Goal: Information Seeking & Learning: Learn about a topic

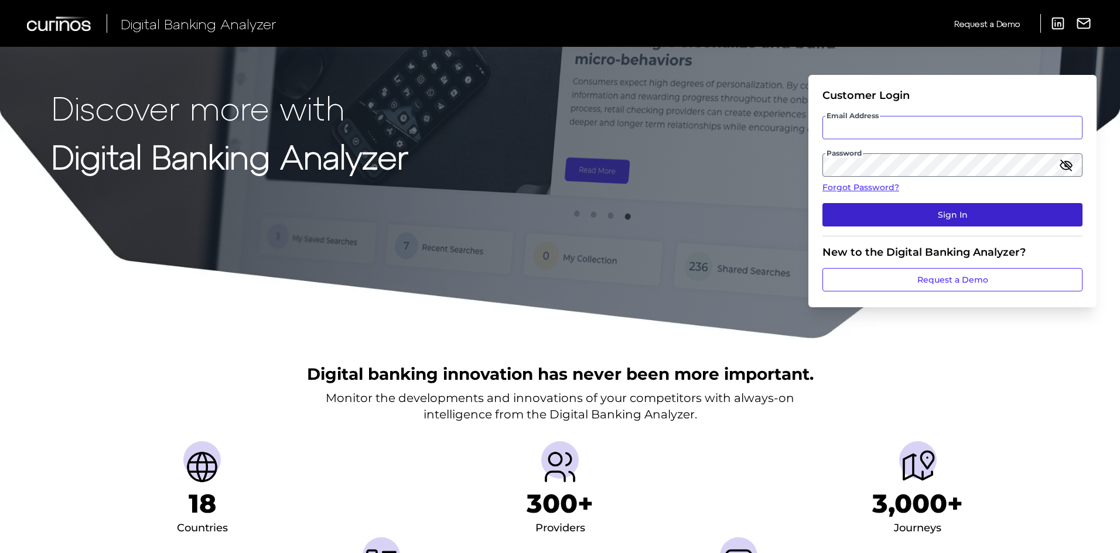
type input "[EMAIL_ADDRESS][PERSON_NAME][DOMAIN_NAME]"
drag, startPoint x: 968, startPoint y: 217, endPoint x: 968, endPoint y: 226, distance: 8.8
click at [969, 217] on button "Sign In" at bounding box center [952, 214] width 260 height 23
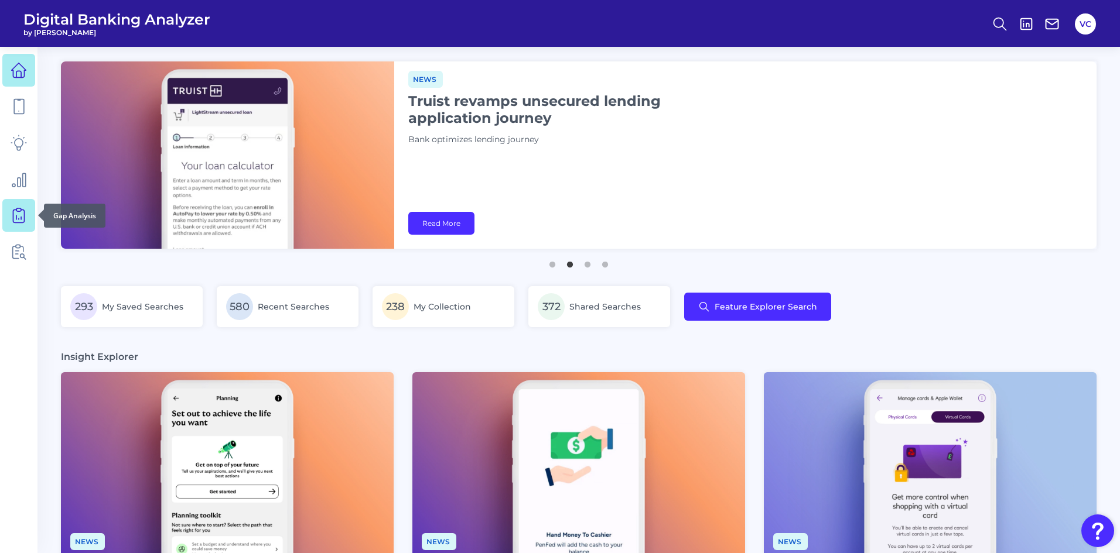
click at [22, 219] on icon at bounding box center [19, 215] width 16 height 16
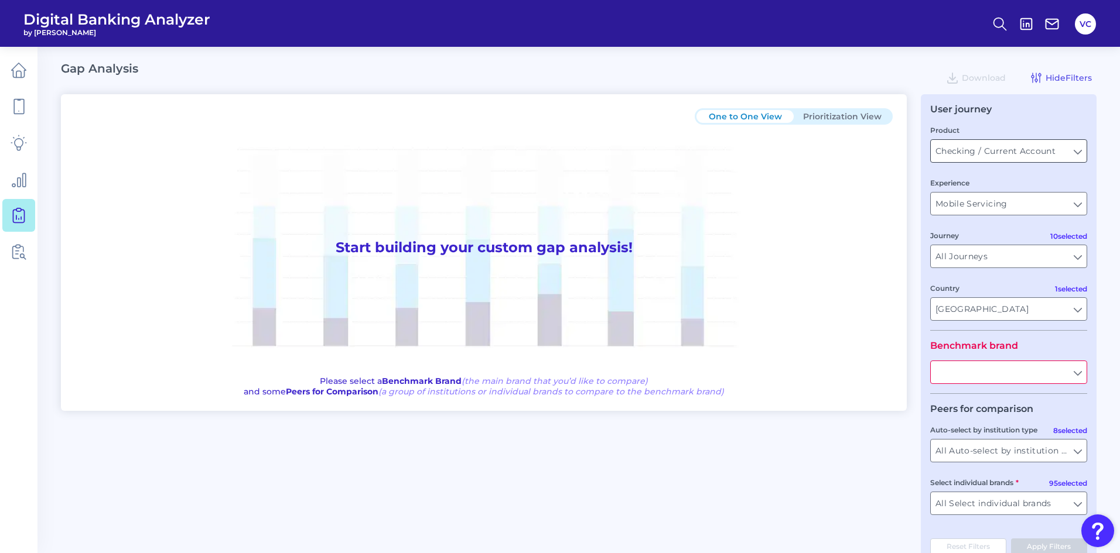
click at [1076, 152] on input "Checking / Current Account" at bounding box center [1009, 151] width 156 height 22
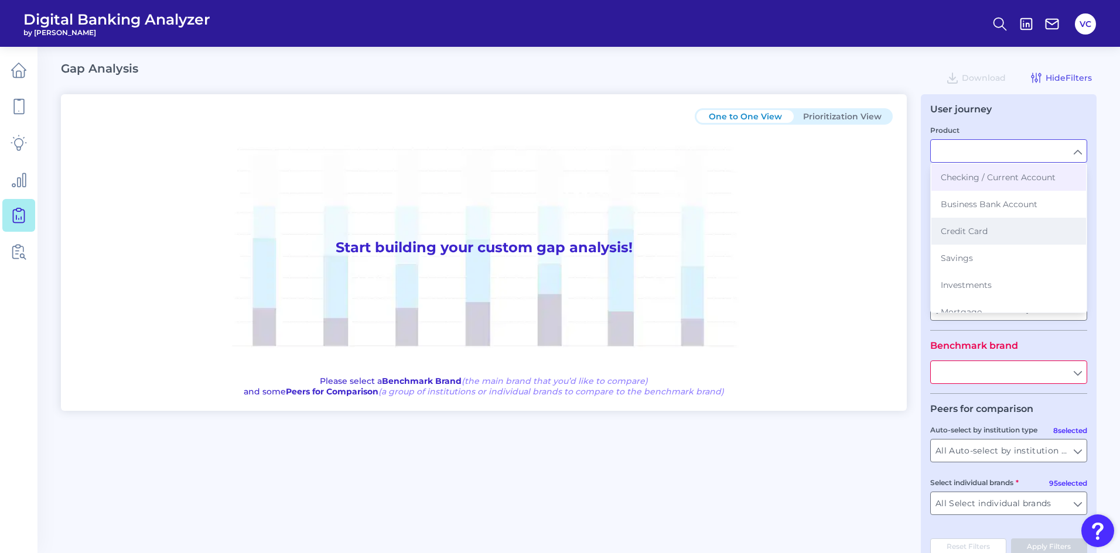
click at [987, 228] on span "Credit Card" at bounding box center [964, 231] width 47 height 11
type input "Credit Card"
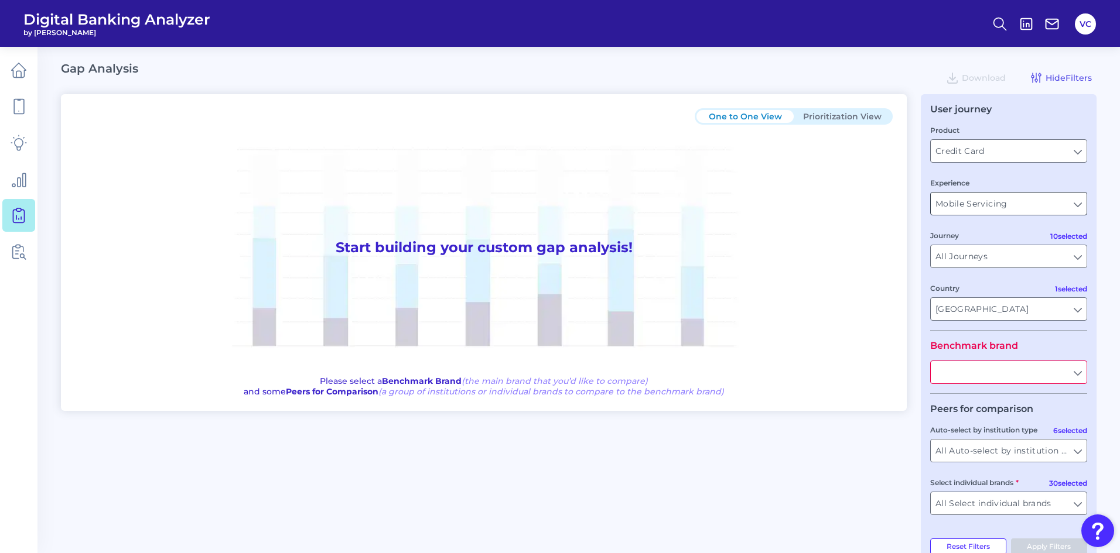
click at [1027, 207] on input "Mobile Servicing" at bounding box center [1009, 204] width 156 height 22
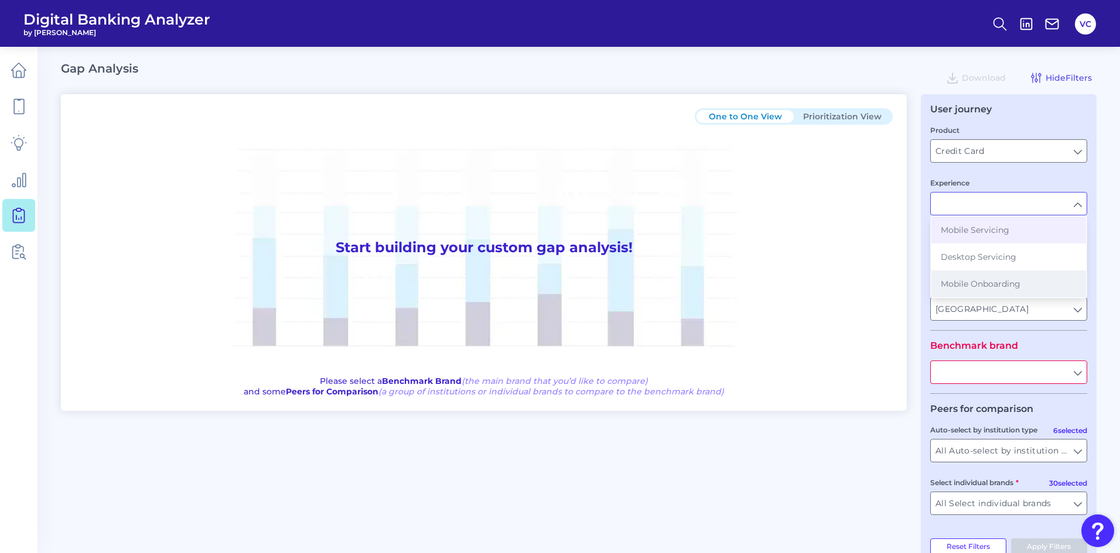
click at [989, 288] on span "Mobile Onboarding" at bounding box center [981, 284] width 80 height 11
type input "Mobile Onboarding"
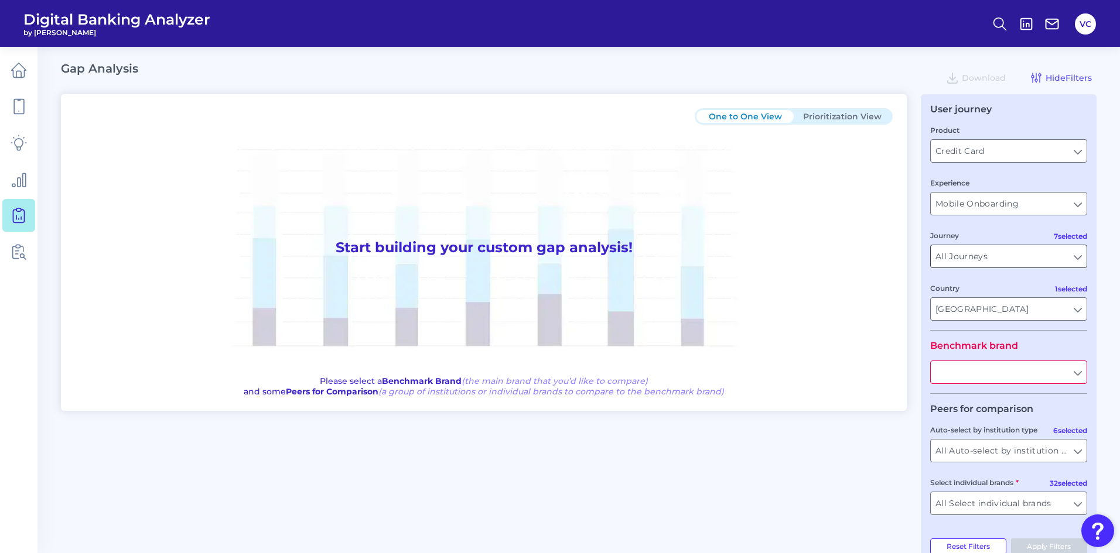
click at [1077, 260] on input "All Journeys" at bounding box center [1009, 256] width 156 height 22
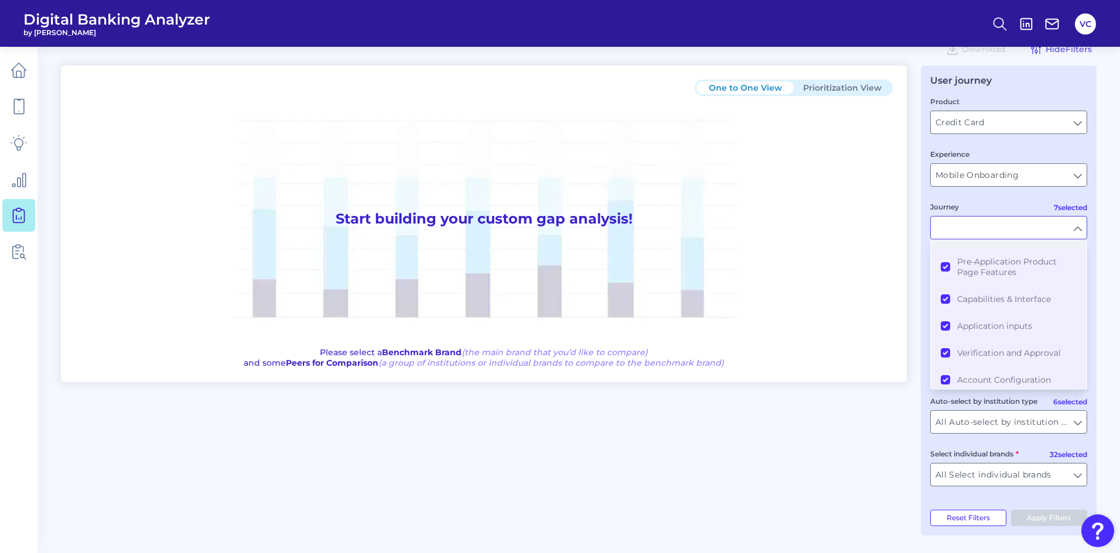
scroll to position [99, 0]
click at [907, 397] on div "One to One View Prioritization View Start building your custom gap analysis! Pl…" at bounding box center [578, 301] width 1035 height 470
type input "All Journeys"
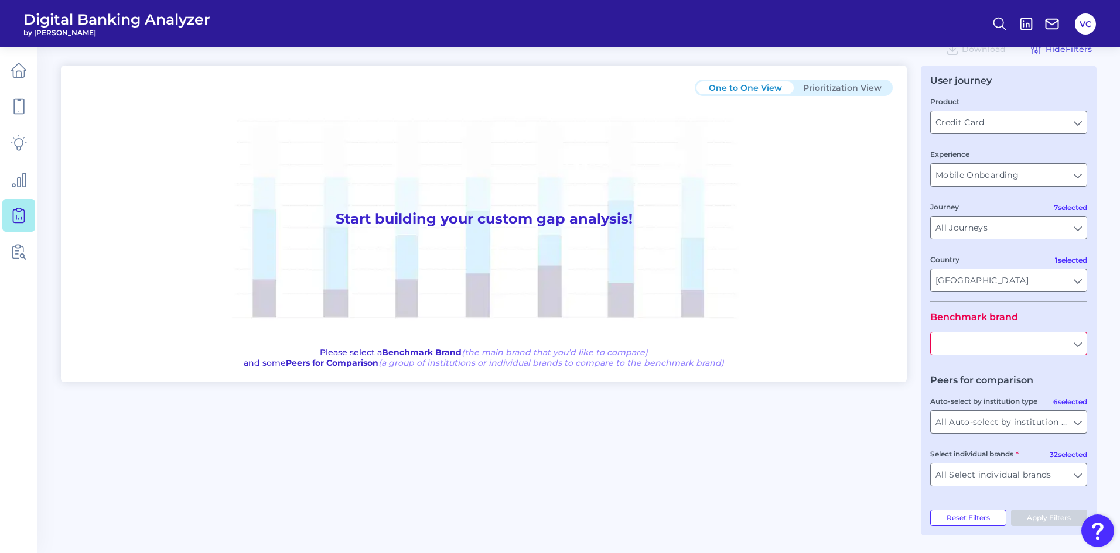
click at [1079, 344] on input "text" at bounding box center [1009, 344] width 156 height 22
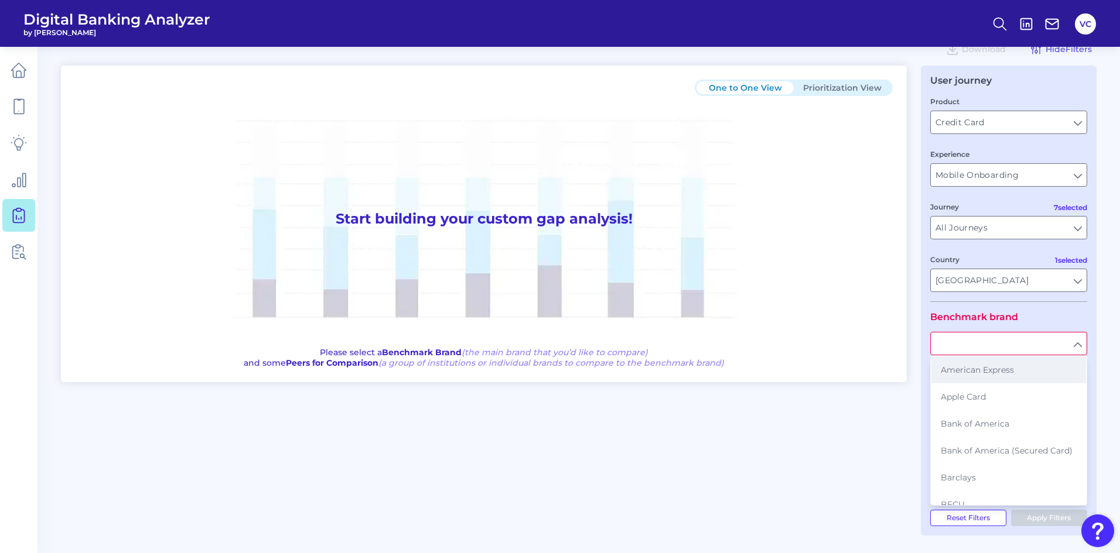
click at [1044, 367] on button "American Express" at bounding box center [1008, 370] width 155 height 27
type input "American Express"
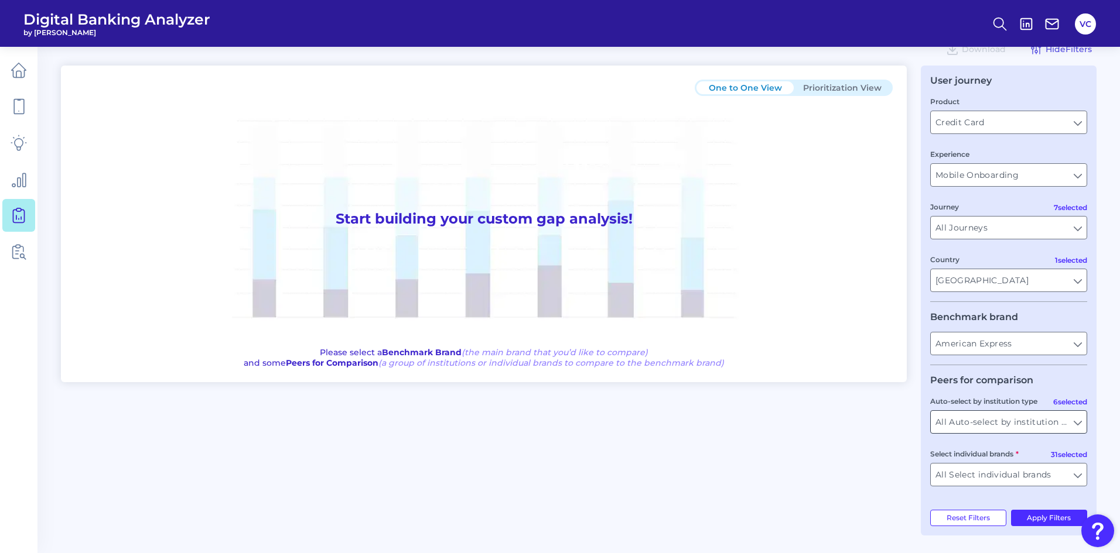
click at [1034, 422] on input "All Auto-select by institution types" at bounding box center [1009, 422] width 156 height 22
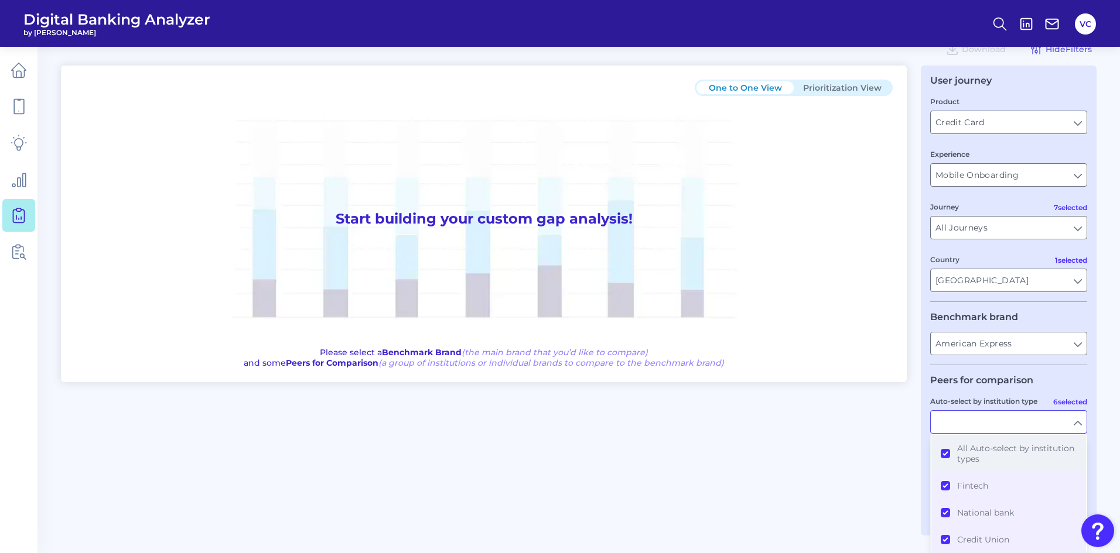
click at [949, 453] on button "All Auto-select by institution types" at bounding box center [1008, 453] width 155 height 37
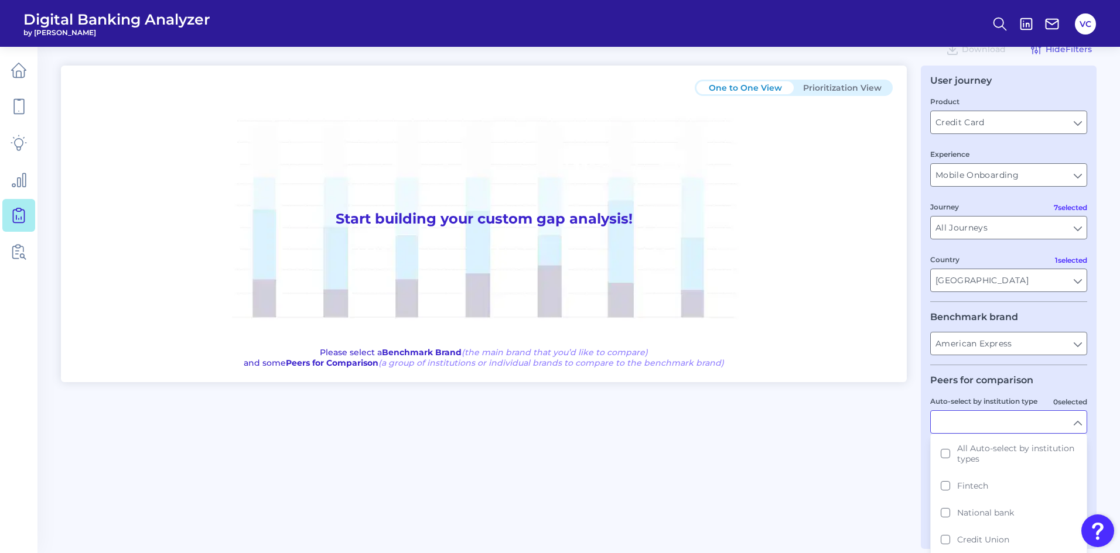
drag, startPoint x: 847, startPoint y: 453, endPoint x: 863, endPoint y: 457, distance: 16.2
click at [848, 456] on div "One to One View Prioritization View Start building your custom gap analysis! Pl…" at bounding box center [578, 308] width 1035 height 484
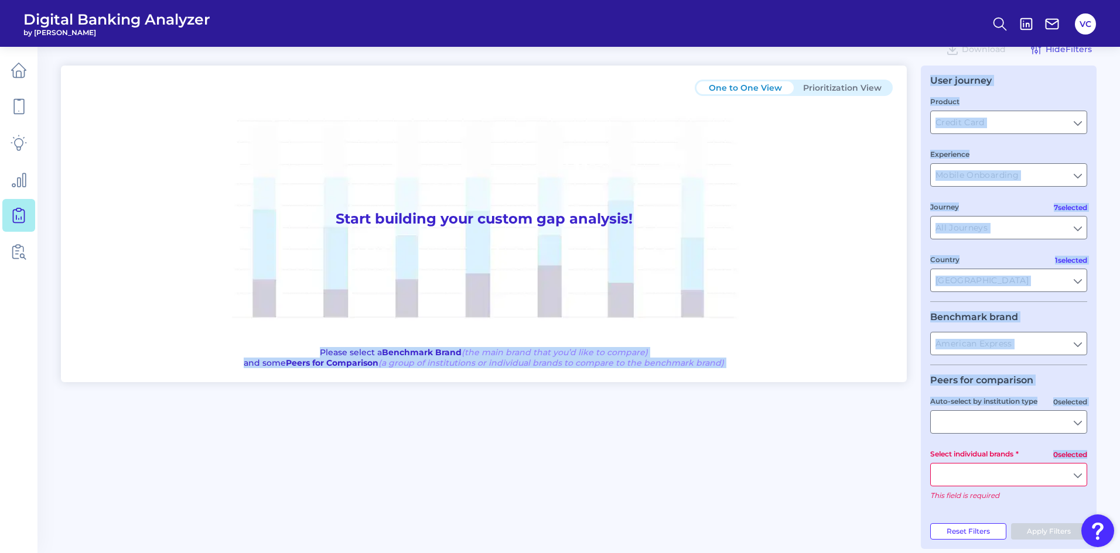
click at [798, 452] on div "One to One View Prioritization View Start building your custom gap analysis! Pl…" at bounding box center [578, 308] width 1035 height 484
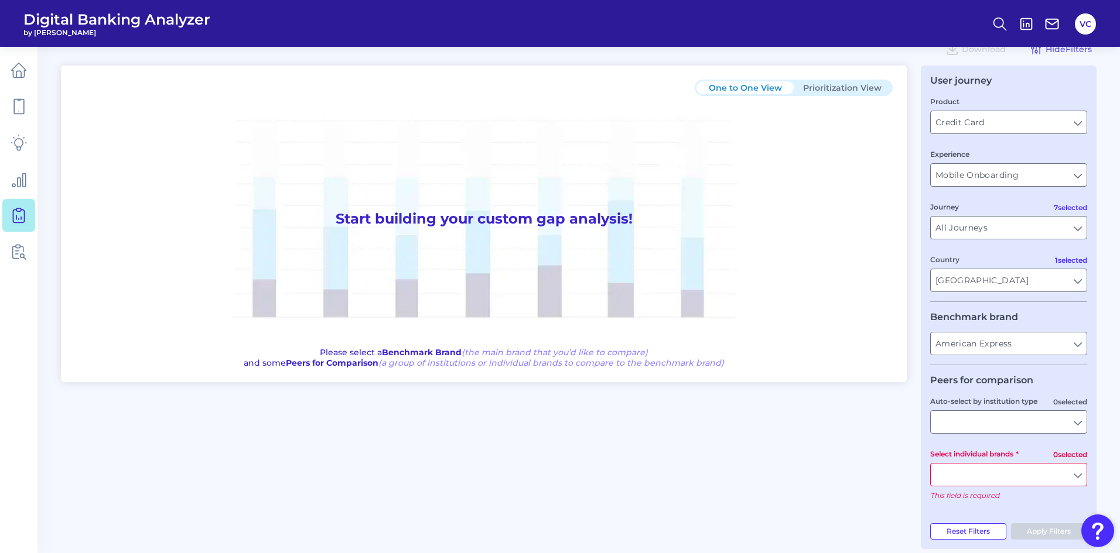
click at [990, 477] on input "Select individual brands" at bounding box center [1009, 475] width 156 height 22
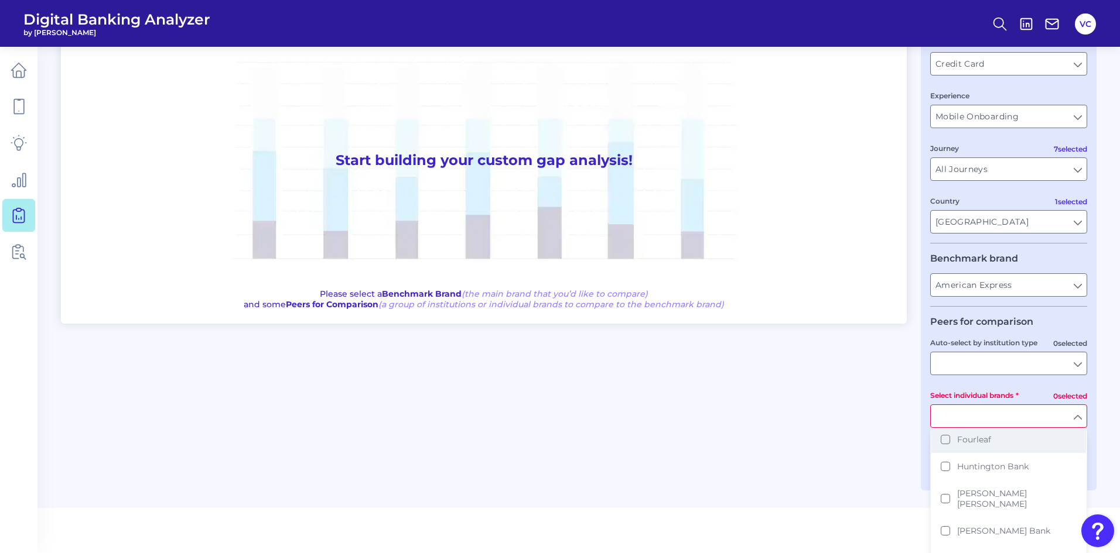
scroll to position [410, 0]
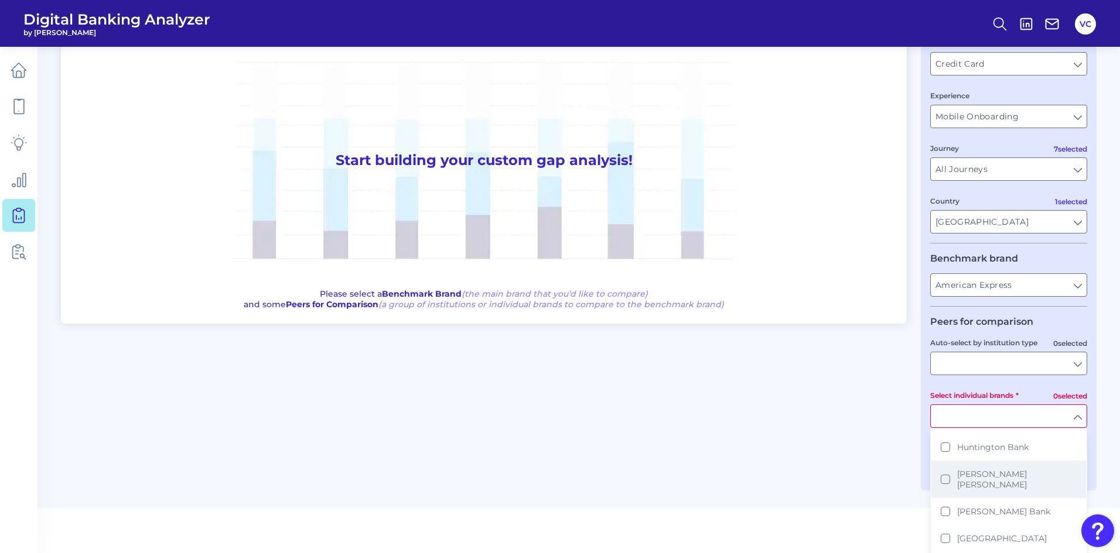
click at [948, 472] on button "[PERSON_NAME] [PERSON_NAME]" at bounding box center [1008, 479] width 155 height 37
click at [900, 495] on html "Digital Banking Analyzer by Curinos VC Gap Analysis Download Hide Filters One t…" at bounding box center [560, 204] width 1120 height 582
type input "[PERSON_NAME] [PERSON_NAME]"
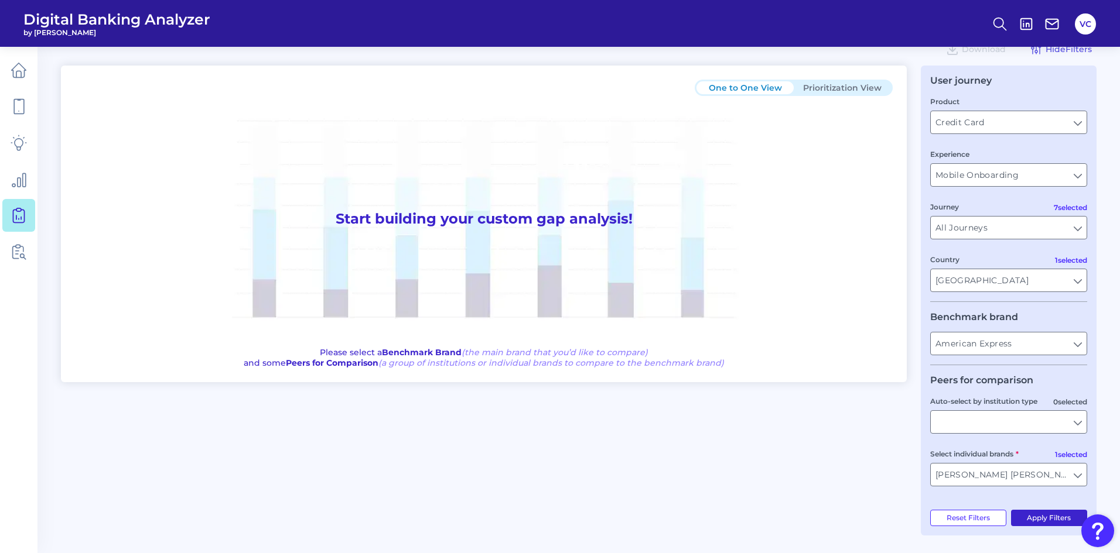
click at [1035, 517] on button "Apply Filters" at bounding box center [1049, 518] width 77 height 16
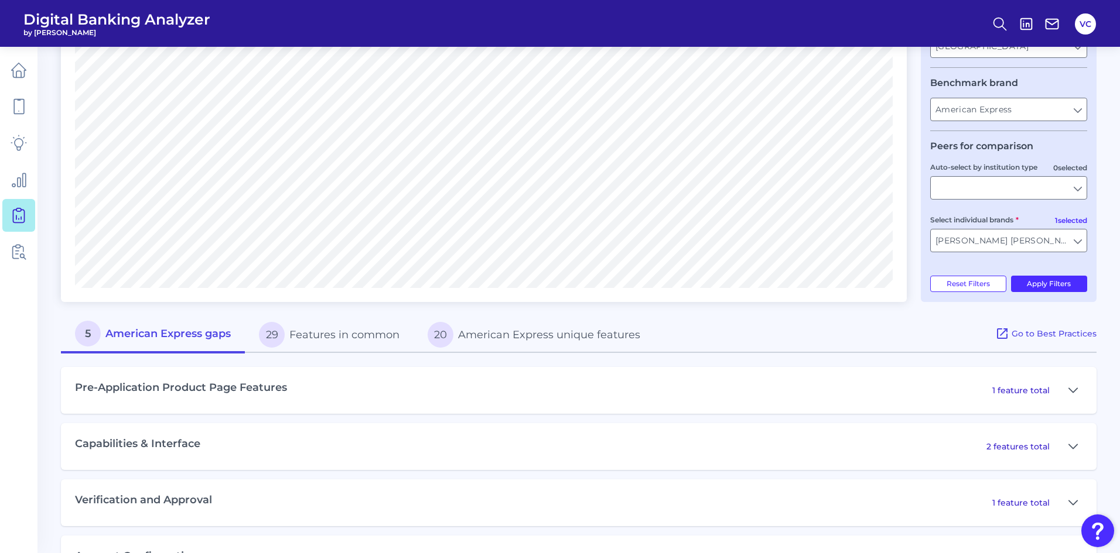
scroll to position [310, 0]
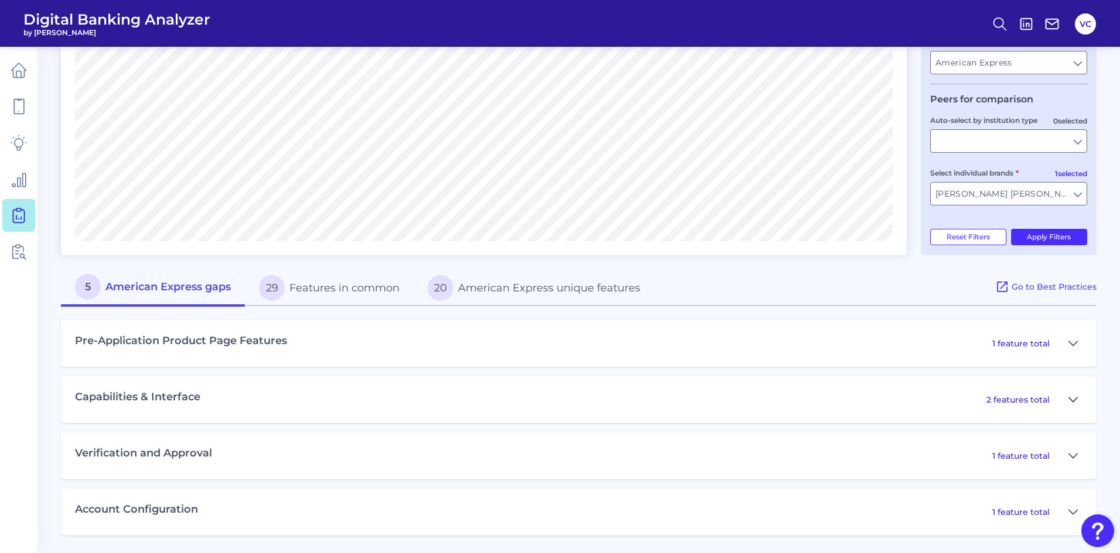
click at [1067, 400] on button at bounding box center [1073, 400] width 19 height 19
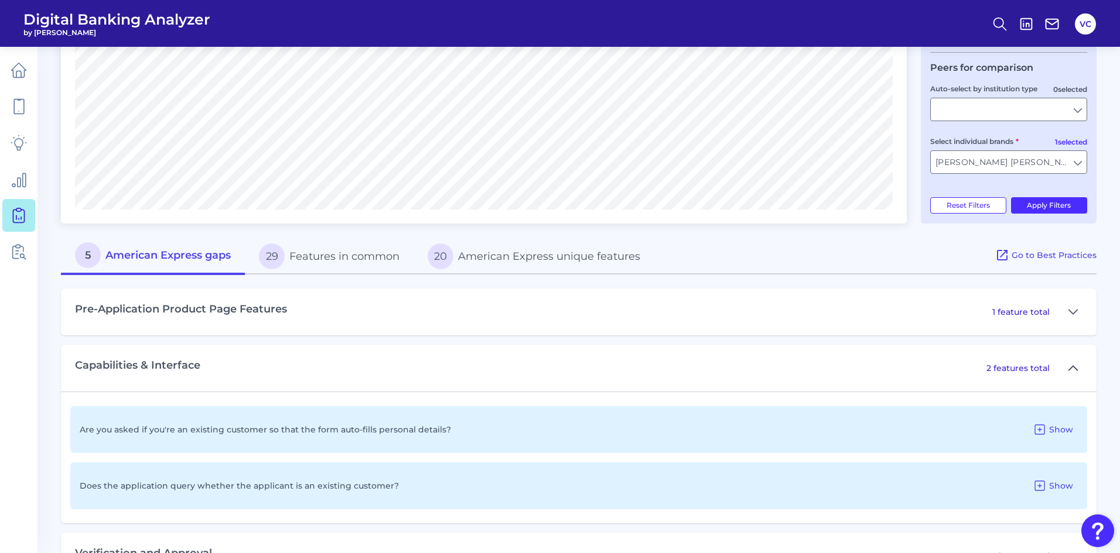
scroll to position [368, 0]
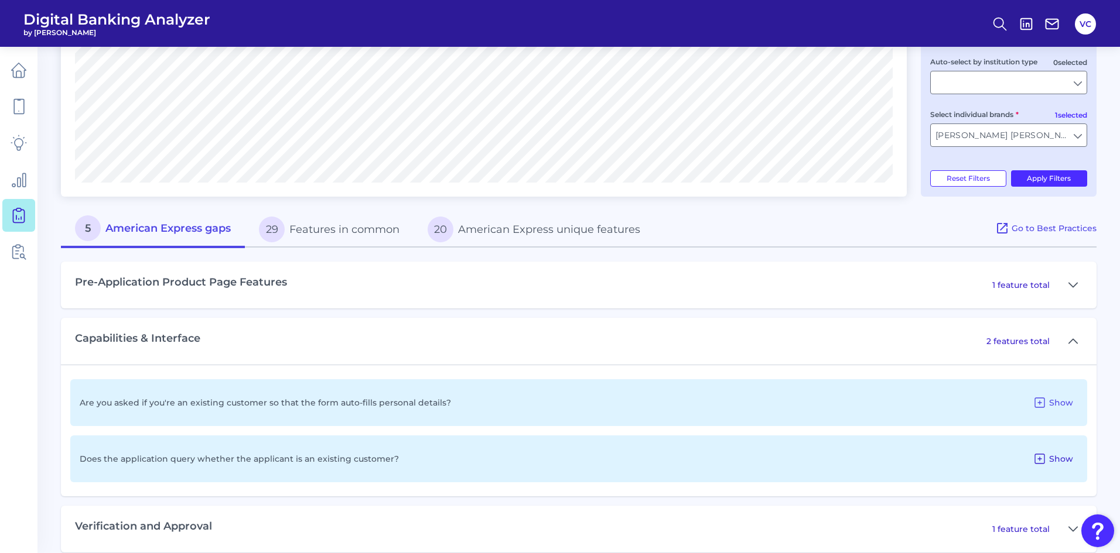
click at [1047, 459] on icon at bounding box center [1040, 459] width 14 height 14
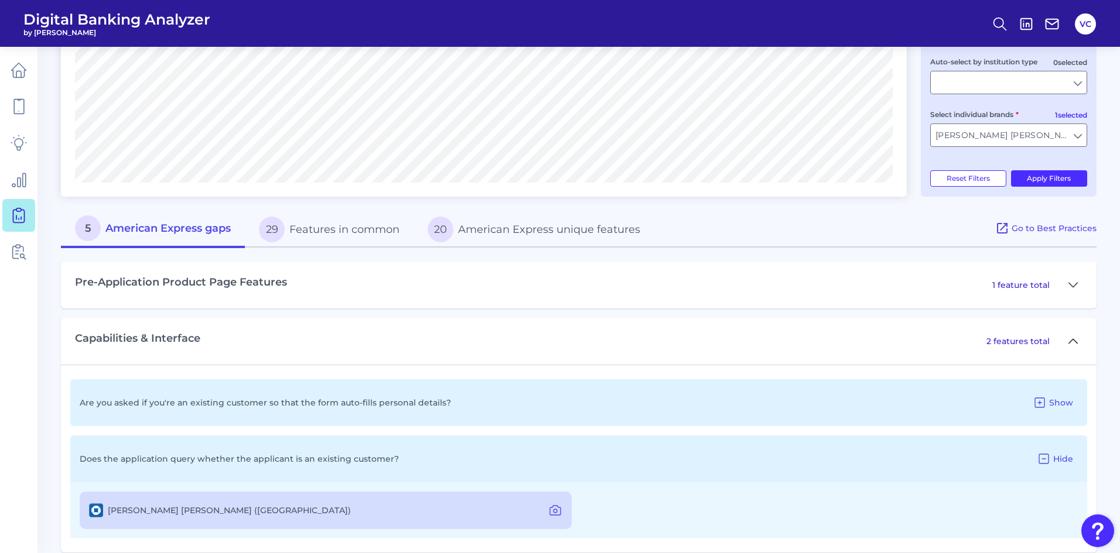
click at [1073, 344] on icon at bounding box center [1072, 341] width 9 height 14
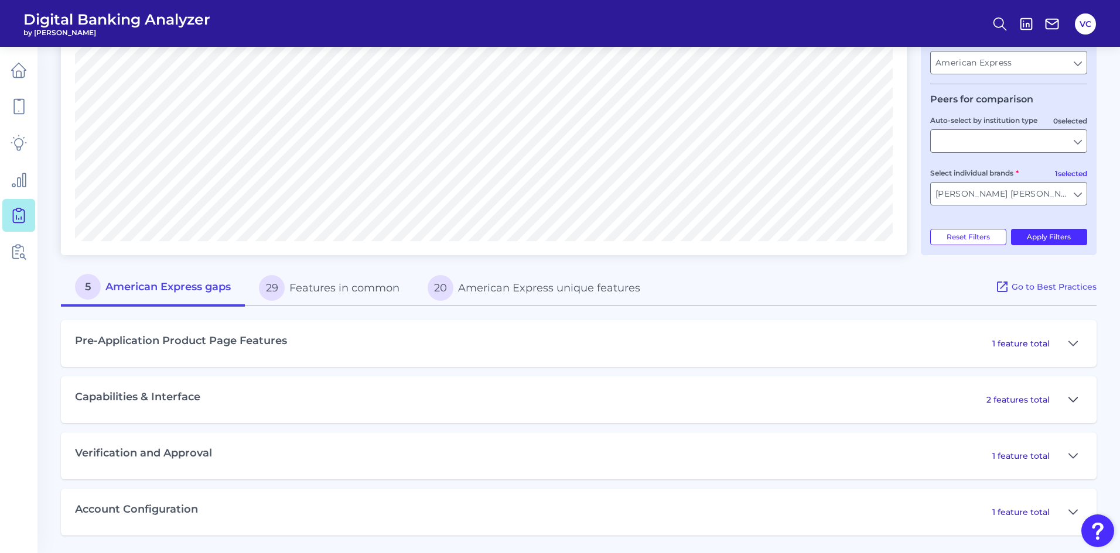
scroll to position [310, 0]
click at [1069, 341] on icon at bounding box center [1073, 343] width 8 height 4
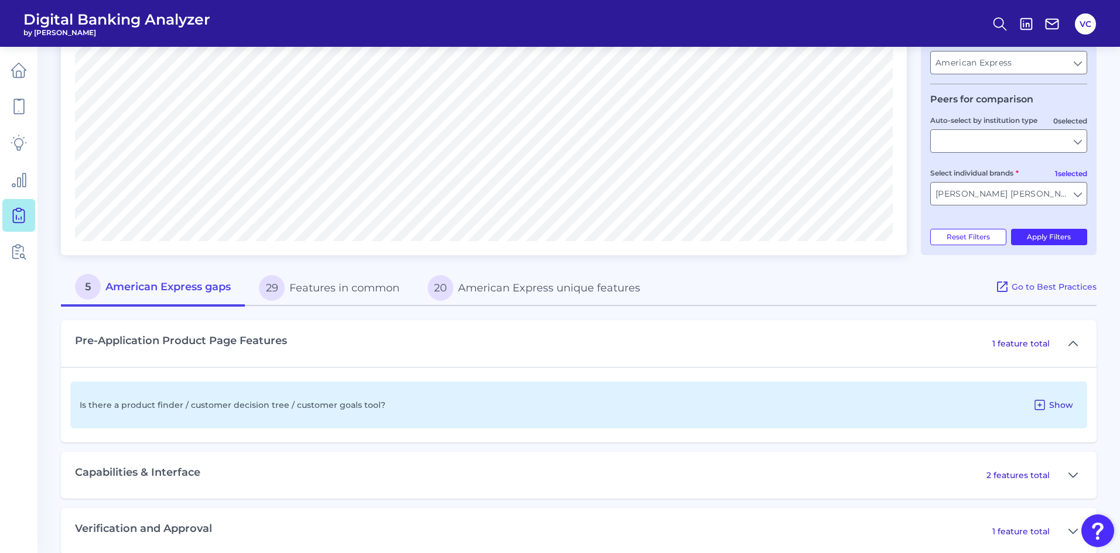
click at [1046, 406] on icon at bounding box center [1040, 405] width 14 height 14
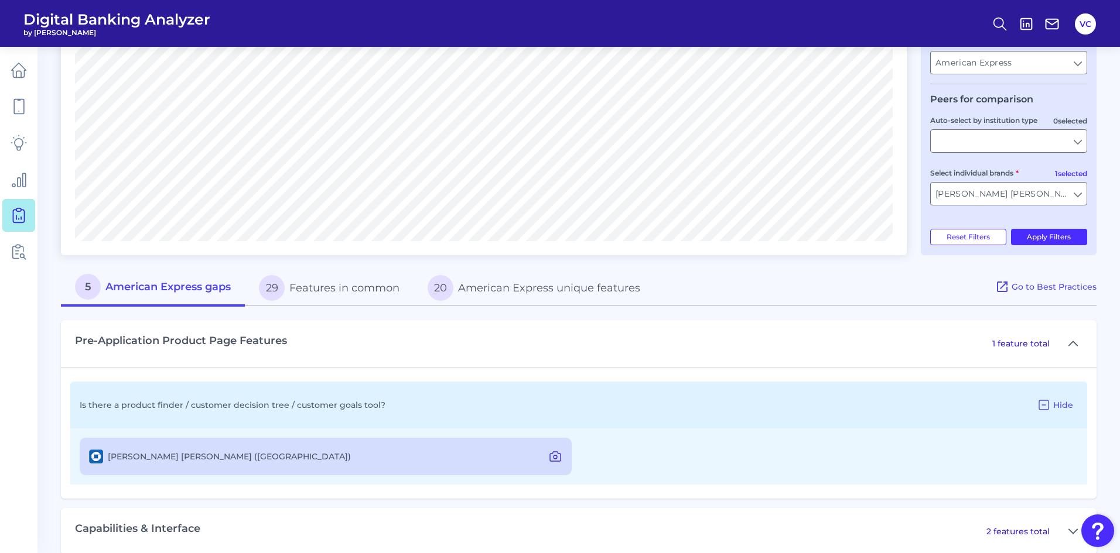
click at [557, 460] on icon at bounding box center [555, 457] width 14 height 14
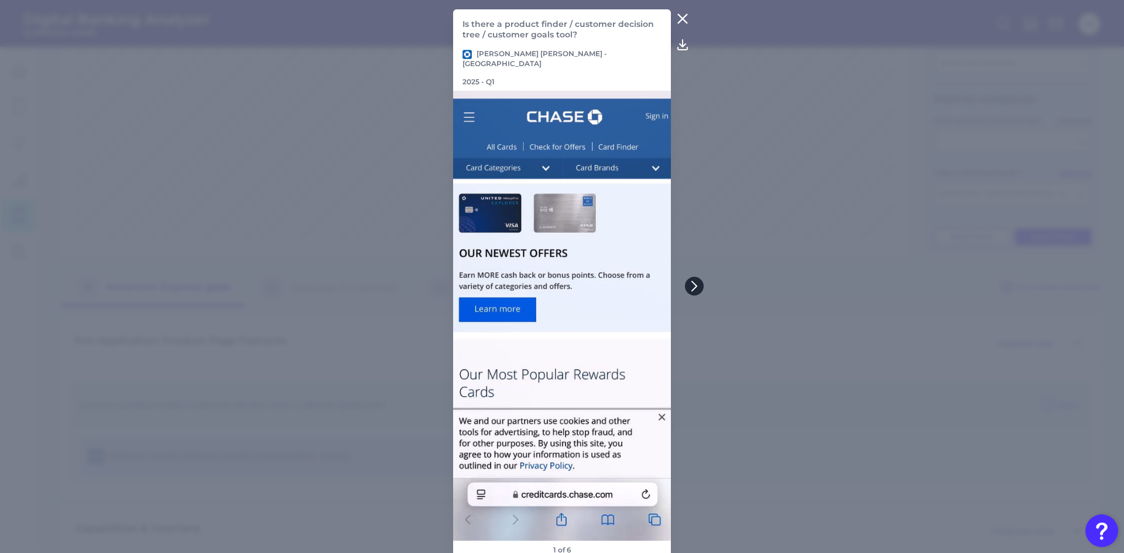
click at [698, 284] on icon at bounding box center [694, 286] width 11 height 11
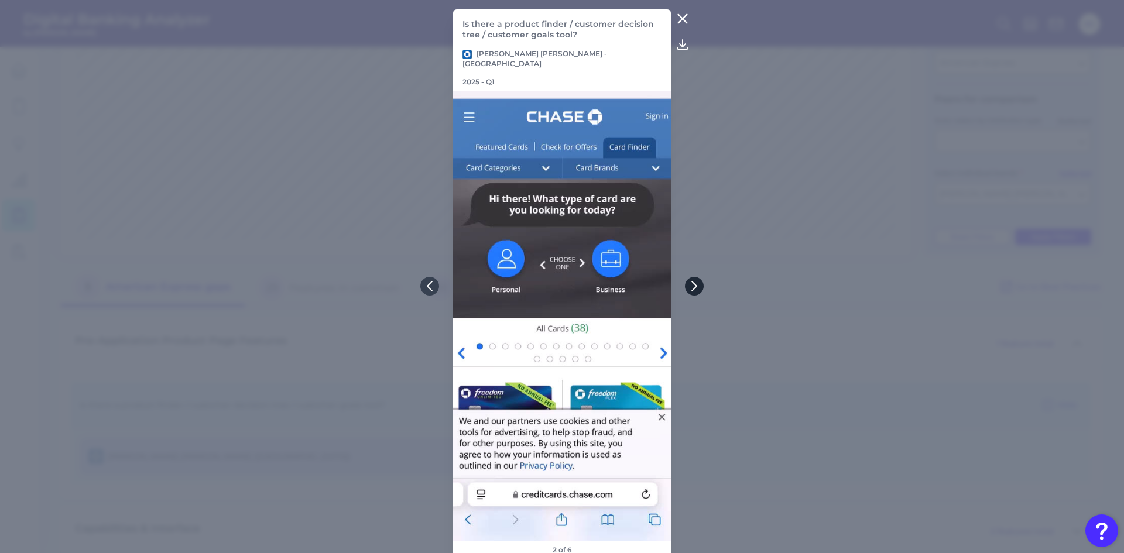
click at [698, 284] on icon at bounding box center [694, 286] width 11 height 11
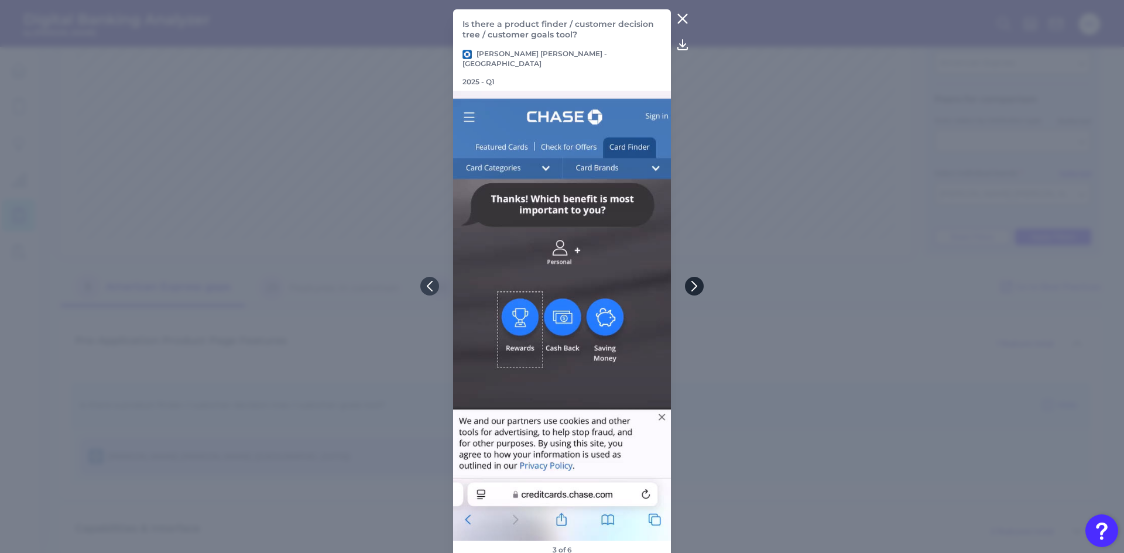
click at [698, 284] on icon at bounding box center [694, 286] width 11 height 11
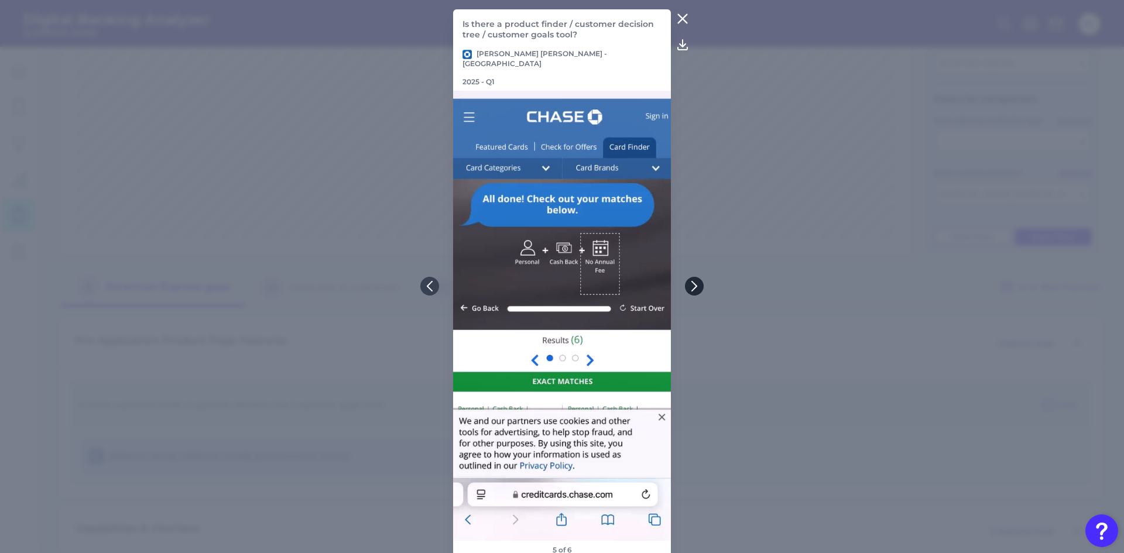
click at [698, 284] on icon at bounding box center [694, 286] width 11 height 11
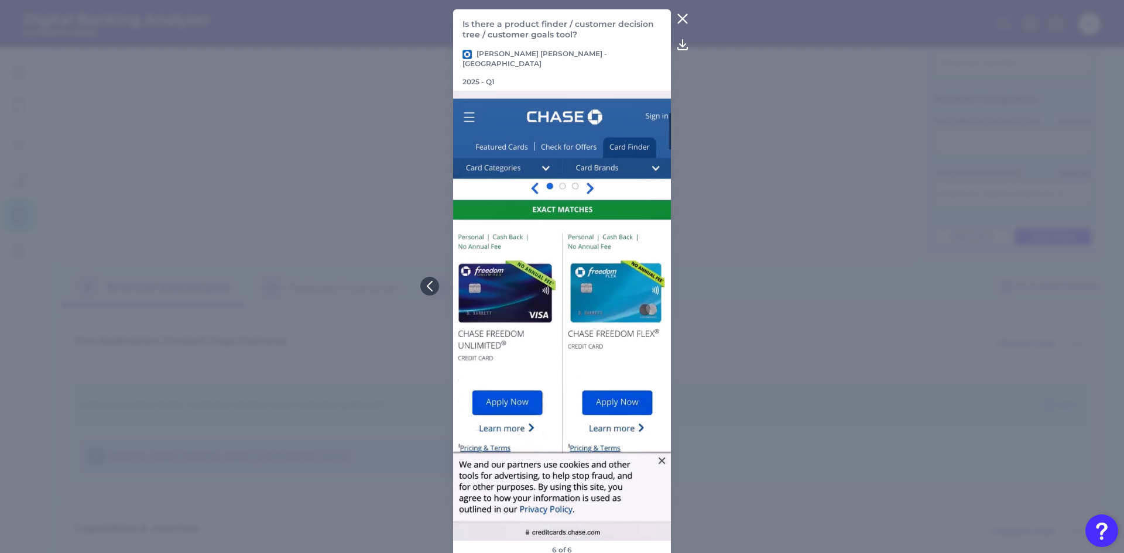
click at [686, 26] on icon at bounding box center [683, 19] width 14 height 14
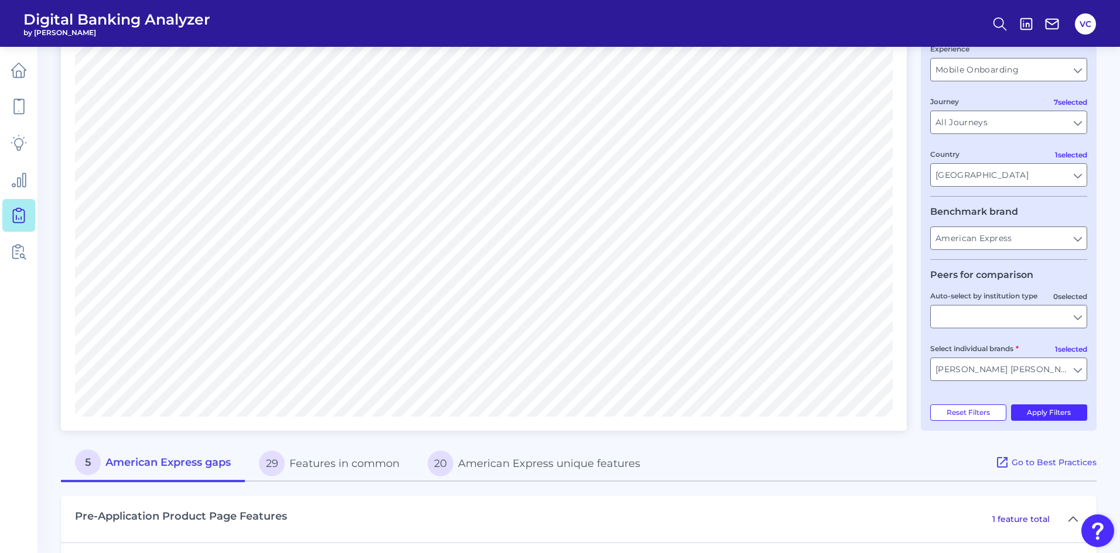
scroll to position [76, 0]
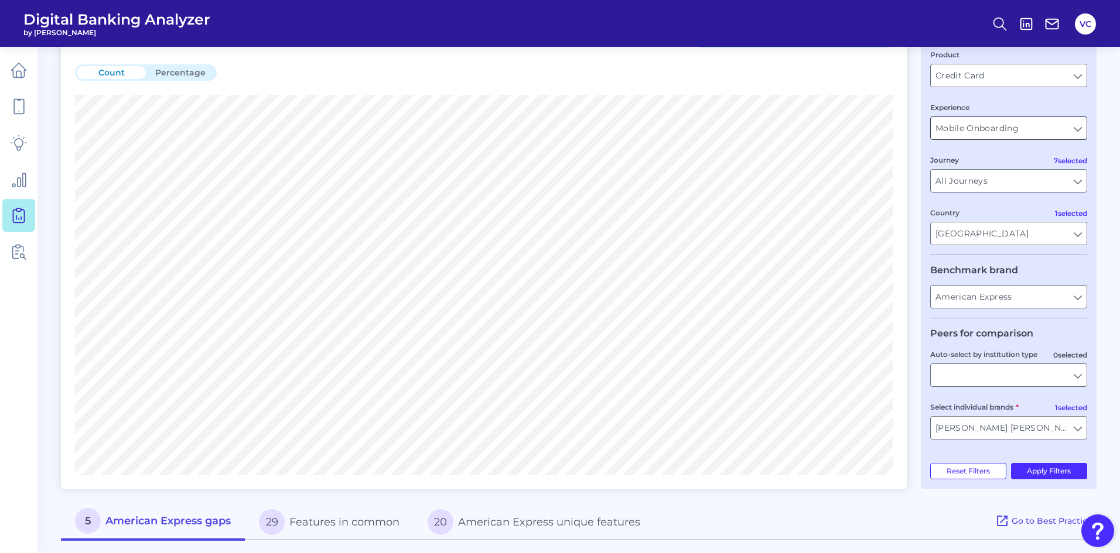
click at [1079, 129] on input "Mobile Onboarding" at bounding box center [1009, 128] width 156 height 22
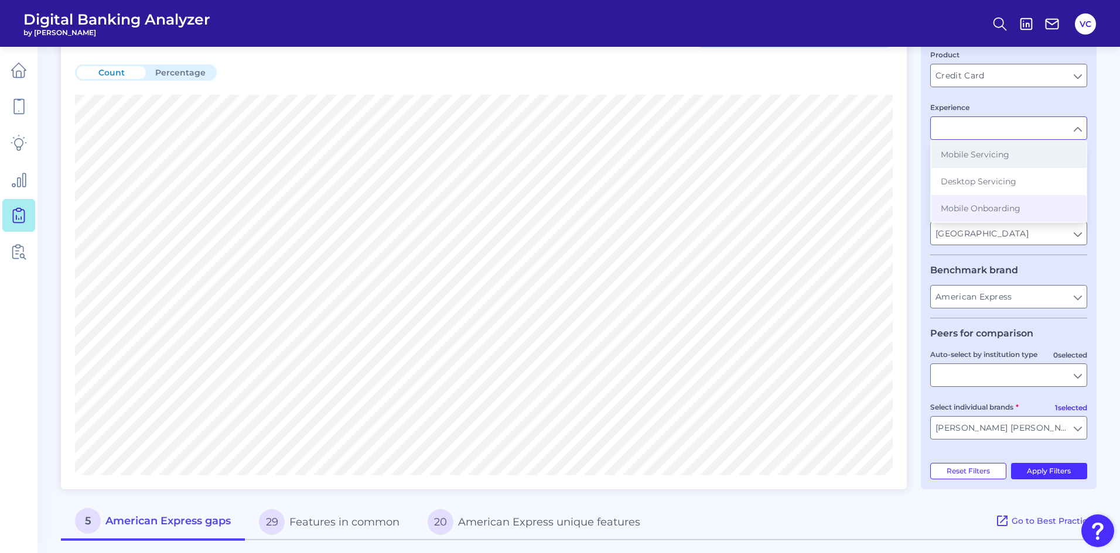
click at [1047, 163] on button "Mobile Servicing" at bounding box center [1008, 154] width 155 height 27
type input "Mobile Servicing"
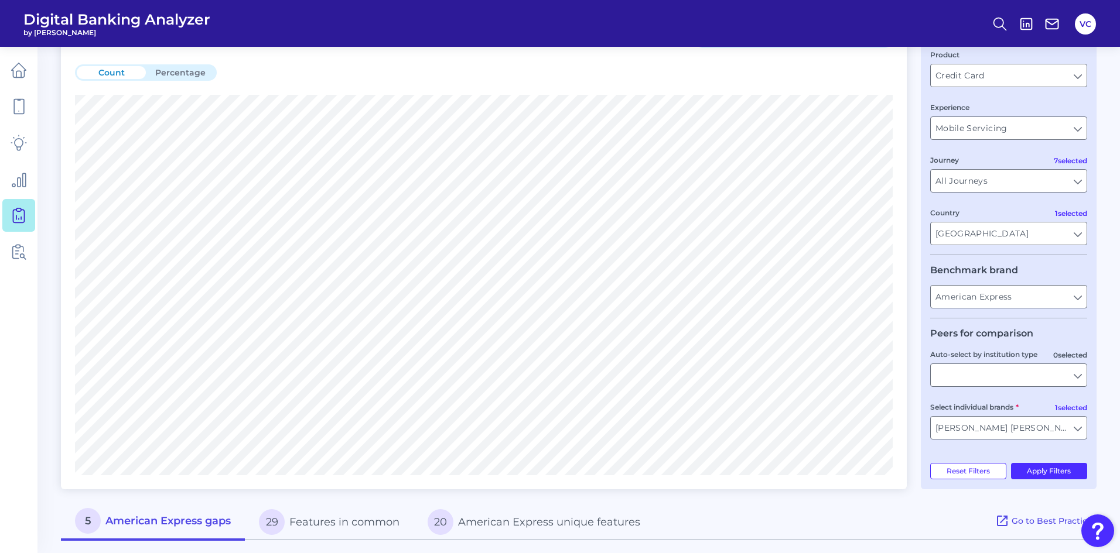
type input "All Auto-select by institution types"
type input "All Select individual brands"
click at [1027, 378] on input "All Auto-select by institution types" at bounding box center [1009, 375] width 156 height 22
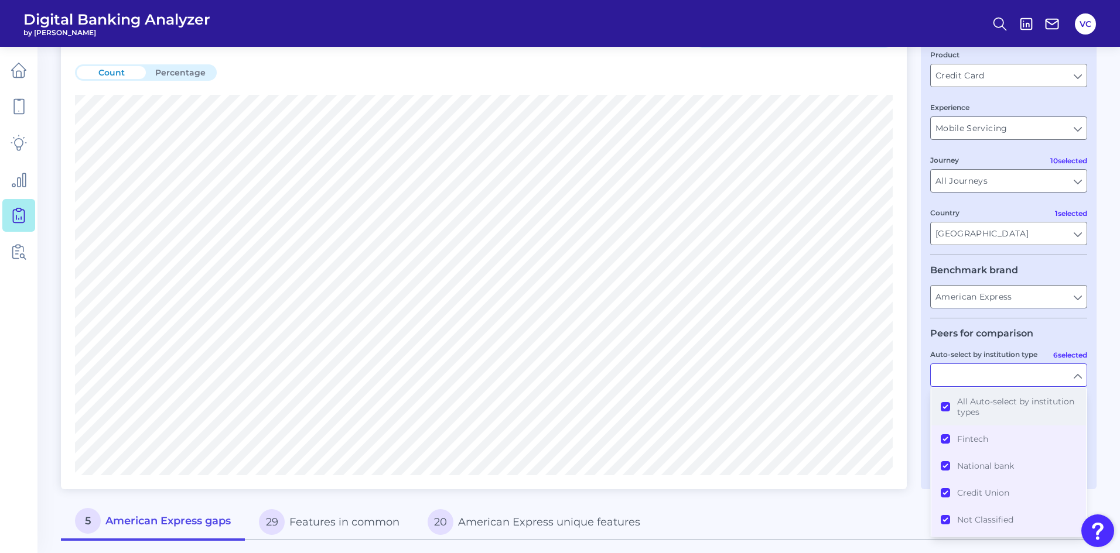
click at [943, 406] on button "All Auto-select by institution types" at bounding box center [1008, 406] width 155 height 37
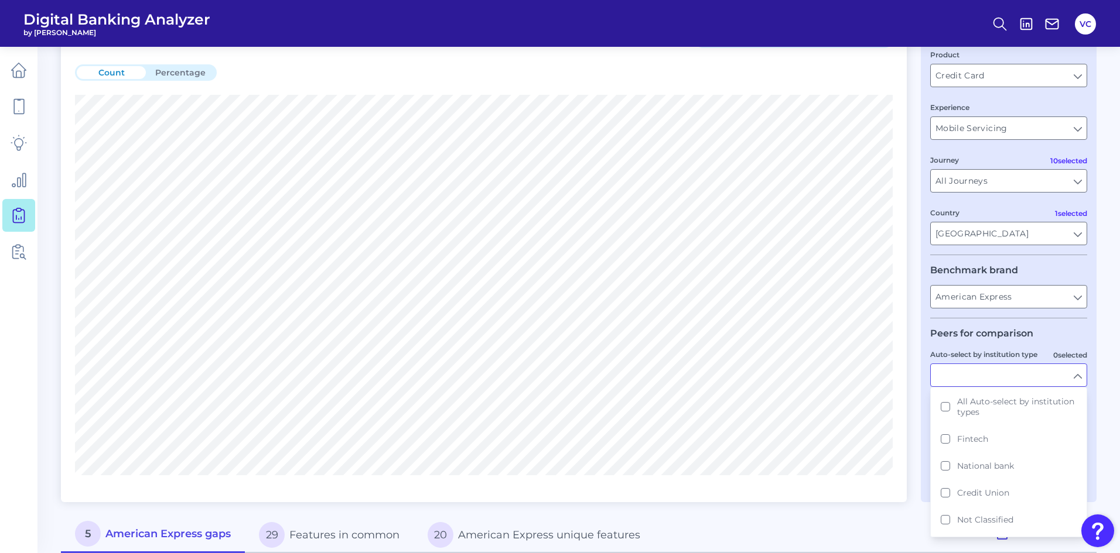
click at [915, 436] on div "Compare one brand to other brands One to One View Prioritization View Count Per…" at bounding box center [578, 467] width 1035 height 896
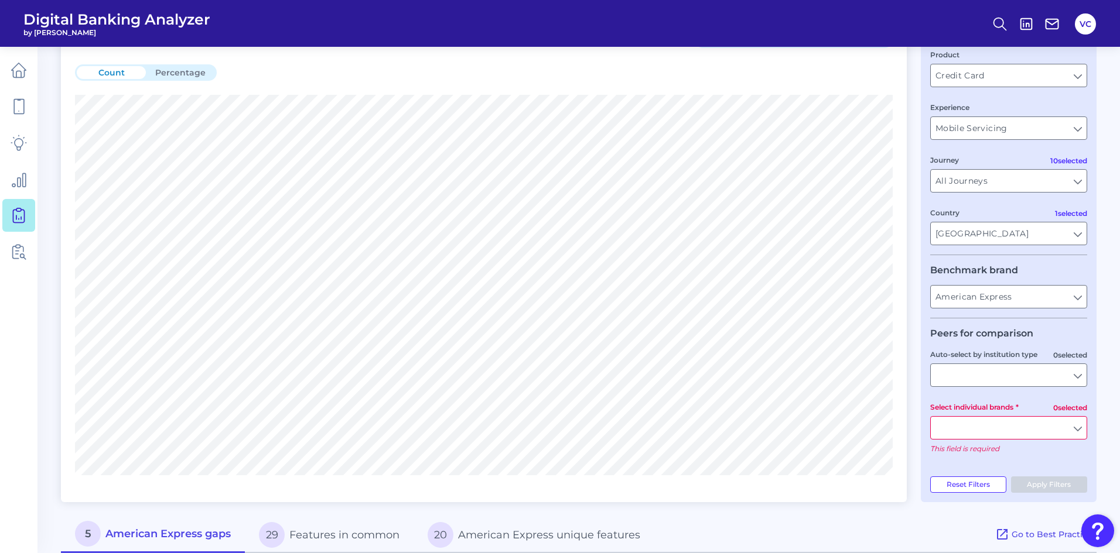
click at [1072, 428] on input "Select individual brands" at bounding box center [1009, 428] width 156 height 22
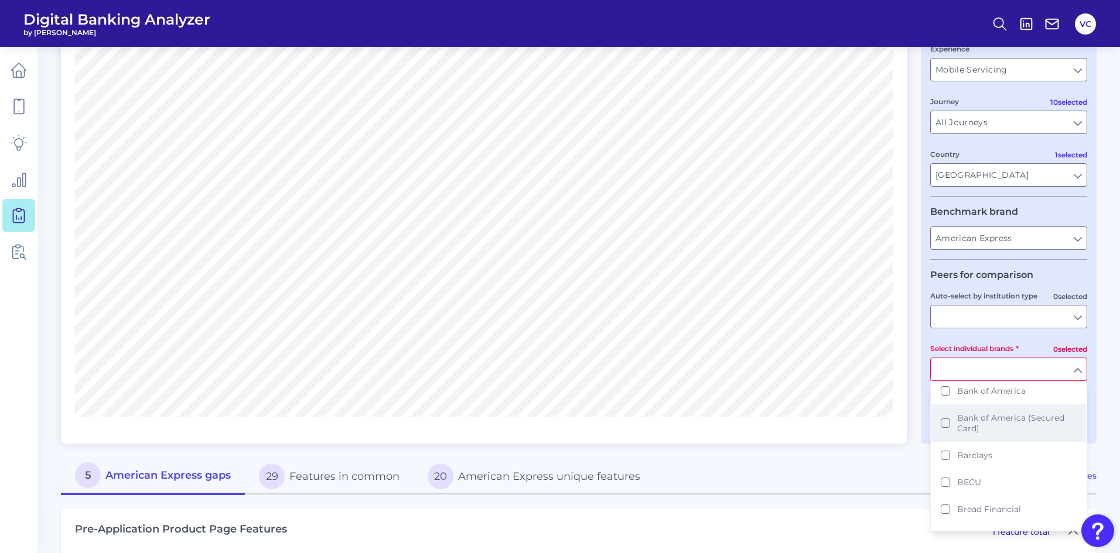
scroll to position [0, 0]
click at [948, 421] on button "Apple Card" at bounding box center [1008, 422] width 155 height 27
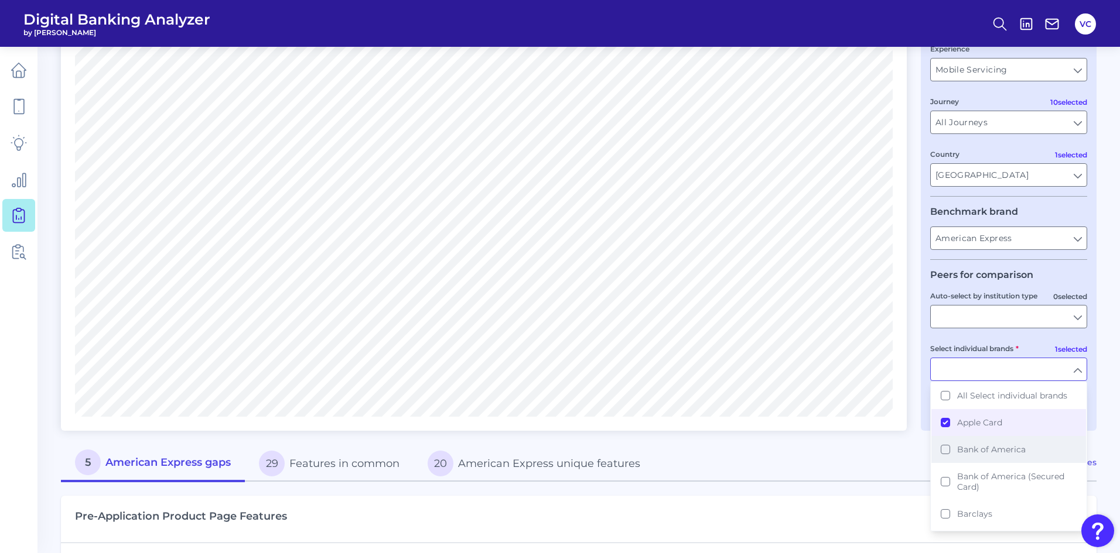
click at [946, 453] on button "Bank of America" at bounding box center [1008, 449] width 155 height 27
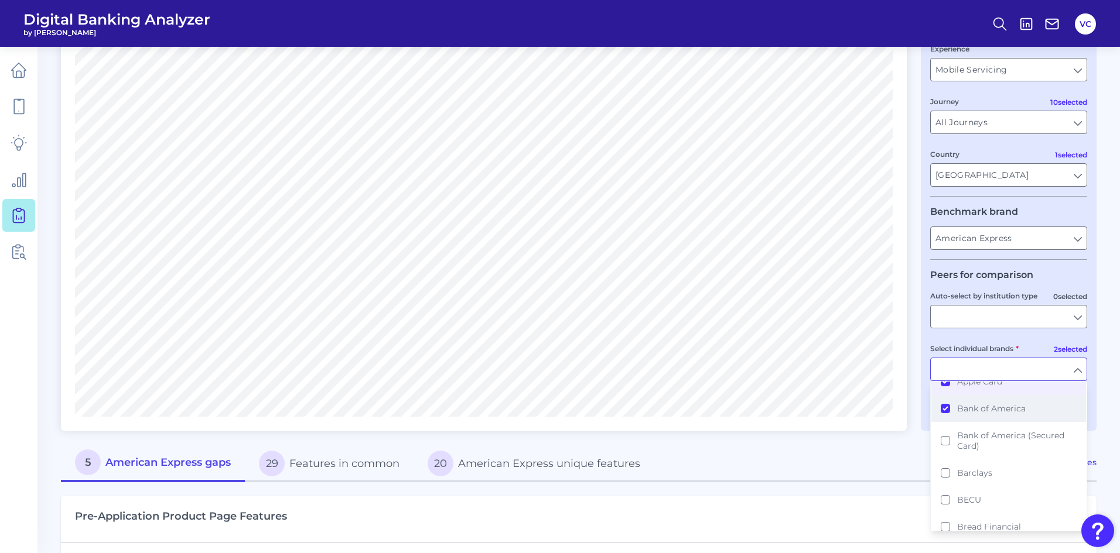
scroll to position [59, 0]
click at [946, 453] on button "Barclays" at bounding box center [1008, 455] width 155 height 27
click at [946, 423] on button "Capital One" at bounding box center [1008, 419] width 155 height 27
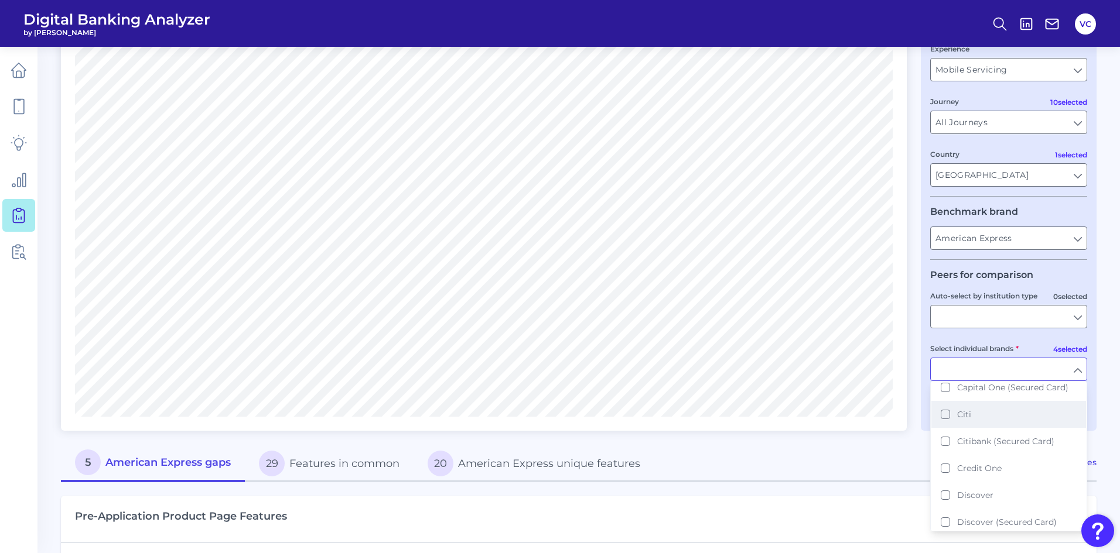
click at [946, 418] on button "Citi" at bounding box center [1008, 414] width 155 height 27
click at [945, 494] on button "Discover" at bounding box center [1008, 495] width 155 height 27
click at [948, 460] on button "[PERSON_NAME] [PERSON_NAME]" at bounding box center [1008, 464] width 155 height 37
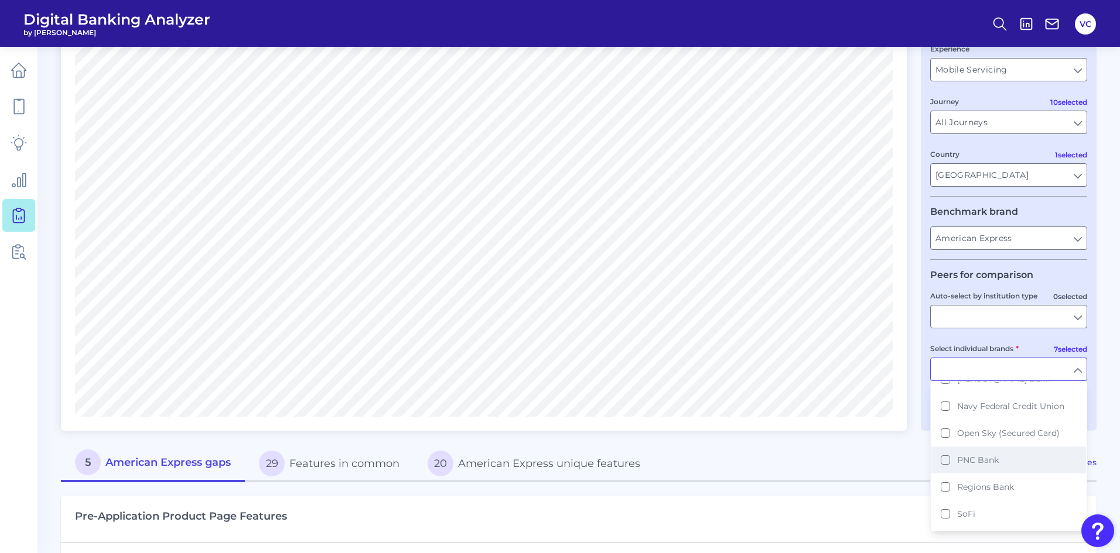
click at [948, 449] on button "PNC Bank" at bounding box center [1008, 460] width 155 height 27
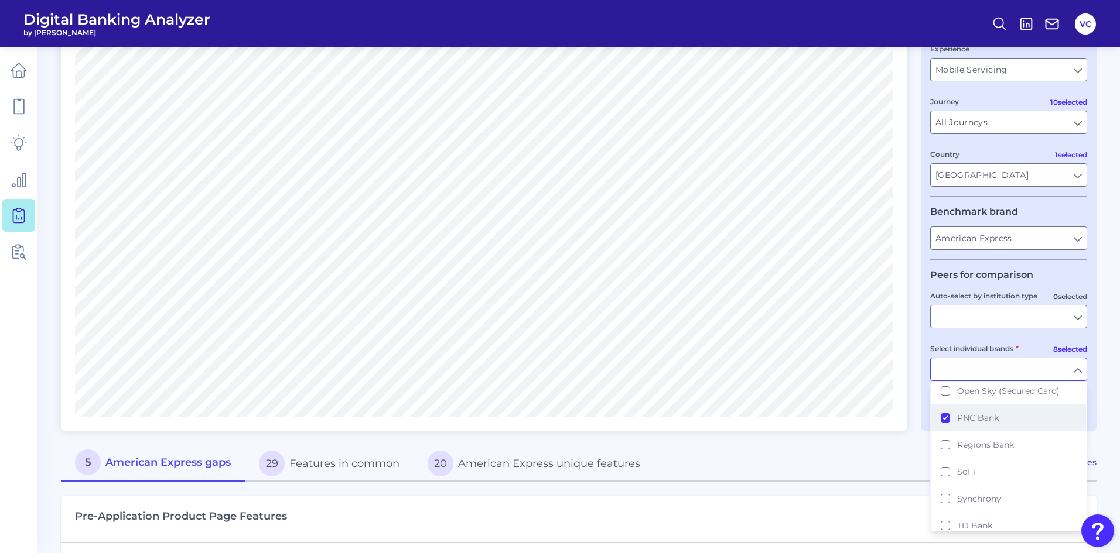
scroll to position [527, 0]
click at [949, 421] on button "Regions Bank" at bounding box center [1008, 428] width 155 height 27
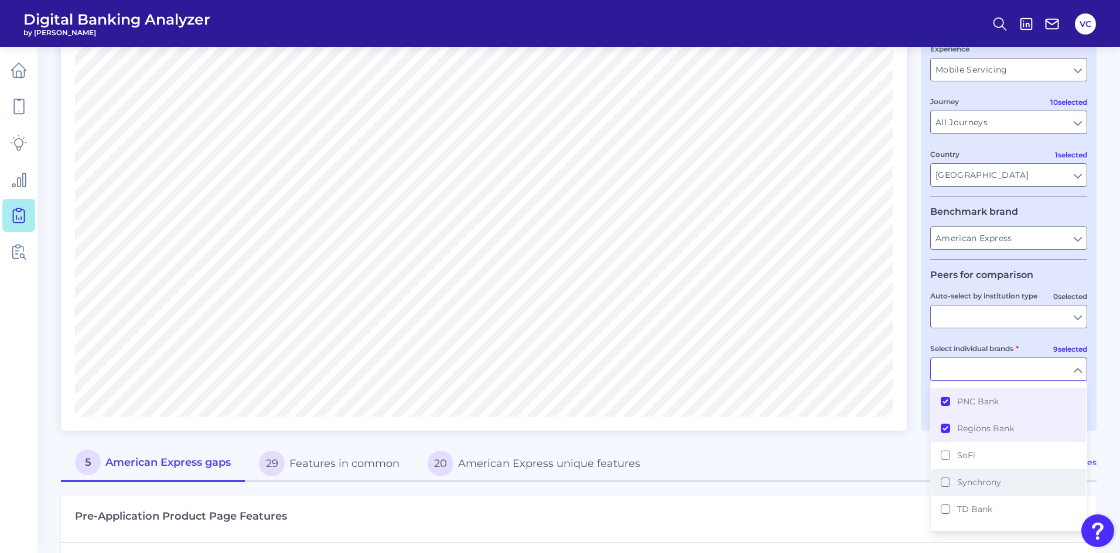
click at [951, 473] on button "Synchrony" at bounding box center [1008, 482] width 155 height 27
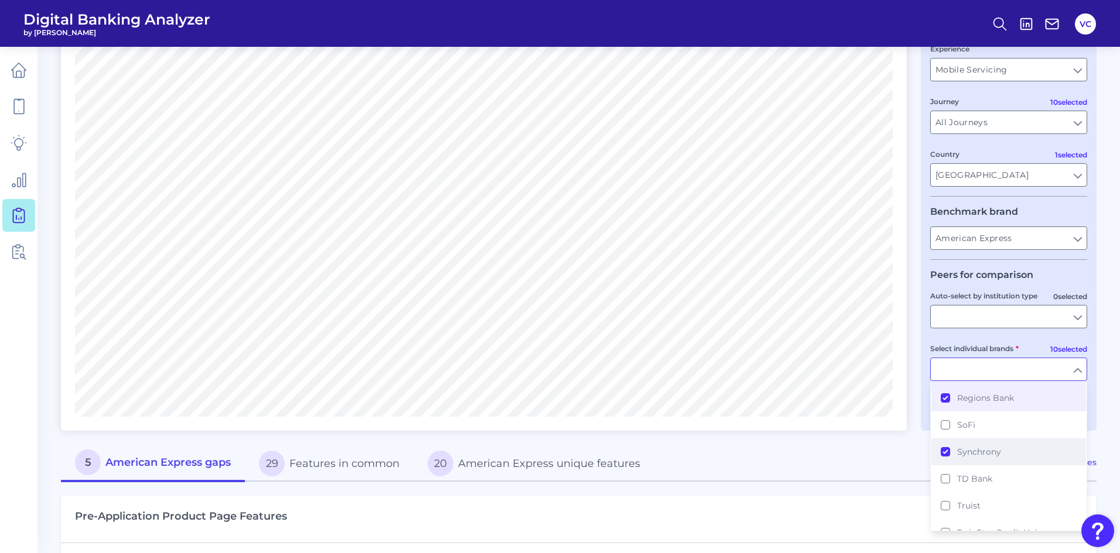
scroll to position [586, 0]
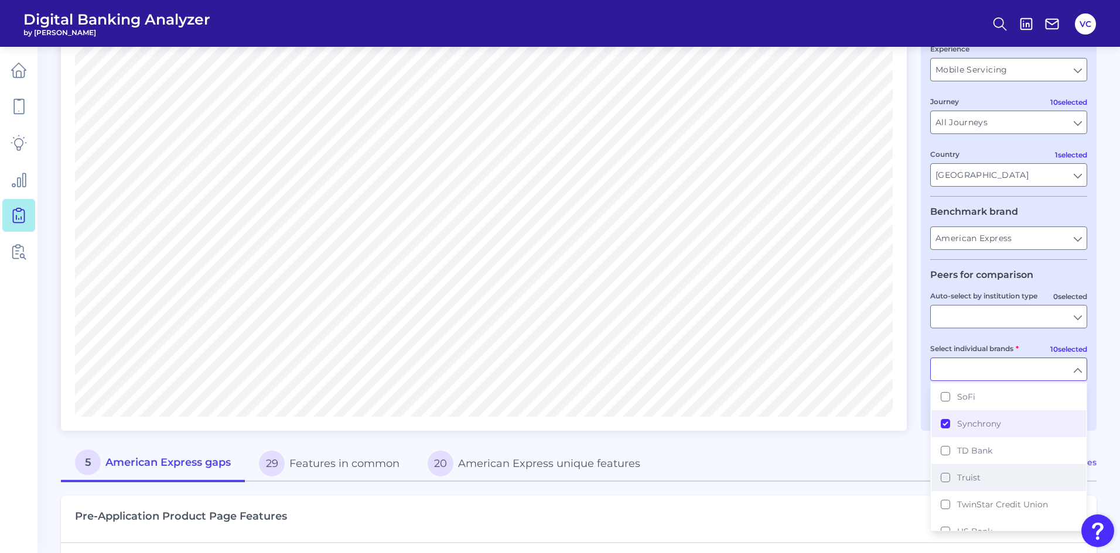
click at [946, 469] on button "Truist" at bounding box center [1008, 477] width 155 height 27
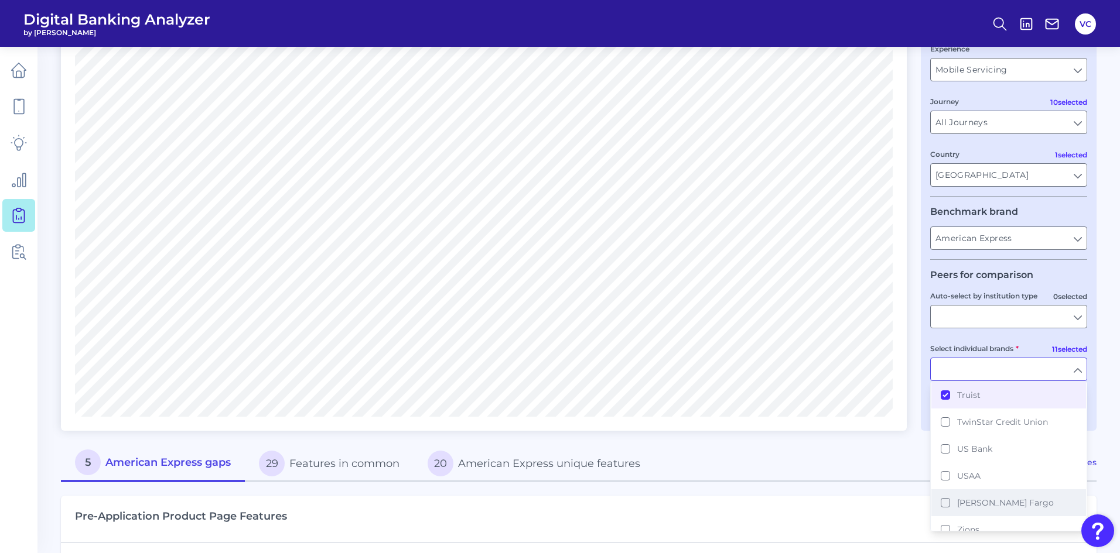
scroll to position [671, 0]
click at [951, 436] on button "US Bank" at bounding box center [1008, 446] width 155 height 27
click at [907, 501] on div "Pre-Application Product Page Features 1 feature total" at bounding box center [578, 519] width 1035 height 47
type input "Apple Card, Bank of America, Barclays, Capital One, Citi, Discover, JP Morgan C…"
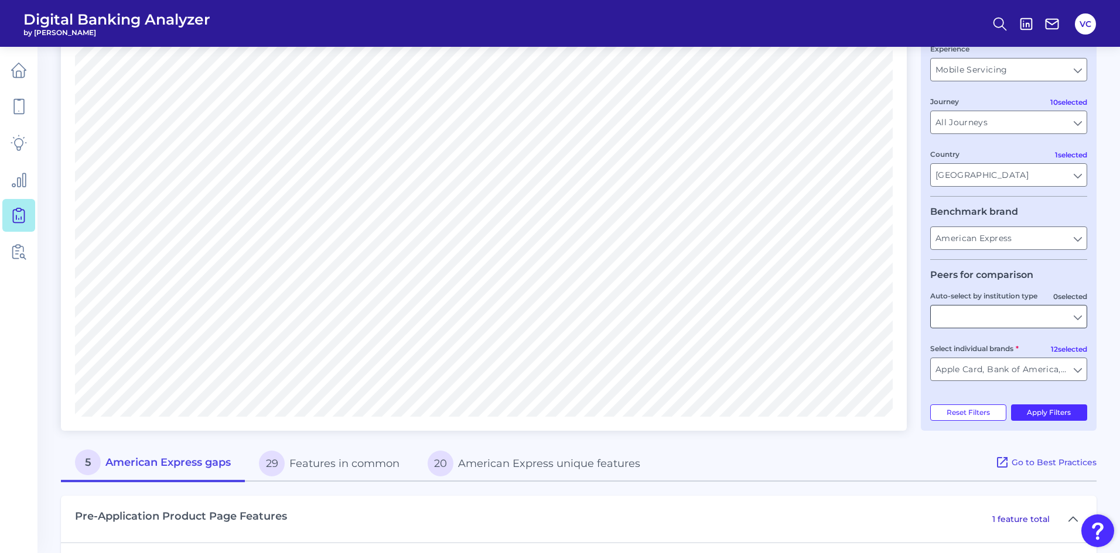
drag, startPoint x: 1037, startPoint y: 414, endPoint x: 1028, endPoint y: 414, distance: 8.8
click at [1037, 414] on button "Apply Filters" at bounding box center [1049, 413] width 77 height 16
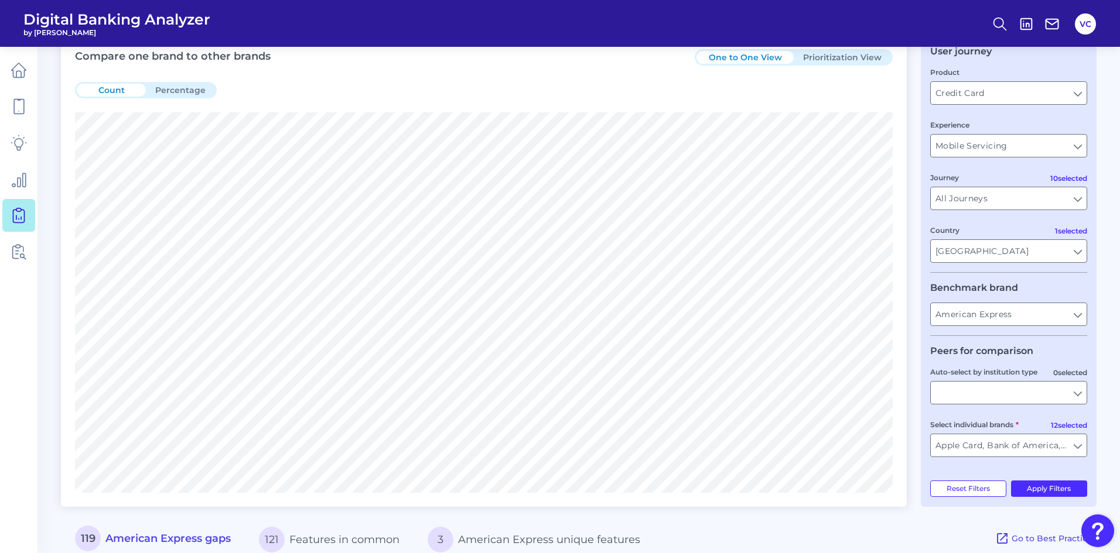
scroll to position [0, 0]
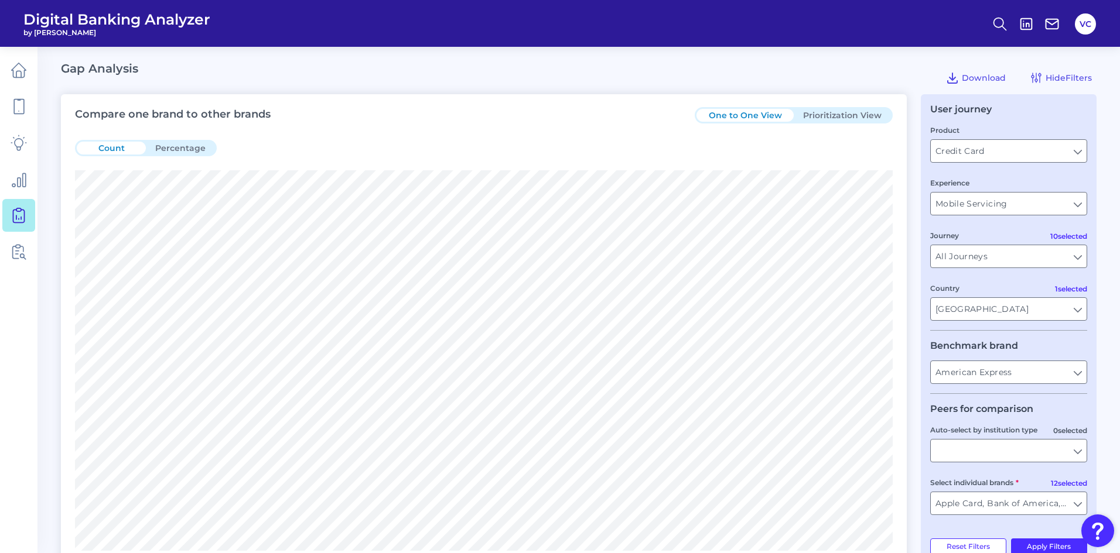
click at [839, 117] on button "Prioritization View" at bounding box center [842, 115] width 97 height 13
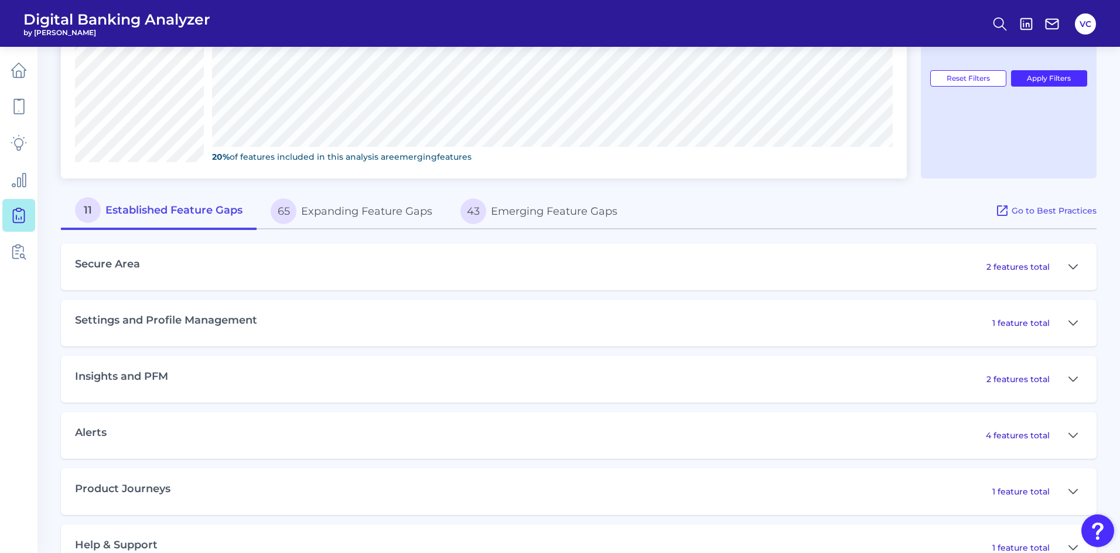
scroll to position [504, 0]
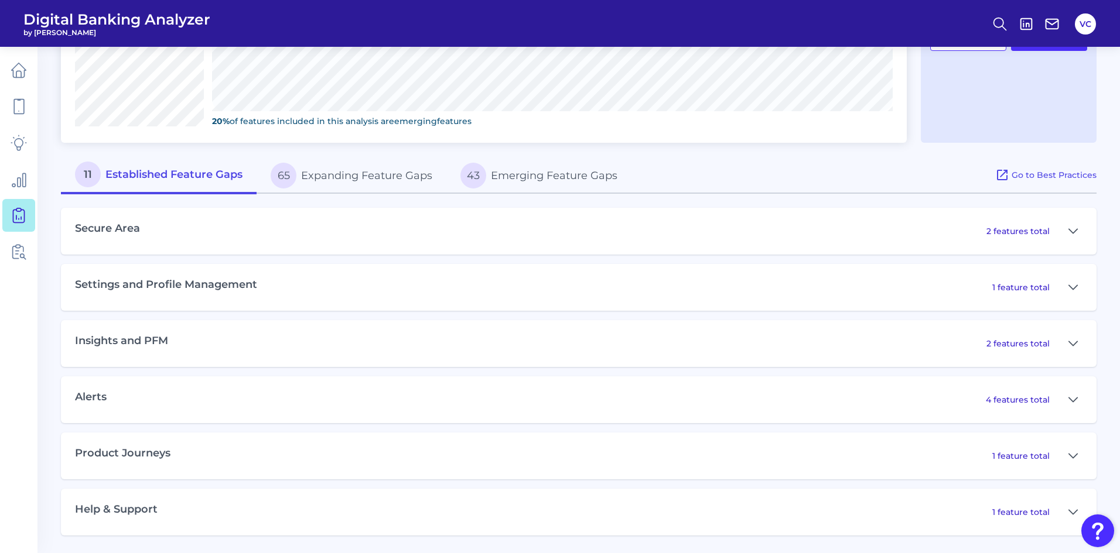
click at [388, 182] on button "65 Expanding Feature Gaps" at bounding box center [352, 175] width 190 height 37
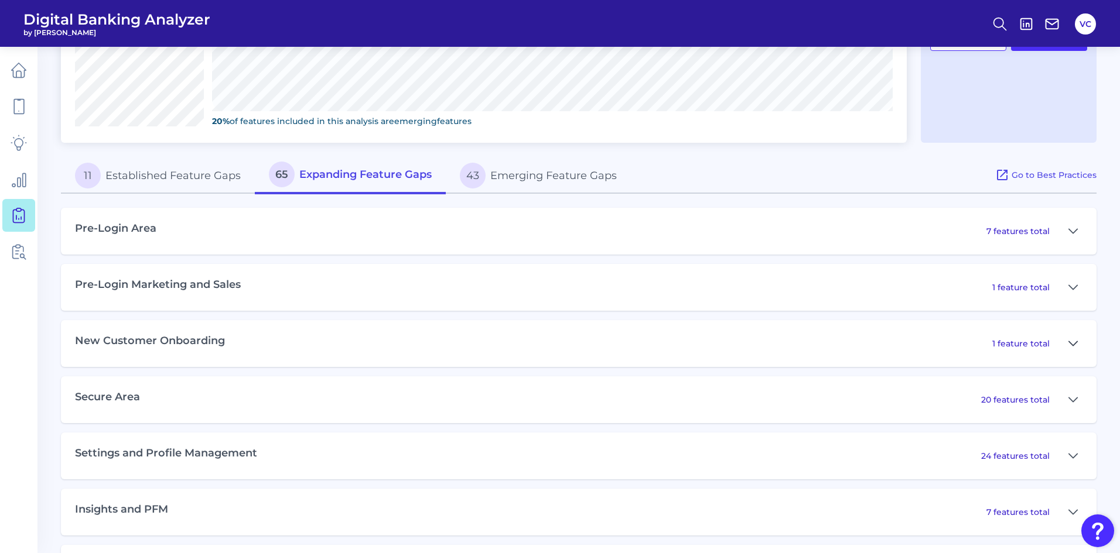
click at [1068, 344] on icon at bounding box center [1072, 344] width 9 height 14
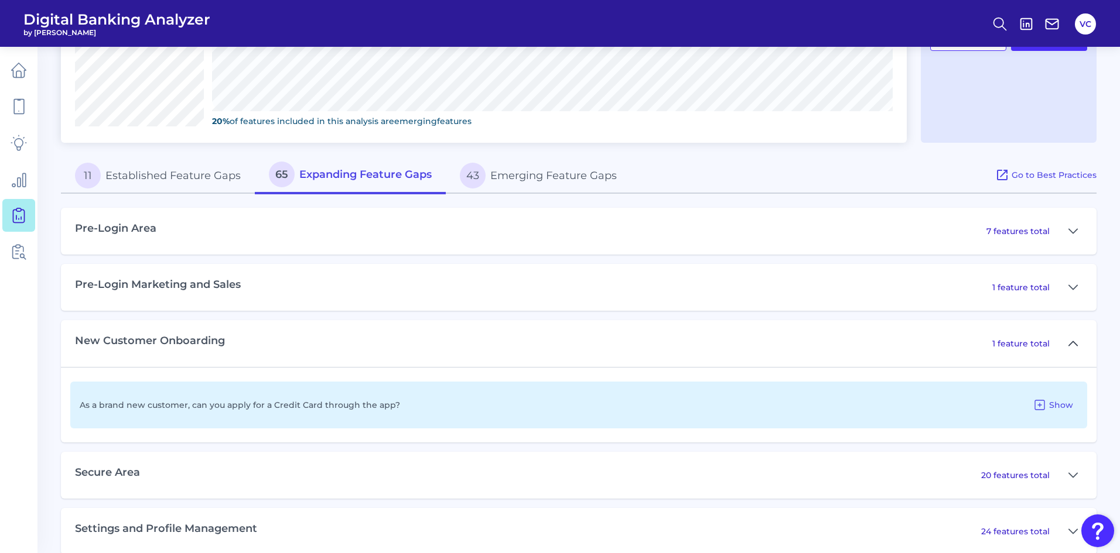
click at [1071, 343] on icon at bounding box center [1072, 344] width 9 height 14
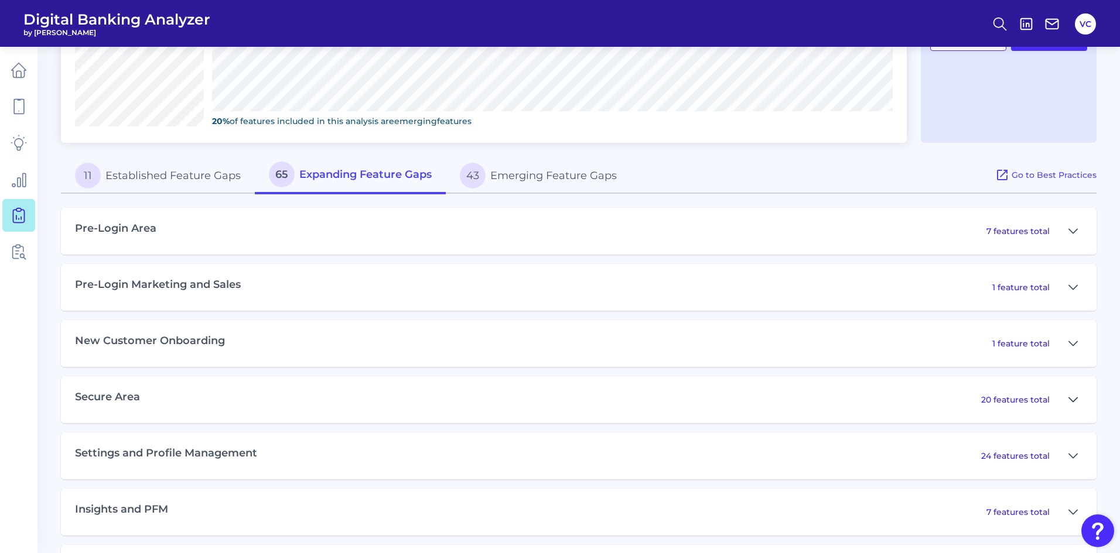
click at [1078, 397] on button at bounding box center [1073, 400] width 19 height 19
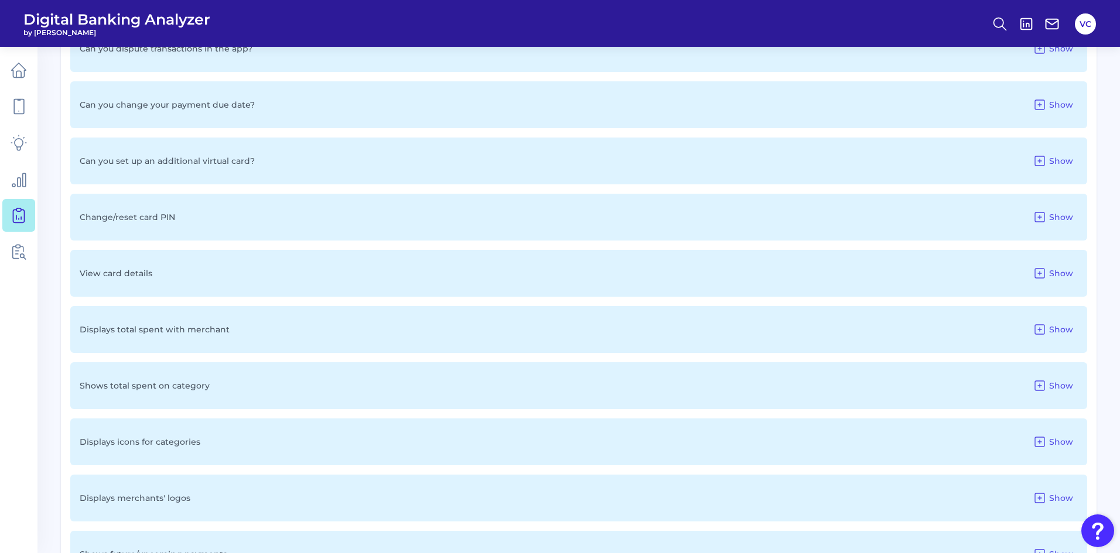
scroll to position [1090, 0]
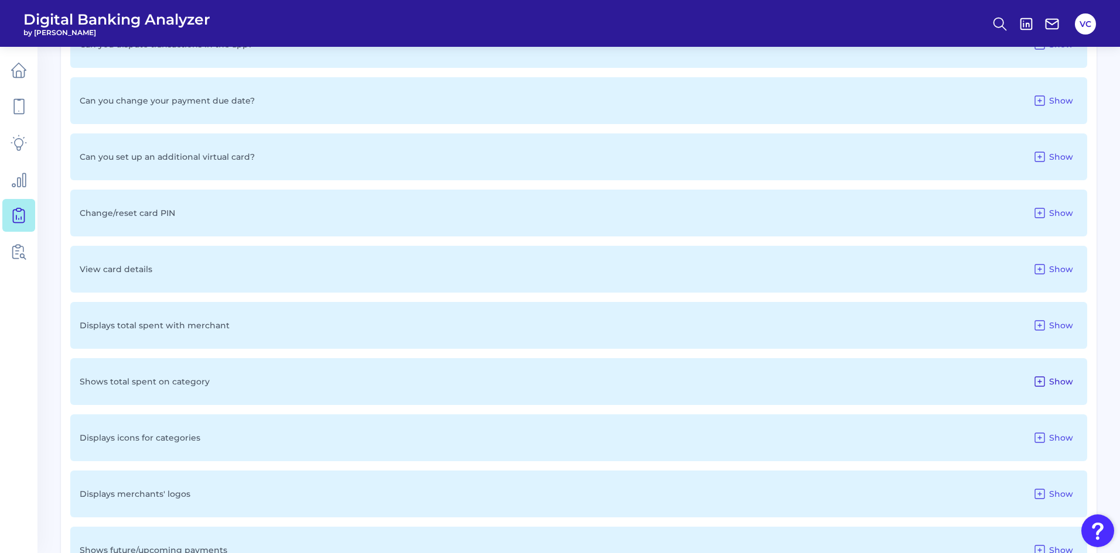
click at [1047, 385] on icon at bounding box center [1040, 382] width 14 height 14
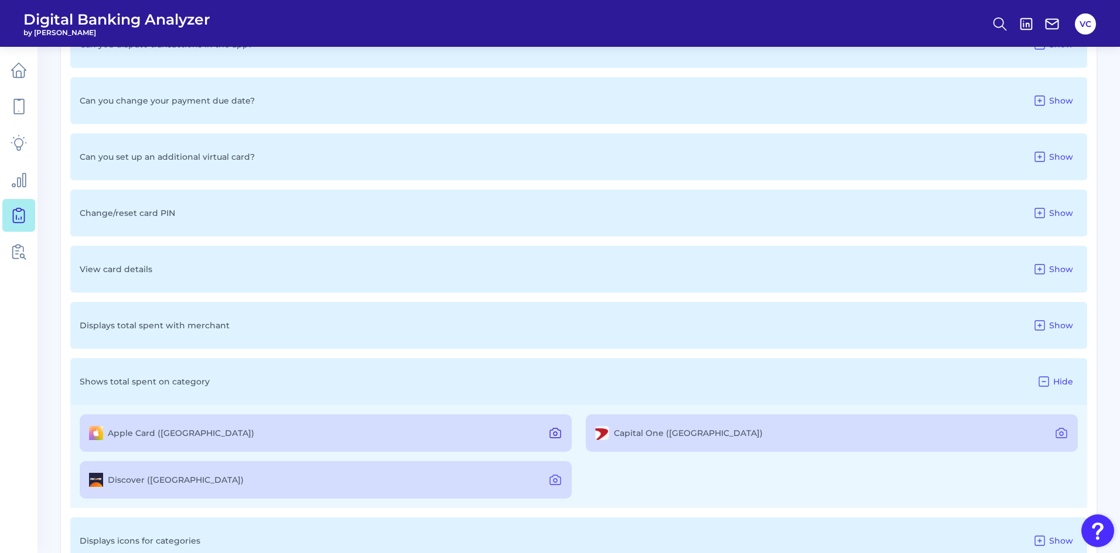
click at [558, 433] on icon at bounding box center [555, 433] width 14 height 14
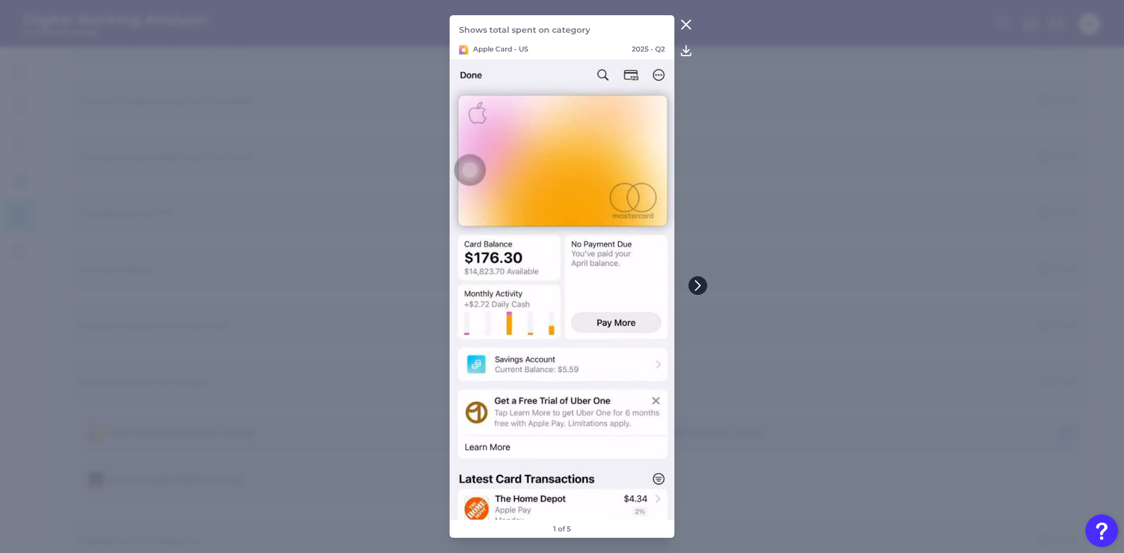
click at [702, 284] on icon at bounding box center [698, 286] width 11 height 11
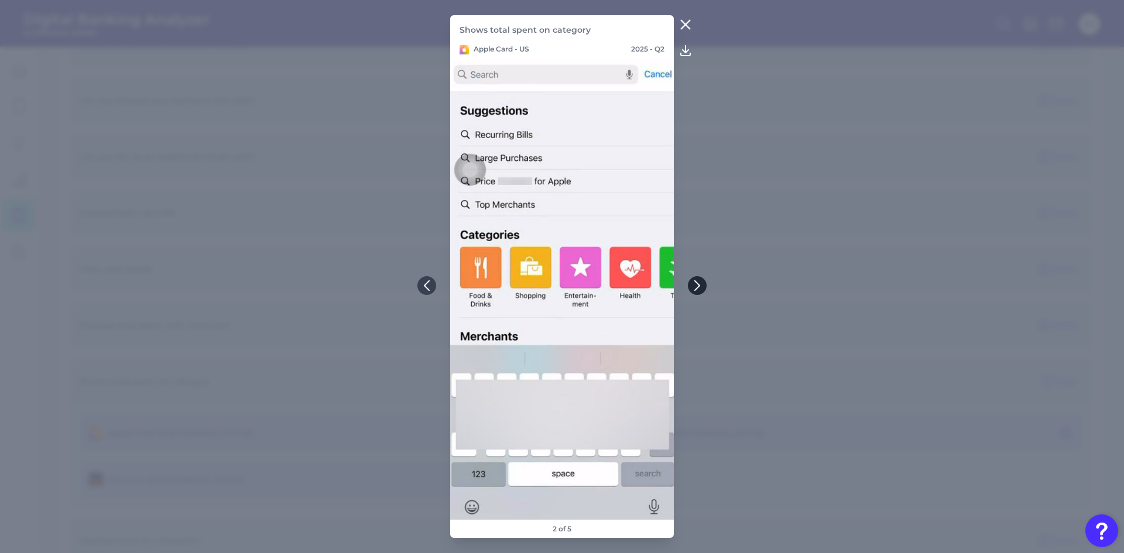
click at [699, 282] on icon at bounding box center [697, 286] width 11 height 11
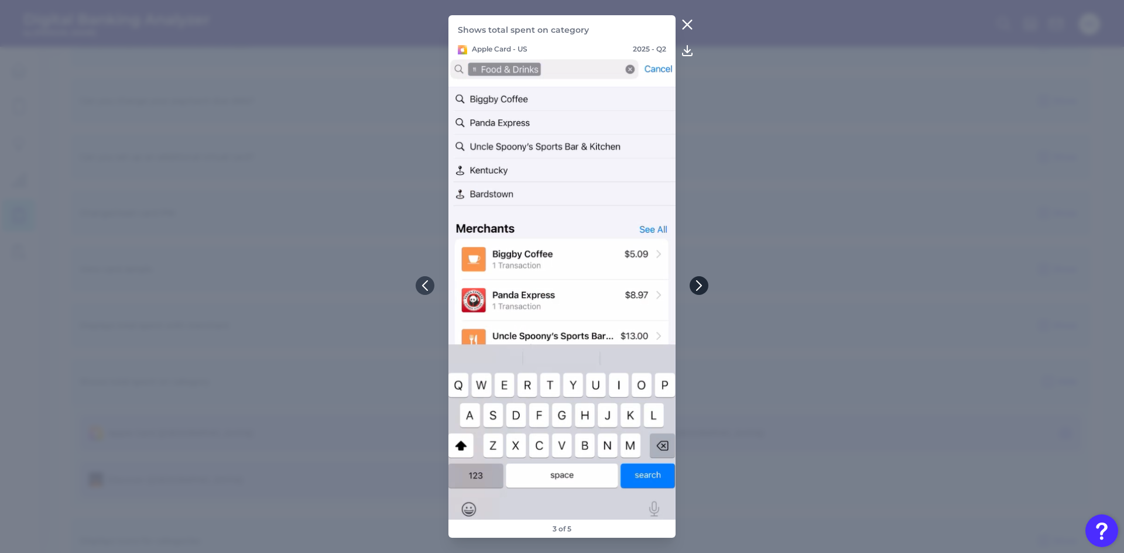
click at [701, 283] on icon at bounding box center [699, 286] width 11 height 11
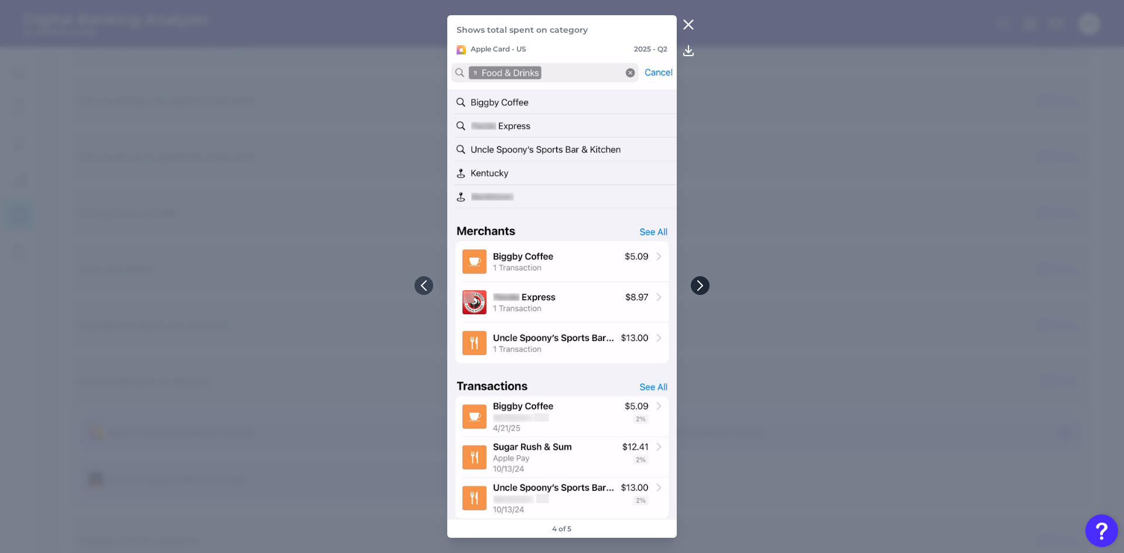
click at [701, 283] on icon at bounding box center [700, 286] width 11 height 11
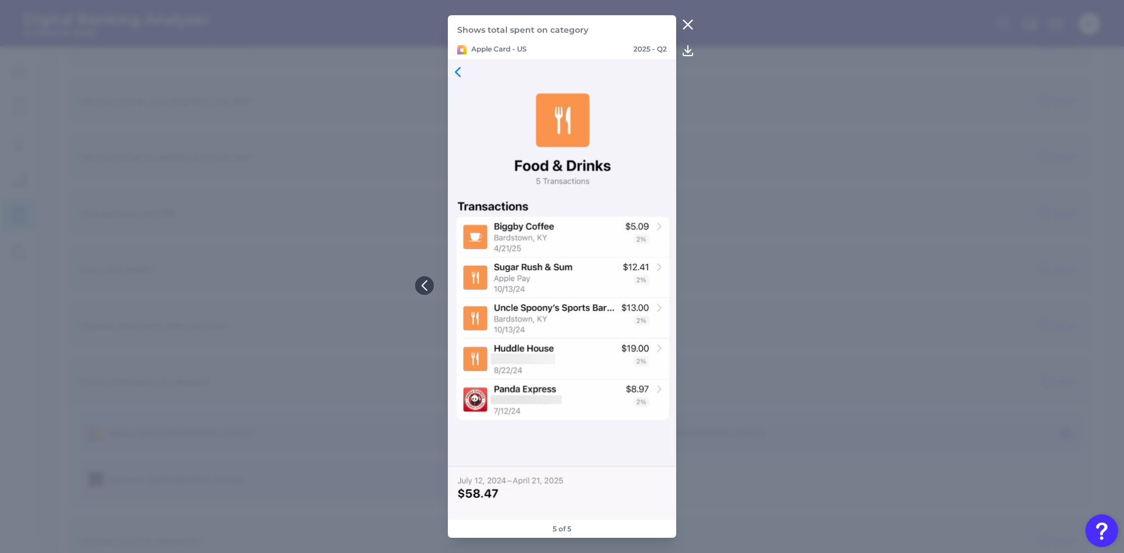
click at [693, 22] on icon at bounding box center [688, 25] width 14 height 14
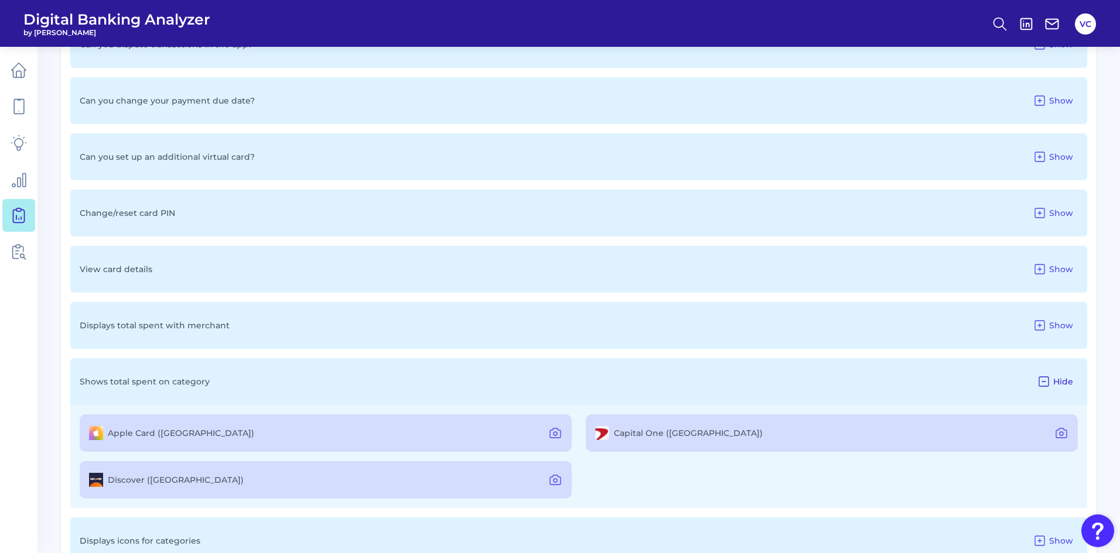
click at [1048, 381] on icon at bounding box center [1044, 382] width 14 height 14
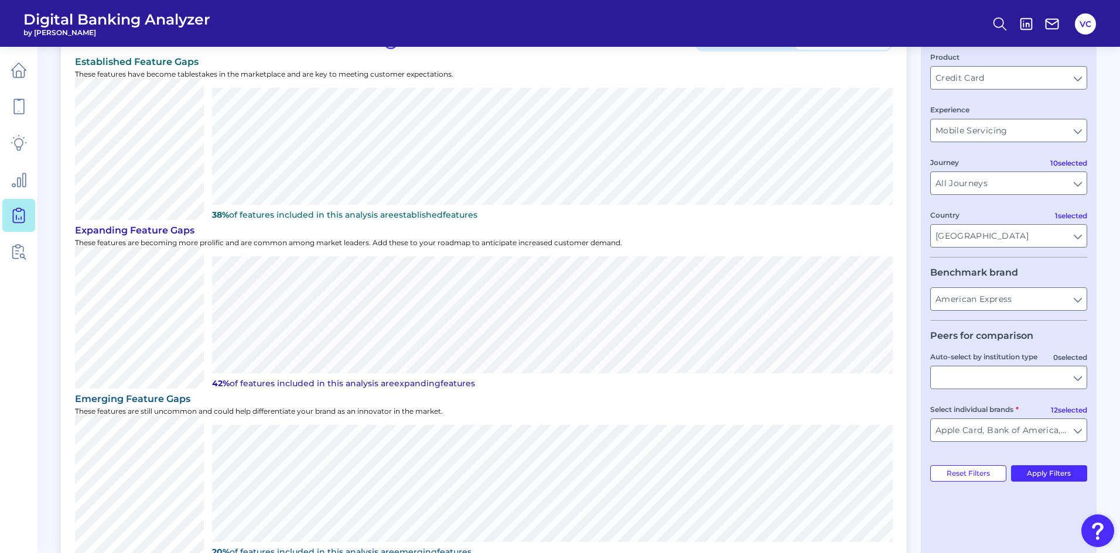
scroll to position [0, 0]
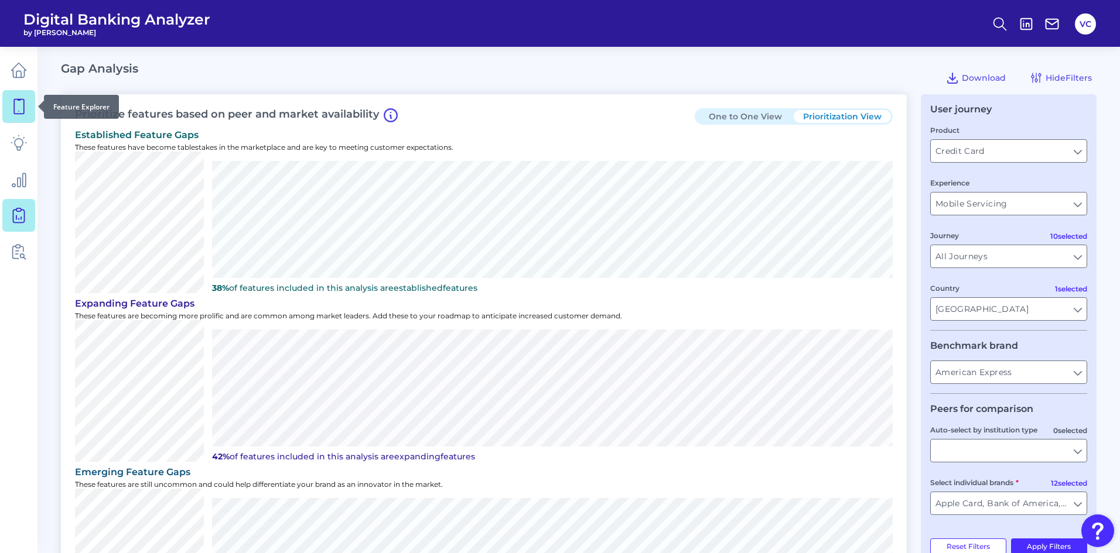
click at [20, 108] on icon at bounding box center [19, 106] width 16 height 16
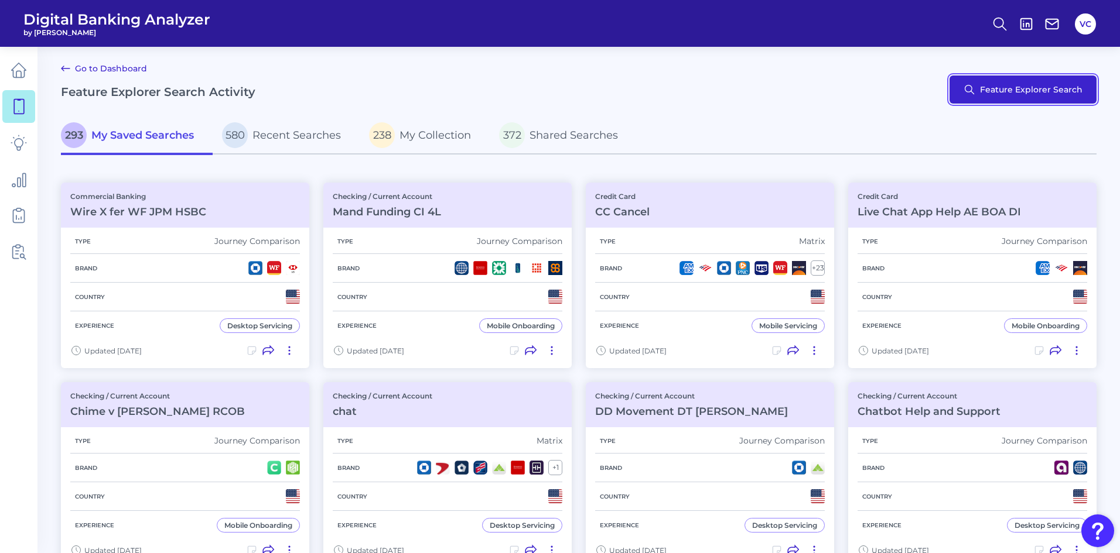
click at [1044, 92] on button "Feature Explorer Search" at bounding box center [1022, 90] width 147 height 28
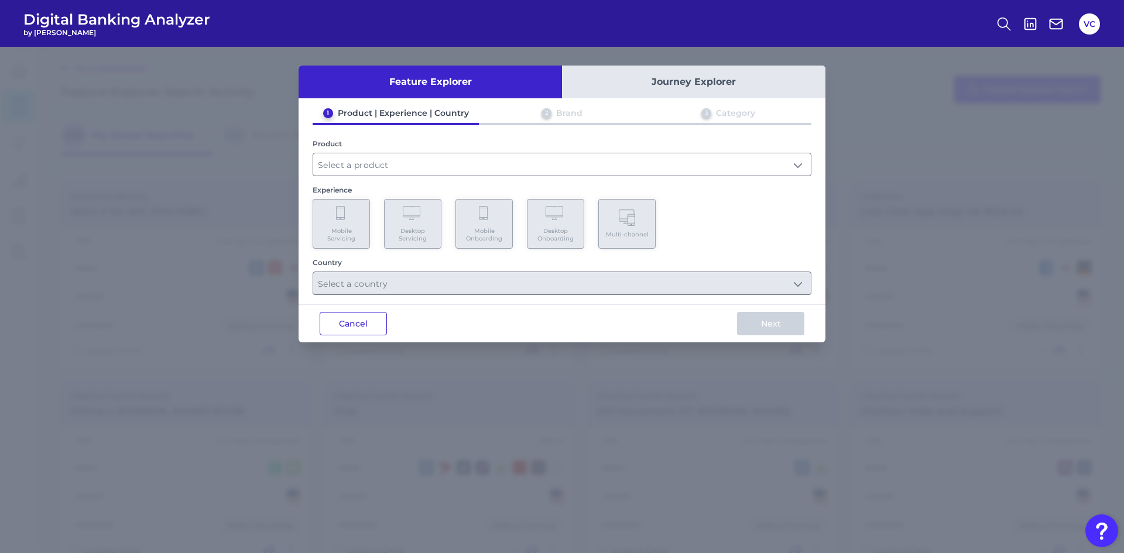
click at [340, 330] on button "Cancel" at bounding box center [353, 323] width 67 height 23
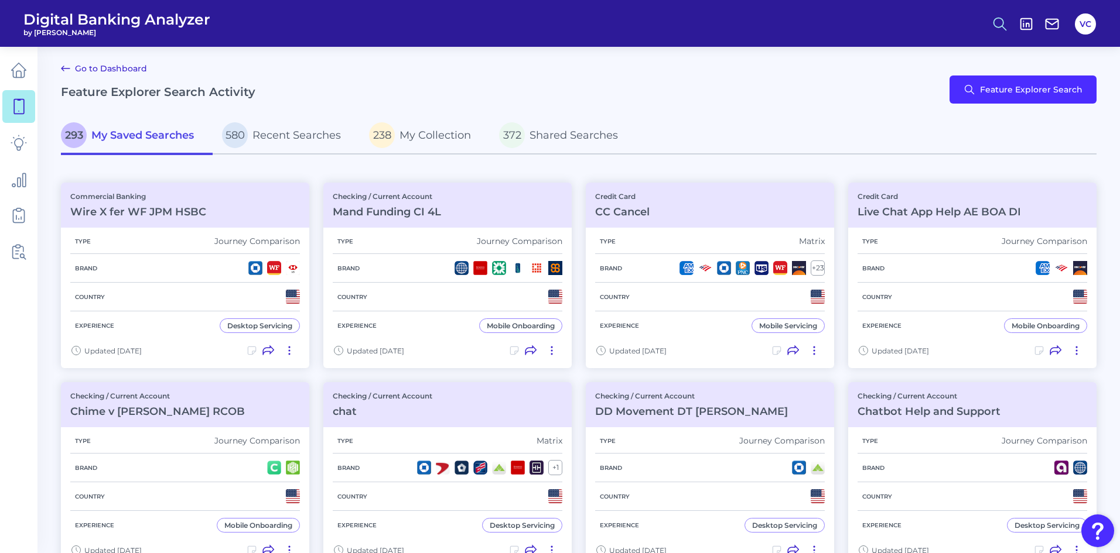
click at [1002, 26] on line at bounding box center [1004, 28] width 4 height 4
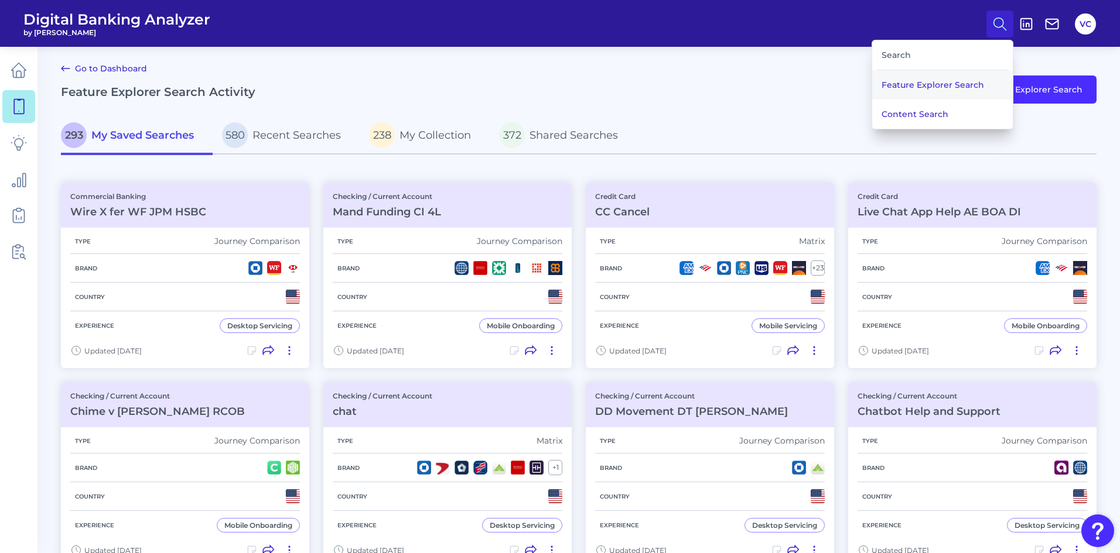
click at [973, 84] on button "Feature Explorer Search" at bounding box center [942, 84] width 141 height 29
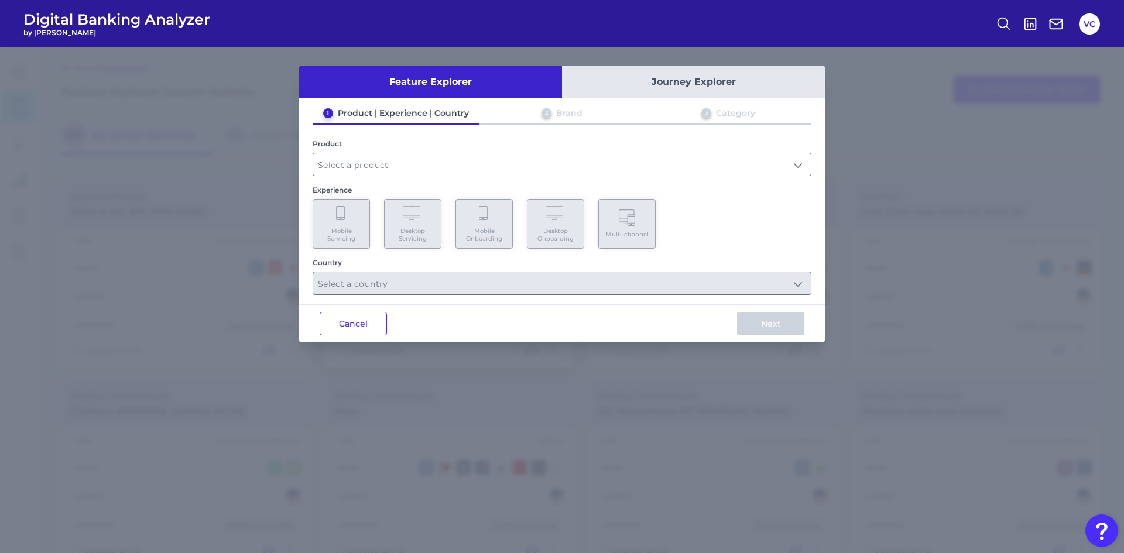
drag, startPoint x: 372, startPoint y: 325, endPoint x: 389, endPoint y: 328, distance: 16.7
click at [372, 324] on button "Cancel" at bounding box center [353, 323] width 67 height 23
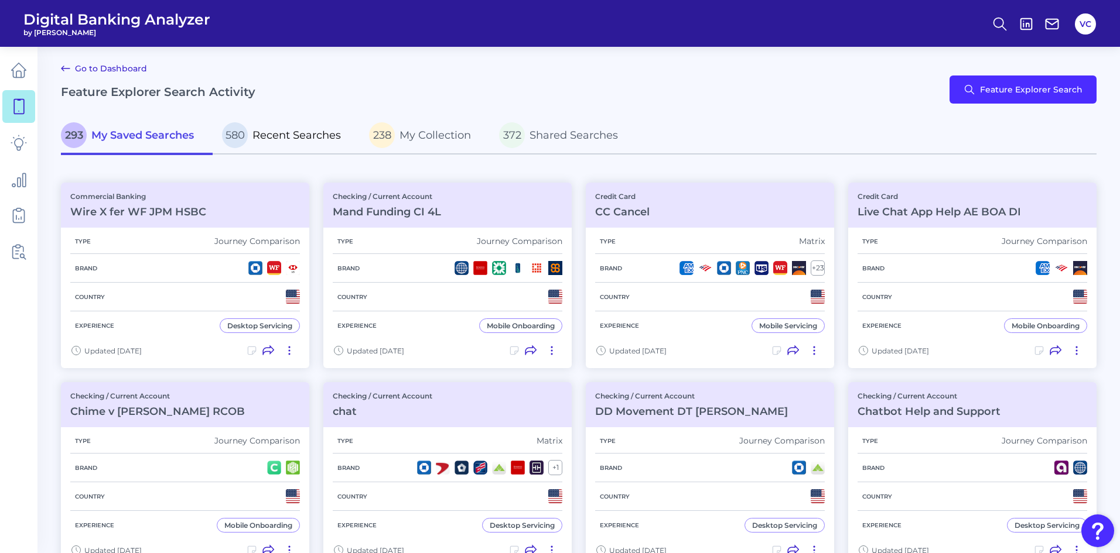
click at [284, 135] on span "Recent Searches" at bounding box center [296, 135] width 88 height 13
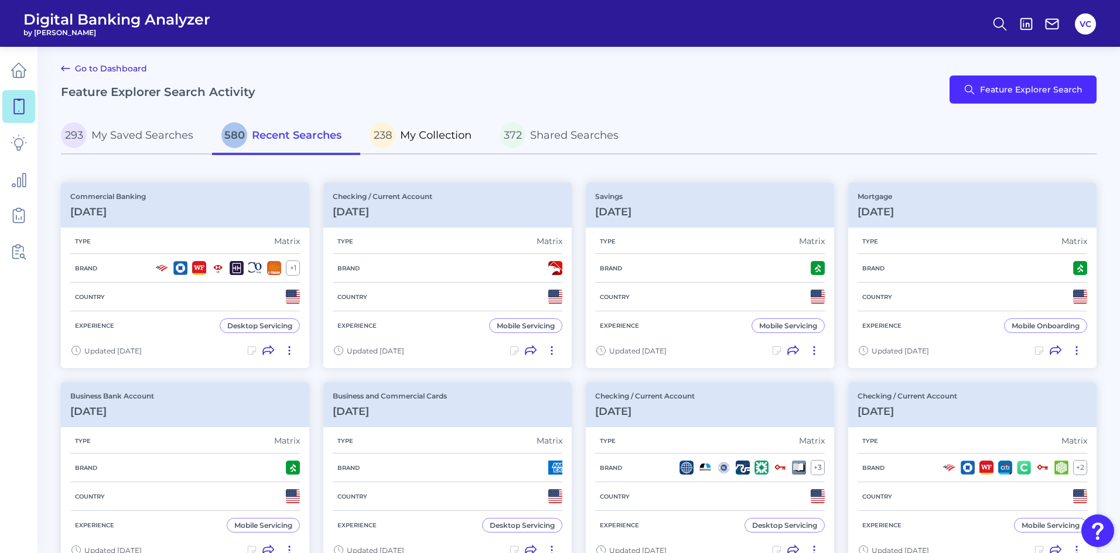
click at [424, 136] on span "My Collection" at bounding box center [435, 135] width 71 height 13
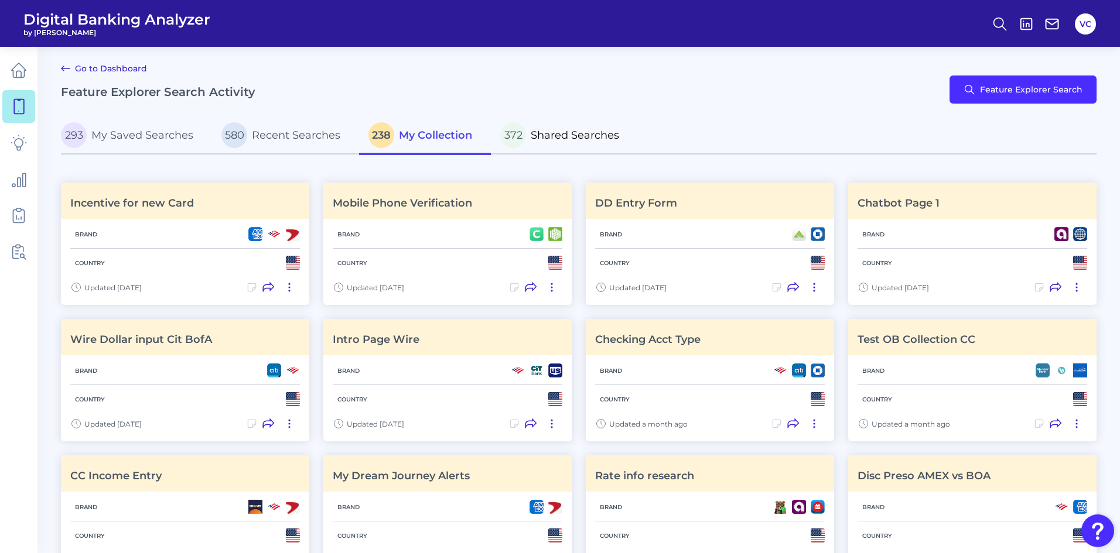
click at [541, 142] on p "372 Shared Searches" at bounding box center [559, 135] width 119 height 26
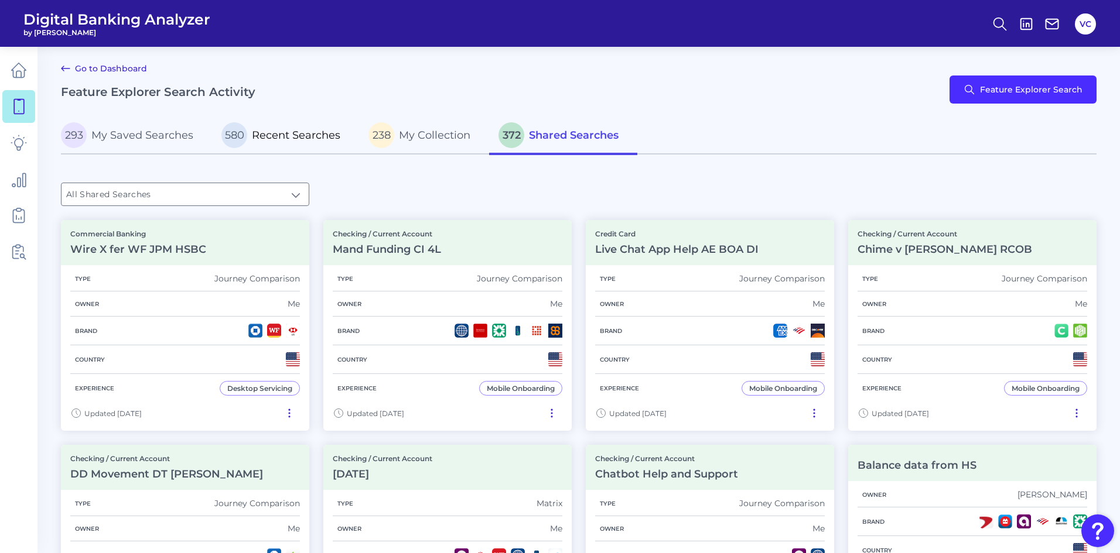
click at [267, 136] on span "Recent Searches" at bounding box center [296, 135] width 88 height 13
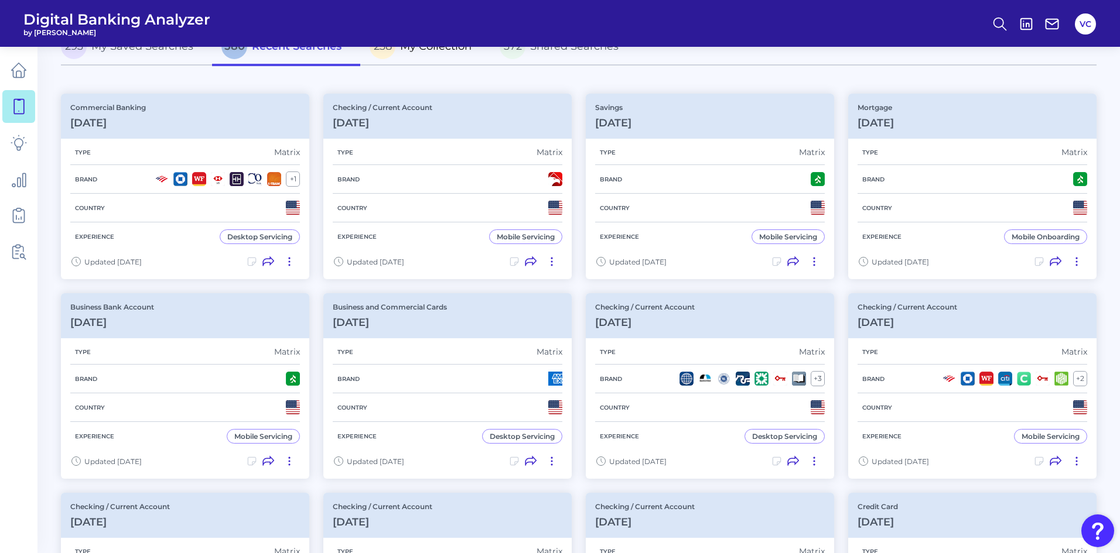
scroll to position [117, 0]
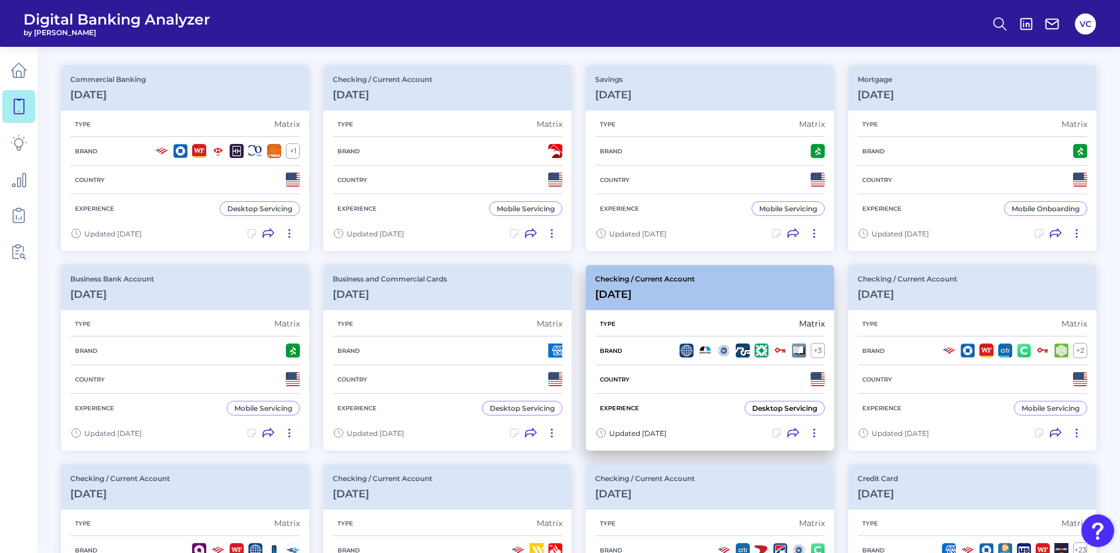
click at [640, 363] on div "Brand + 3" at bounding box center [710, 351] width 230 height 29
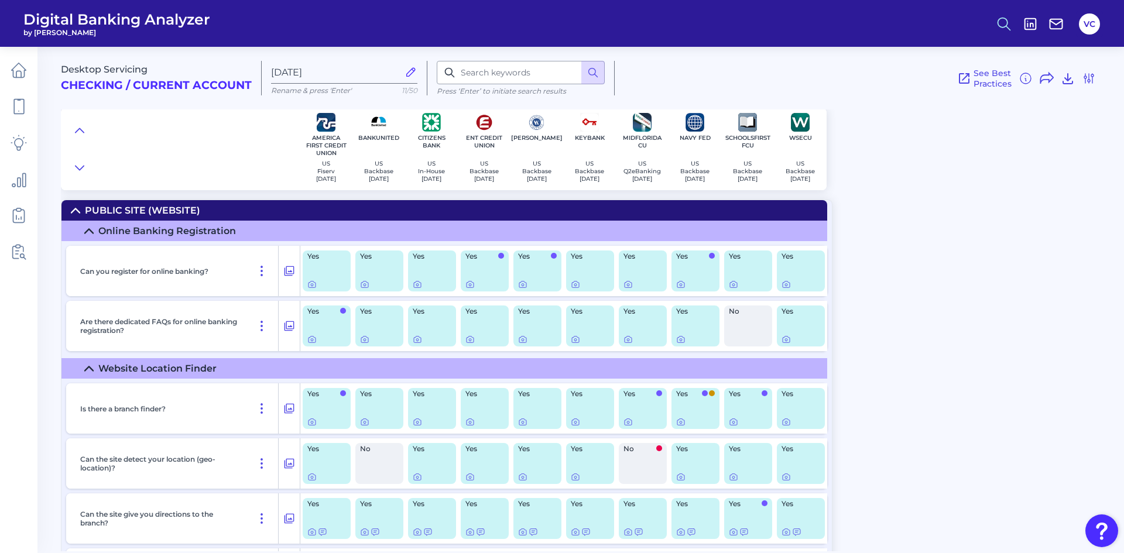
click at [999, 22] on icon at bounding box center [1004, 24] width 16 height 16
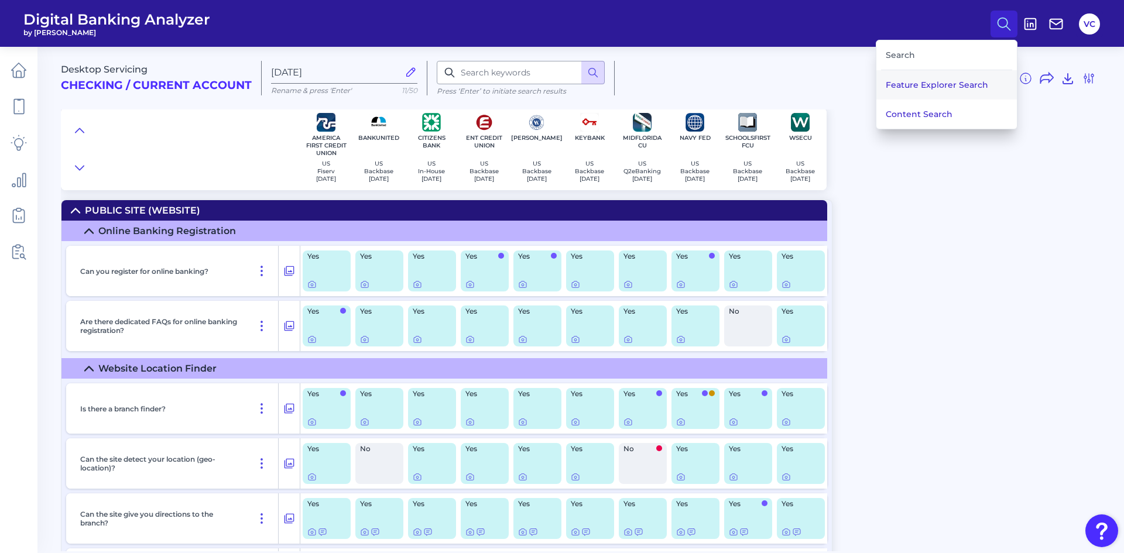
click at [944, 86] on button "Feature Explorer Search" at bounding box center [947, 84] width 141 height 29
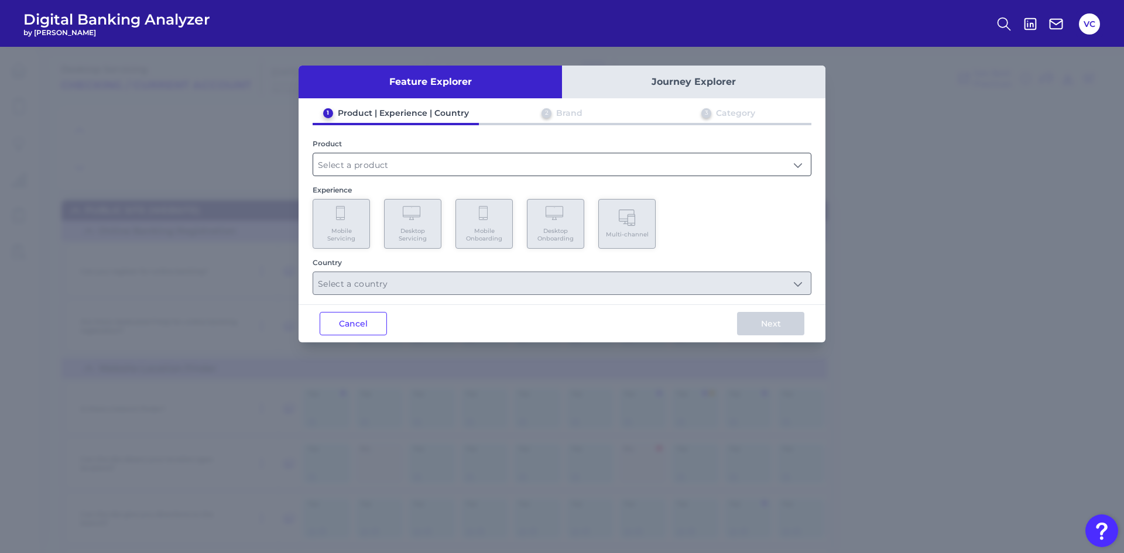
click at [387, 166] on input "text" at bounding box center [562, 164] width 498 height 22
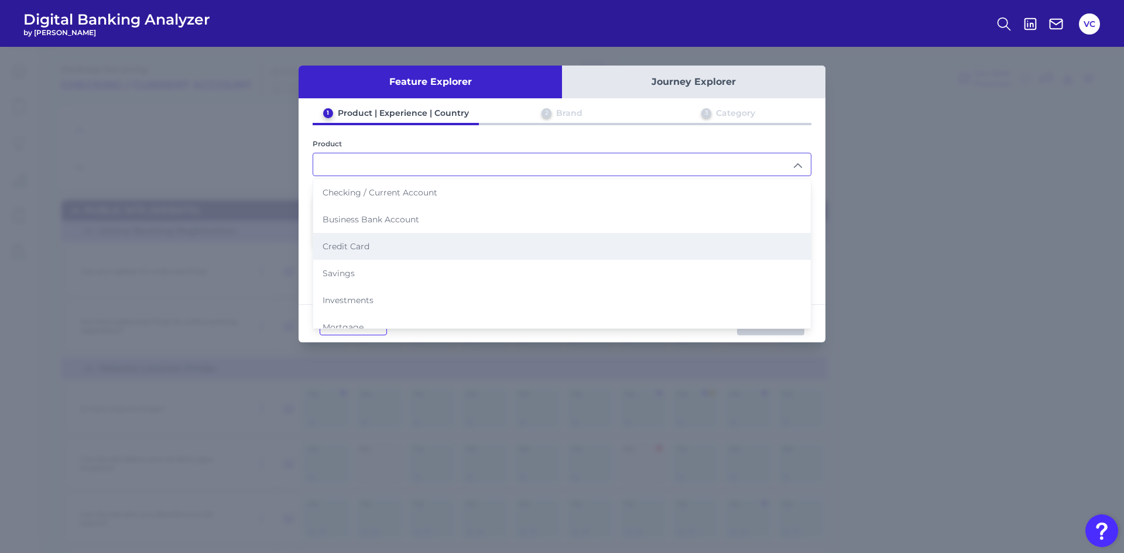
click at [383, 246] on li "Credit Card" at bounding box center [562, 246] width 498 height 27
type input "Credit Card"
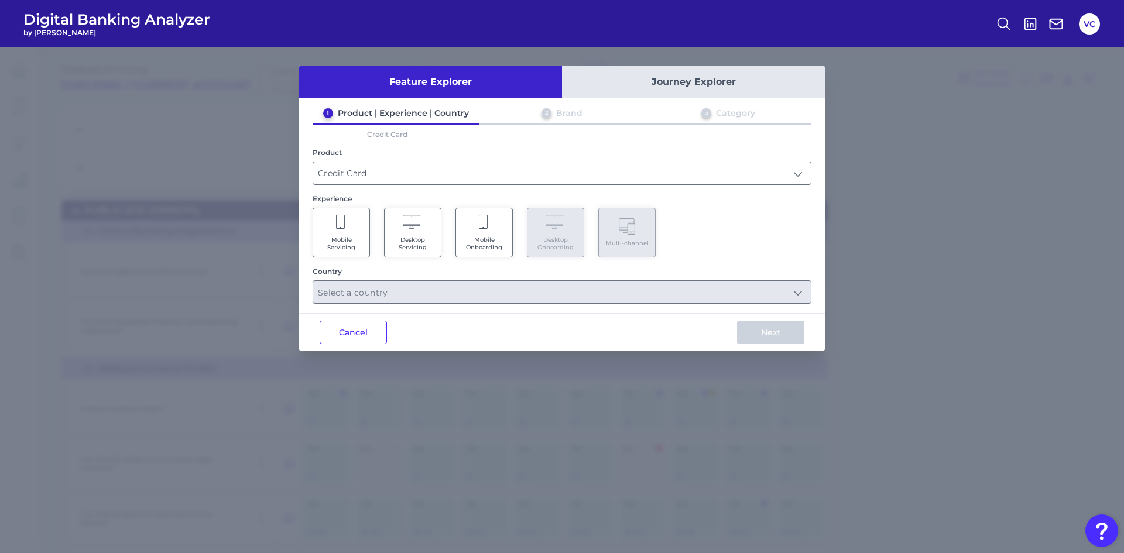
click at [473, 248] on span "Mobile Onboarding" at bounding box center [484, 243] width 45 height 15
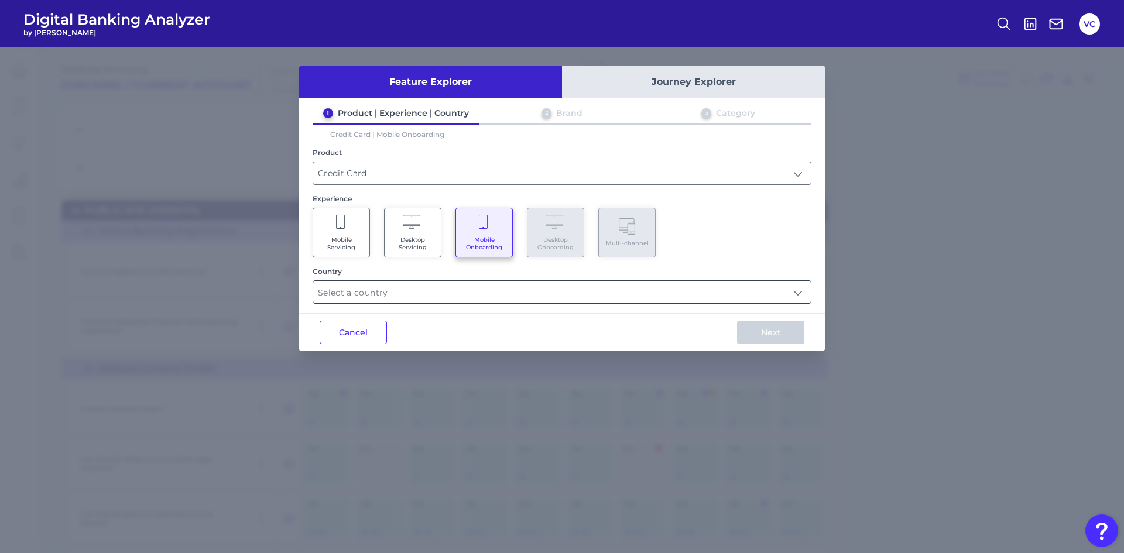
click at [435, 293] on input "text" at bounding box center [562, 292] width 498 height 22
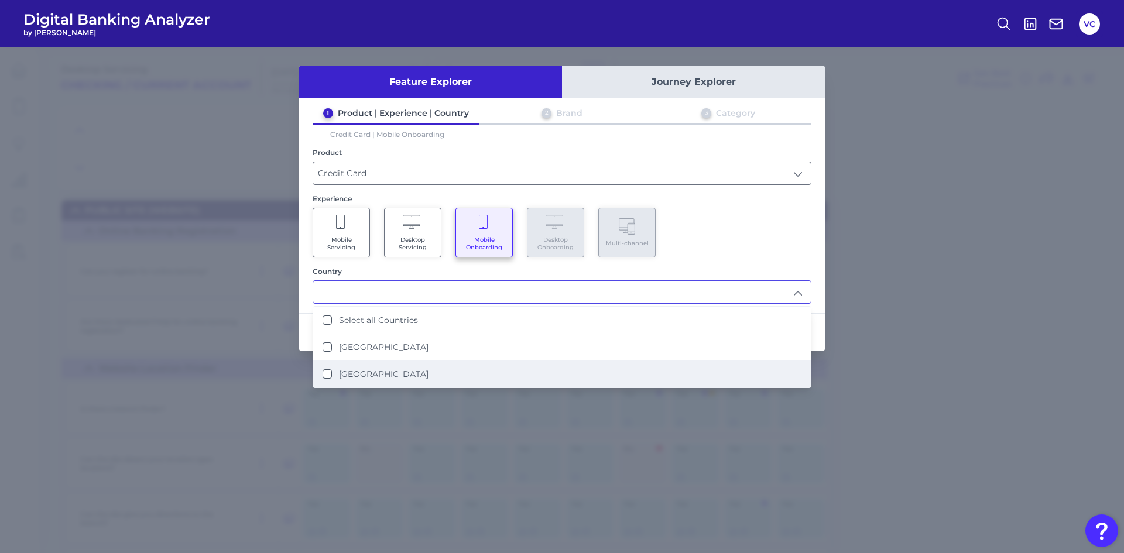
click at [360, 372] on label "[GEOGRAPHIC_DATA]" at bounding box center [384, 374] width 90 height 11
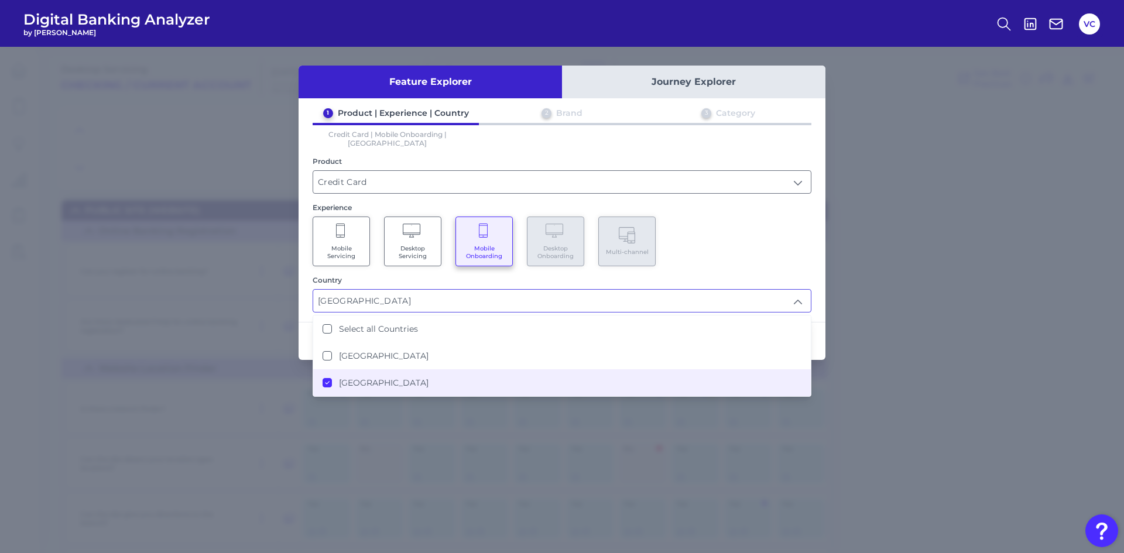
type input "[GEOGRAPHIC_DATA]"
click at [881, 374] on div "Feature Explorer Journey Explorer 1 Product | Experience | Country 2 Brand 3 Ca…" at bounding box center [562, 300] width 1124 height 507
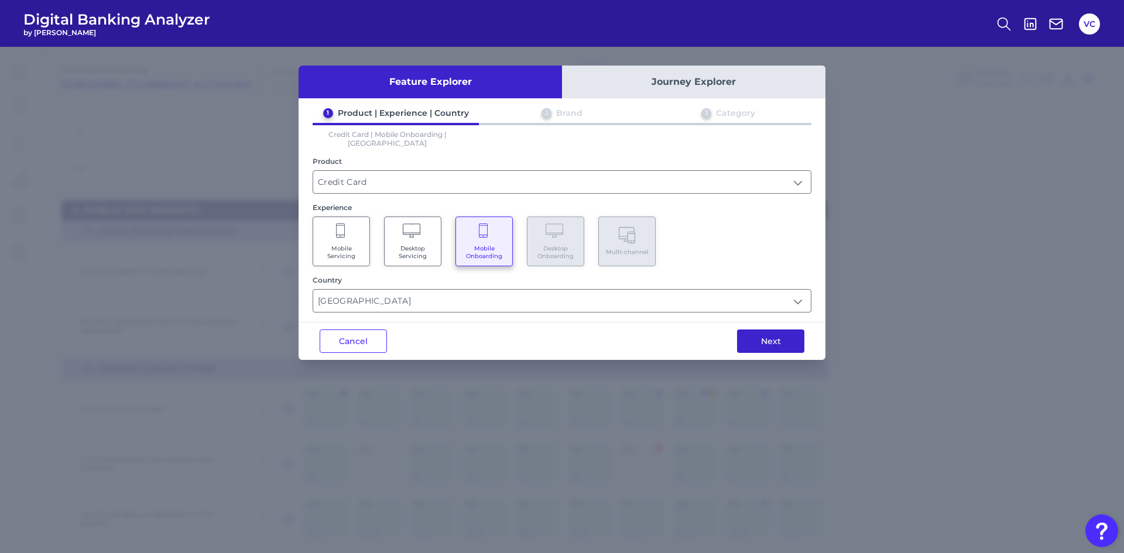
click at [789, 330] on button "Next" at bounding box center [770, 341] width 67 height 23
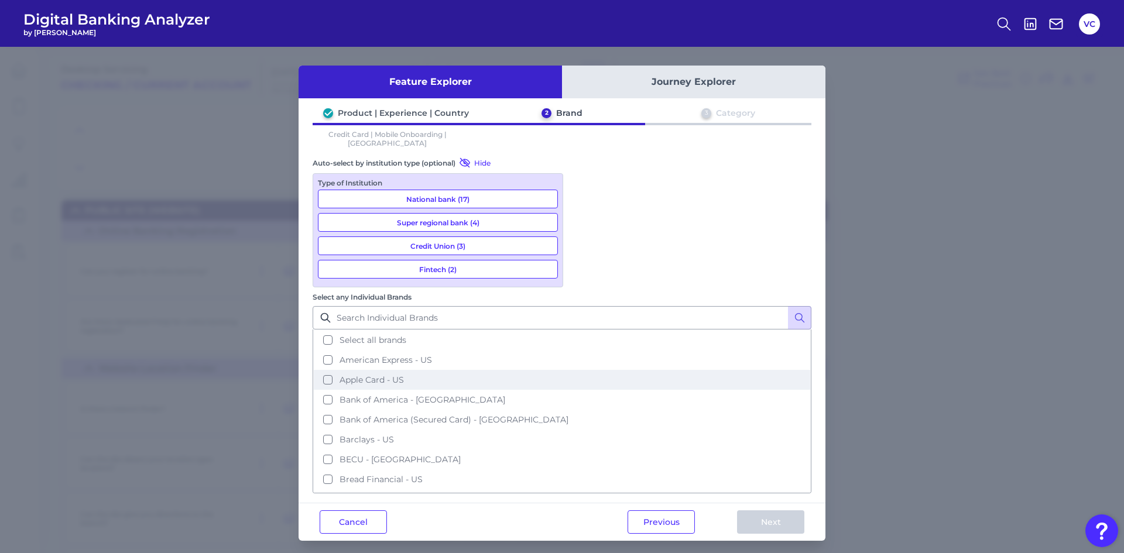
click at [583, 370] on button "Apple Card - US" at bounding box center [562, 380] width 497 height 20
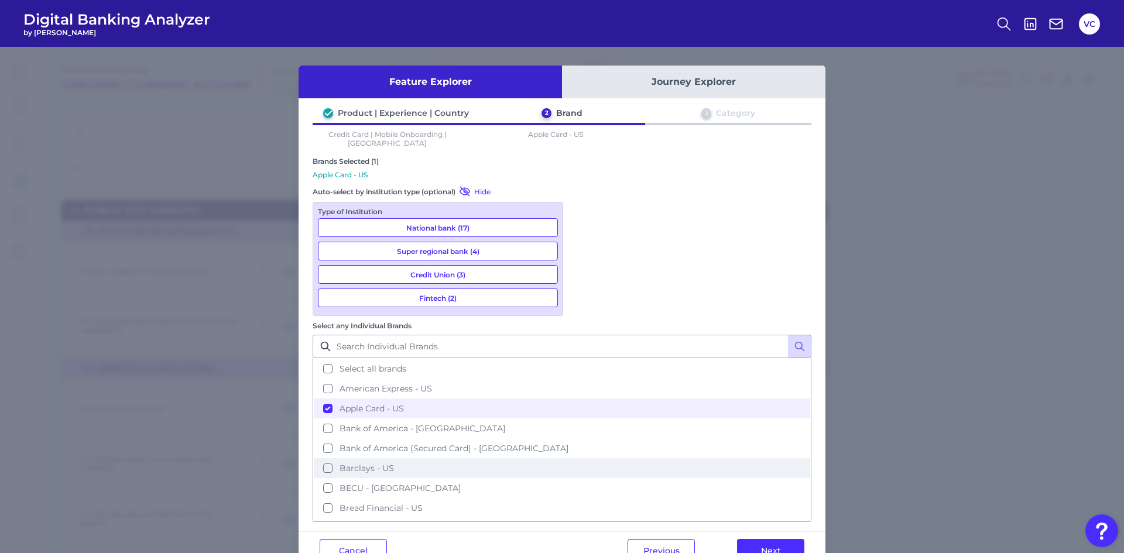
click at [585, 459] on button "Barclays - US" at bounding box center [562, 469] width 497 height 20
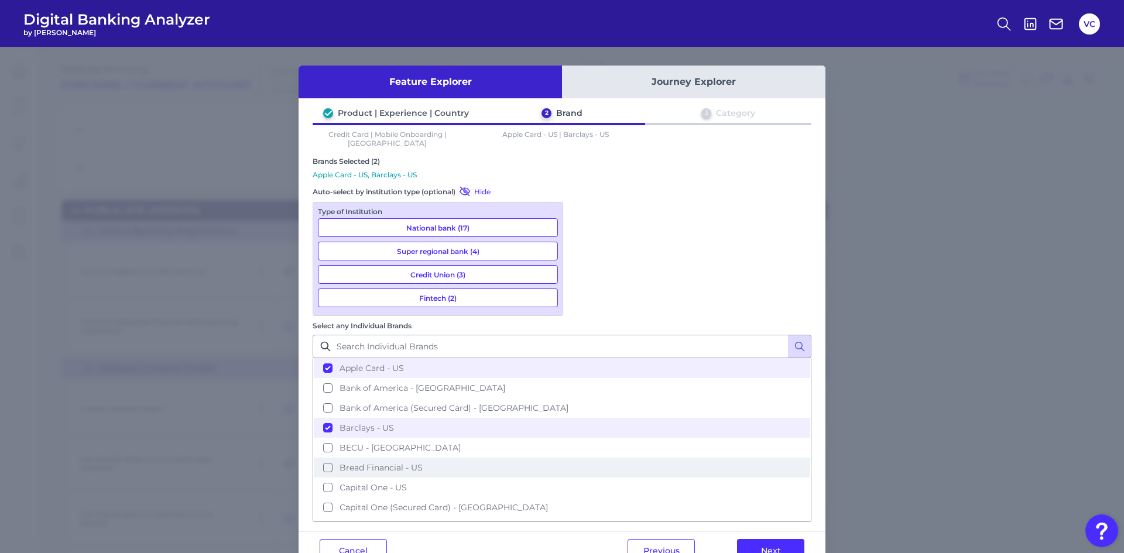
scroll to position [59, 0]
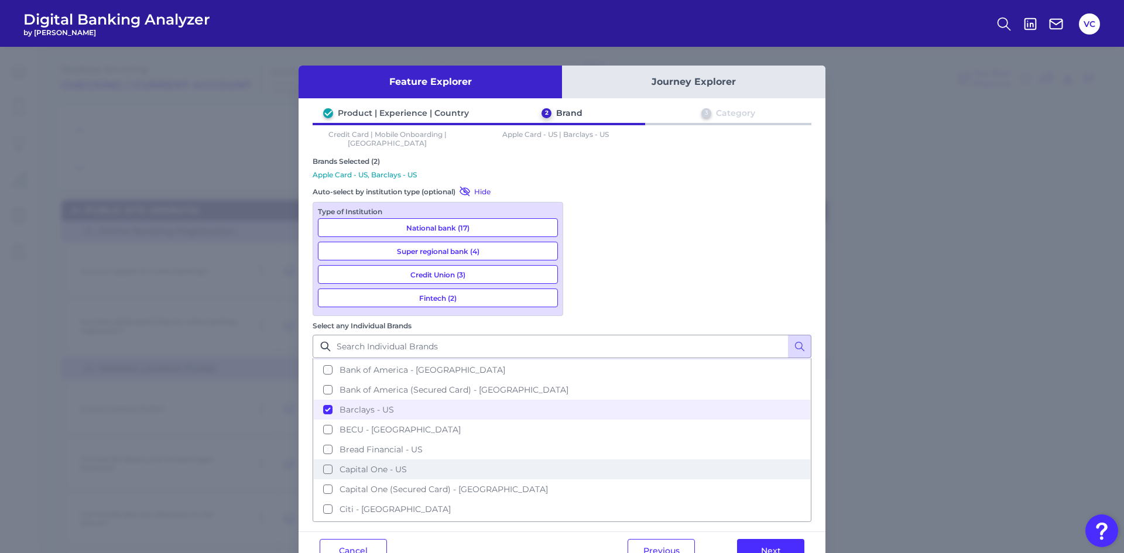
click at [582, 460] on button "Capital One - US" at bounding box center [562, 470] width 497 height 20
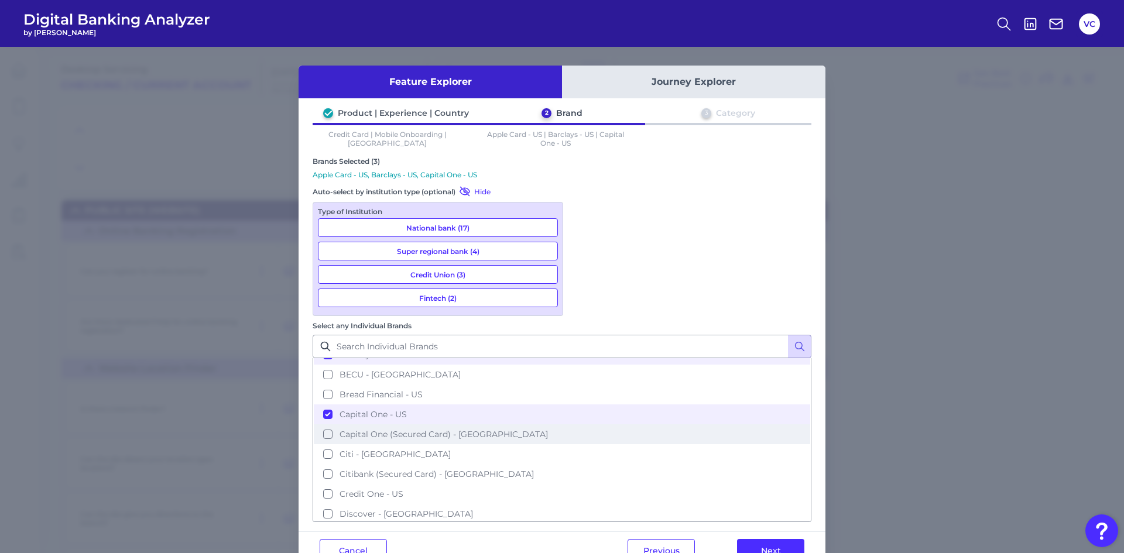
scroll to position [176, 0]
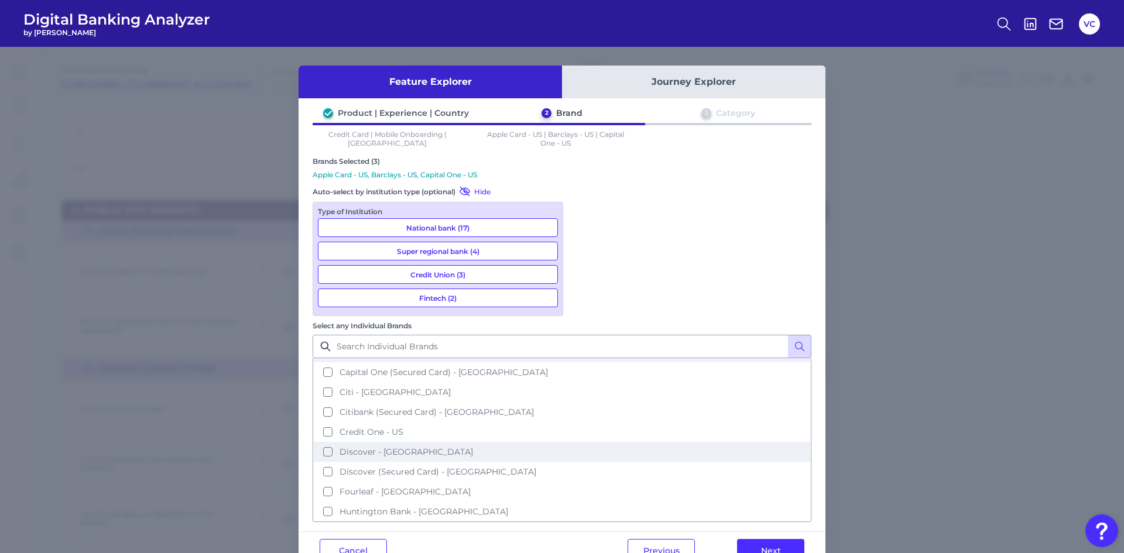
click at [580, 442] on button "Discover - [GEOGRAPHIC_DATA]" at bounding box center [562, 452] width 497 height 20
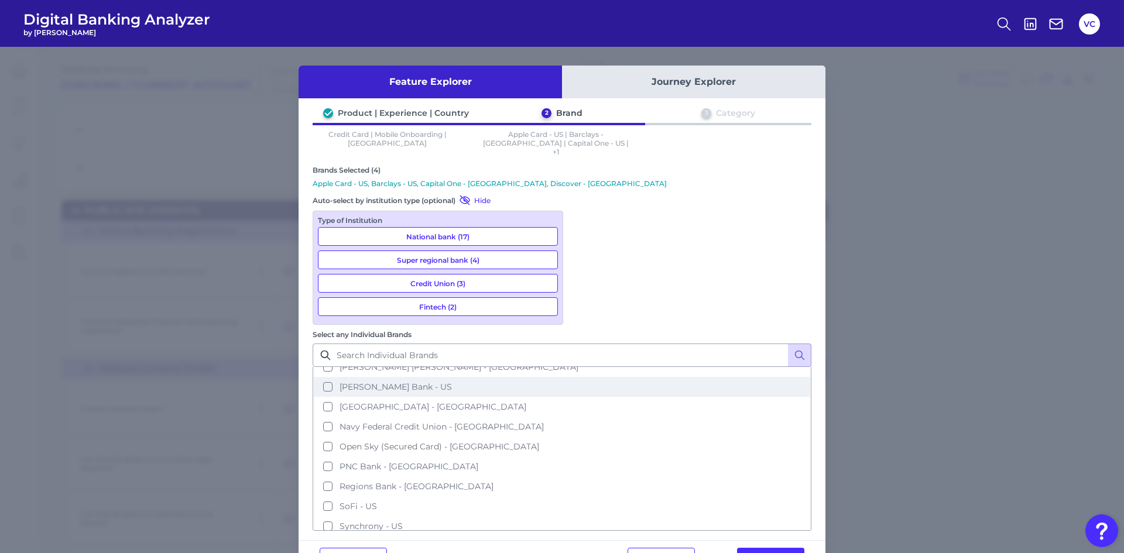
scroll to position [410, 0]
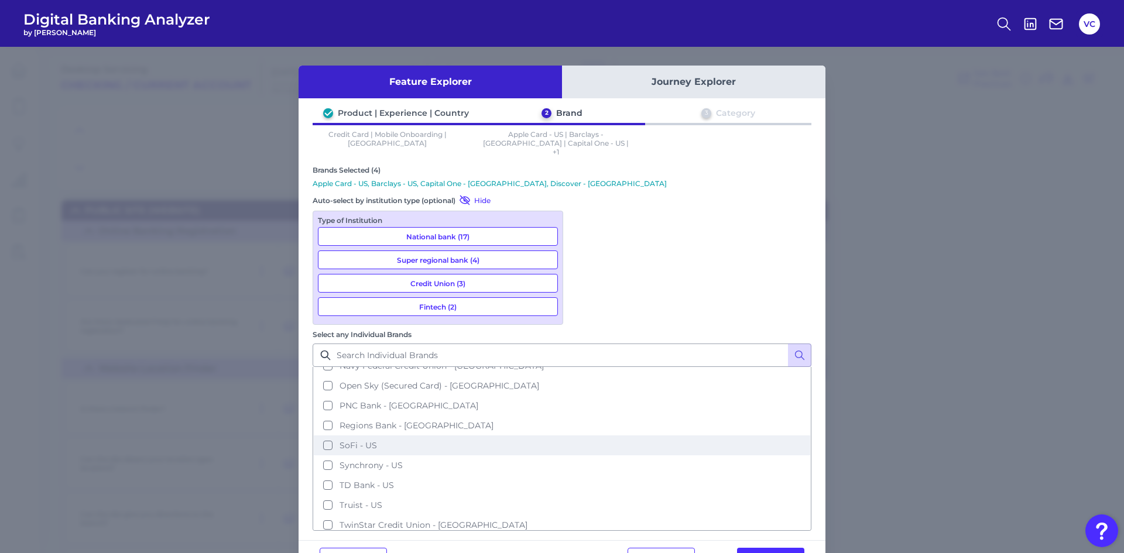
click at [583, 436] on button "SoFi - US" at bounding box center [562, 446] width 497 height 20
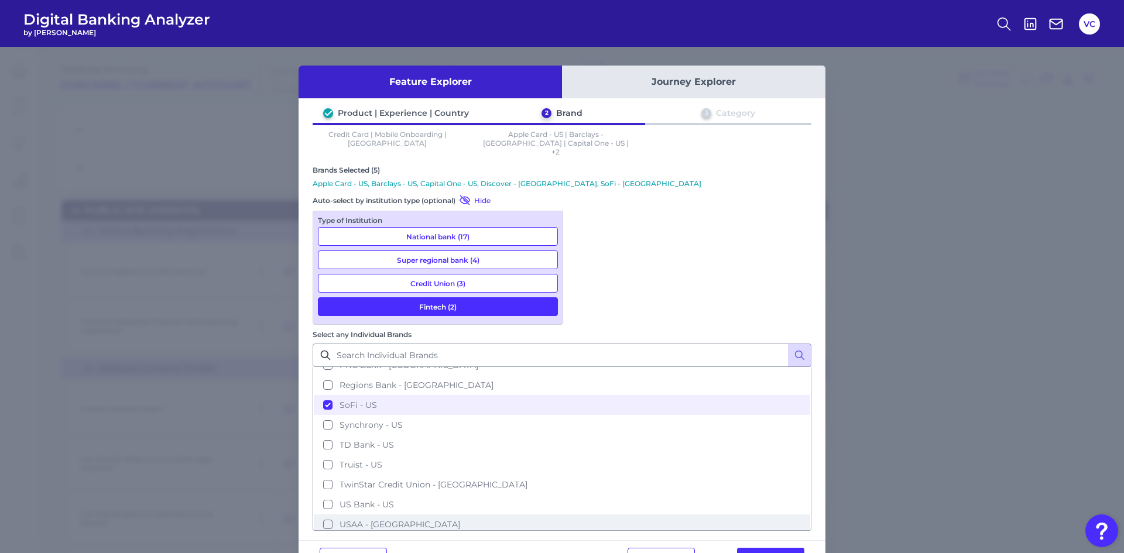
scroll to position [469, 0]
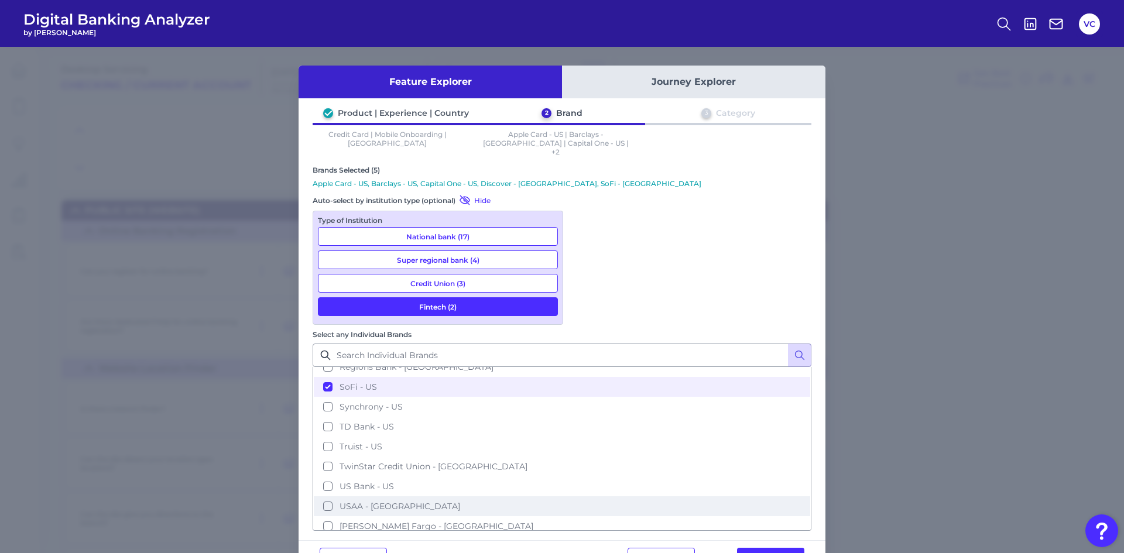
click at [584, 497] on button "USAA - [GEOGRAPHIC_DATA]" at bounding box center [562, 507] width 497 height 20
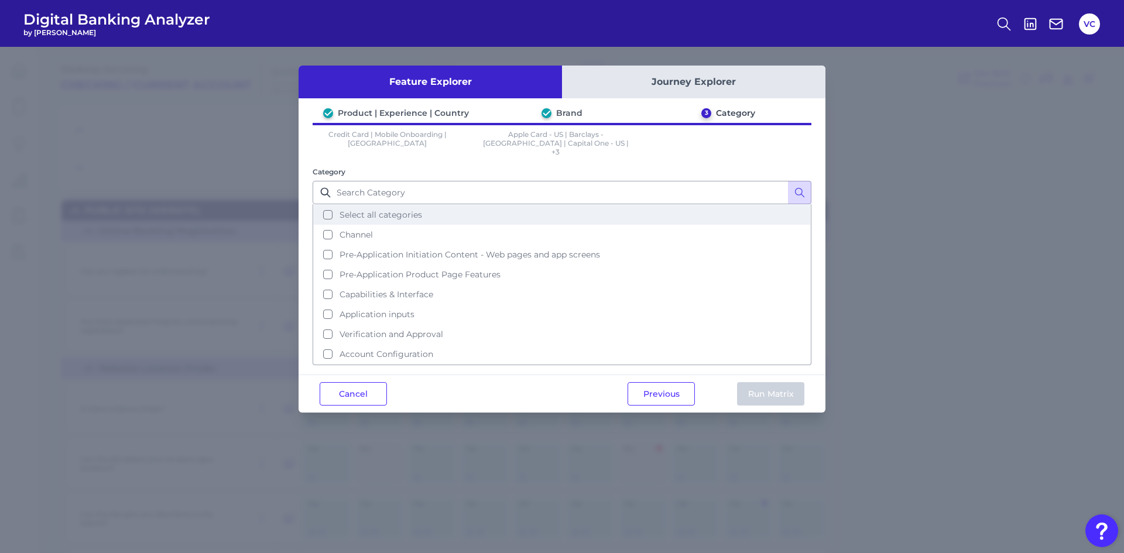
click at [331, 209] on button "Select all categories" at bounding box center [562, 215] width 497 height 20
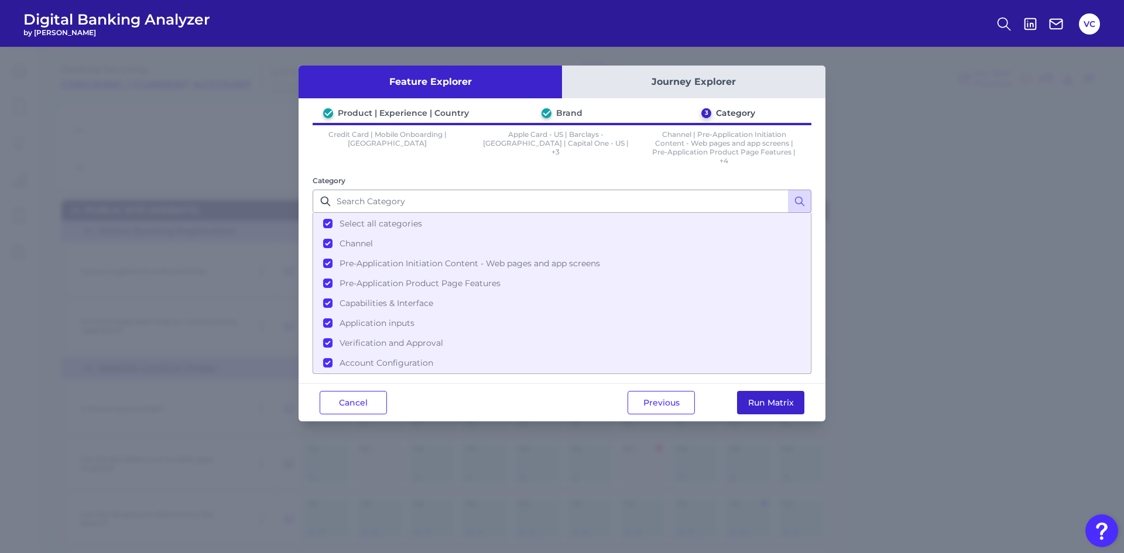
click at [767, 401] on button "Run Matrix" at bounding box center [770, 402] width 67 height 23
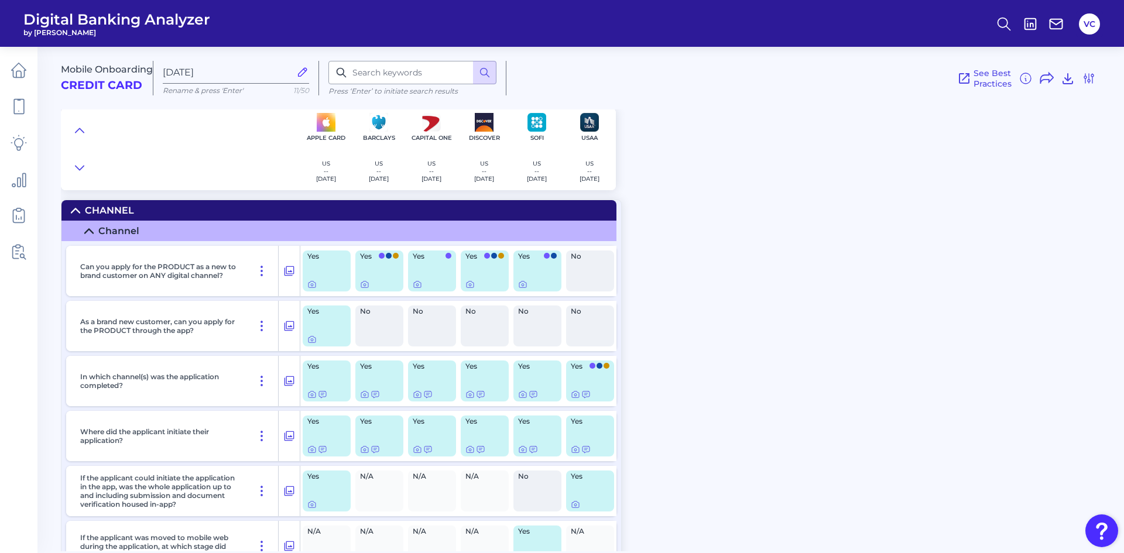
type input "[DATE]"
radio input "false"
radio input "true"
checkbox input "true"
click at [77, 133] on icon at bounding box center [79, 131] width 9 height 12
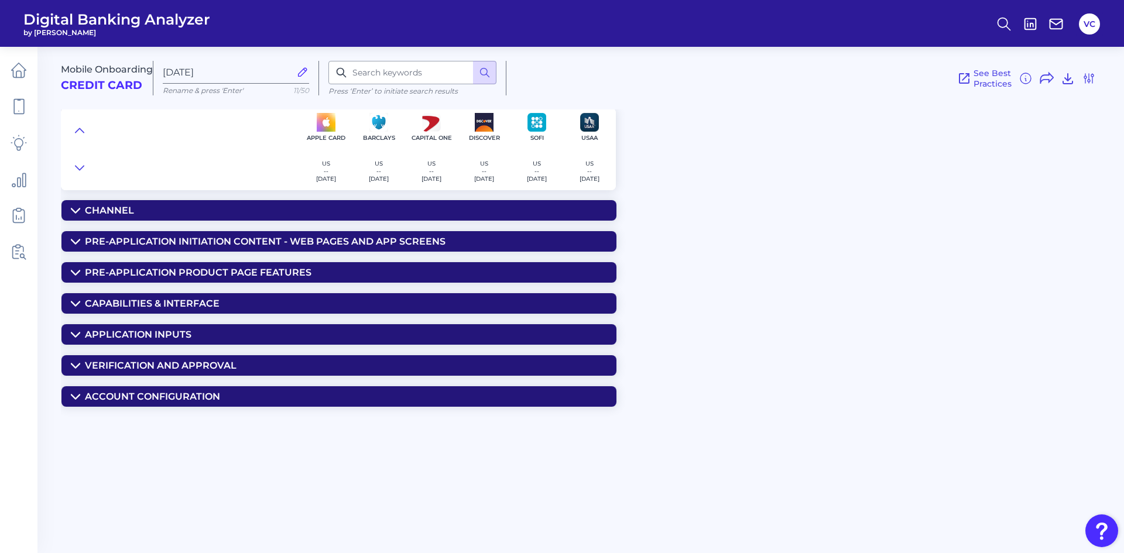
click at [147, 210] on summary "Channel" at bounding box center [338, 210] width 555 height 20
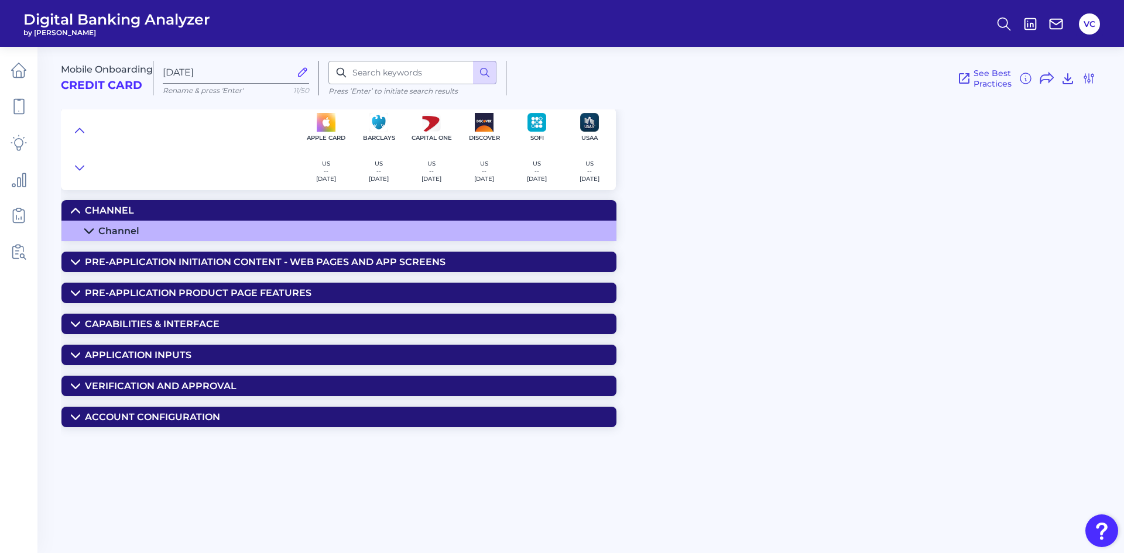
click at [142, 233] on summary "Channel" at bounding box center [338, 231] width 555 height 20
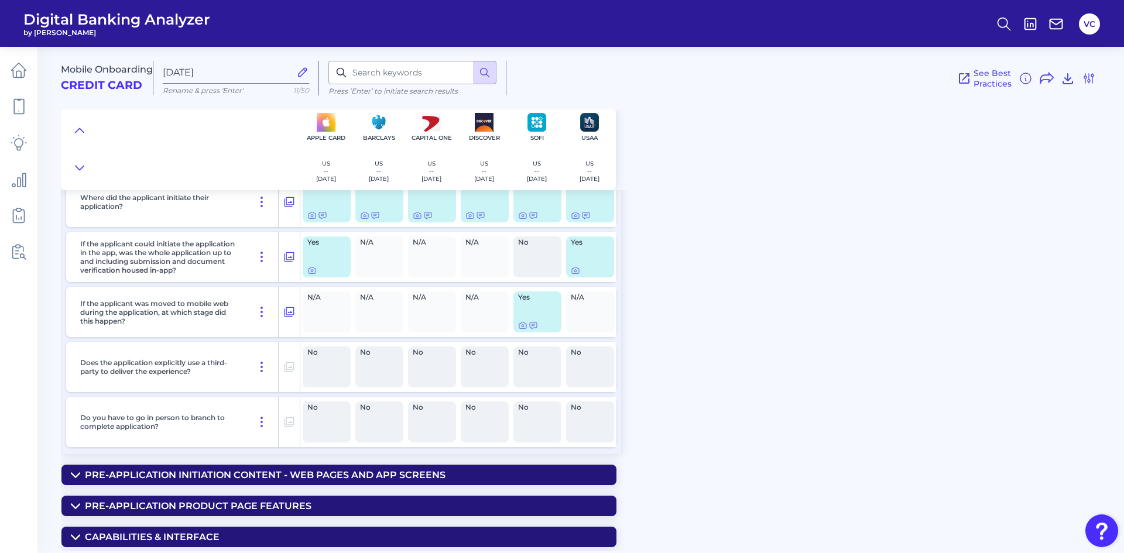
scroll to position [293, 0]
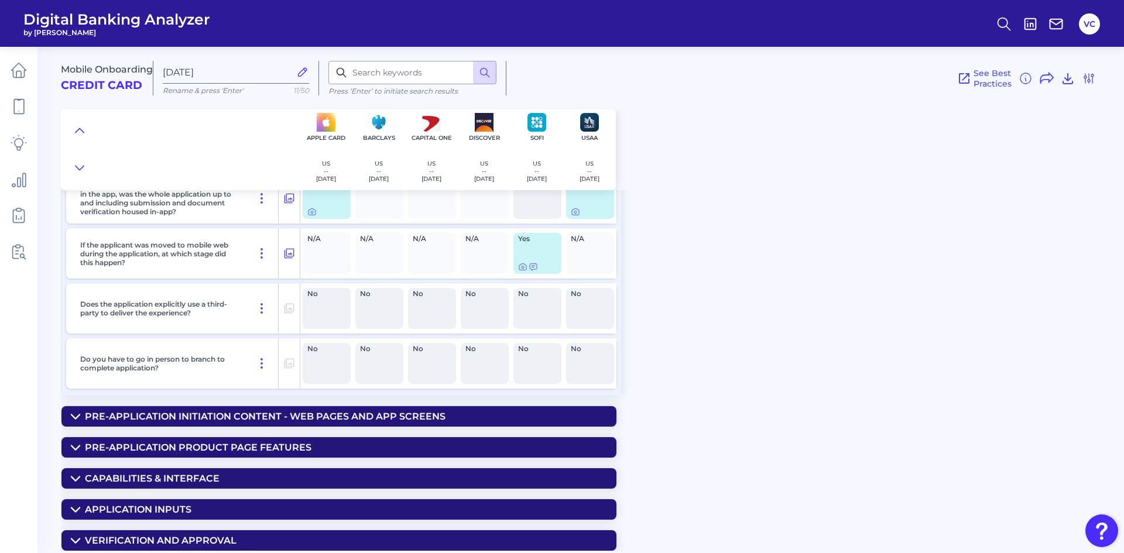
click at [324, 416] on div "Pre-Application Initiation Content - Web pages and app screens" at bounding box center [265, 416] width 361 height 11
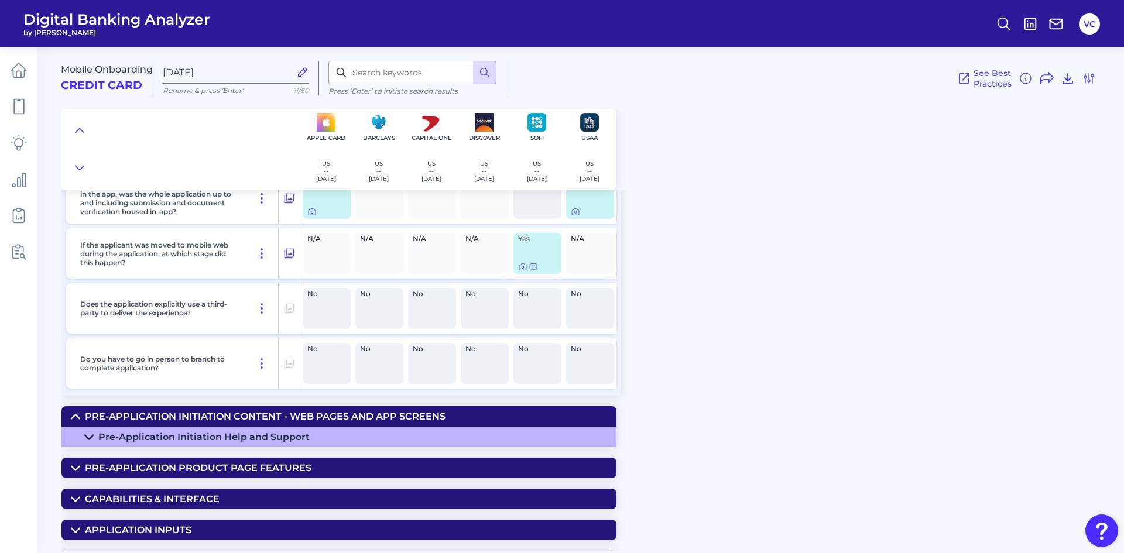
click at [326, 435] on summary "Pre-Application Initiation Help and Support" at bounding box center [338, 437] width 555 height 20
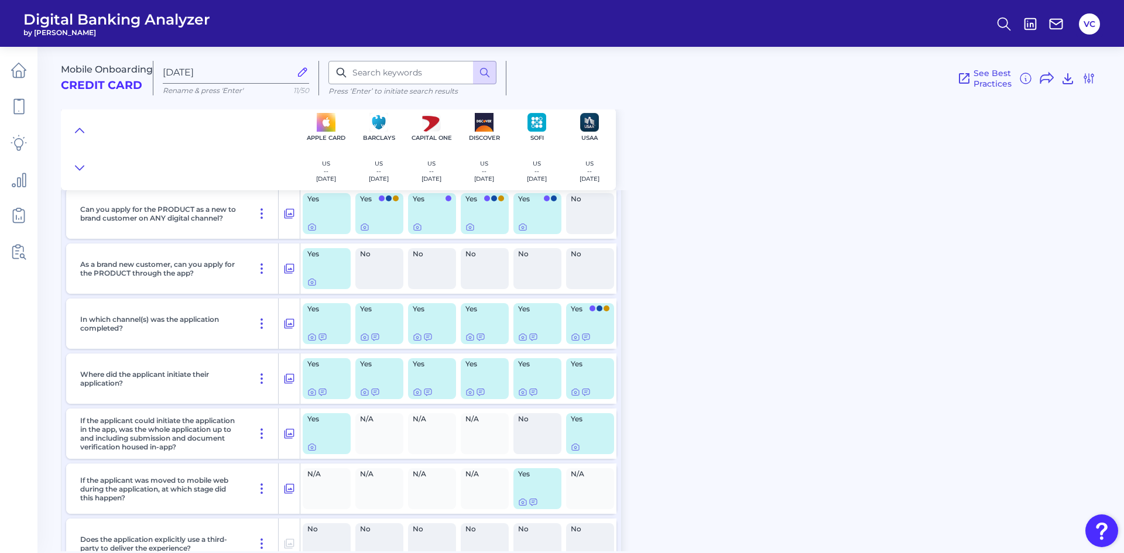
scroll to position [0, 0]
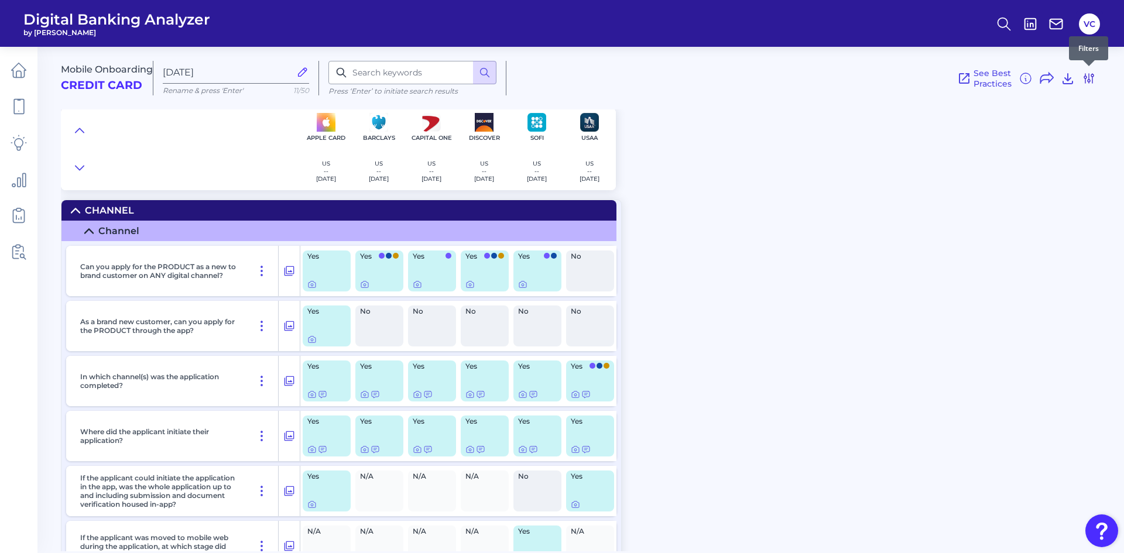
click at [1095, 82] on icon at bounding box center [1089, 78] width 14 height 14
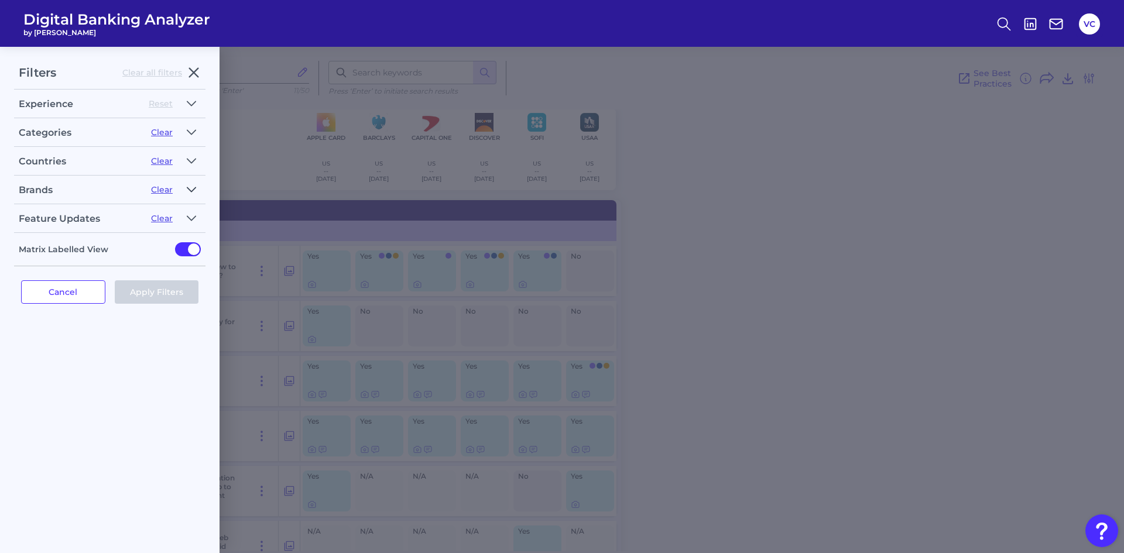
click at [187, 187] on icon "button" at bounding box center [191, 189] width 8 height 4
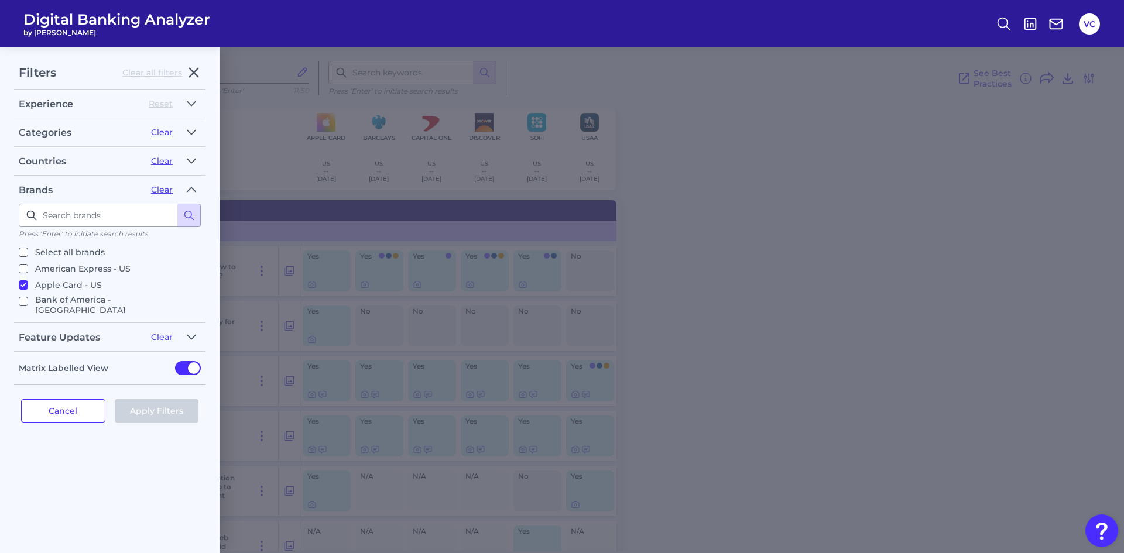
click at [23, 270] on input "American Express - US" at bounding box center [23, 268] width 9 height 9
checkbox input "true"
click at [22, 334] on input "USAA - [GEOGRAPHIC_DATA]" at bounding box center [23, 338] width 9 height 9
checkbox input "false"
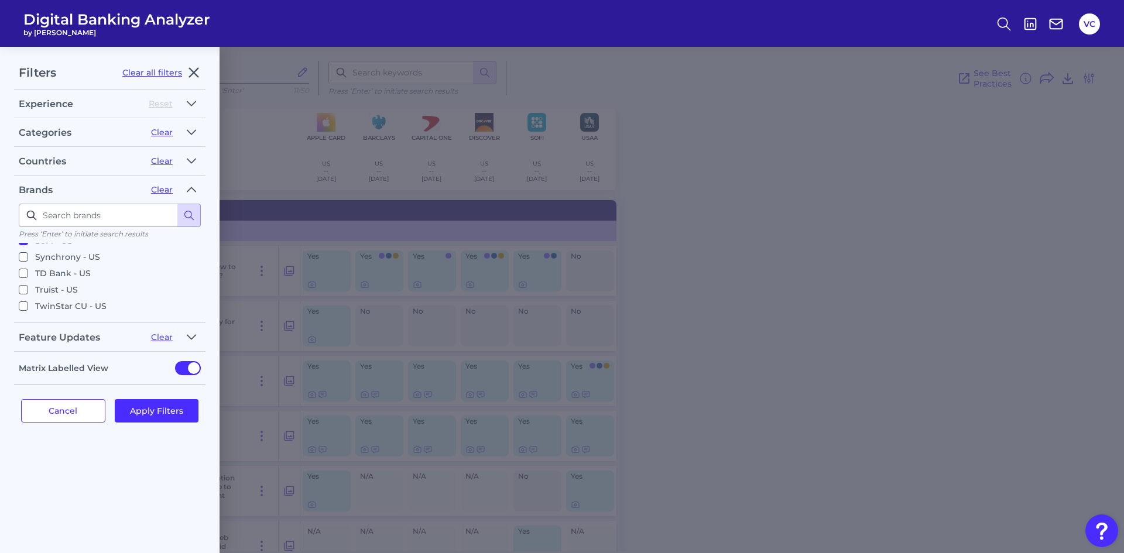
click at [23, 351] on input "[PERSON_NAME] Fargo - [GEOGRAPHIC_DATA]" at bounding box center [23, 355] width 9 height 9
checkbox input "true"
click at [163, 418] on button "Apply Filters" at bounding box center [157, 410] width 84 height 23
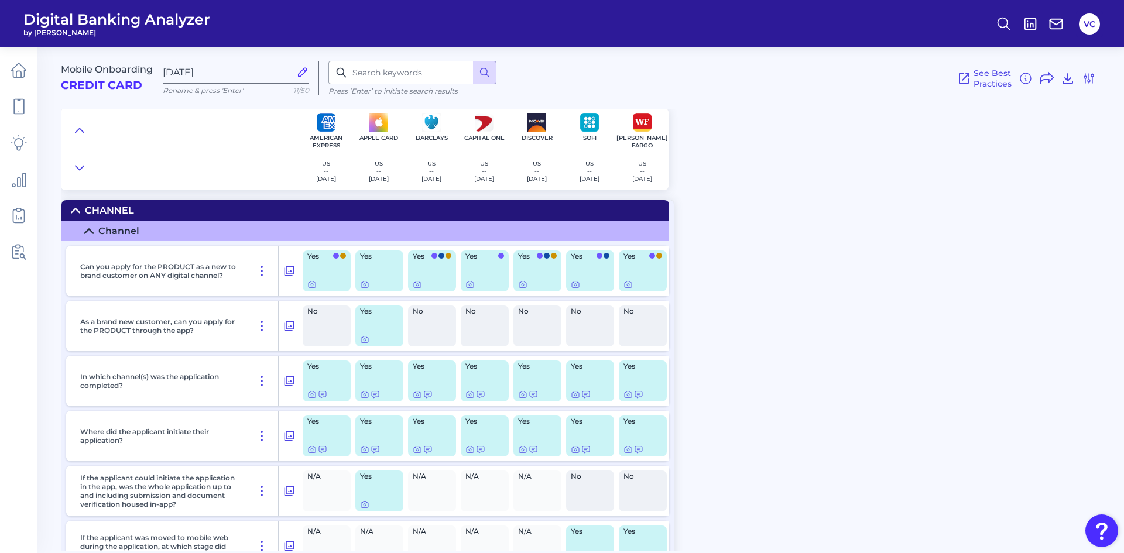
scroll to position [0, 0]
click at [366, 285] on icon at bounding box center [365, 285] width 2 height 2
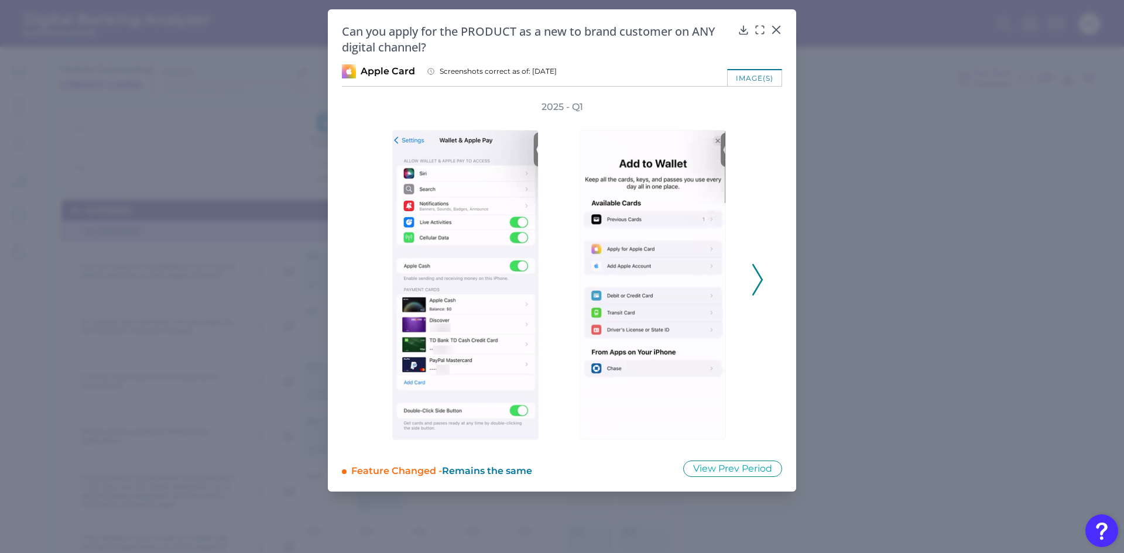
click at [757, 284] on icon at bounding box center [758, 280] width 11 height 32
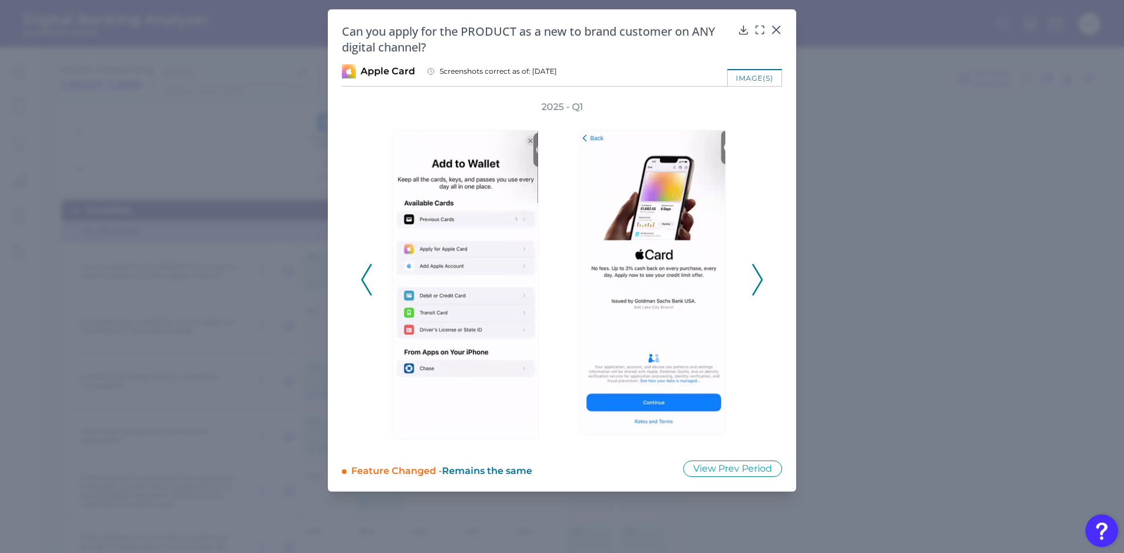
click at [757, 283] on icon at bounding box center [758, 280] width 11 height 32
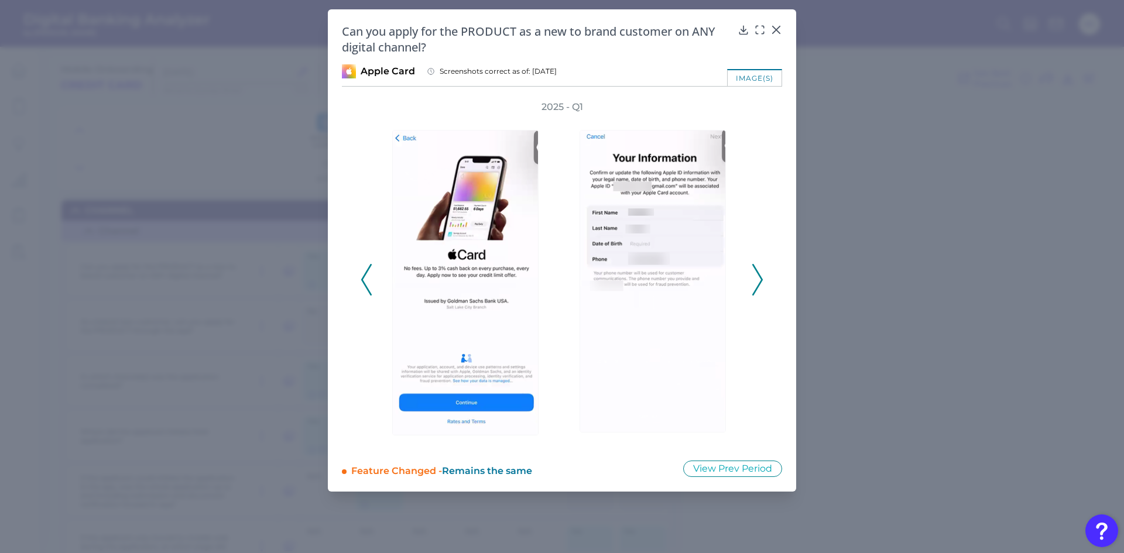
click at [757, 283] on icon at bounding box center [758, 280] width 11 height 32
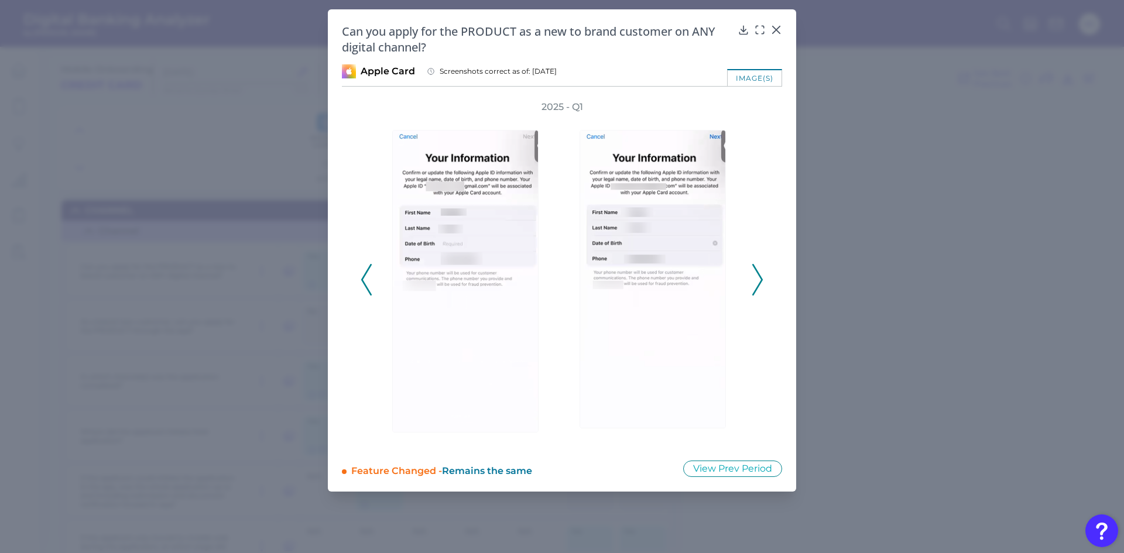
click at [757, 283] on icon at bounding box center [758, 280] width 11 height 32
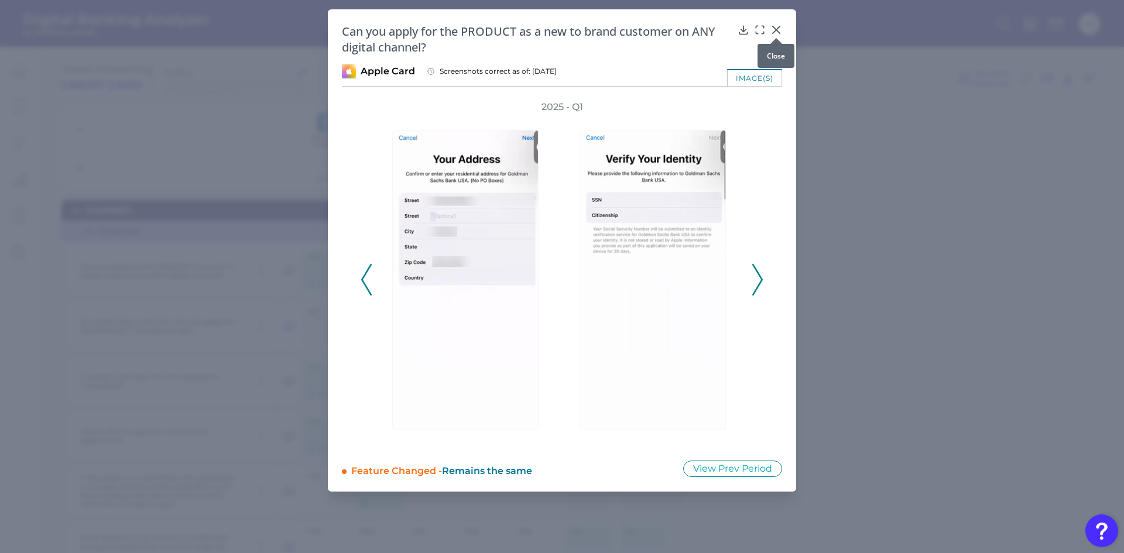
click at [776, 30] on icon at bounding box center [776, 29] width 7 height 7
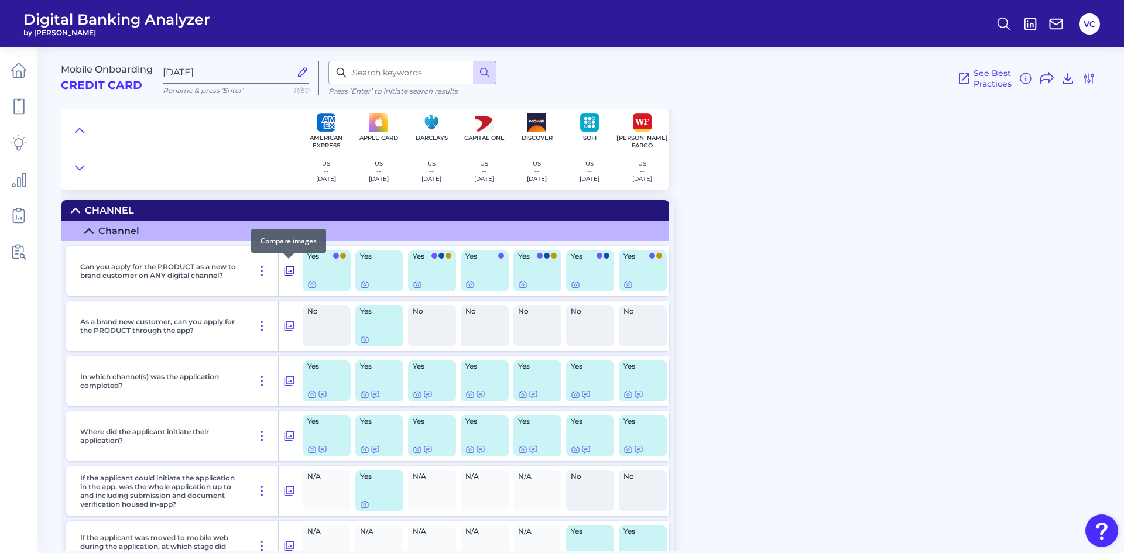
click at [292, 276] on icon at bounding box center [289, 271] width 12 height 14
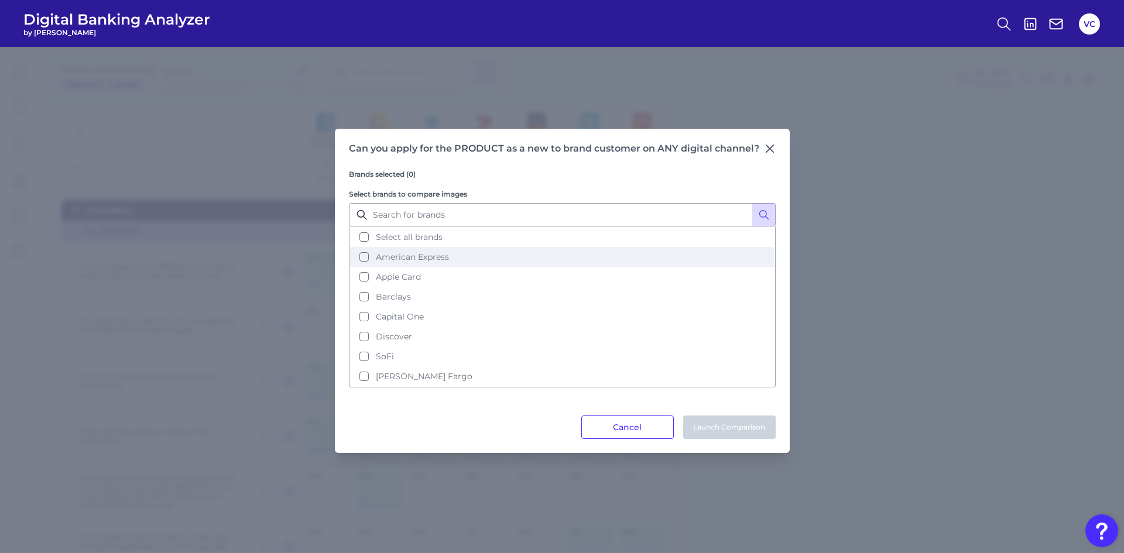
click at [367, 259] on button "American Express" at bounding box center [562, 257] width 425 height 20
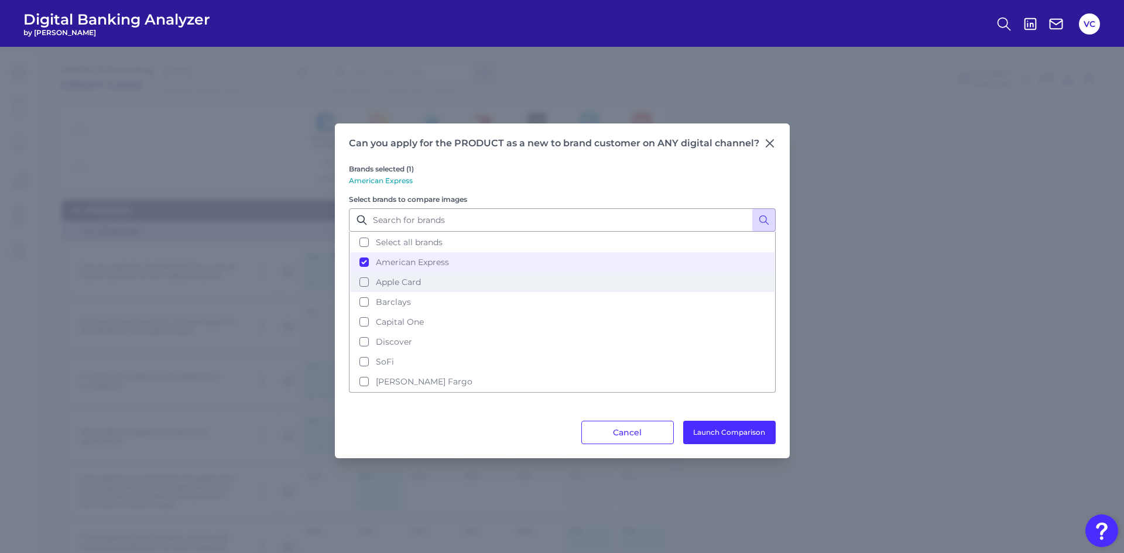
click at [365, 281] on button "Apple Card" at bounding box center [562, 282] width 425 height 20
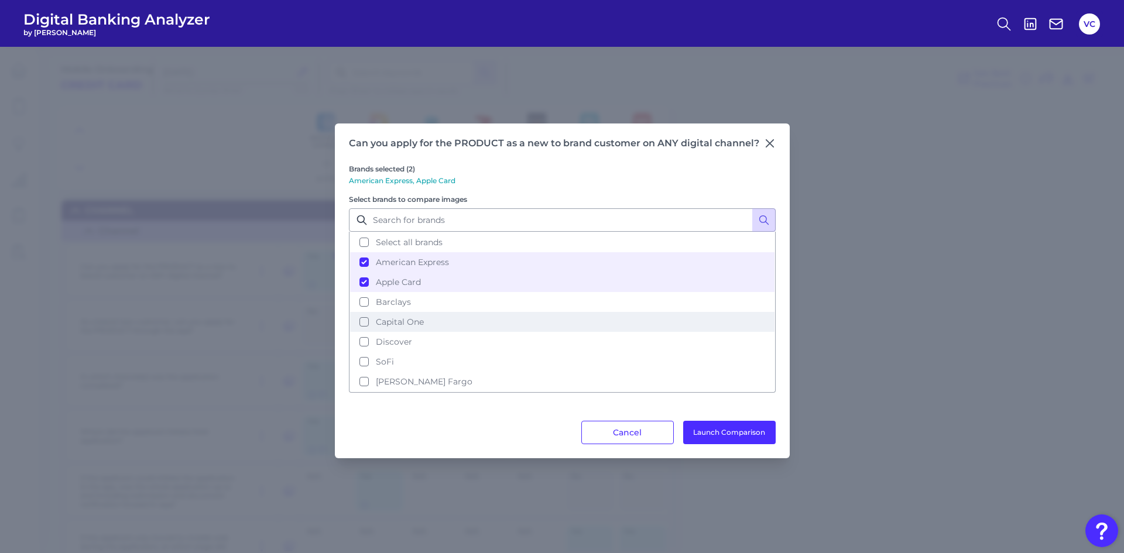
click at [363, 321] on button "Capital One" at bounding box center [562, 322] width 425 height 20
click at [757, 429] on button "Launch Comparison" at bounding box center [729, 432] width 93 height 23
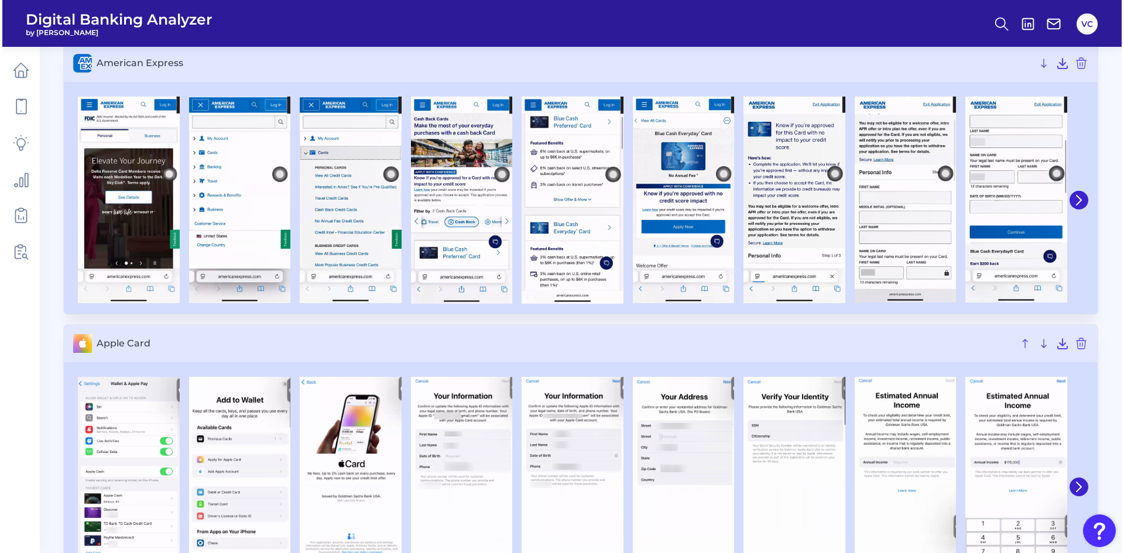
scroll to position [28, 0]
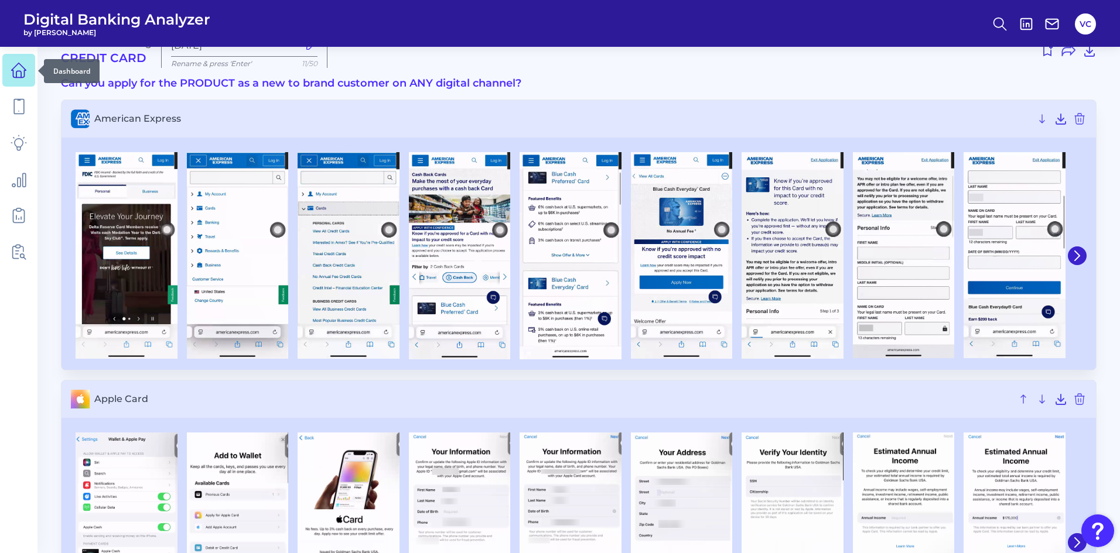
click at [23, 70] on icon at bounding box center [19, 70] width 16 height 16
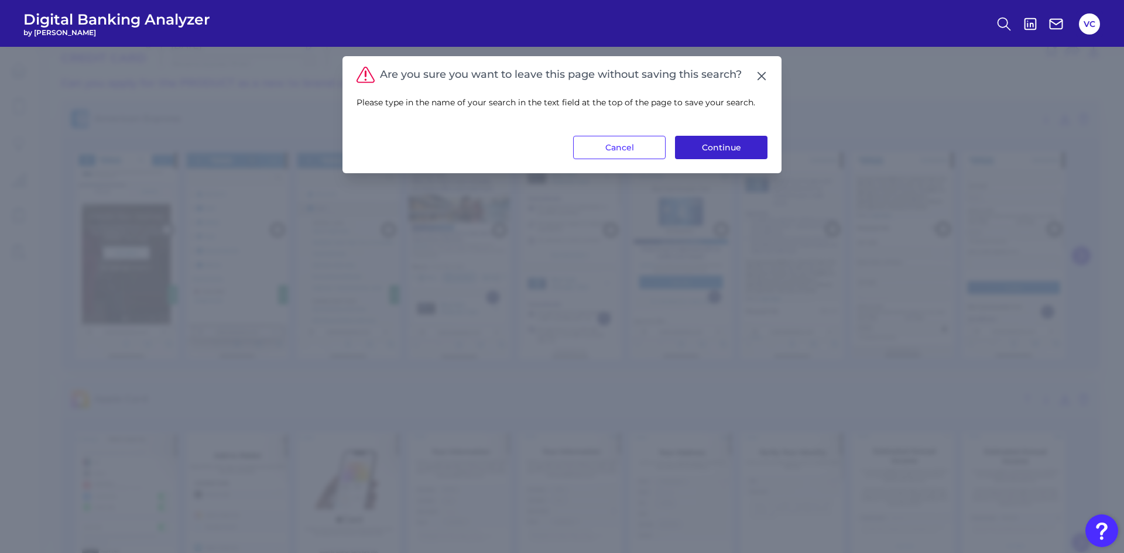
click at [730, 153] on button "Continue" at bounding box center [721, 147] width 93 height 23
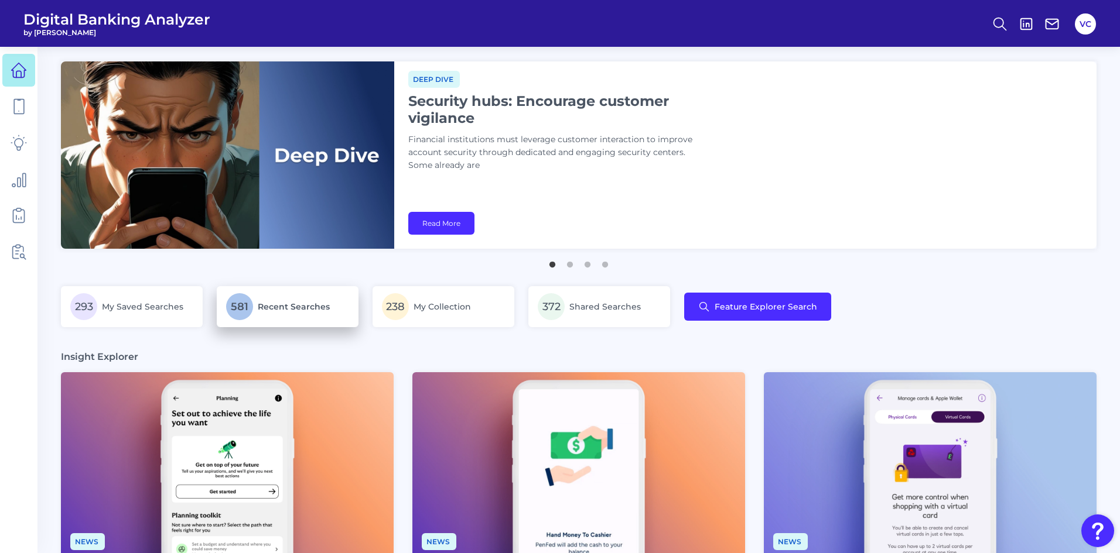
click at [284, 316] on p "581 Recent Searches" at bounding box center [287, 306] width 123 height 27
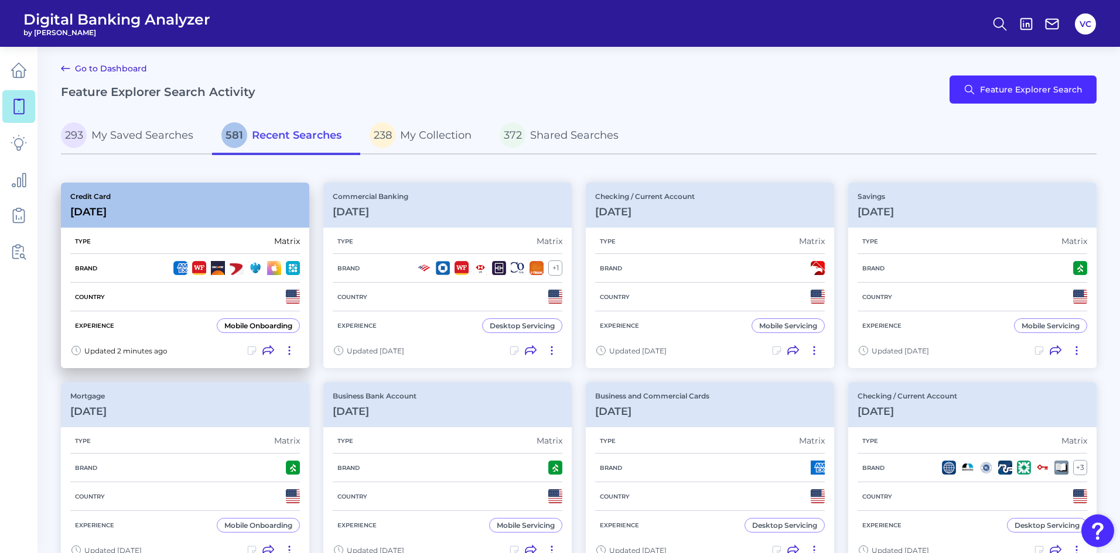
click at [187, 290] on div "Country" at bounding box center [185, 297] width 230 height 29
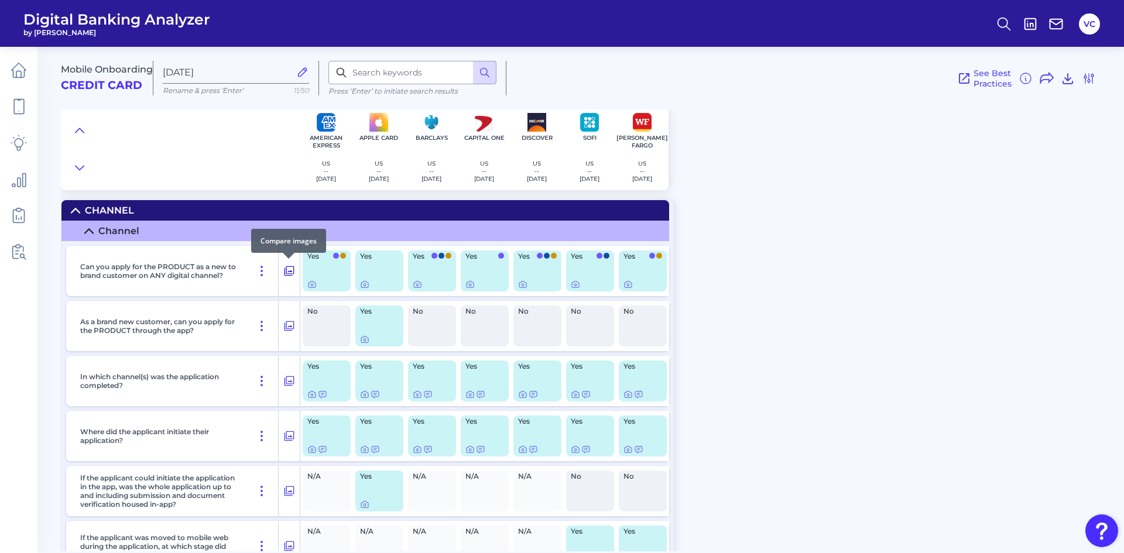
click at [287, 272] on icon at bounding box center [289, 271] width 12 height 14
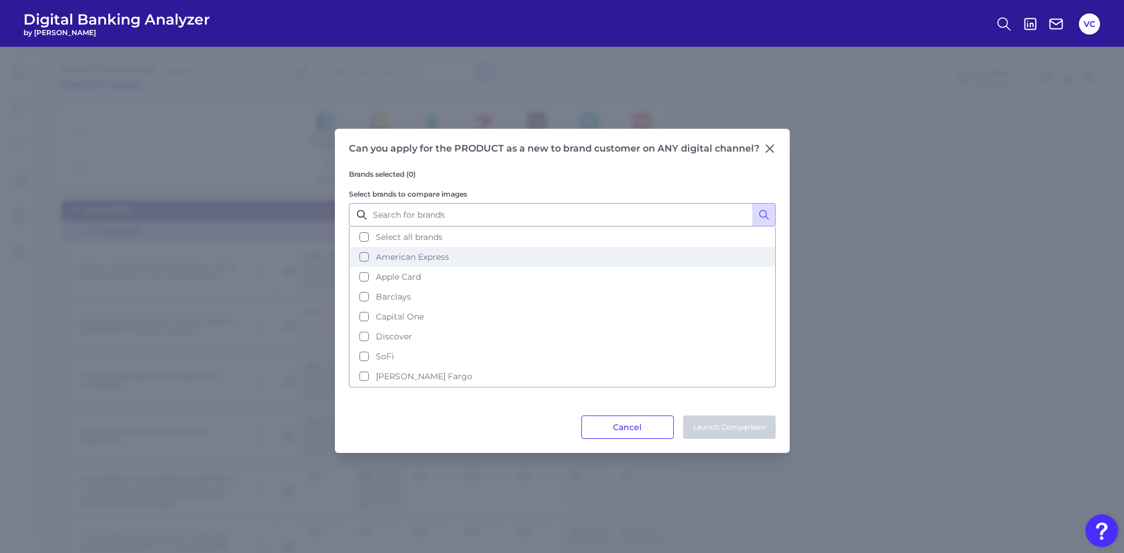
click at [365, 258] on button "American Express" at bounding box center [562, 257] width 425 height 20
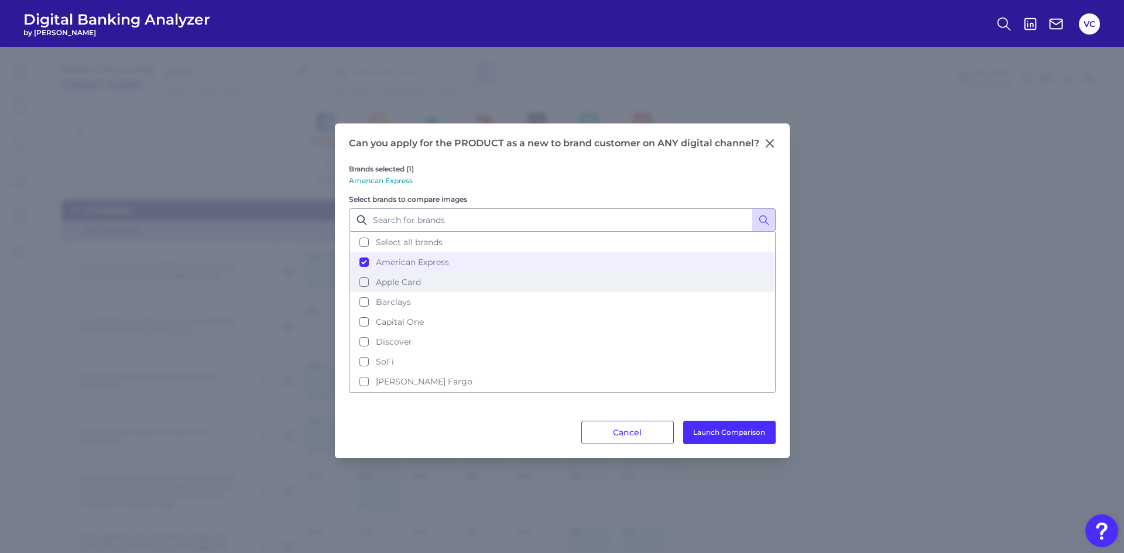
click at [366, 279] on button "Apple Card" at bounding box center [562, 282] width 425 height 20
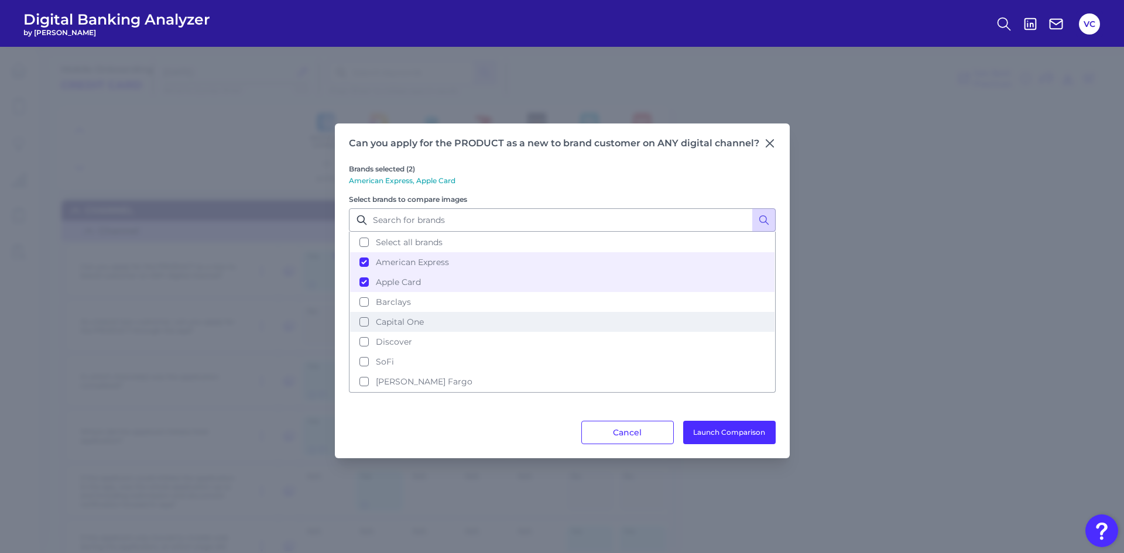
click at [365, 322] on button "Capital One" at bounding box center [562, 322] width 425 height 20
click at [715, 429] on button "Launch Comparison" at bounding box center [729, 432] width 93 height 23
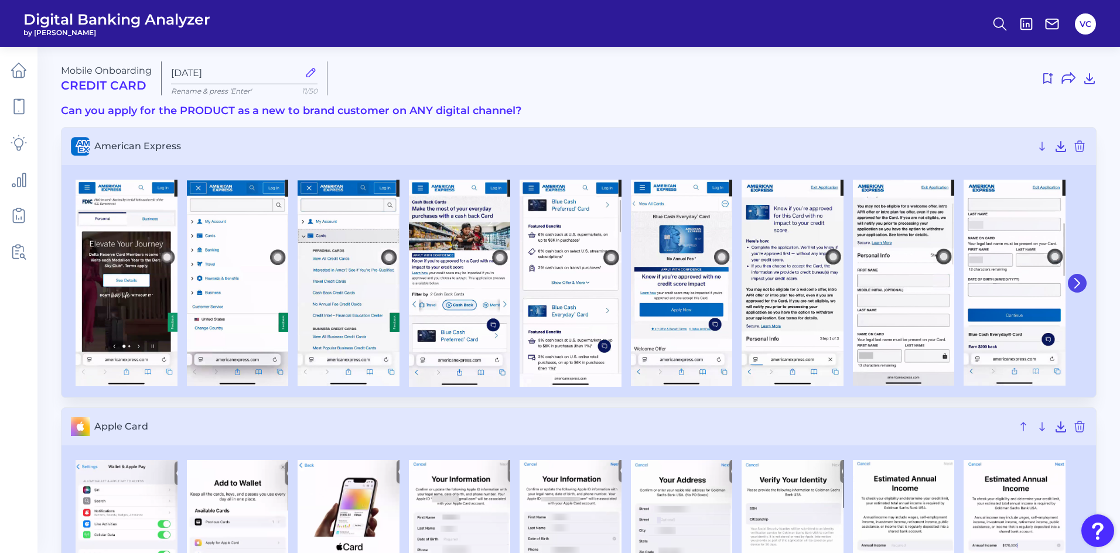
click at [1081, 281] on icon at bounding box center [1077, 283] width 11 height 11
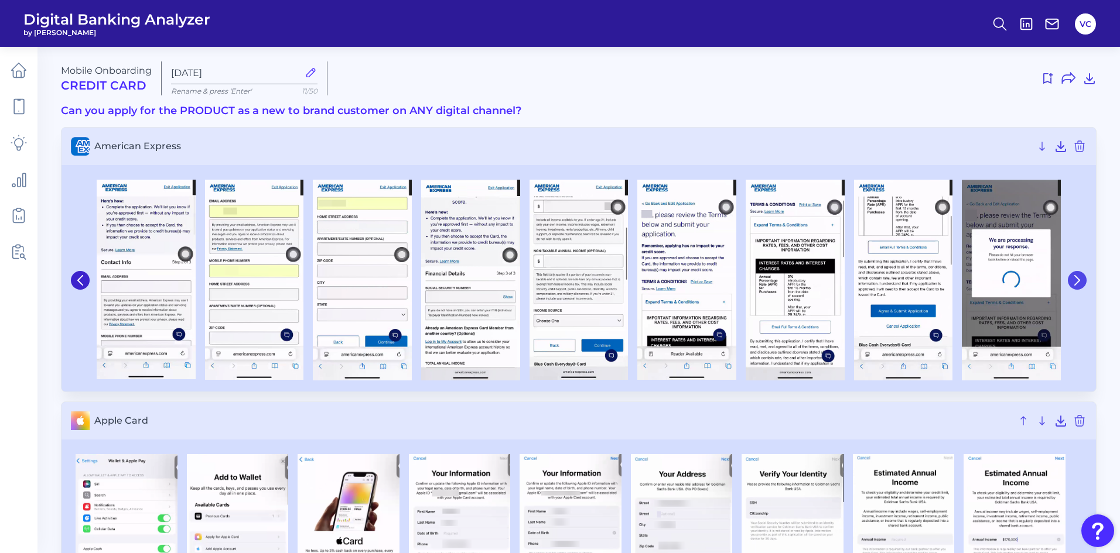
click at [1081, 281] on icon at bounding box center [1077, 280] width 11 height 11
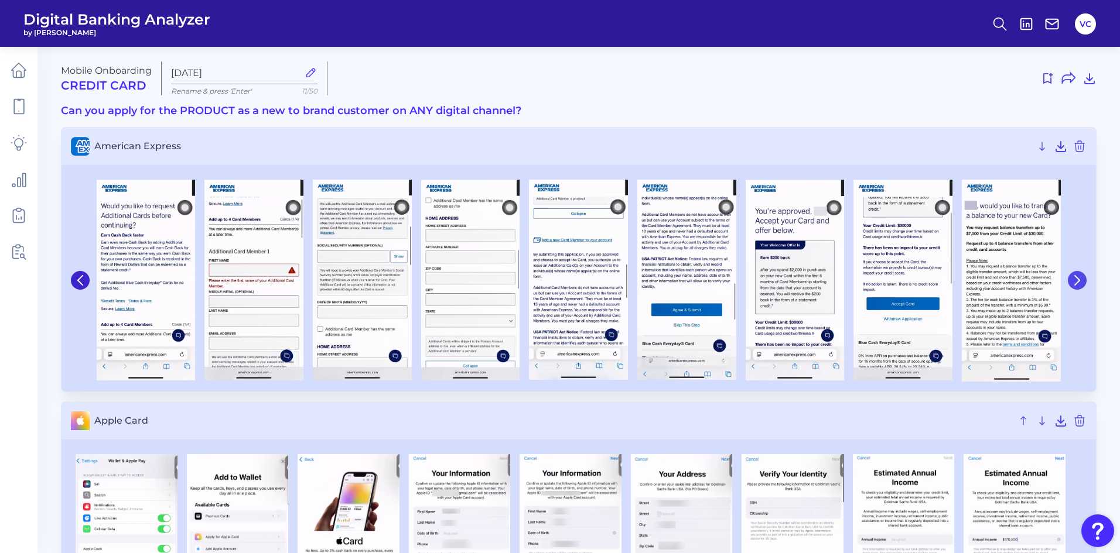
click at [1081, 281] on icon at bounding box center [1077, 280] width 11 height 11
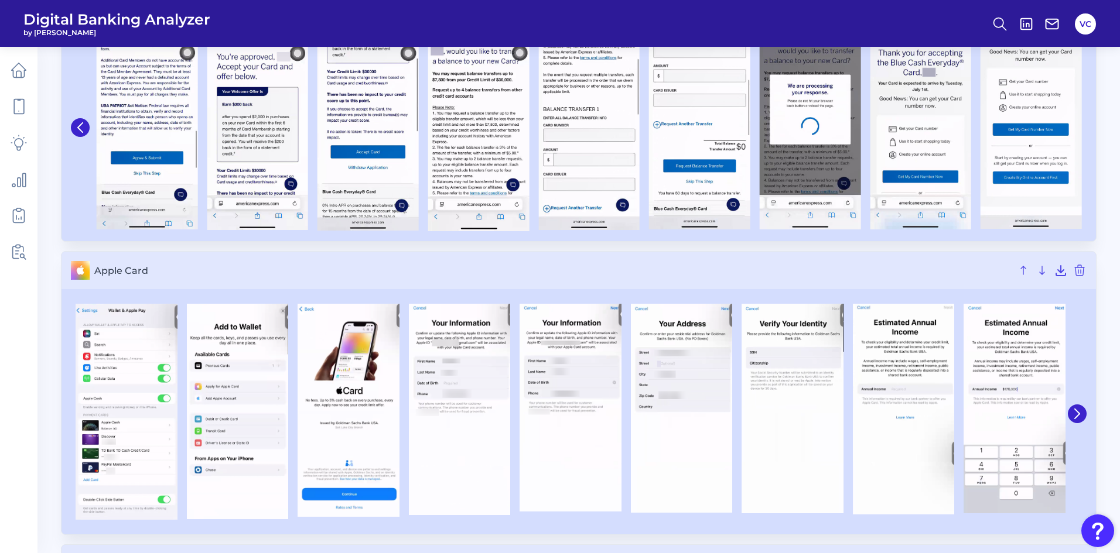
scroll to position [176, 0]
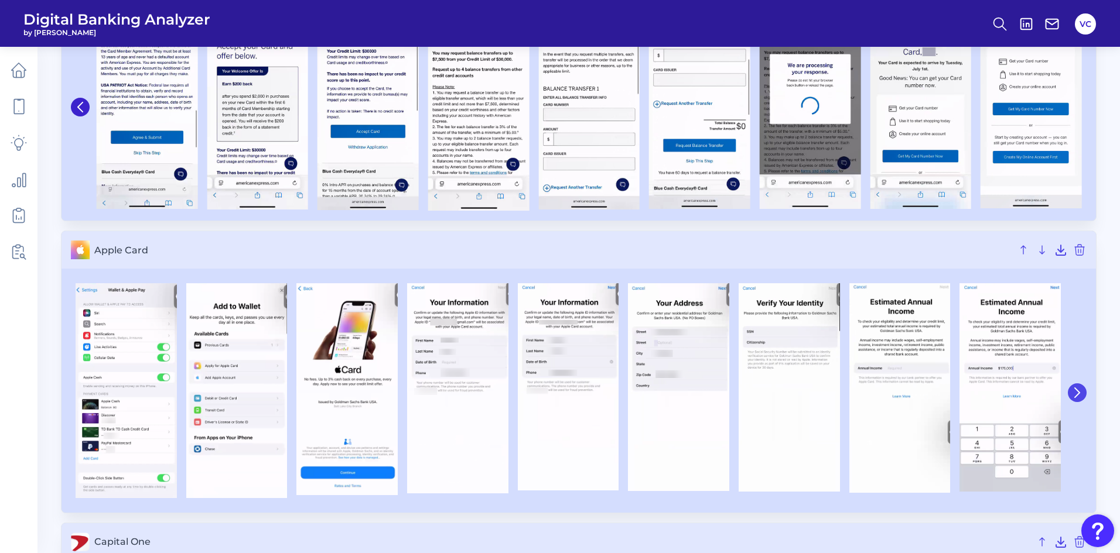
click at [1078, 394] on icon at bounding box center [1077, 393] width 11 height 11
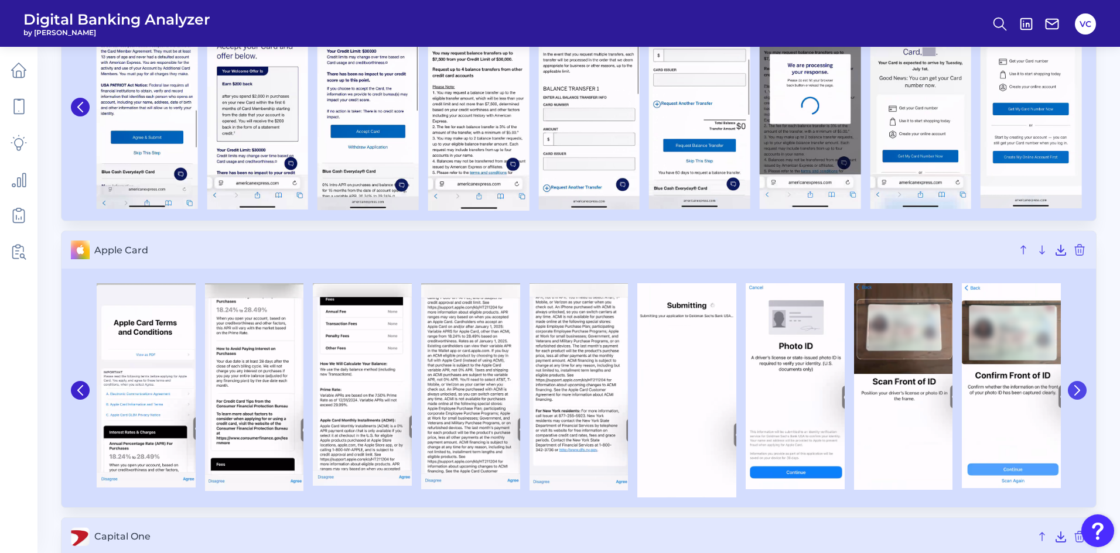
click at [1078, 394] on icon at bounding box center [1077, 390] width 11 height 11
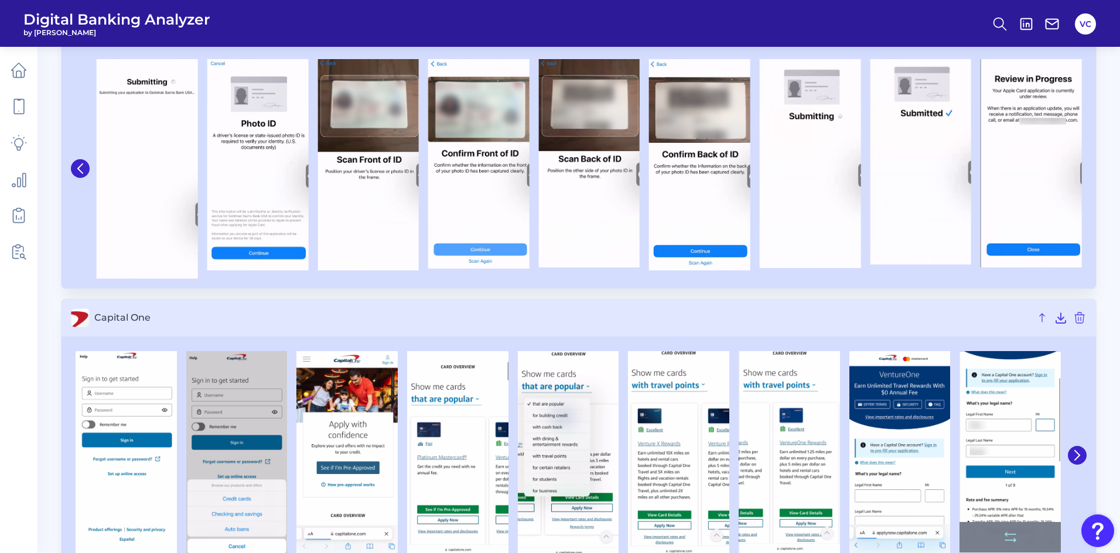
scroll to position [410, 0]
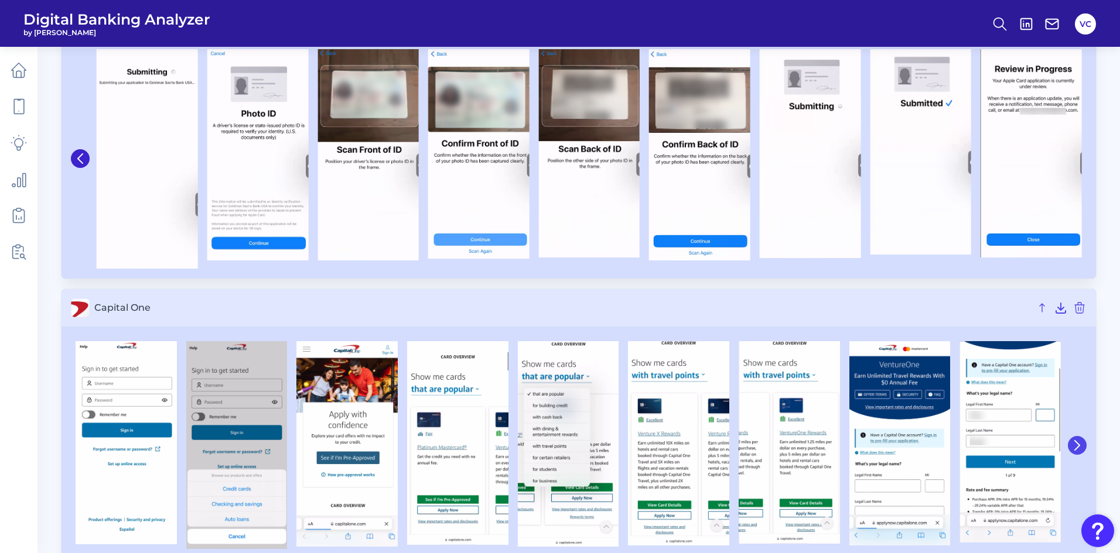
click at [1080, 449] on icon at bounding box center [1077, 445] width 11 height 11
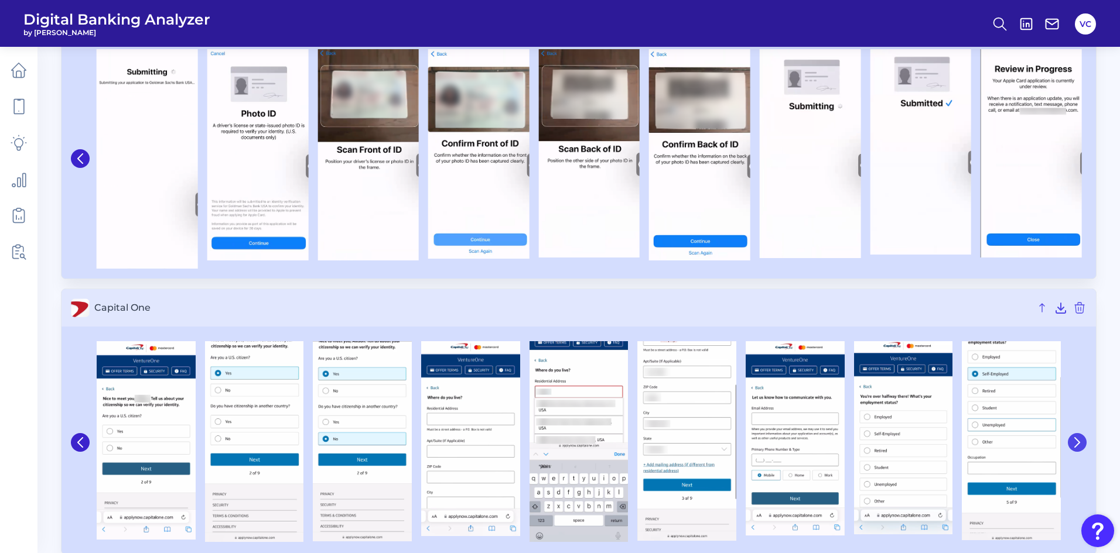
click at [1080, 449] on button at bounding box center [1077, 442] width 19 height 19
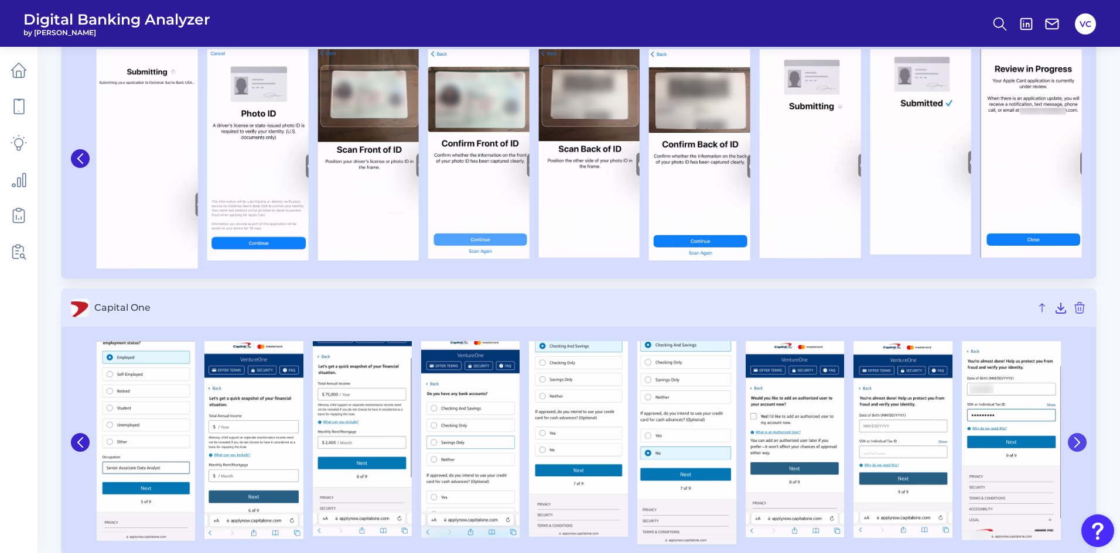
click at [1080, 449] on button at bounding box center [1077, 442] width 19 height 19
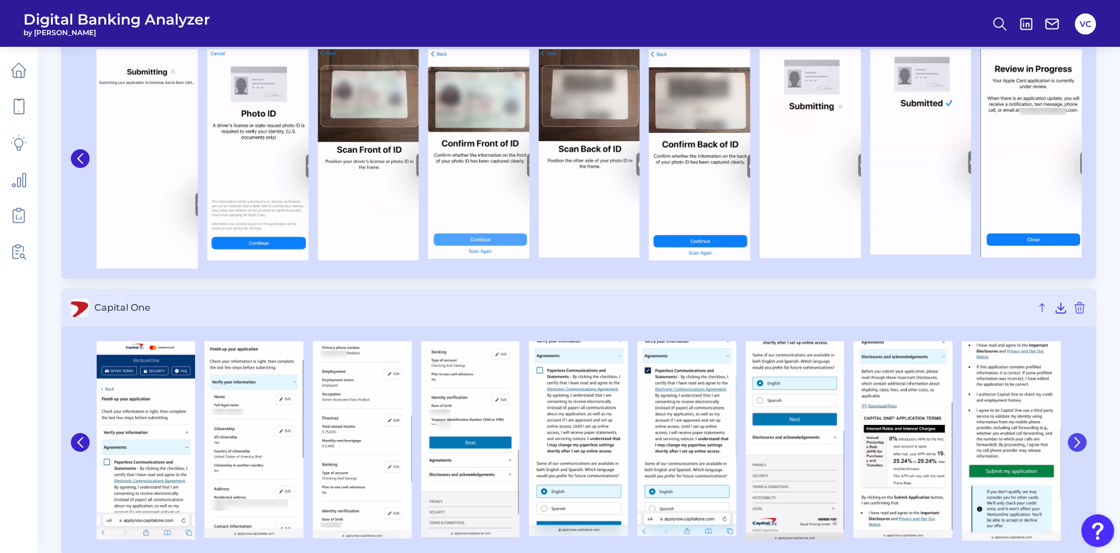
click at [1075, 440] on icon at bounding box center [1077, 442] width 11 height 11
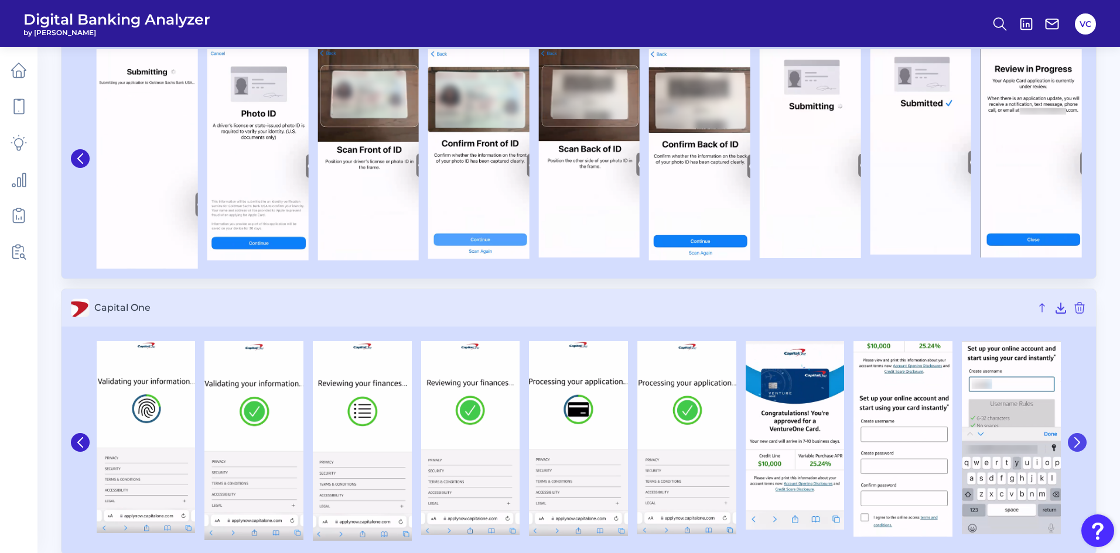
click at [1075, 440] on icon at bounding box center [1077, 442] width 11 height 11
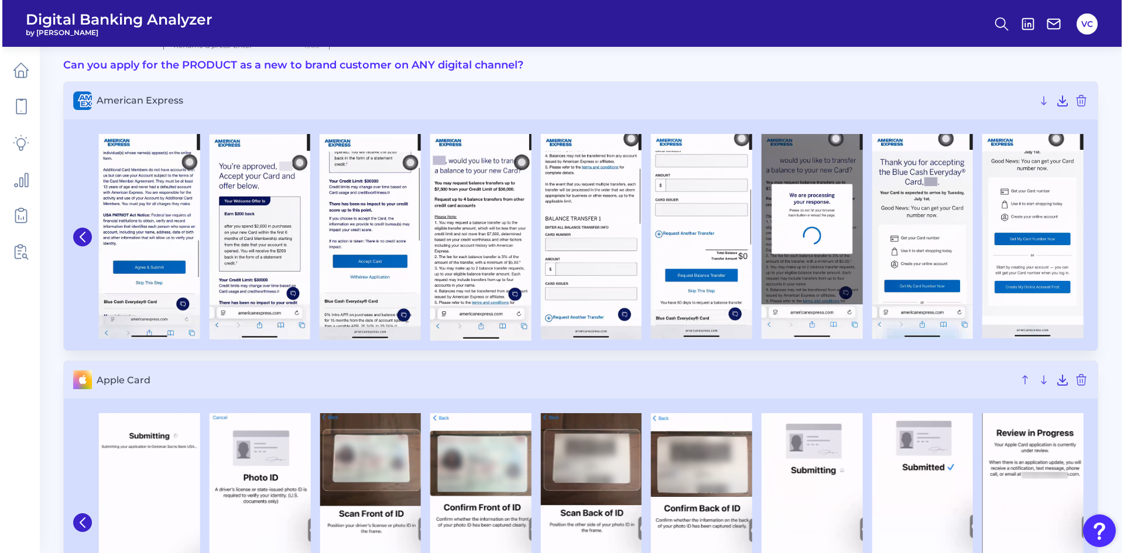
scroll to position [0, 0]
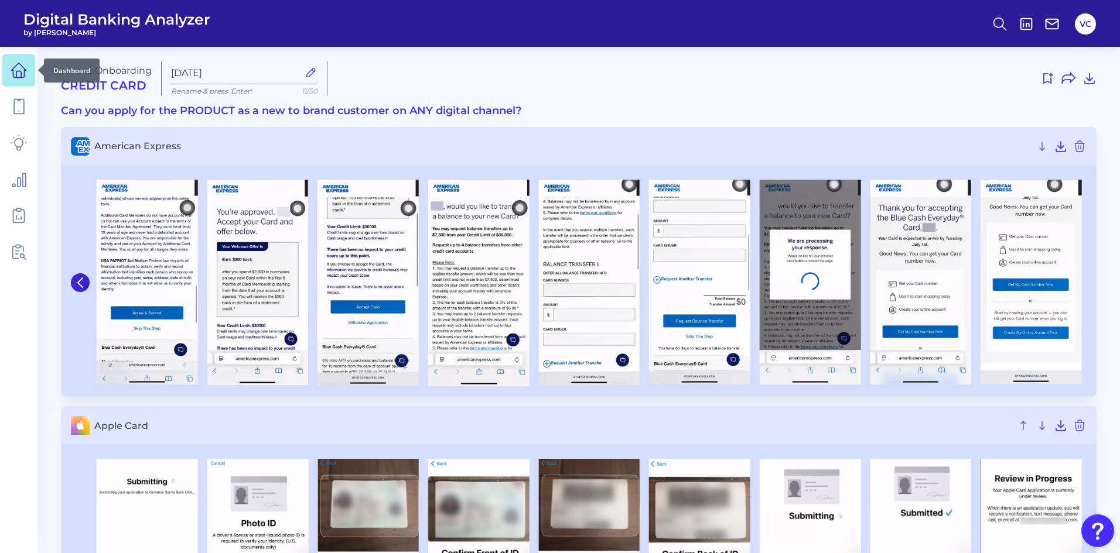
click at [19, 76] on icon at bounding box center [19, 70] width 16 height 16
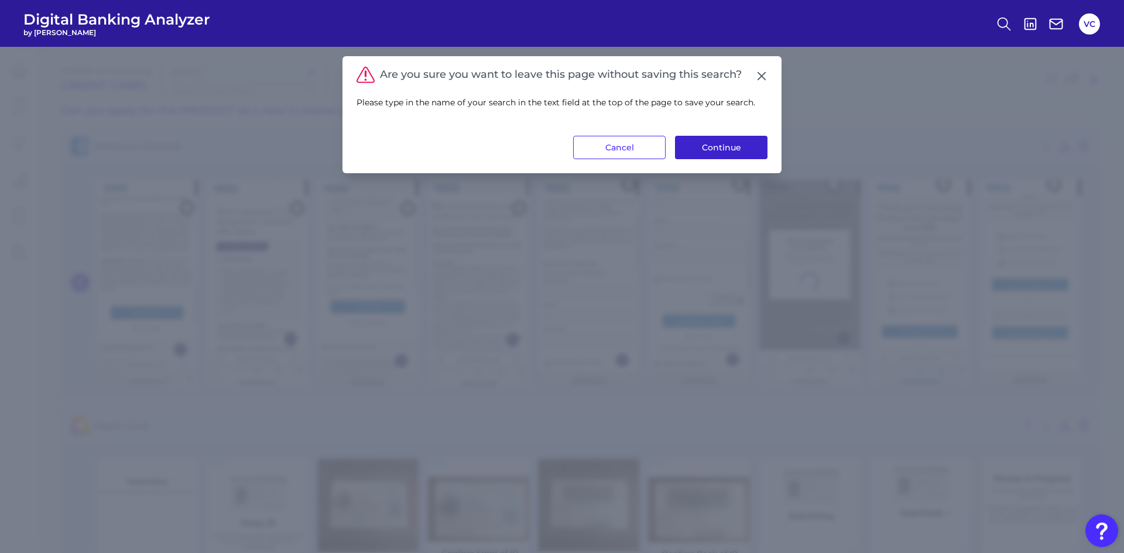
click at [741, 145] on button "Continue" at bounding box center [721, 147] width 93 height 23
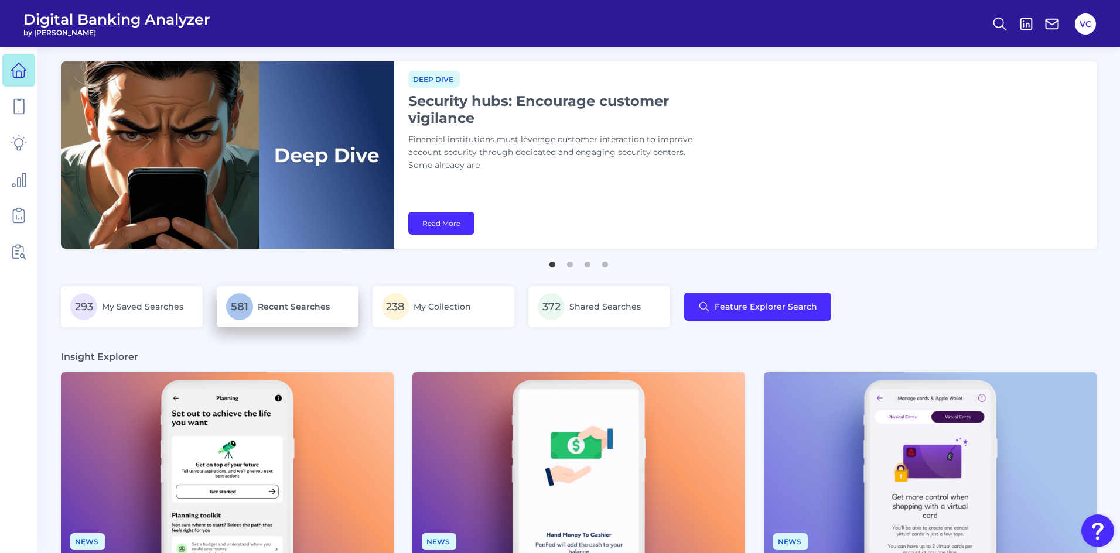
click at [295, 309] on span "Recent Searches" at bounding box center [294, 307] width 72 height 11
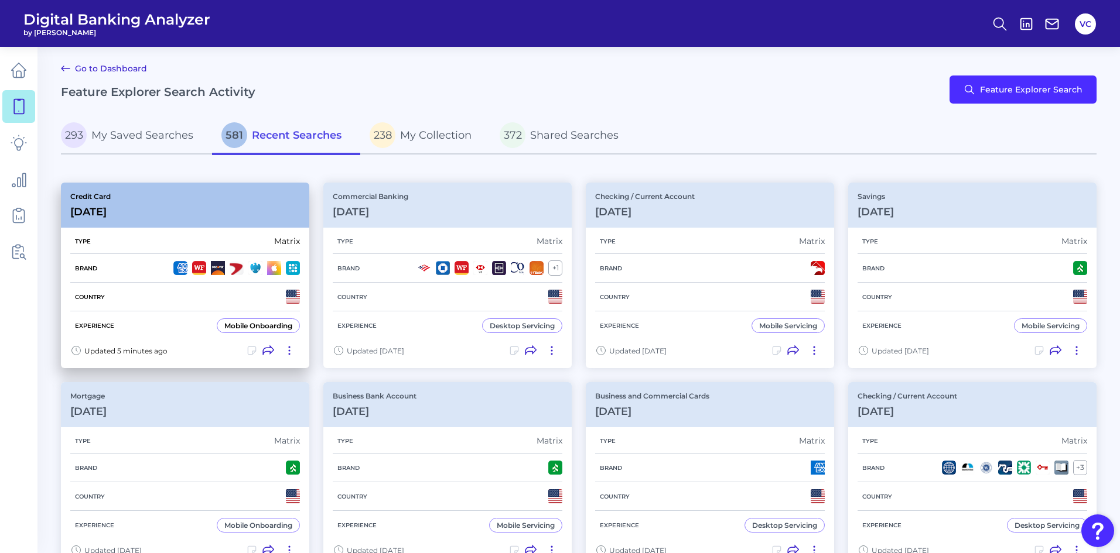
click at [234, 289] on div "Country" at bounding box center [185, 297] width 230 height 29
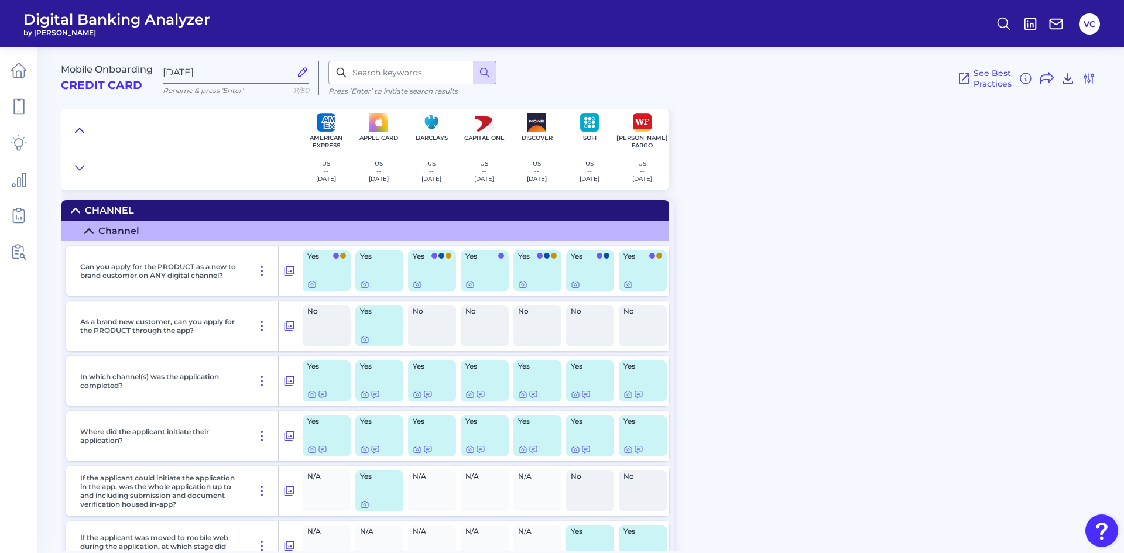
click at [78, 132] on icon at bounding box center [79, 131] width 9 height 12
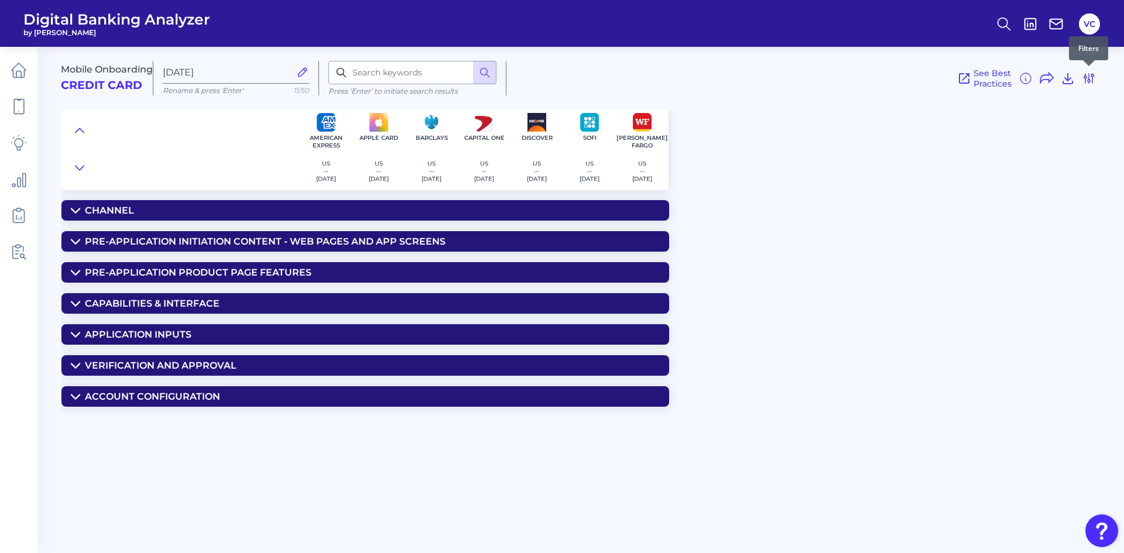
click at [1092, 83] on icon at bounding box center [1089, 78] width 14 height 14
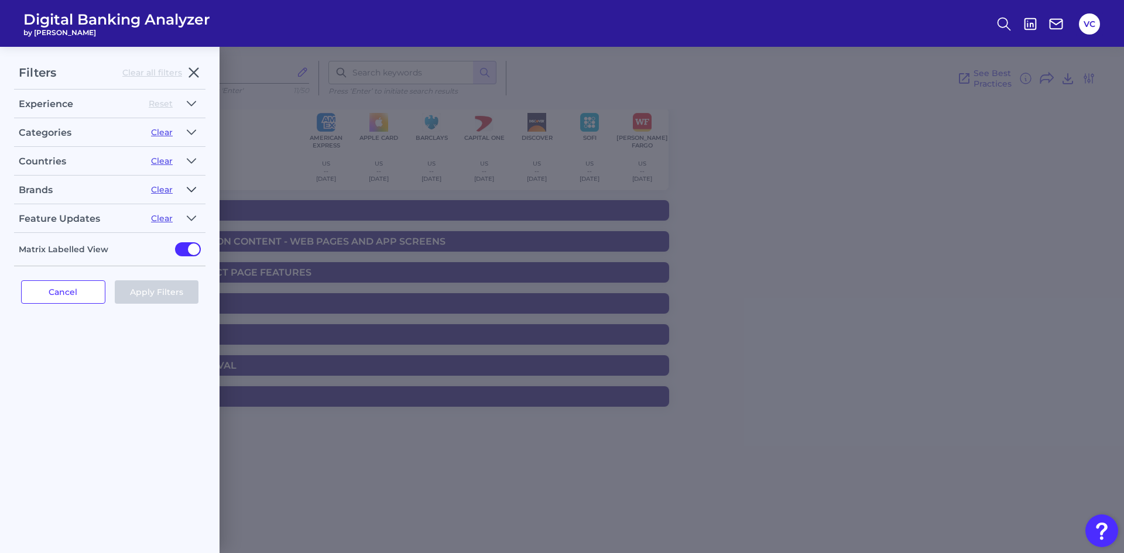
click at [193, 186] on icon "button" at bounding box center [191, 190] width 9 height 14
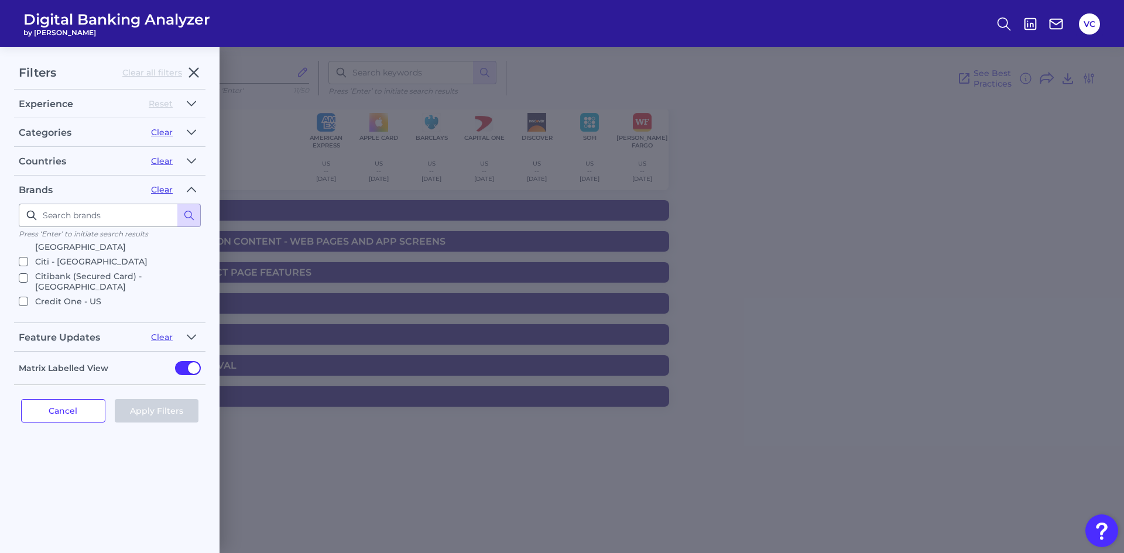
scroll to position [234, 0]
click at [74, 332] on p "[PERSON_NAME] [PERSON_NAME] - [GEOGRAPHIC_DATA]" at bounding box center [115, 342] width 161 height 21
click at [28, 334] on input "[PERSON_NAME] [PERSON_NAME] - [GEOGRAPHIC_DATA]" at bounding box center [23, 338] width 9 height 9
checkbox input "true"
click at [175, 411] on button "Apply Filters" at bounding box center [157, 410] width 84 height 23
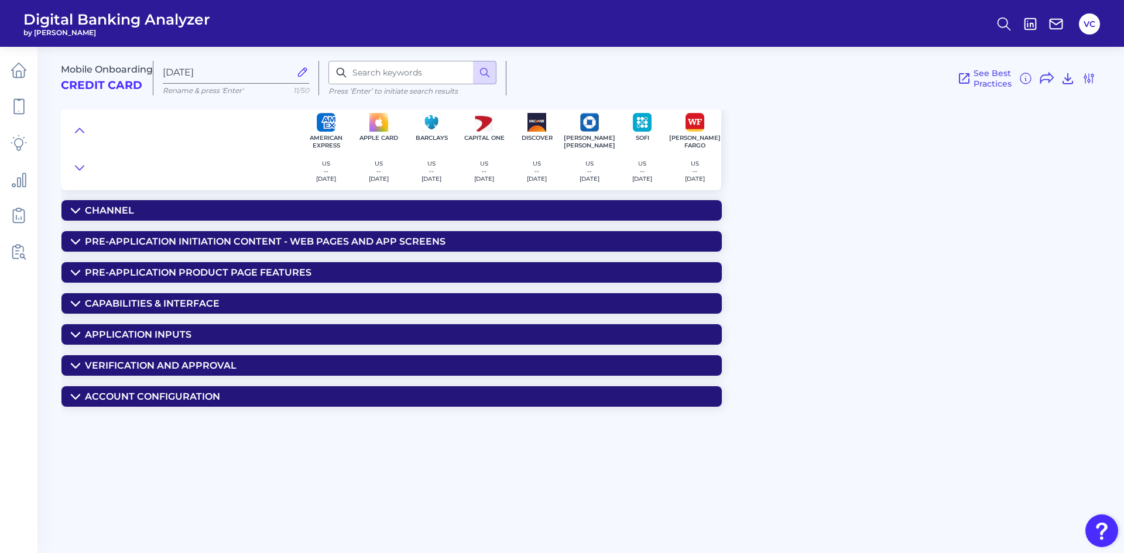
click at [79, 209] on icon at bounding box center [75, 211] width 8 height 4
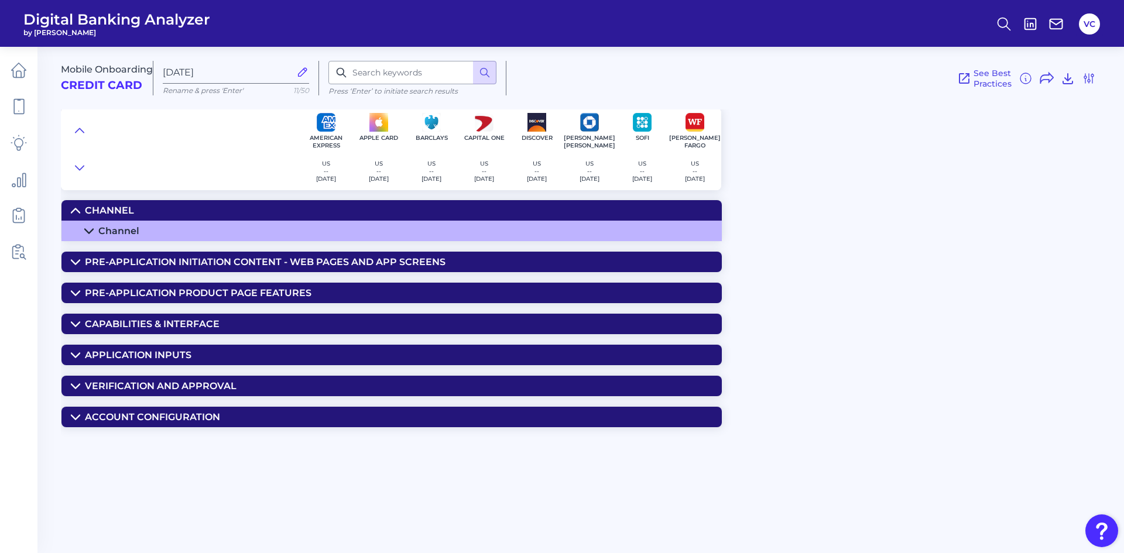
click at [90, 225] on summary "Channel" at bounding box center [391, 231] width 661 height 20
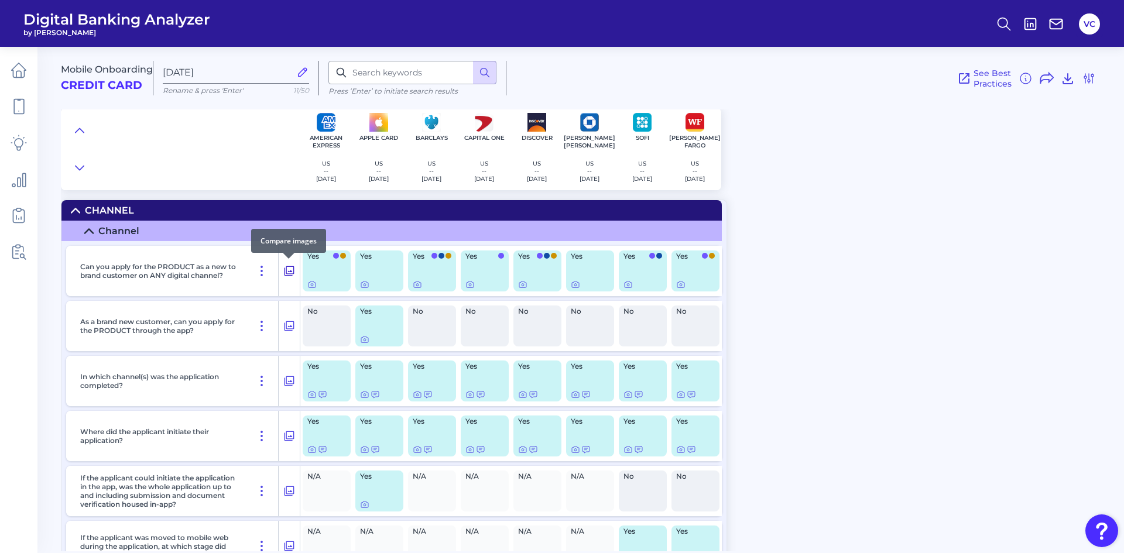
click at [289, 274] on icon at bounding box center [289, 271] width 12 height 14
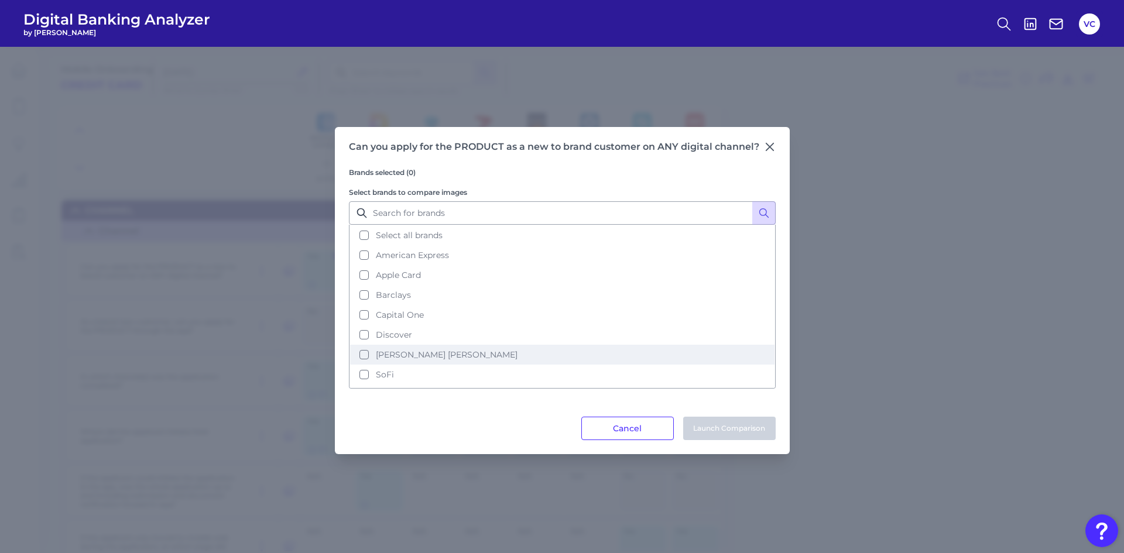
click at [363, 356] on button "[PERSON_NAME] [PERSON_NAME]" at bounding box center [562, 355] width 425 height 20
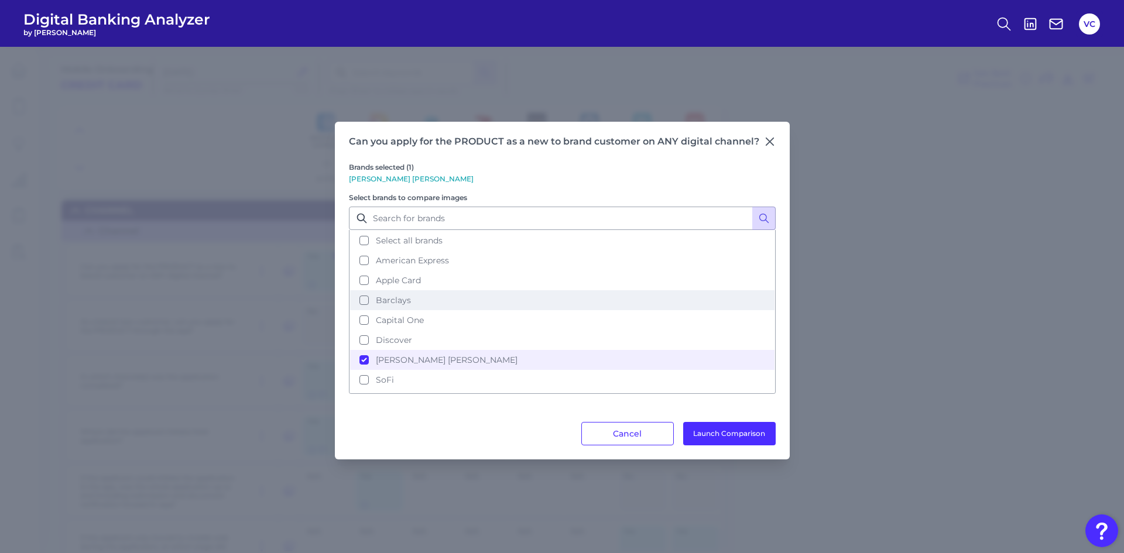
click at [365, 303] on button "Barclays" at bounding box center [562, 300] width 425 height 20
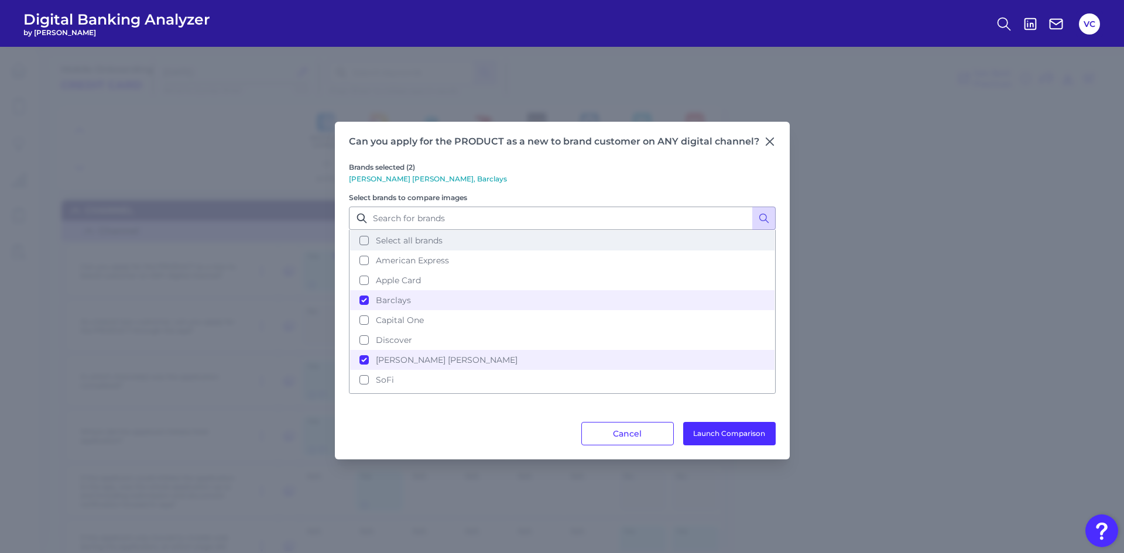
click at [357, 238] on button "Select all brands" at bounding box center [562, 241] width 425 height 20
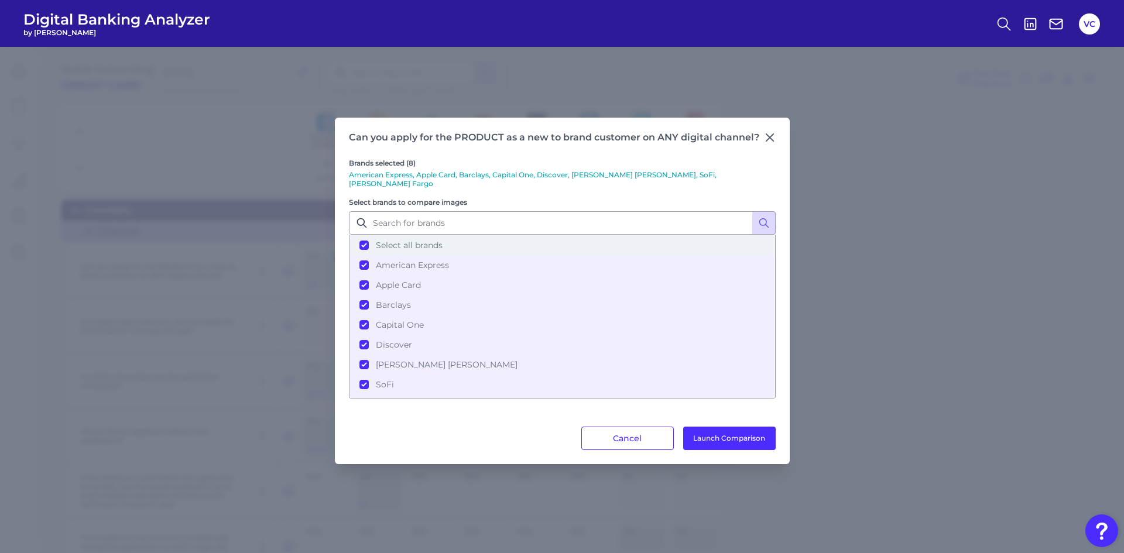
click at [361, 240] on button "Select all brands" at bounding box center [562, 245] width 425 height 20
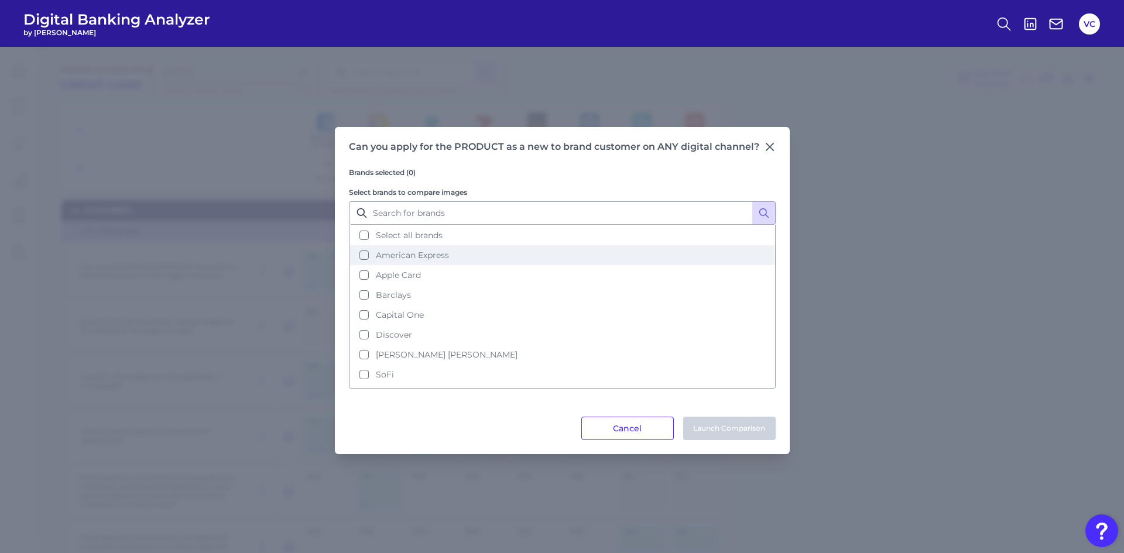
click at [365, 254] on button "American Express" at bounding box center [562, 255] width 425 height 20
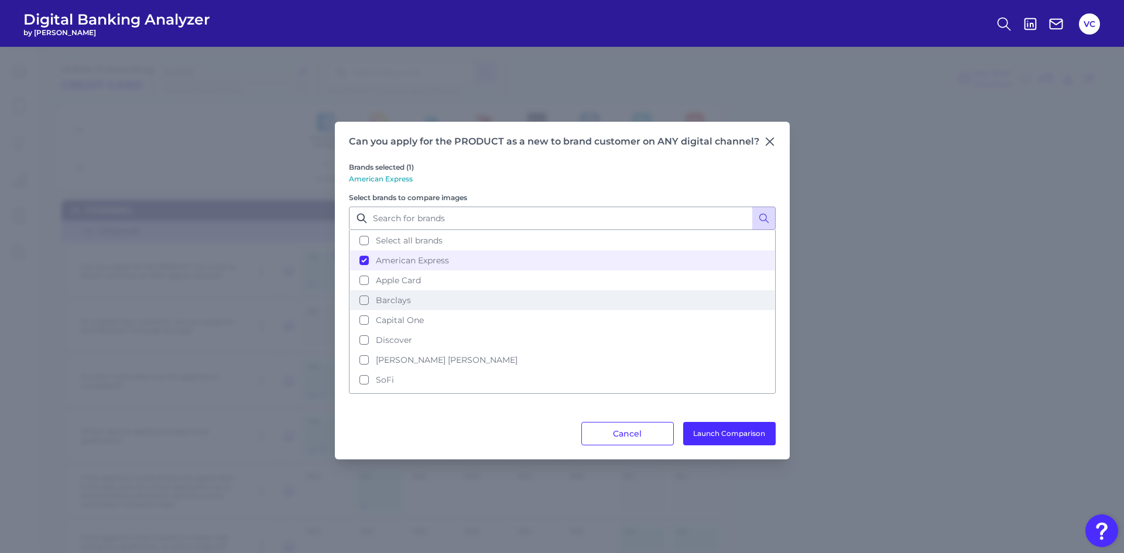
click at [364, 298] on button "Barclays" at bounding box center [562, 300] width 425 height 20
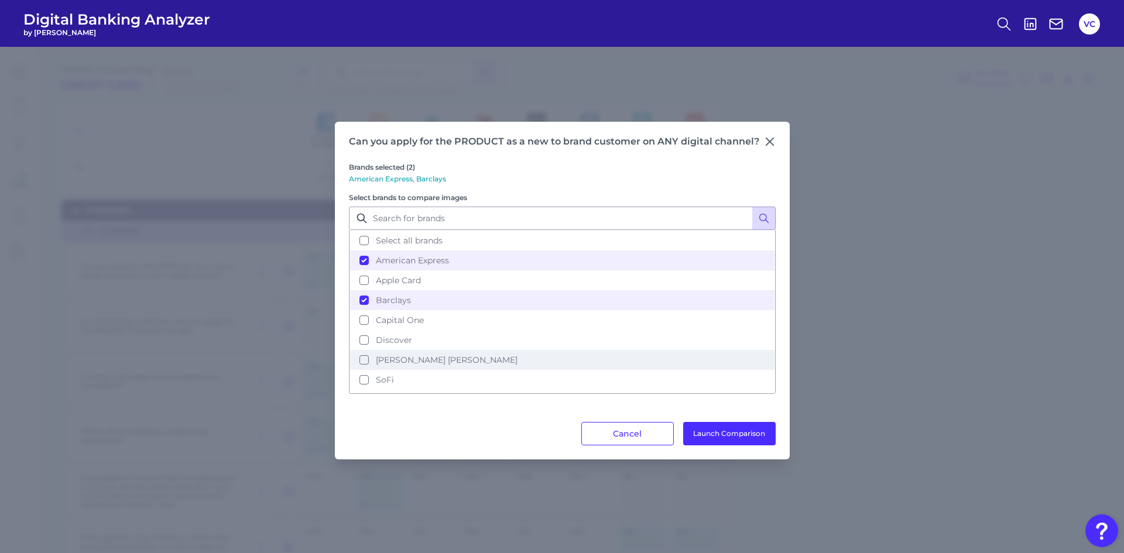
click at [366, 358] on button "[PERSON_NAME] [PERSON_NAME]" at bounding box center [562, 360] width 425 height 20
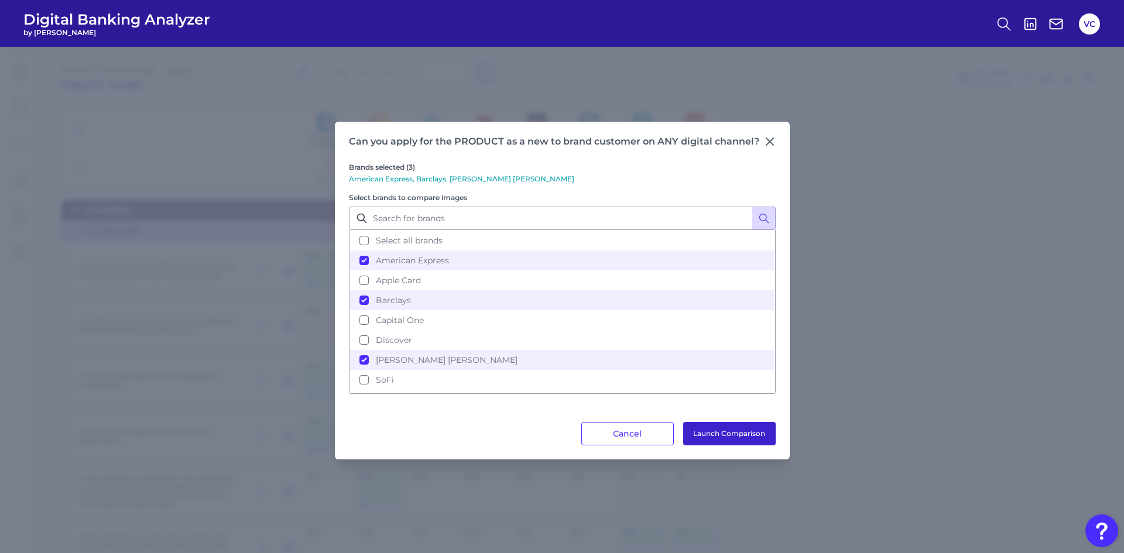
click at [740, 437] on button "Launch Comparison" at bounding box center [729, 433] width 93 height 23
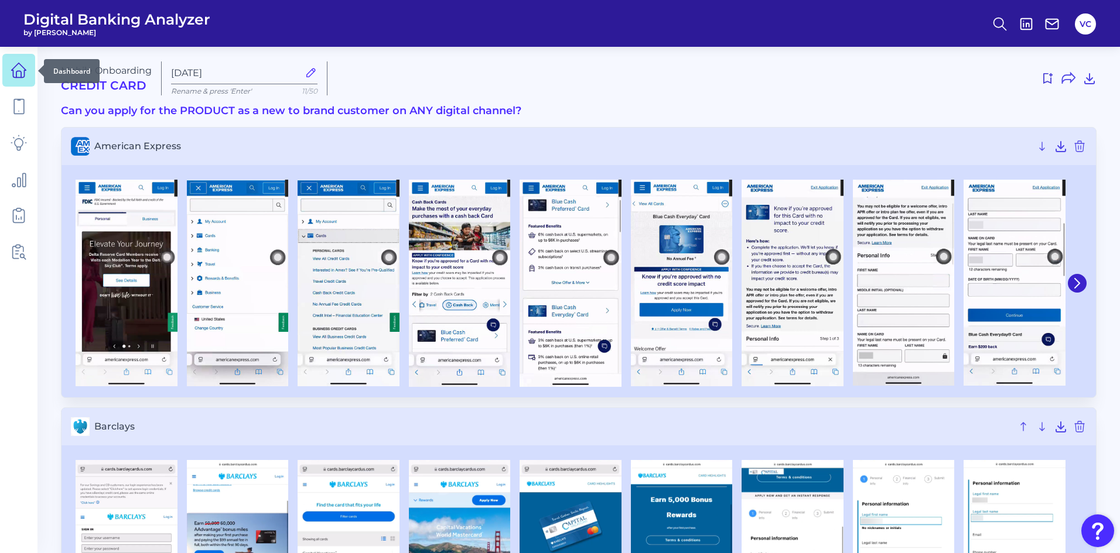
click at [16, 70] on icon at bounding box center [19, 70] width 16 height 16
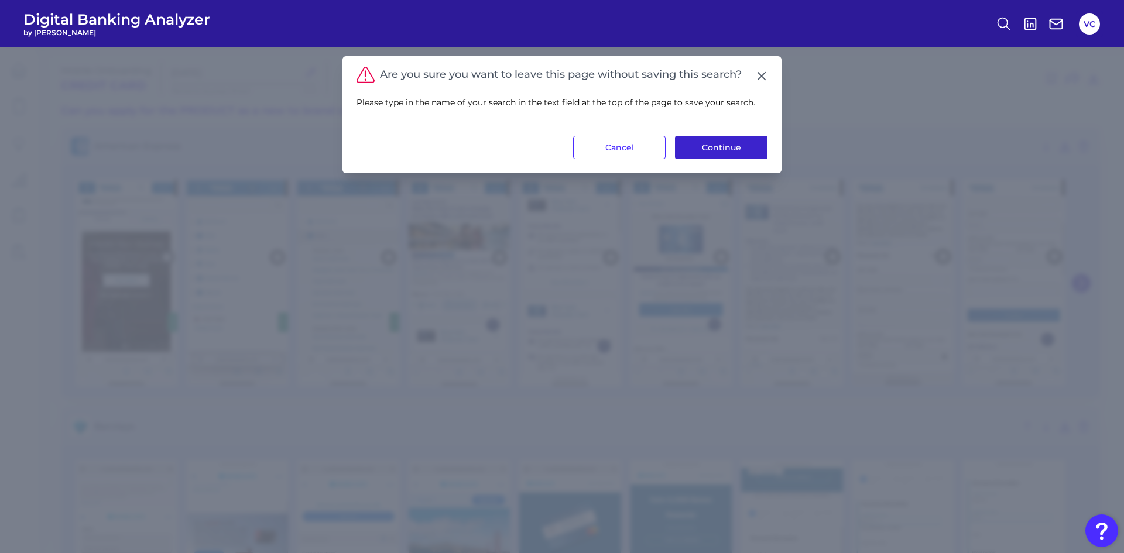
click at [728, 149] on button "Continue" at bounding box center [721, 147] width 93 height 23
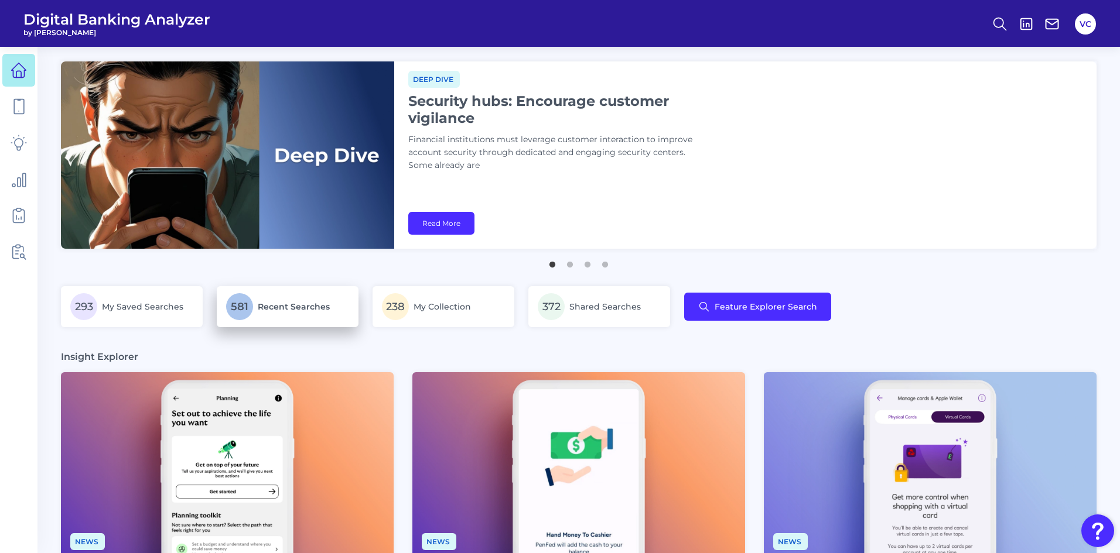
click at [246, 303] on span "581" at bounding box center [239, 306] width 27 height 27
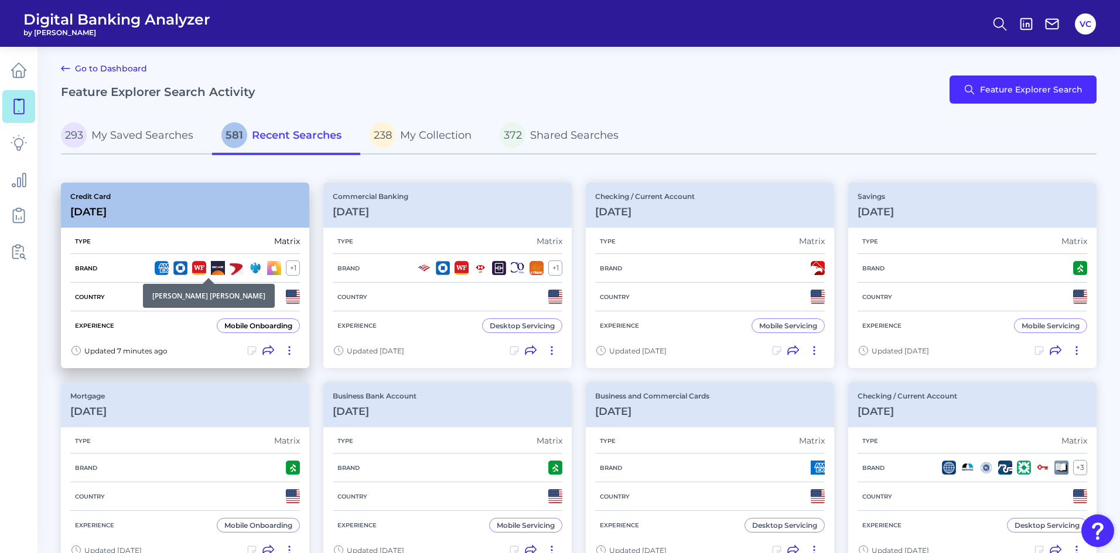
click at [173, 271] on img at bounding box center [180, 268] width 14 height 14
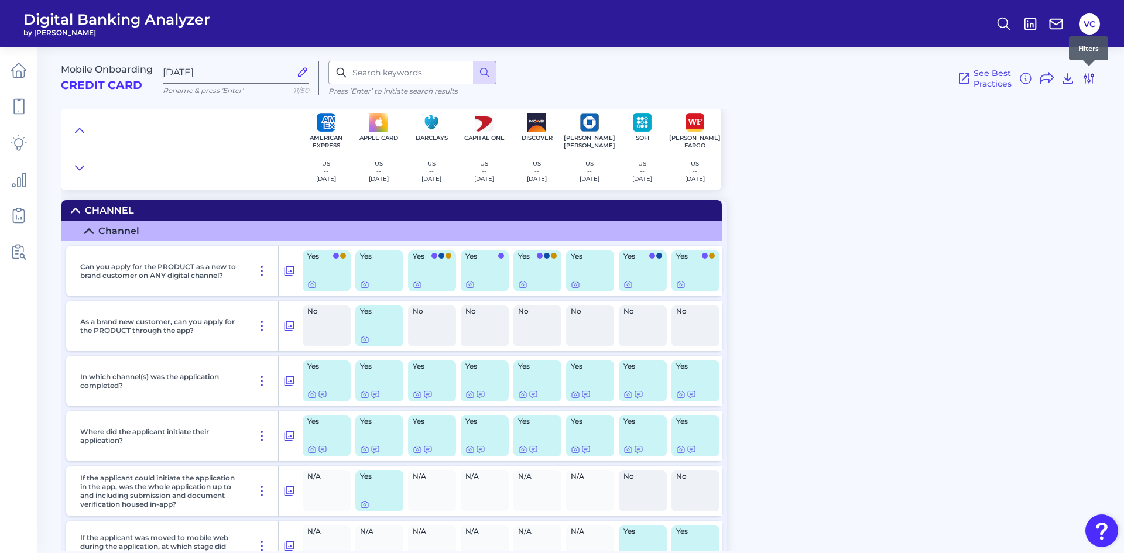
click at [1093, 78] on icon at bounding box center [1089, 78] width 9 height 9
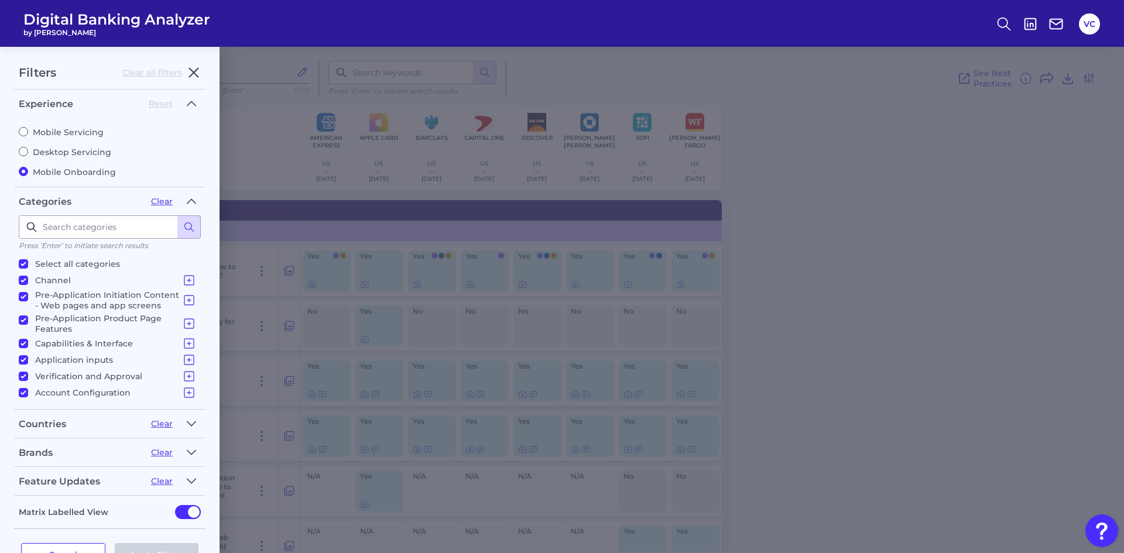
click at [26, 132] on input "Mobile Servicing" at bounding box center [23, 131] width 9 height 9
radio input "true"
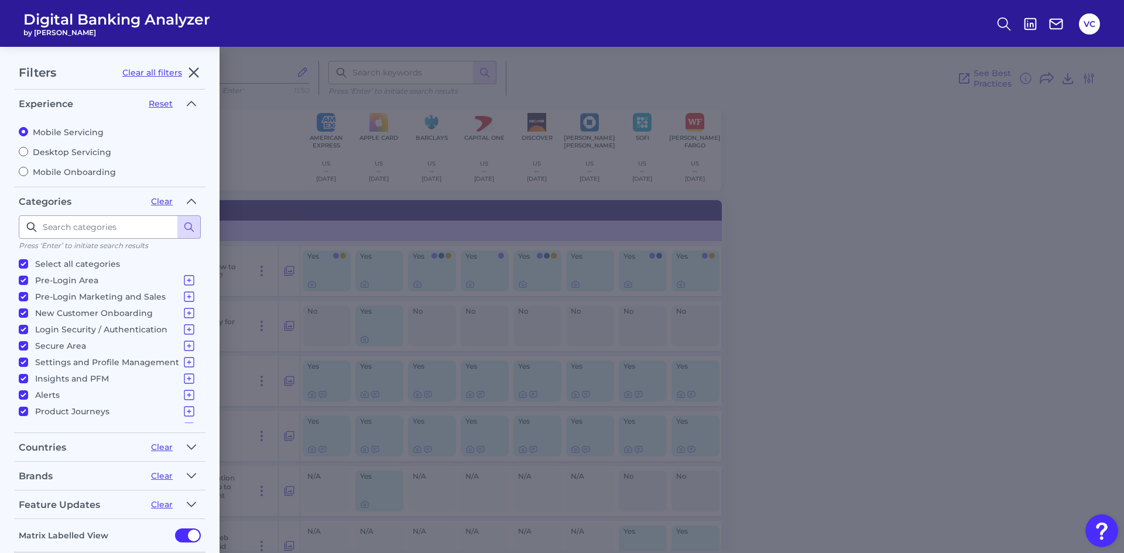
click at [26, 169] on input "Mobile Onboarding" at bounding box center [23, 171] width 9 height 9
radio input "true"
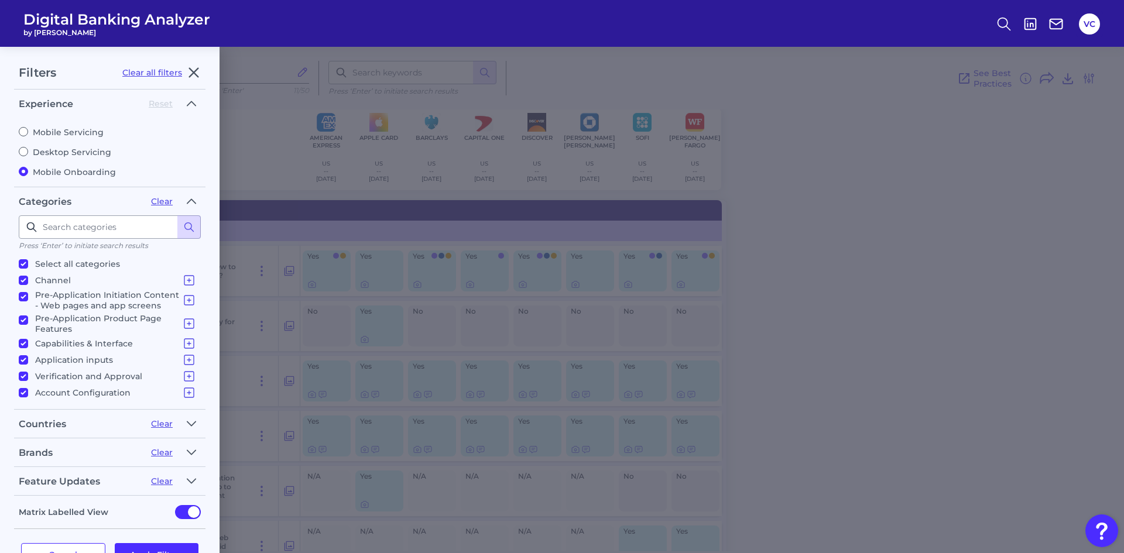
click at [24, 131] on input "Mobile Servicing" at bounding box center [23, 131] width 9 height 9
radio input "true"
radio input "false"
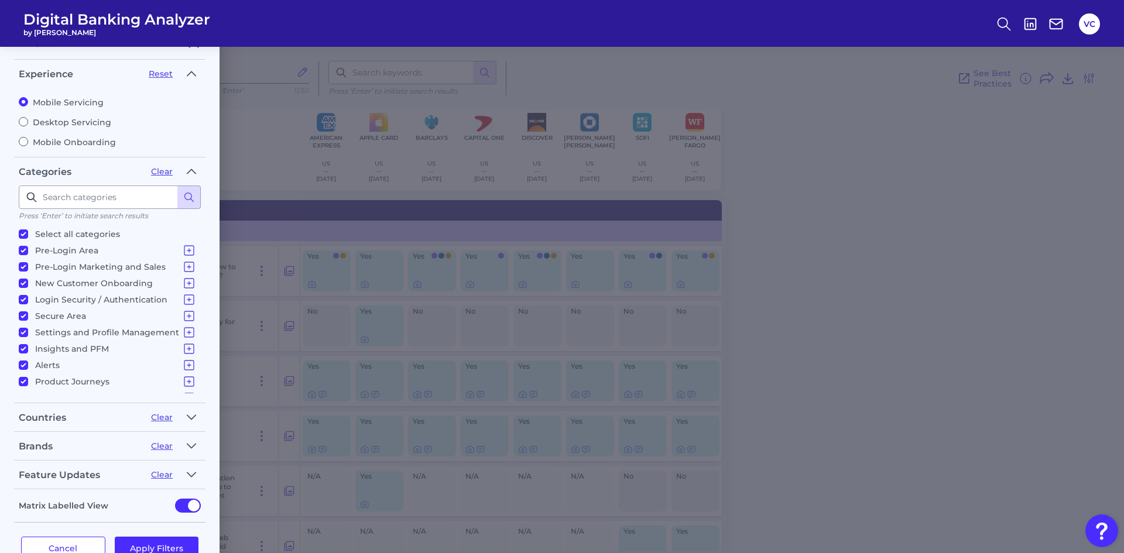
scroll to position [60, 0]
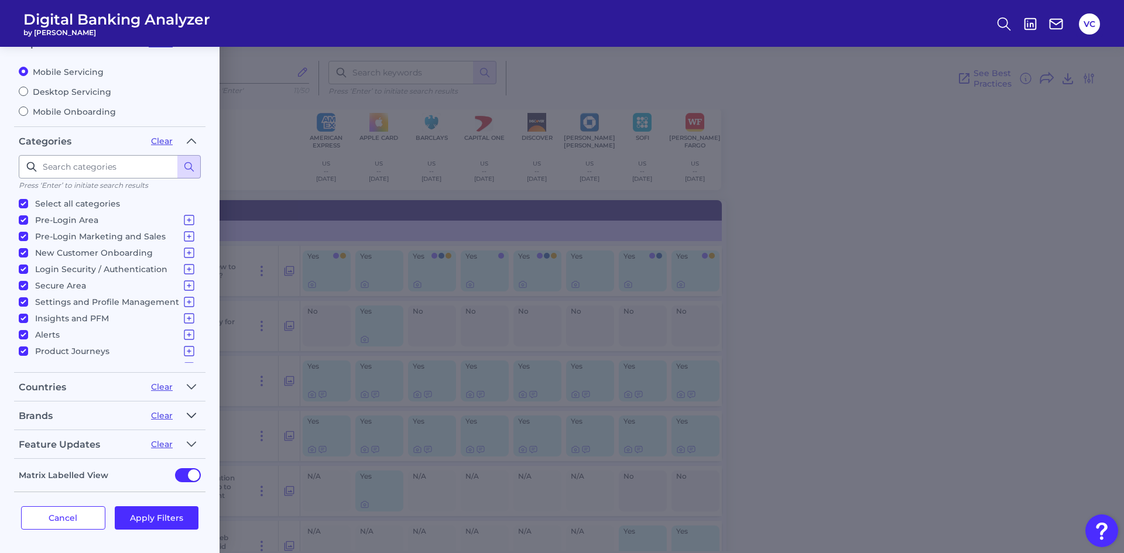
click at [187, 423] on button "button" at bounding box center [191, 415] width 19 height 19
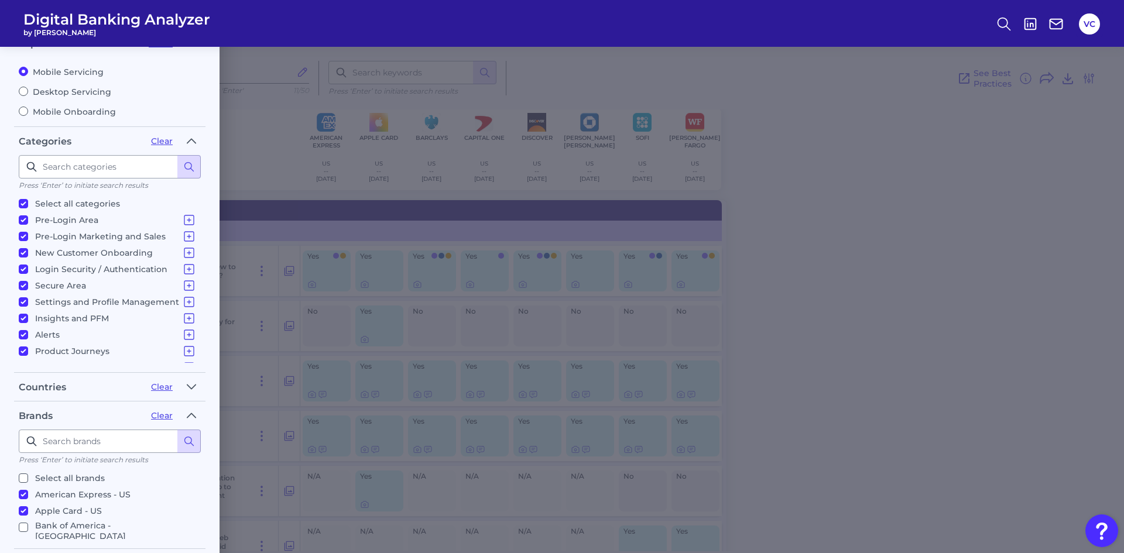
click at [65, 515] on p "Apple Card - US" at bounding box center [68, 511] width 67 height 14
click at [28, 515] on input "Apple Card - US" at bounding box center [23, 511] width 9 height 9
checkbox input "false"
click at [53, 470] on p "Bank of America - [GEOGRAPHIC_DATA]" at bounding box center [115, 472] width 161 height 21
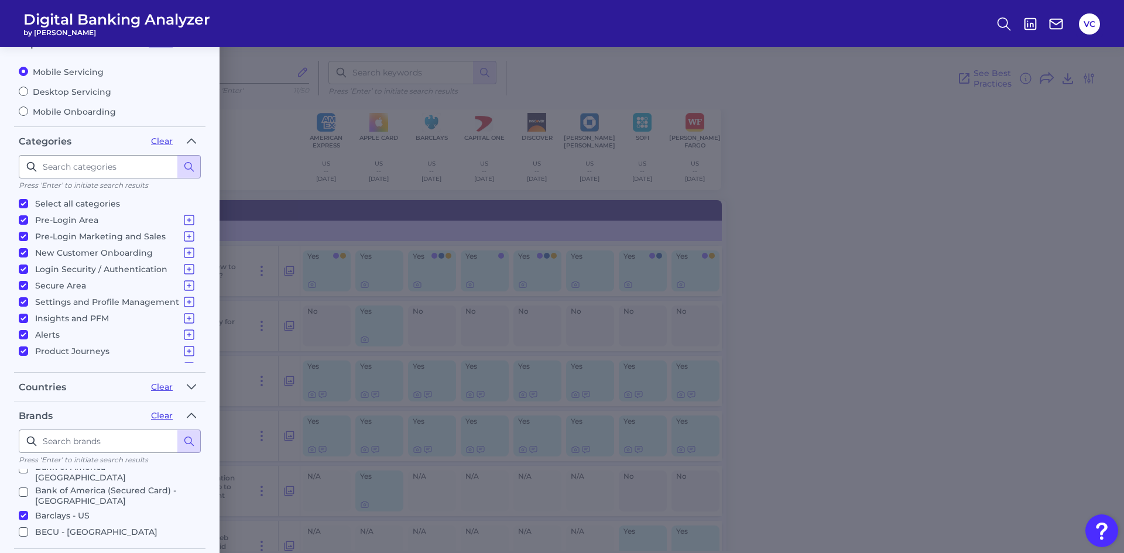
click at [28, 470] on input "Bank of America - [GEOGRAPHIC_DATA]" at bounding box center [23, 468] width 9 height 9
checkbox input "true"
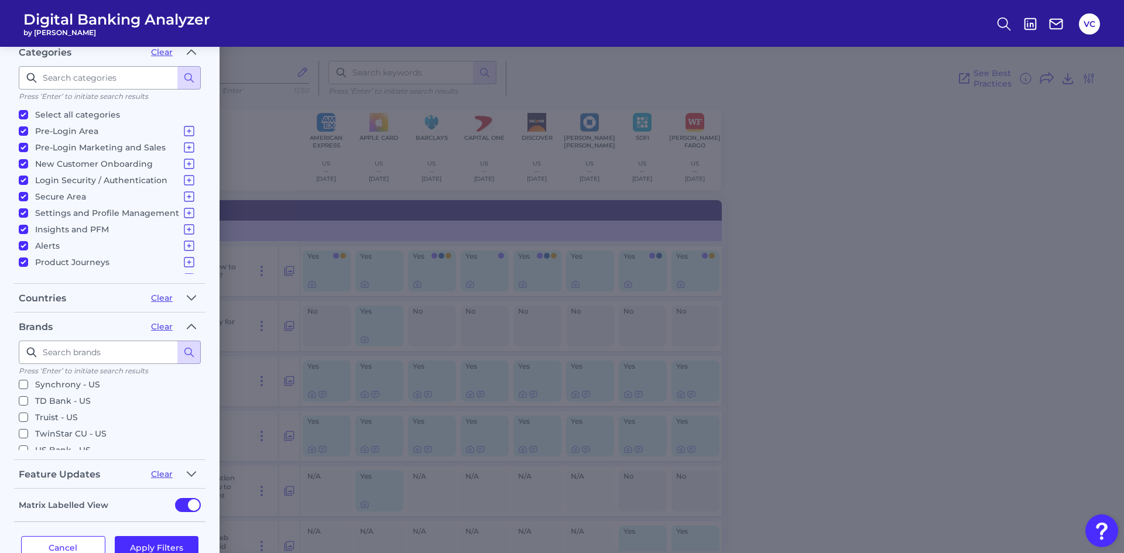
scroll to position [179, 0]
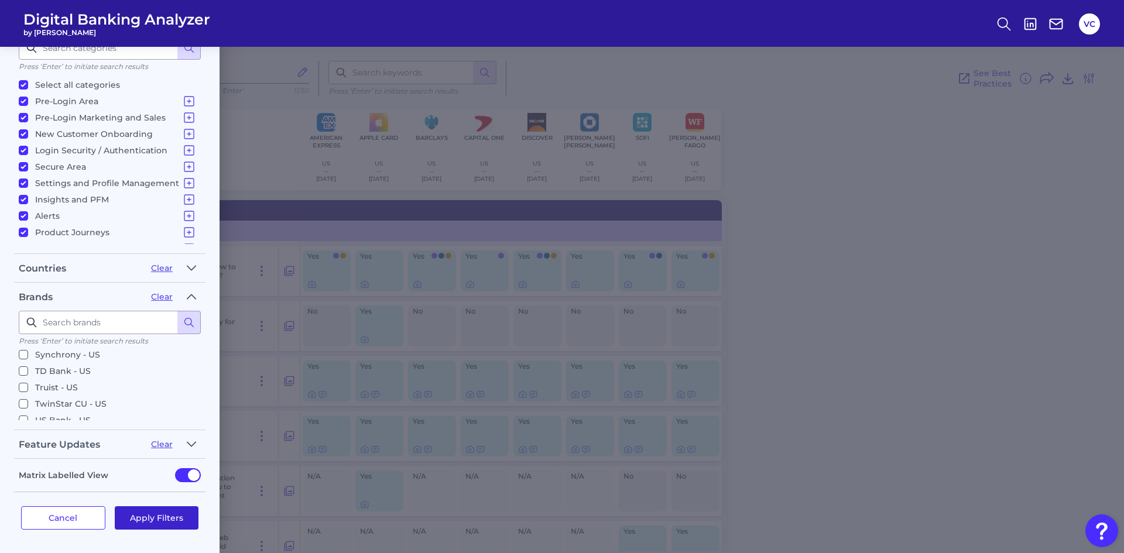
click at [178, 518] on button "Apply Filters" at bounding box center [157, 518] width 84 height 23
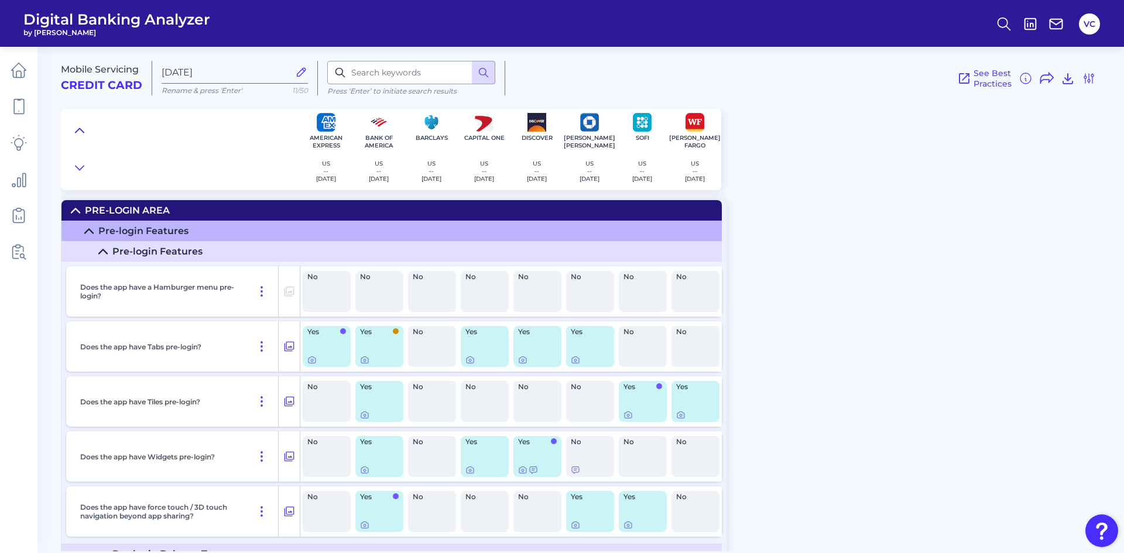
click at [77, 130] on icon at bounding box center [79, 131] width 9 height 12
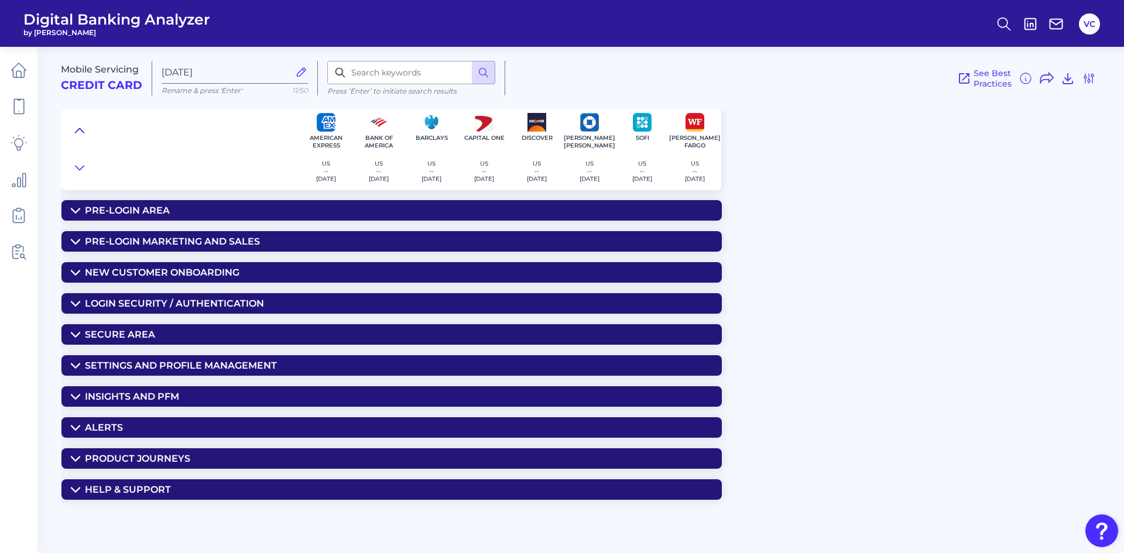
scroll to position [0, 0]
click at [158, 456] on div "Product Journeys" at bounding box center [137, 458] width 105 height 11
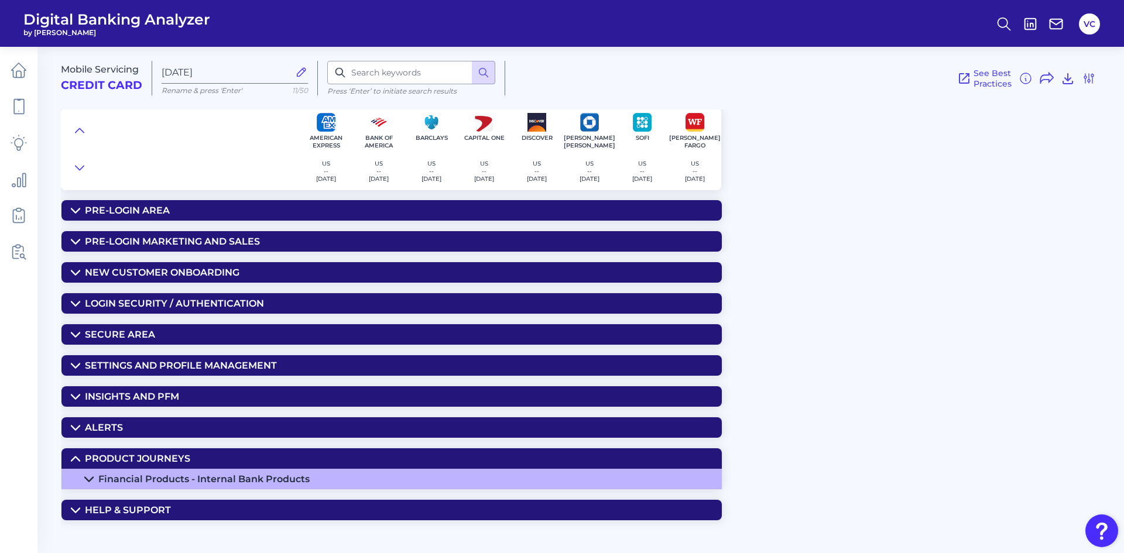
click at [242, 478] on div "Financial Products - Internal Bank Products" at bounding box center [203, 479] width 211 height 11
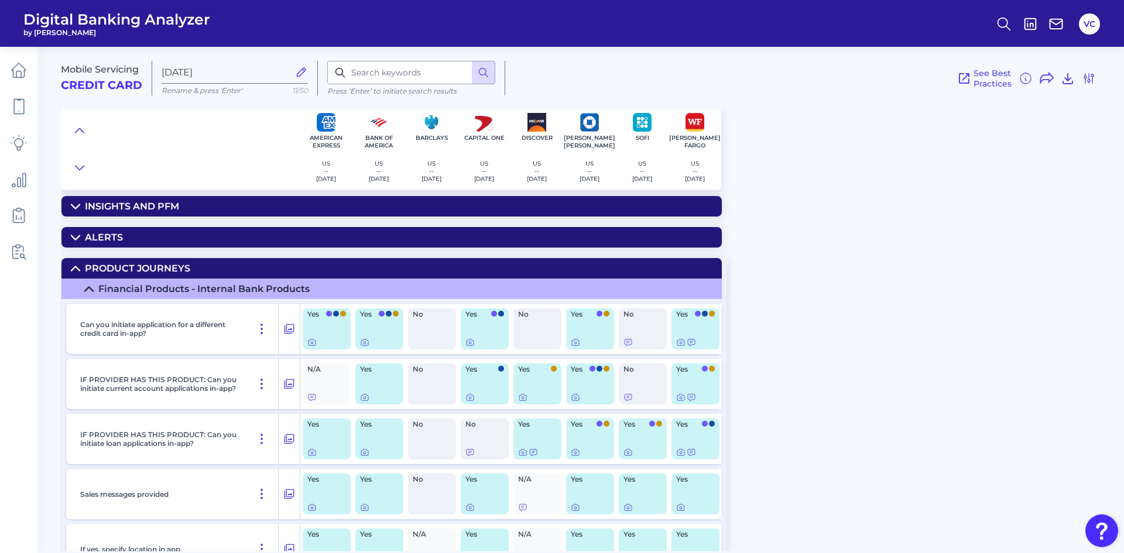
scroll to position [190, 0]
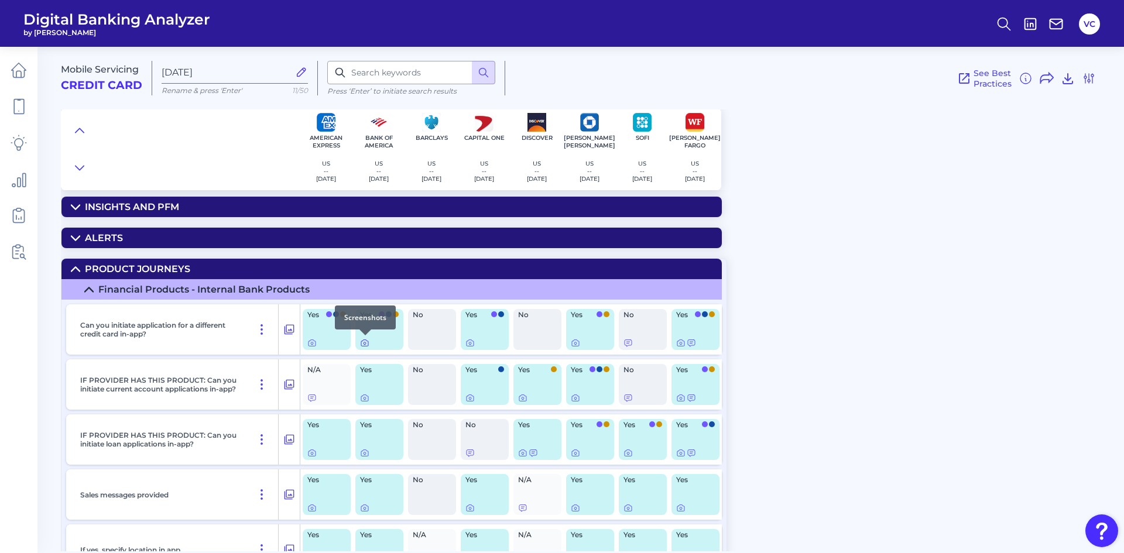
click at [367, 343] on icon at bounding box center [364, 343] width 9 height 9
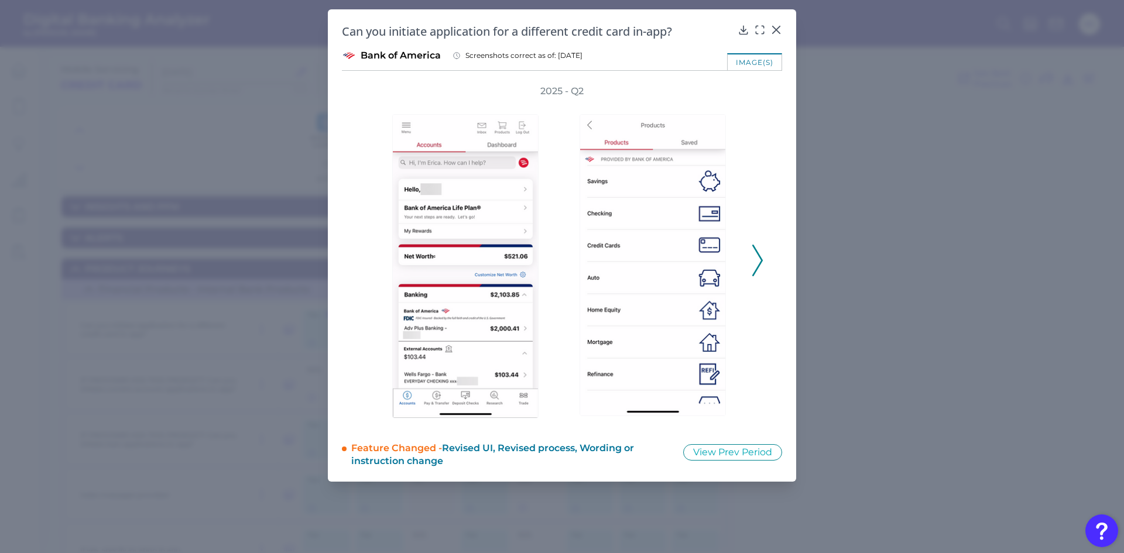
click at [759, 261] on icon at bounding box center [758, 261] width 11 height 32
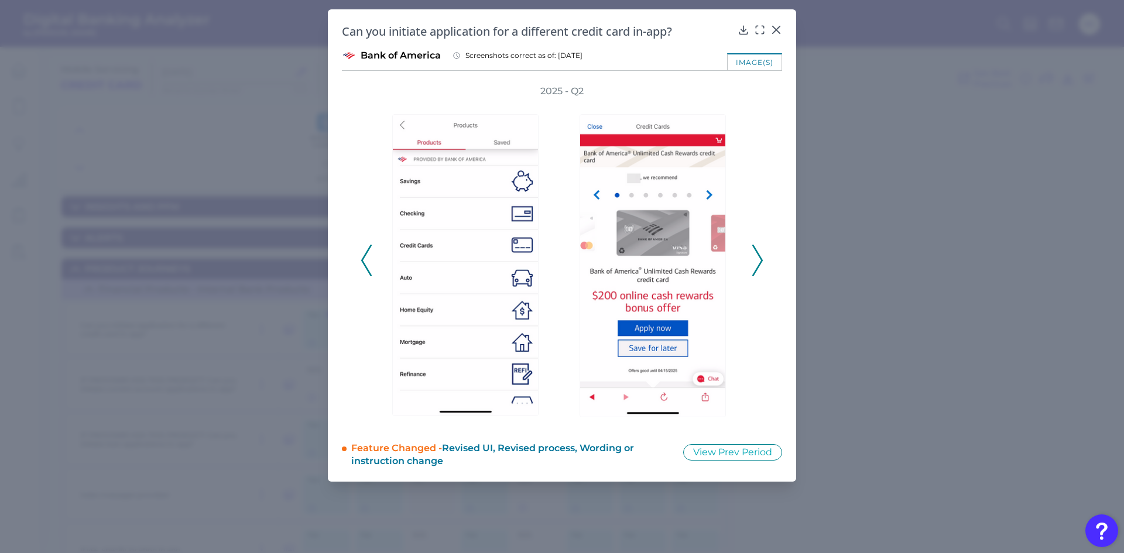
click at [758, 256] on icon at bounding box center [758, 261] width 11 height 32
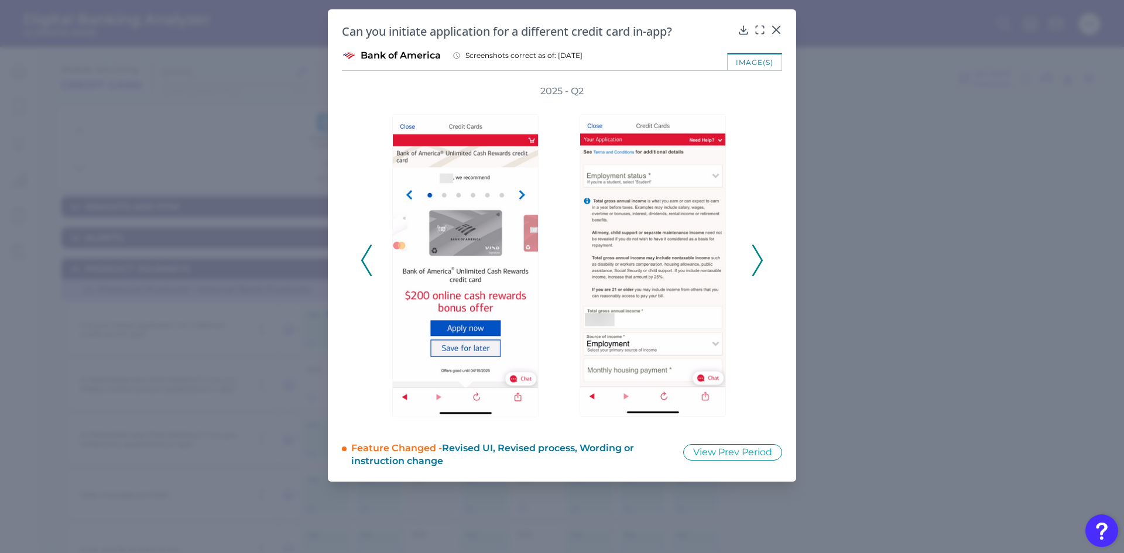
click at [758, 256] on icon at bounding box center [758, 261] width 11 height 32
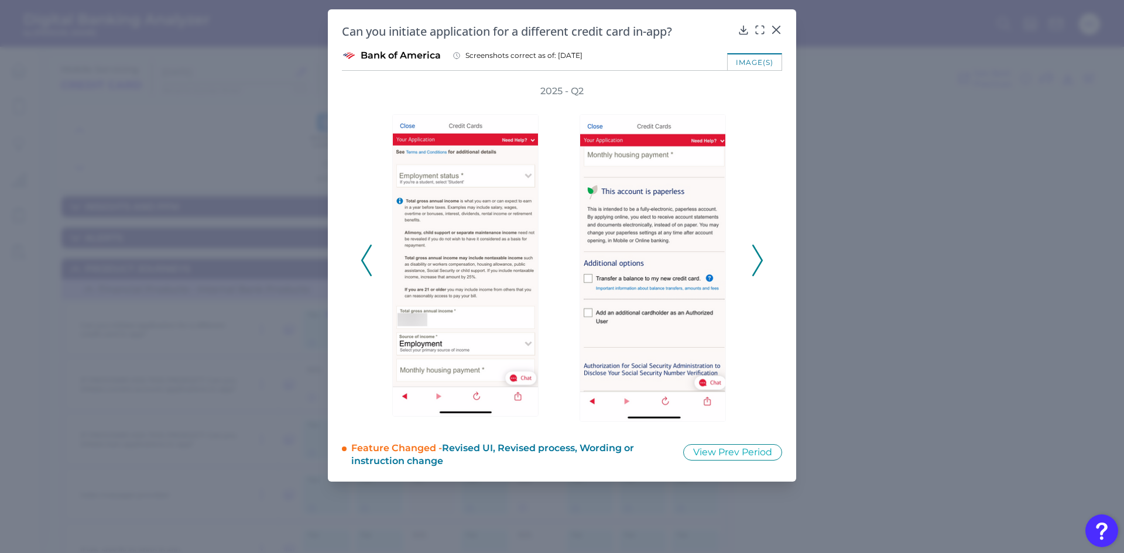
click at [758, 256] on icon at bounding box center [758, 261] width 11 height 32
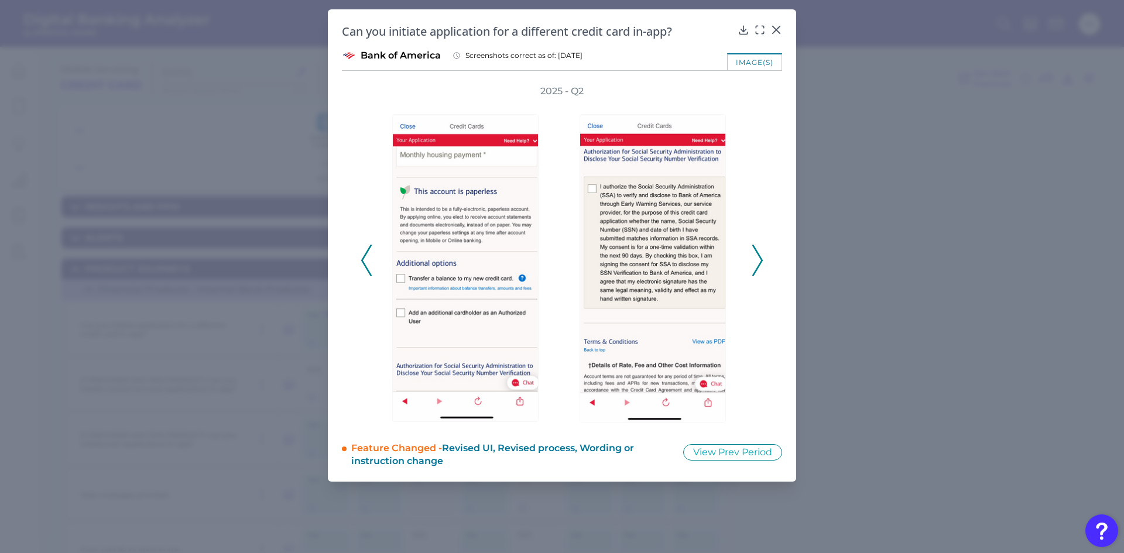
click at [758, 256] on icon at bounding box center [758, 261] width 11 height 32
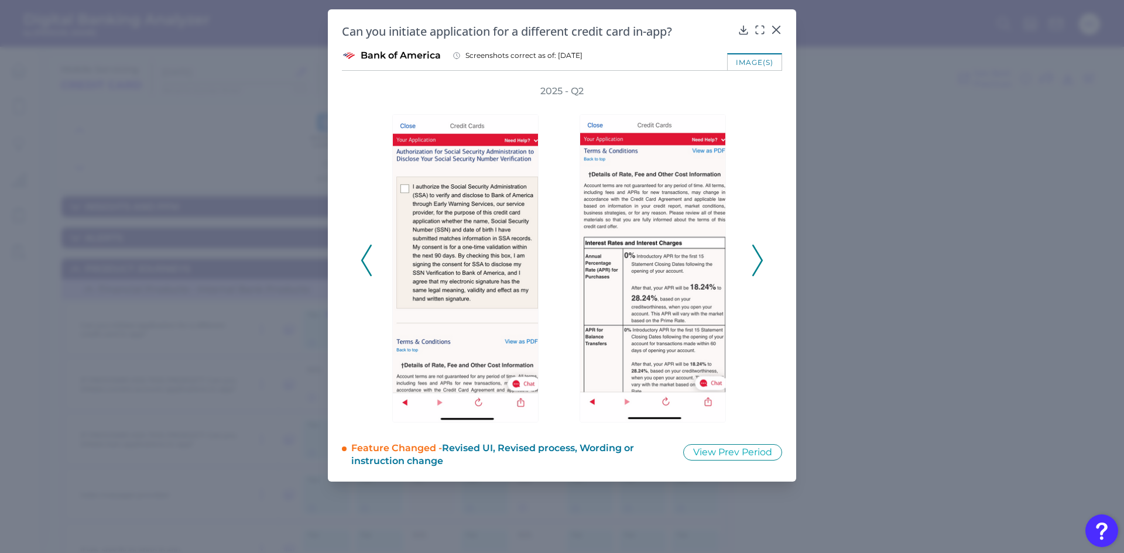
click at [758, 256] on icon at bounding box center [758, 261] width 11 height 32
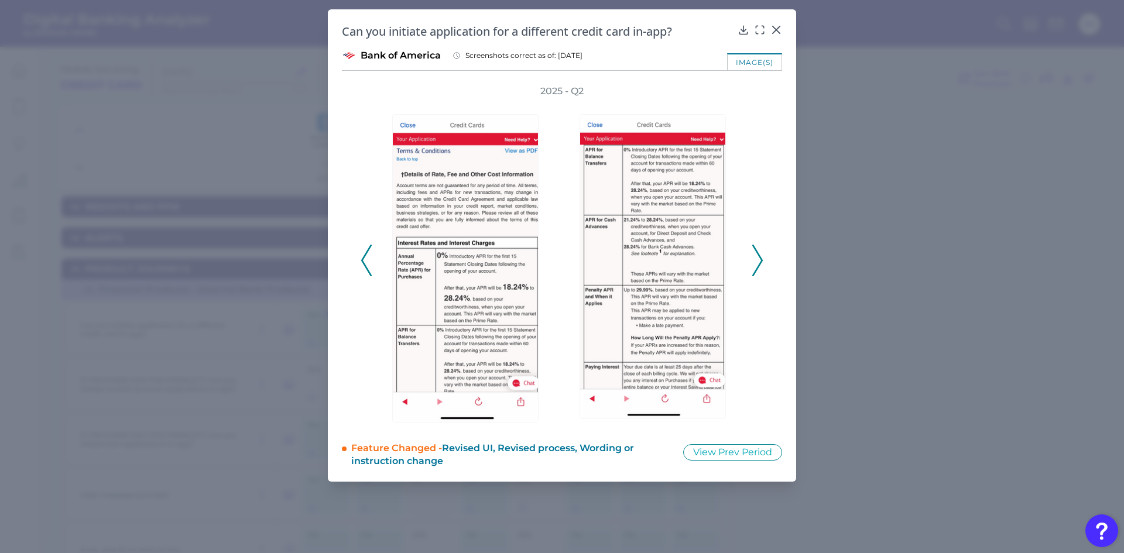
click at [758, 256] on icon at bounding box center [758, 261] width 11 height 32
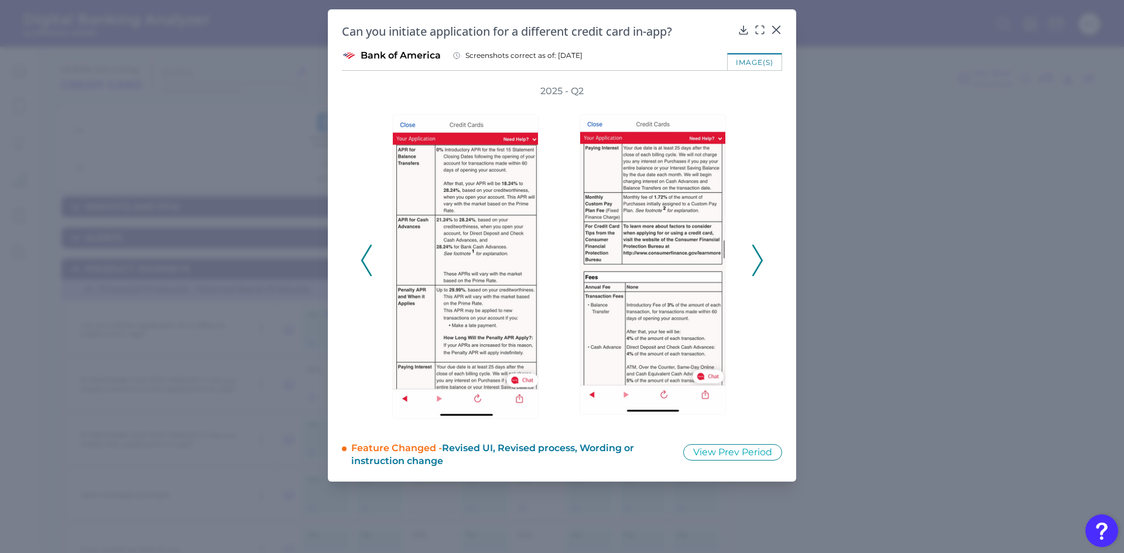
click at [758, 256] on icon at bounding box center [758, 261] width 11 height 32
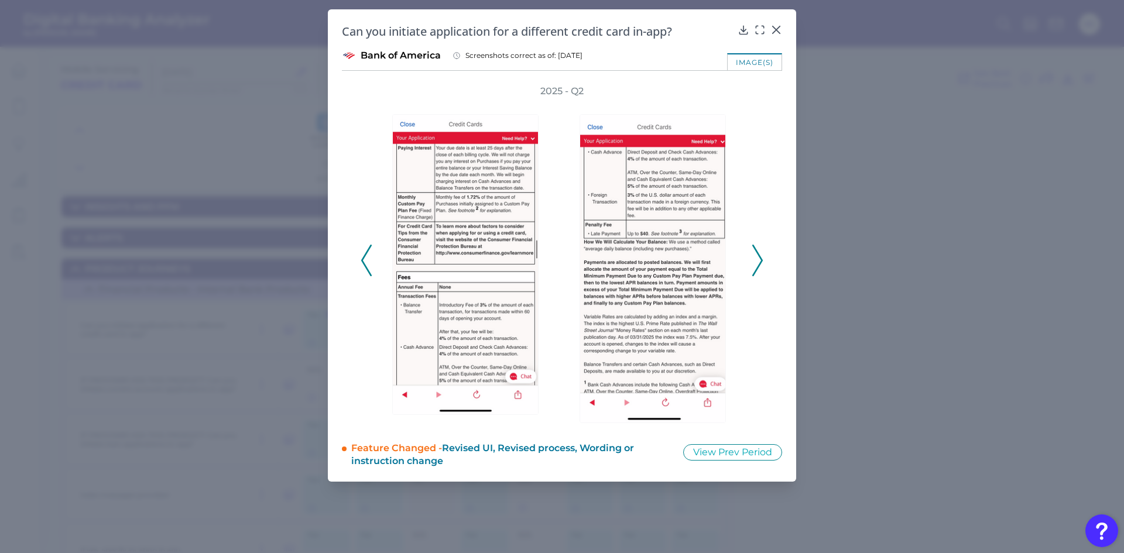
click at [758, 256] on icon at bounding box center [758, 261] width 11 height 32
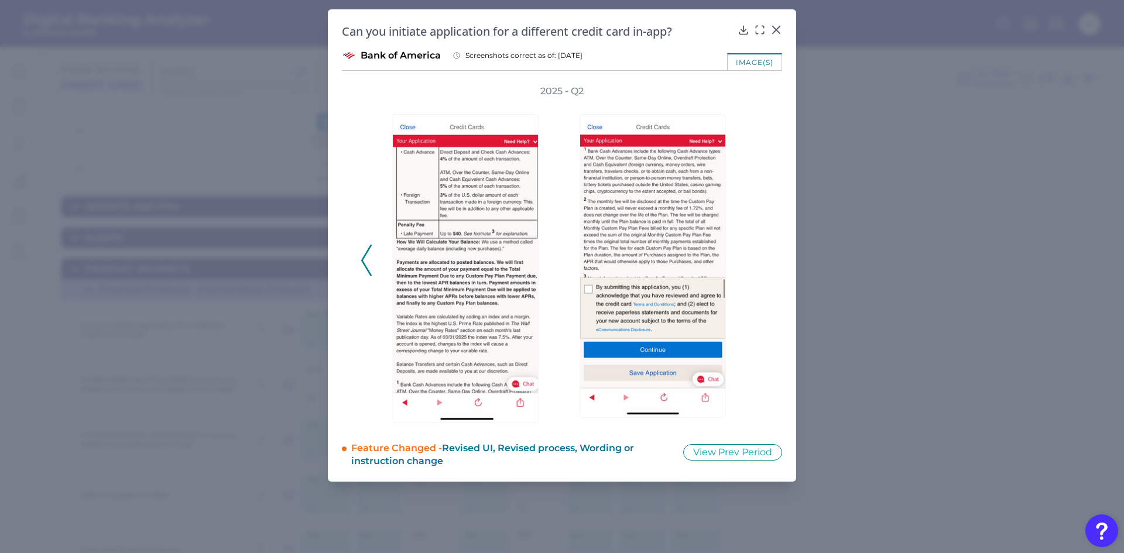
click at [758, 256] on div "2025 - Q2" at bounding box center [562, 254] width 403 height 339
click at [696, 451] on button "View Prev Period" at bounding box center [732, 453] width 99 height 16
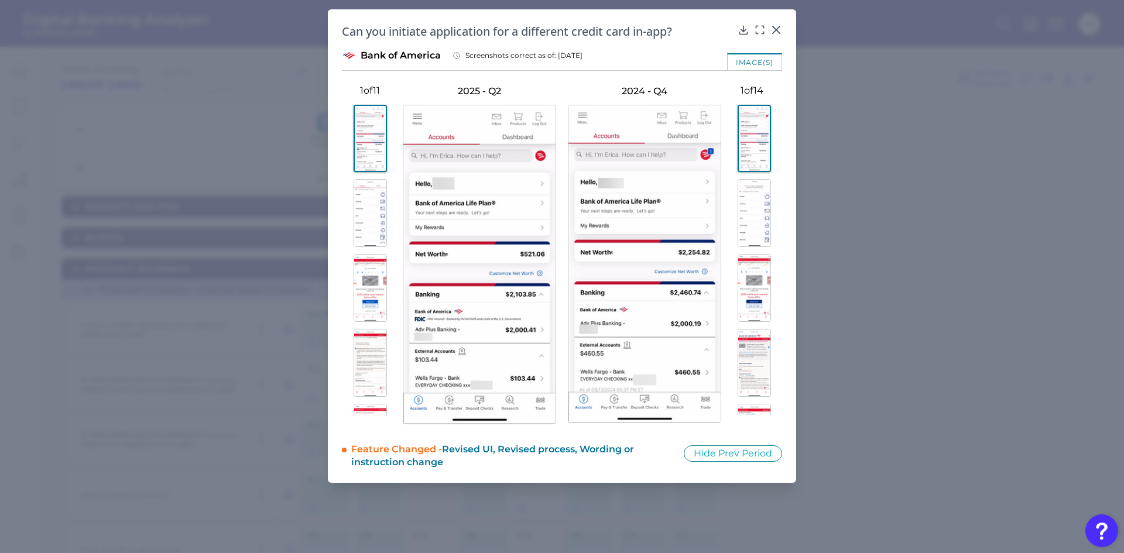
click at [369, 226] on img at bounding box center [370, 213] width 33 height 68
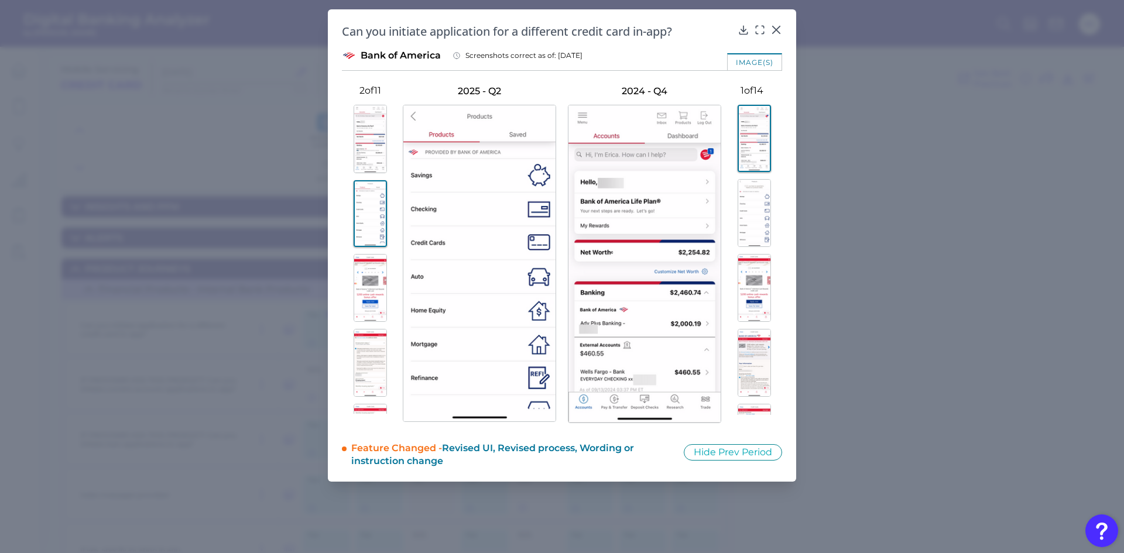
click at [757, 221] on img at bounding box center [754, 213] width 33 height 68
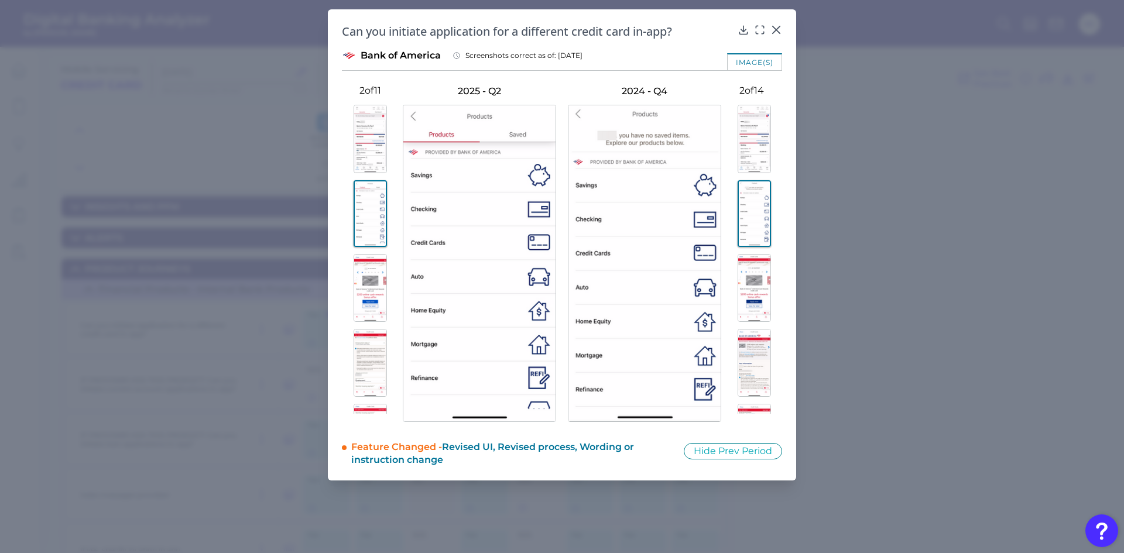
click at [761, 284] on img at bounding box center [754, 288] width 33 height 69
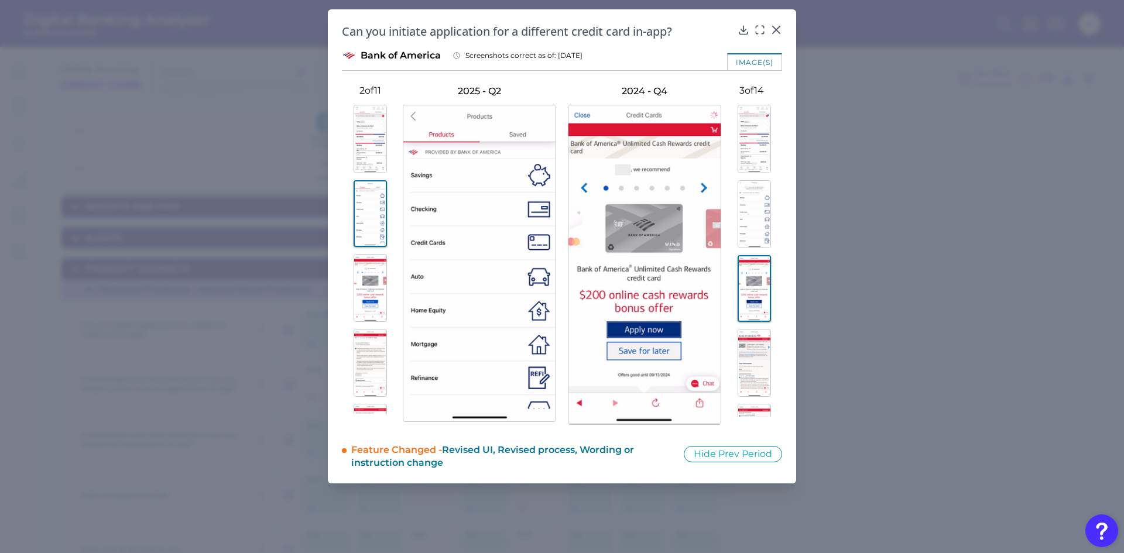
click at [363, 292] on img at bounding box center [370, 288] width 33 height 69
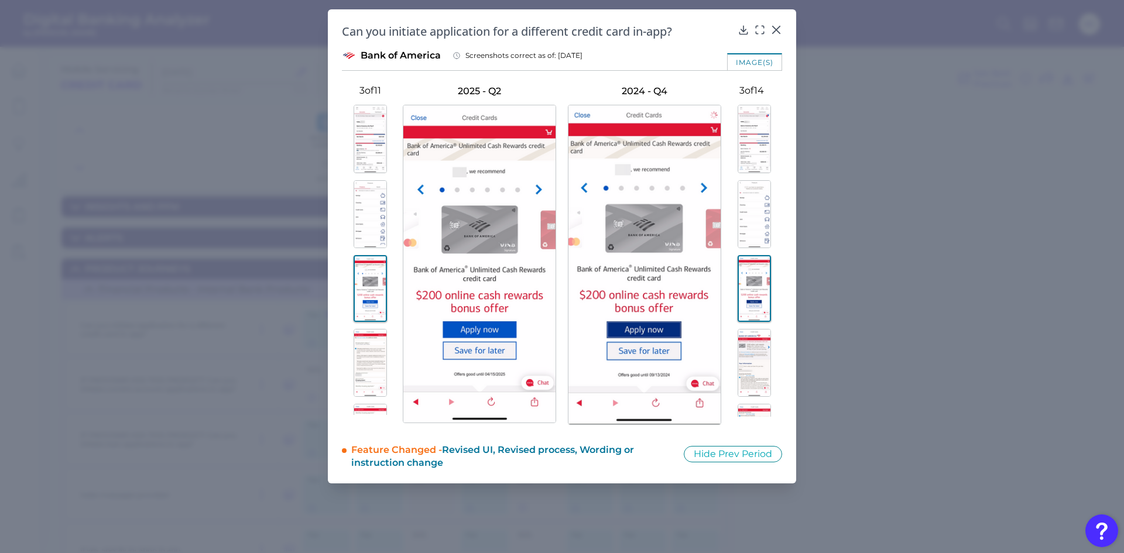
click at [370, 356] on img at bounding box center [370, 363] width 33 height 68
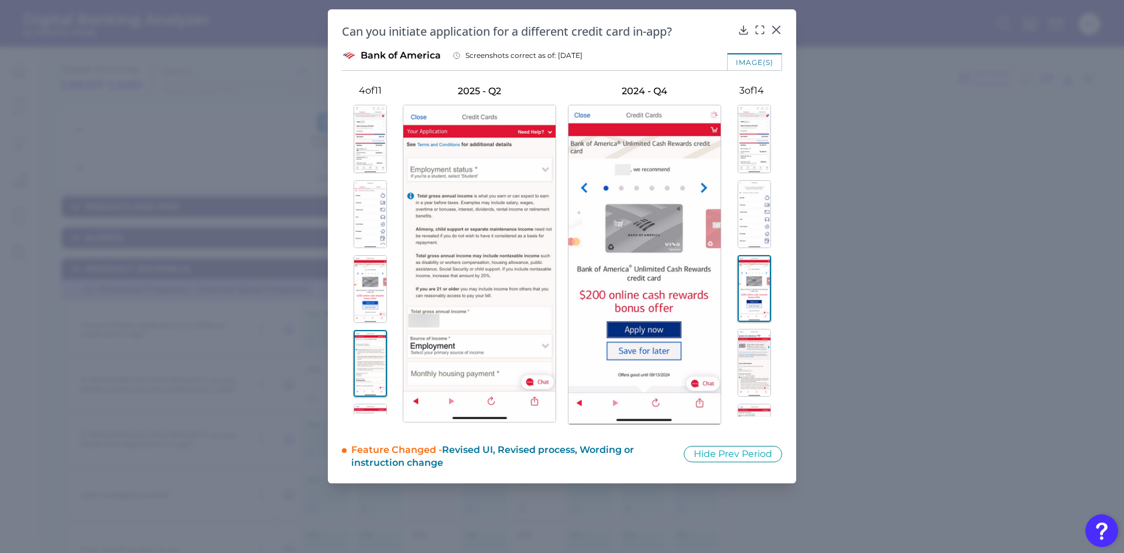
click at [749, 358] on img at bounding box center [754, 363] width 33 height 68
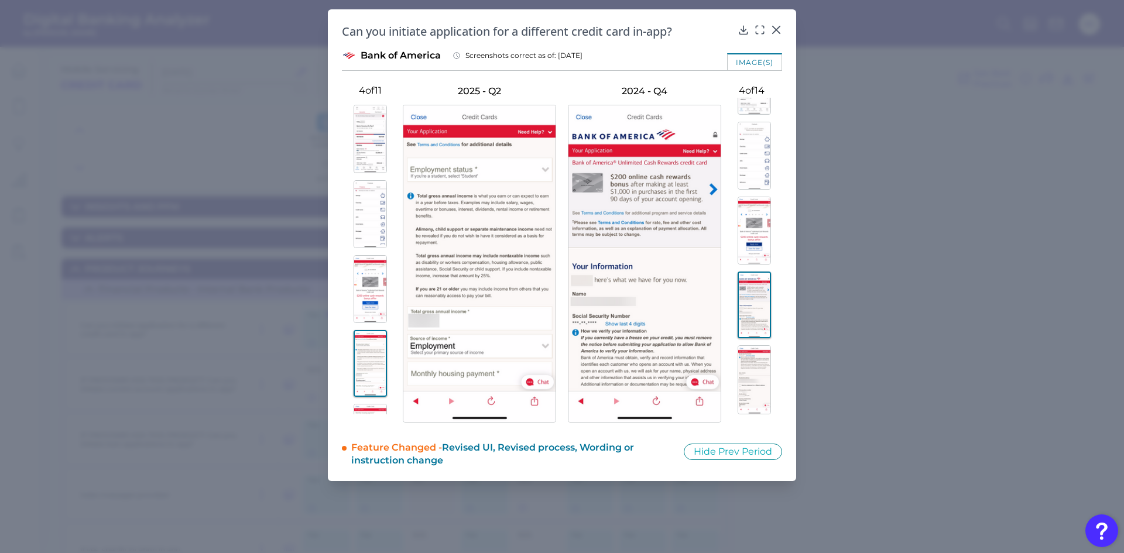
scroll to position [59, 0]
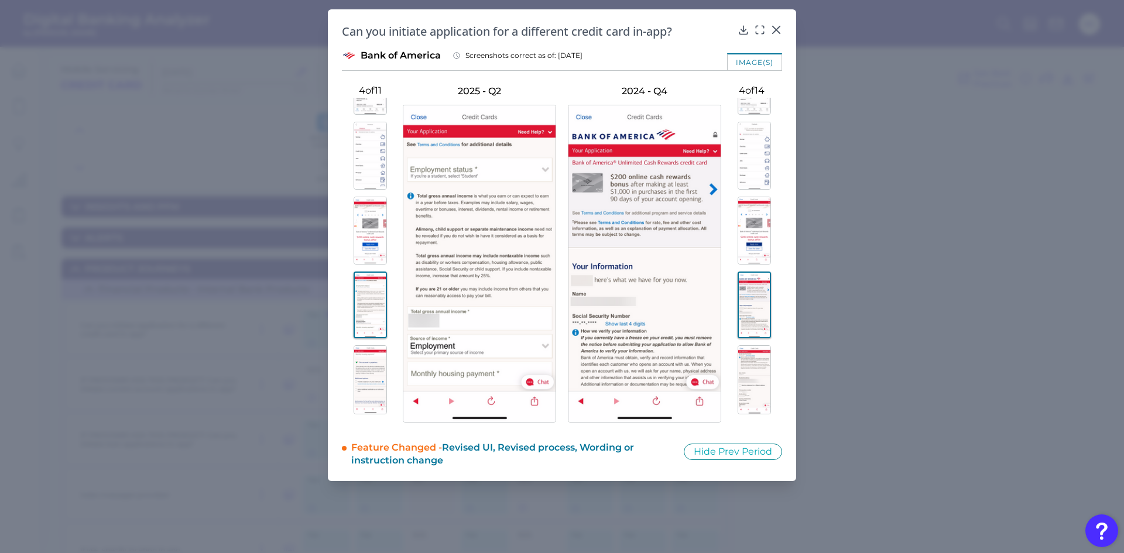
click at [370, 378] on img at bounding box center [370, 380] width 33 height 69
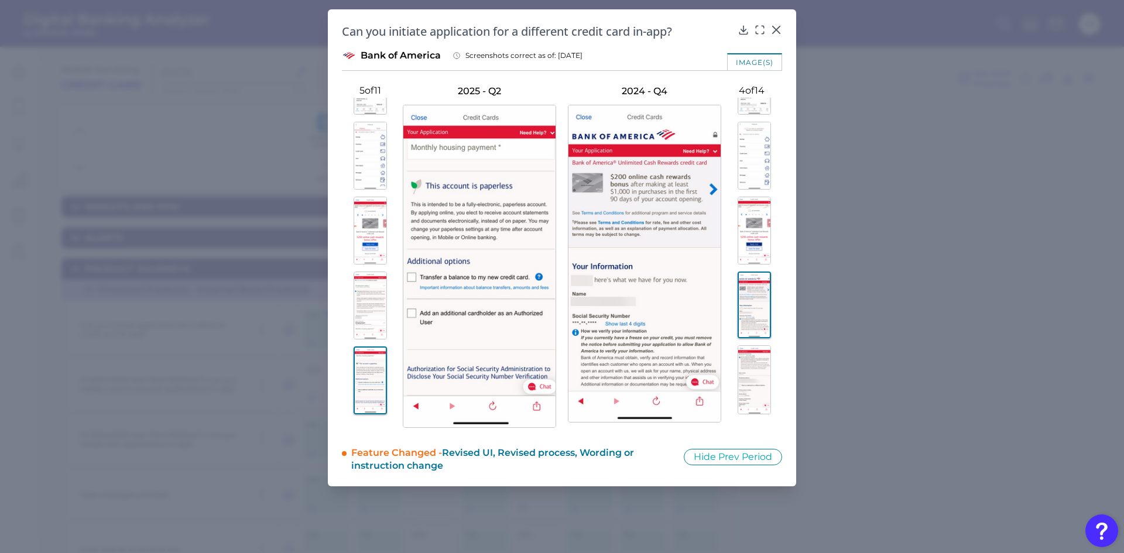
click at [758, 377] on img at bounding box center [754, 380] width 33 height 69
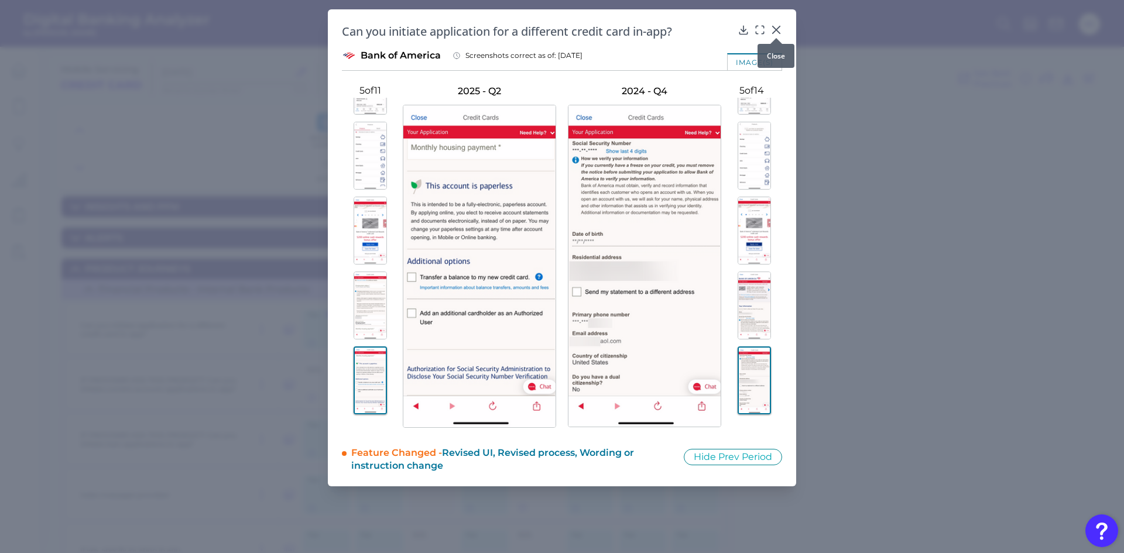
click at [776, 32] on icon at bounding box center [777, 30] width 12 height 12
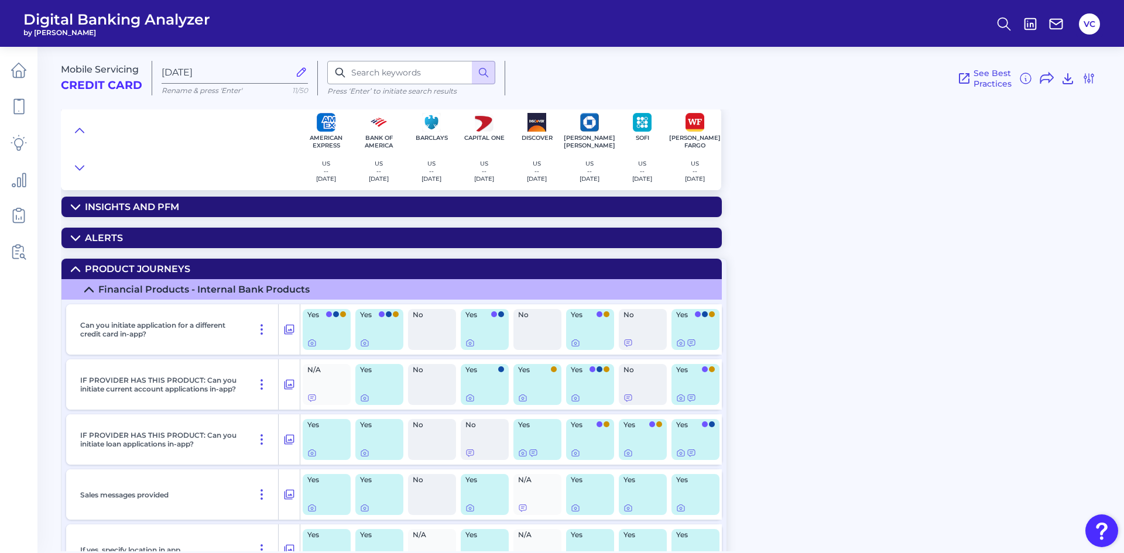
drag, startPoint x: 78, startPoint y: 269, endPoint x: 71, endPoint y: 271, distance: 6.5
click at [76, 269] on icon at bounding box center [75, 269] width 9 height 9
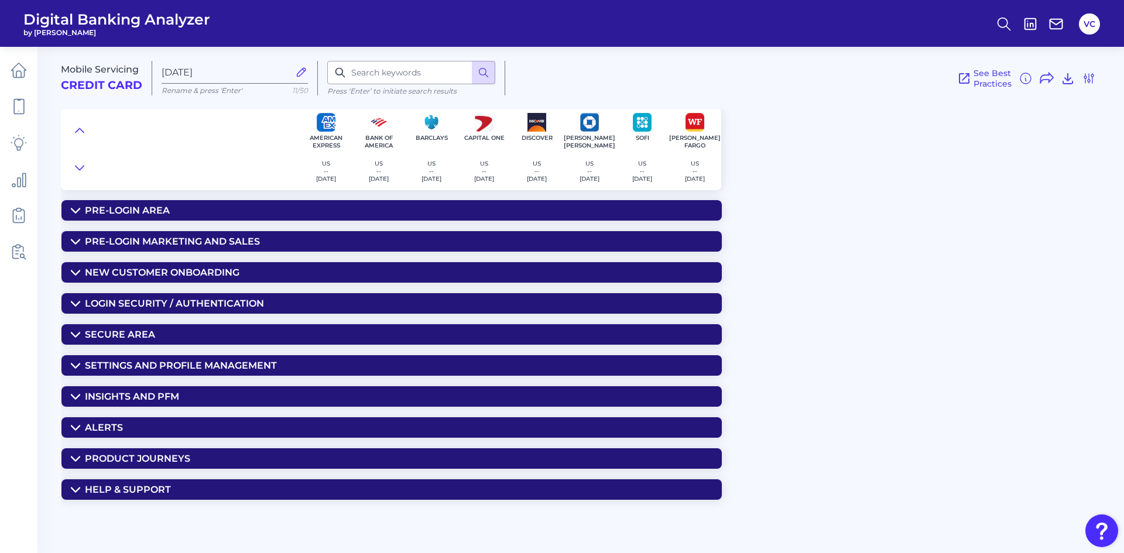
scroll to position [0, 0]
click at [151, 462] on div "Product Journeys" at bounding box center [137, 458] width 105 height 11
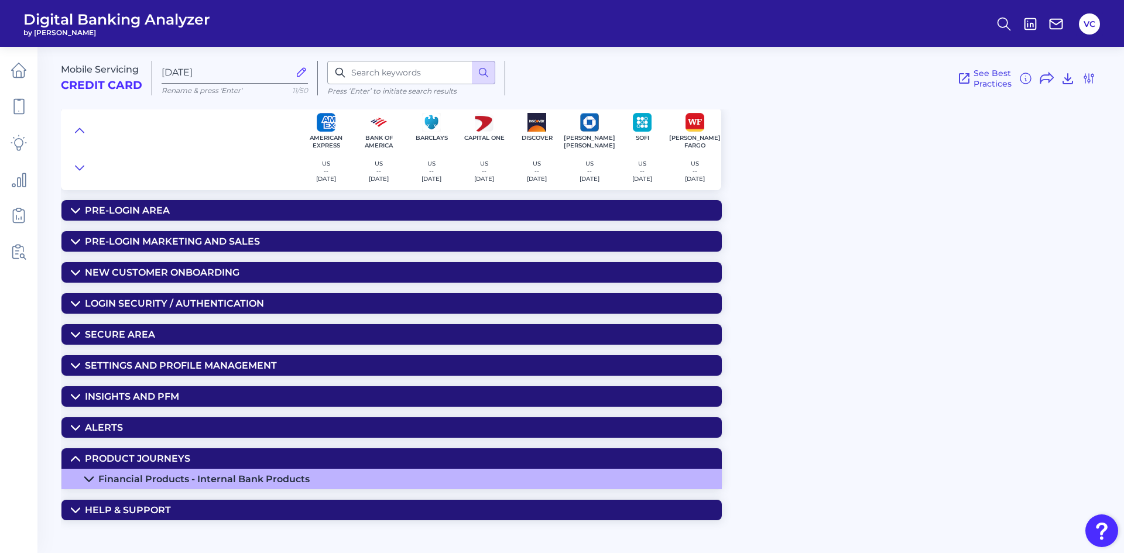
click at [161, 477] on div "Financial Products - Internal Bank Products" at bounding box center [203, 479] width 211 height 11
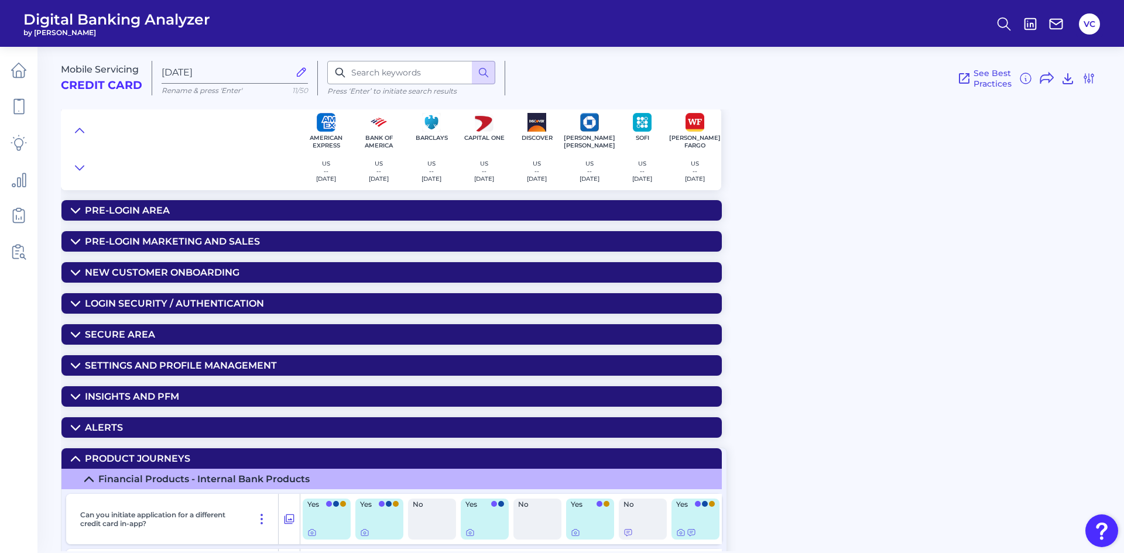
click at [161, 480] on div "Financial Products - Internal Bank Products" at bounding box center [203, 479] width 211 height 11
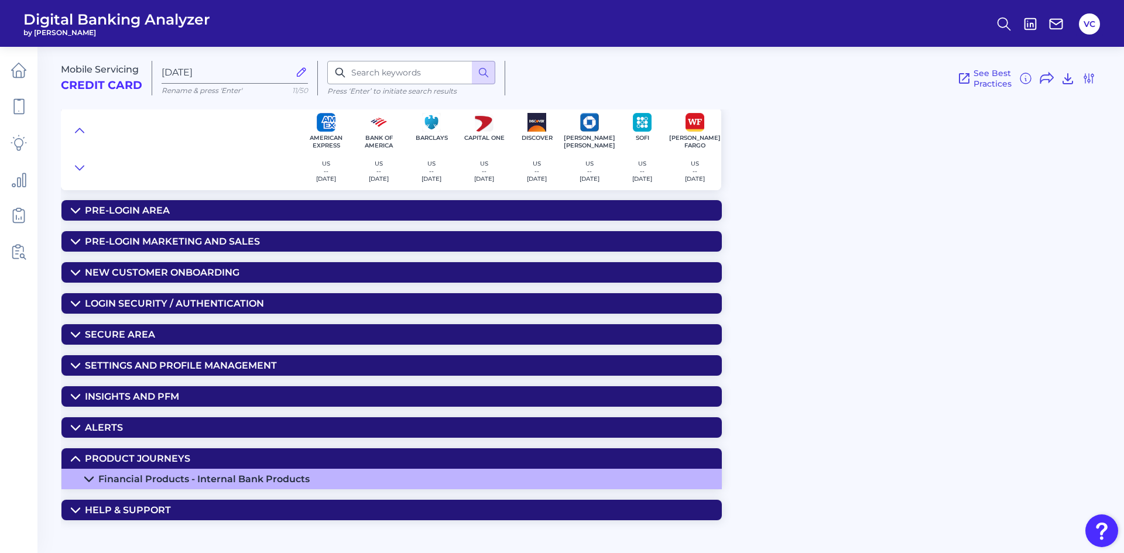
click at [168, 479] on div "Financial Products - Internal Bank Products" at bounding box center [203, 479] width 211 height 11
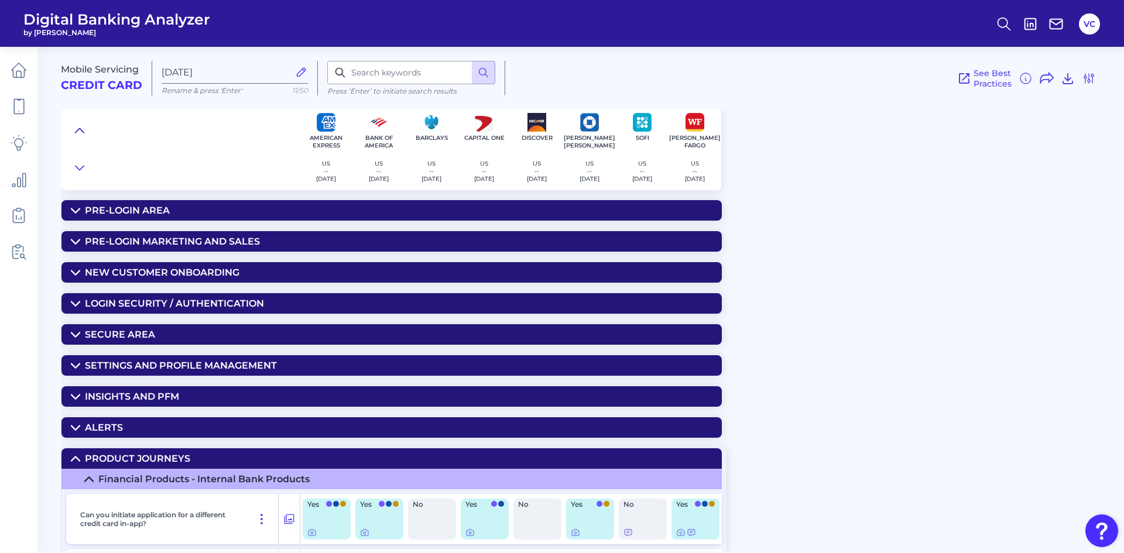
click at [82, 128] on icon at bounding box center [79, 131] width 9 height 12
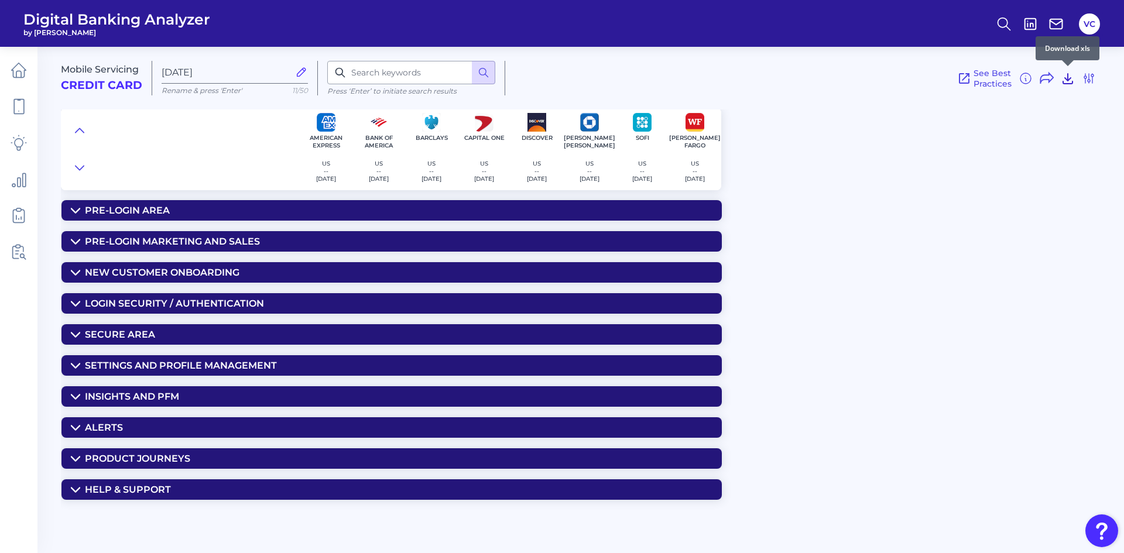
click at [1065, 73] on icon at bounding box center [1068, 78] width 14 height 14
click at [11, 69] on icon at bounding box center [19, 70] width 16 height 16
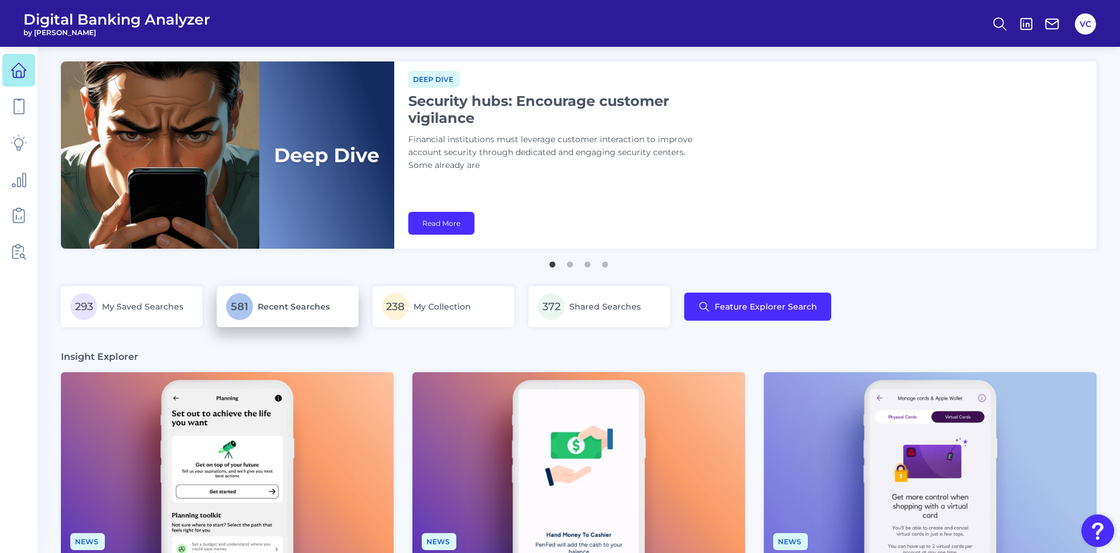
click at [271, 310] on span "Recent Searches" at bounding box center [294, 307] width 72 height 11
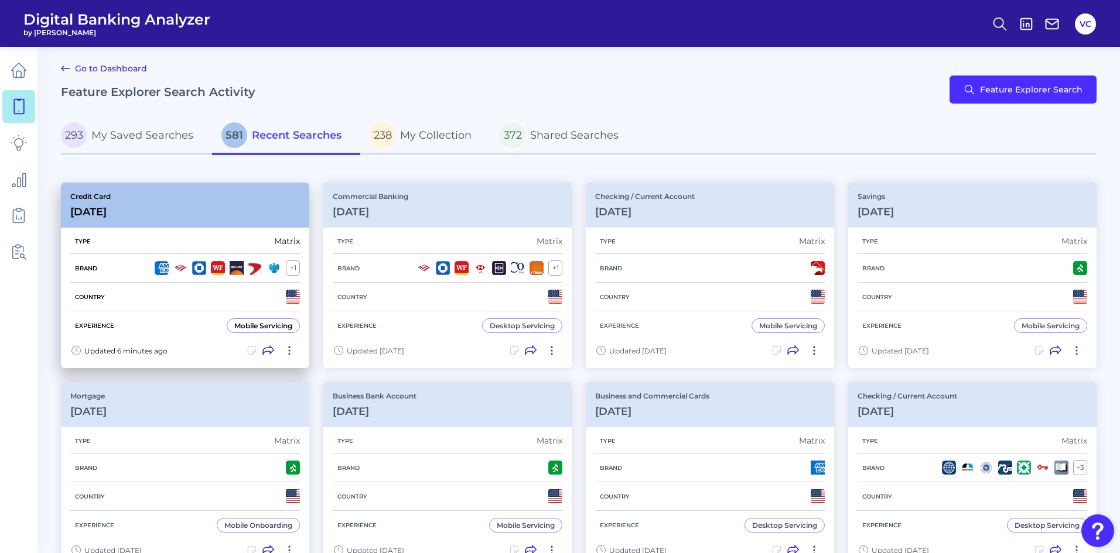
click at [197, 306] on div "Country" at bounding box center [185, 297] width 230 height 29
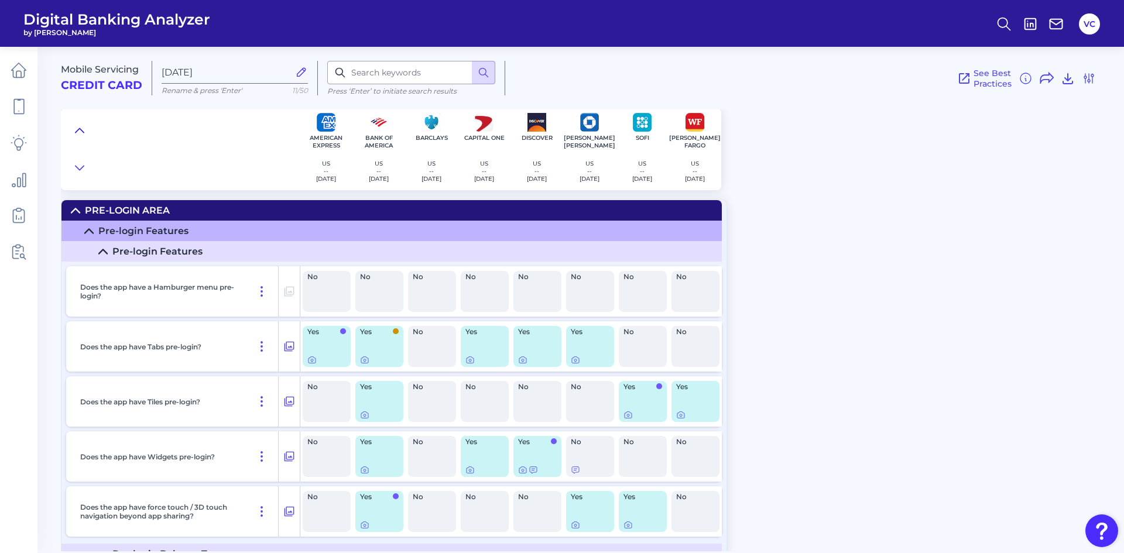
click at [80, 131] on icon at bounding box center [79, 131] width 9 height 12
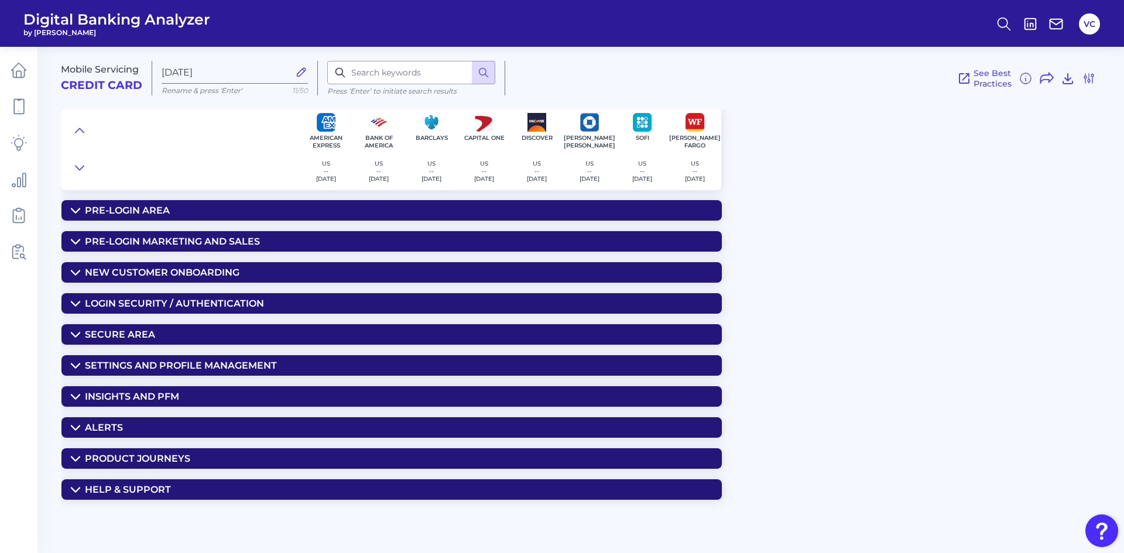
click at [161, 486] on div "Help & Support" at bounding box center [128, 489] width 86 height 11
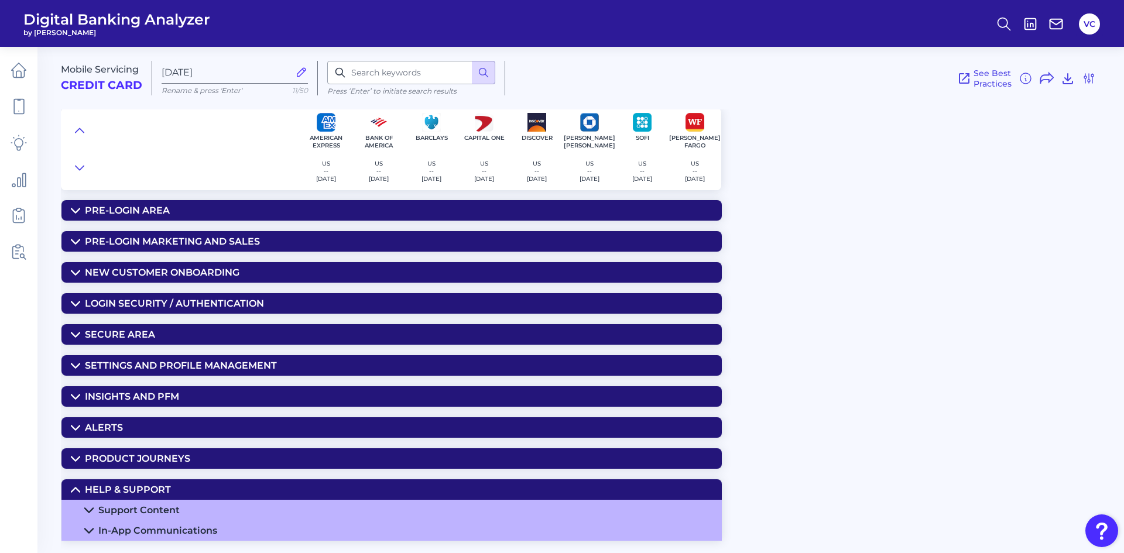
click at [179, 525] on div "In-App Communications" at bounding box center [157, 530] width 119 height 11
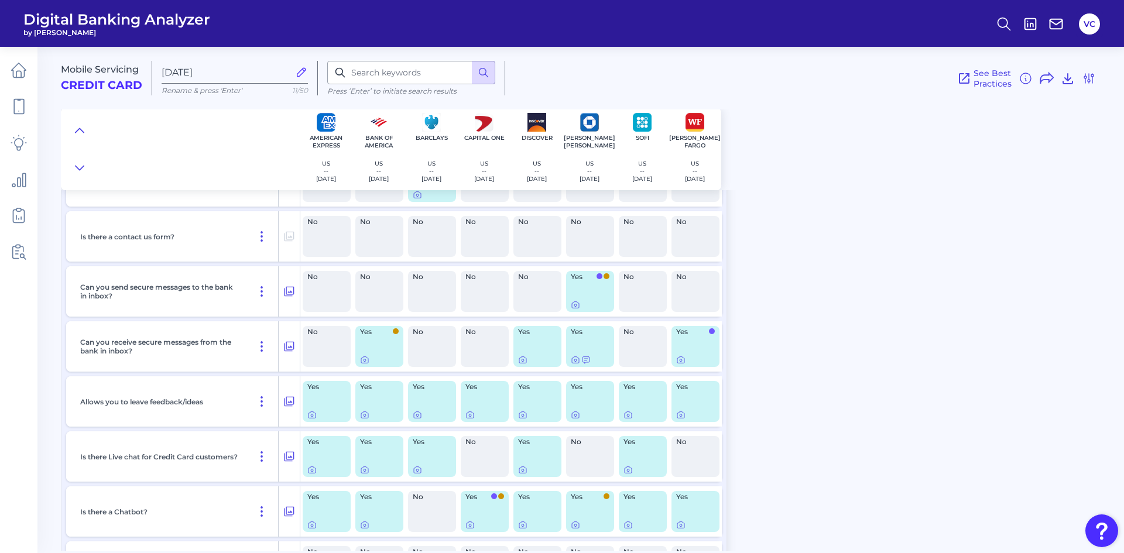
scroll to position [410, 0]
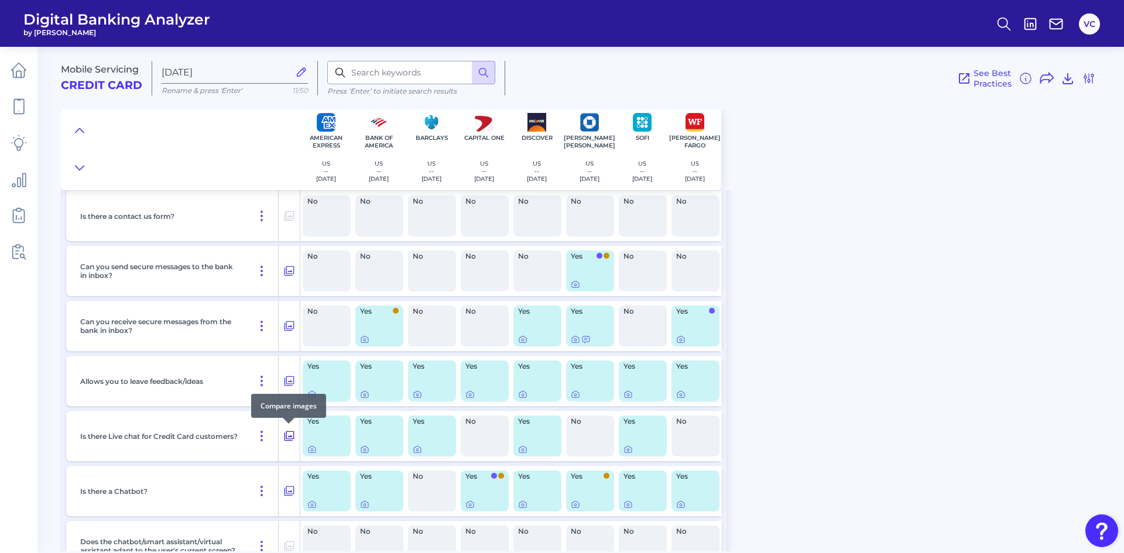
click at [290, 436] on icon at bounding box center [289, 436] width 12 height 14
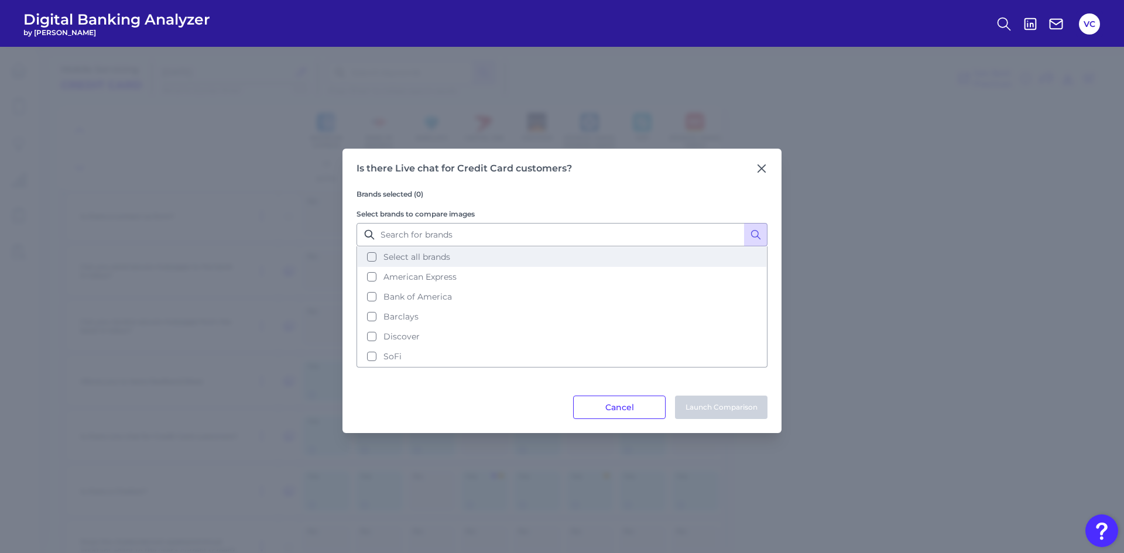
click at [374, 259] on button "Select all brands" at bounding box center [562, 257] width 409 height 20
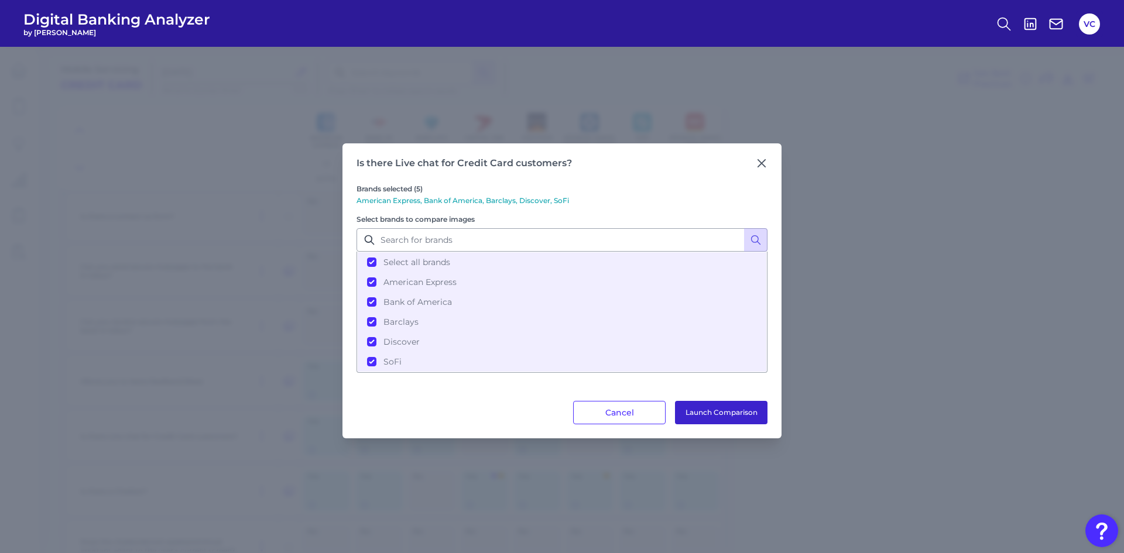
click at [746, 409] on button "Launch Comparison" at bounding box center [721, 412] width 93 height 23
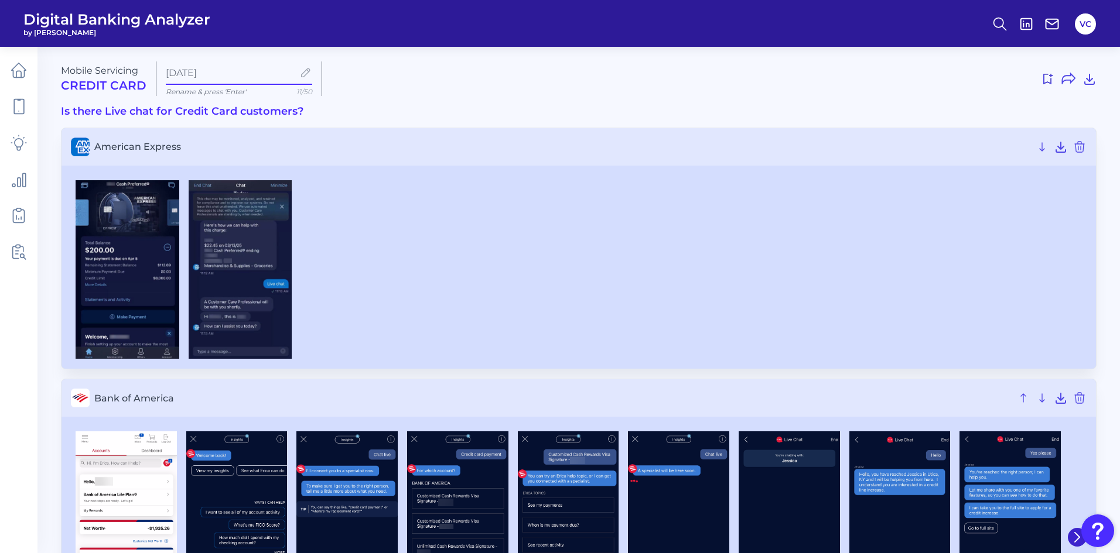
click at [242, 76] on input "[DATE]" at bounding box center [230, 72] width 128 height 11
type input "A"
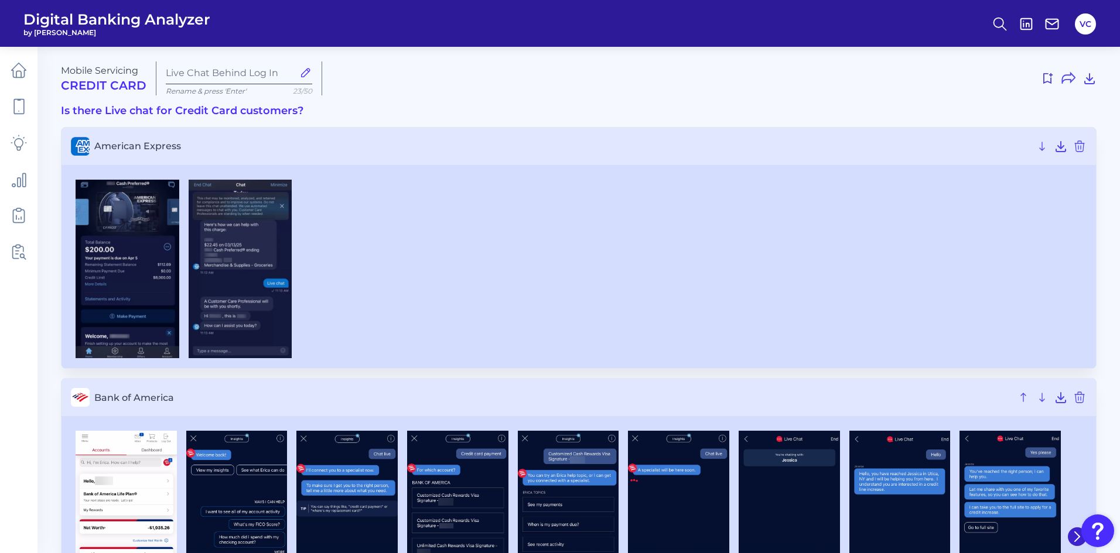
type input "Live Chat Behind Log In"
click at [1068, 78] on icon at bounding box center [1068, 78] width 14 height 14
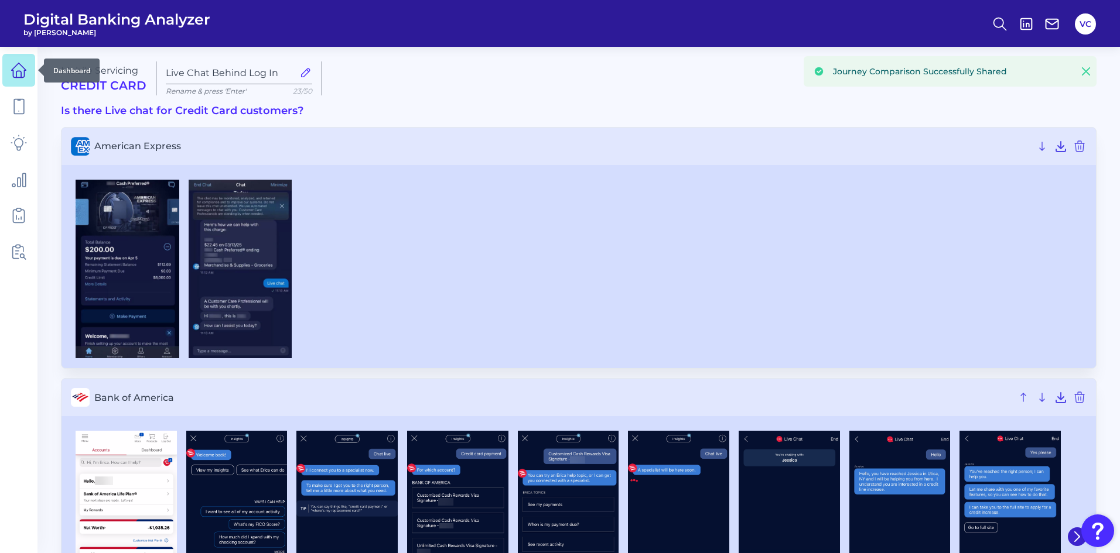
click at [29, 76] on link at bounding box center [18, 70] width 33 height 33
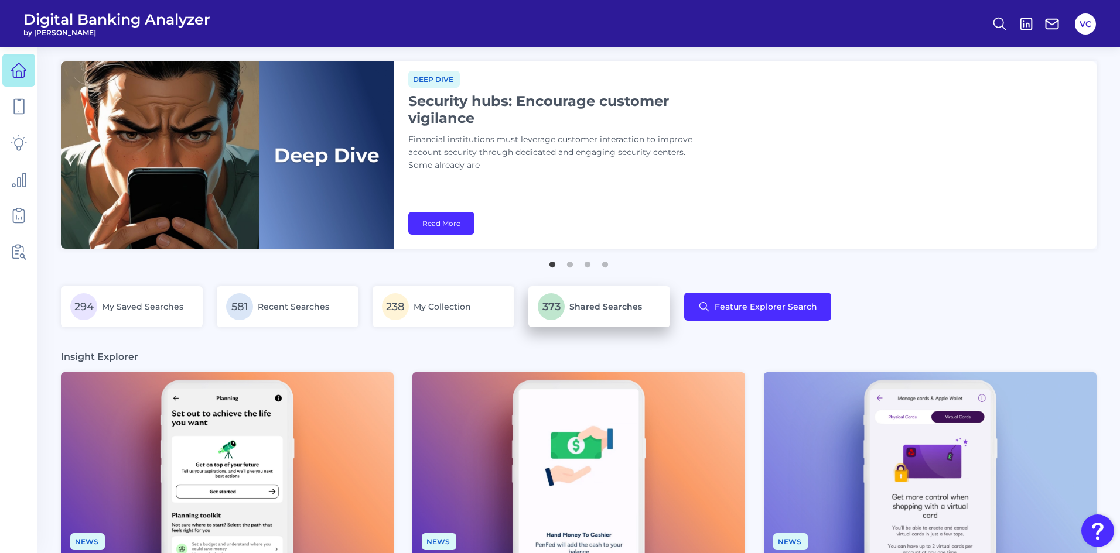
click at [559, 317] on span "373" at bounding box center [551, 306] width 27 height 27
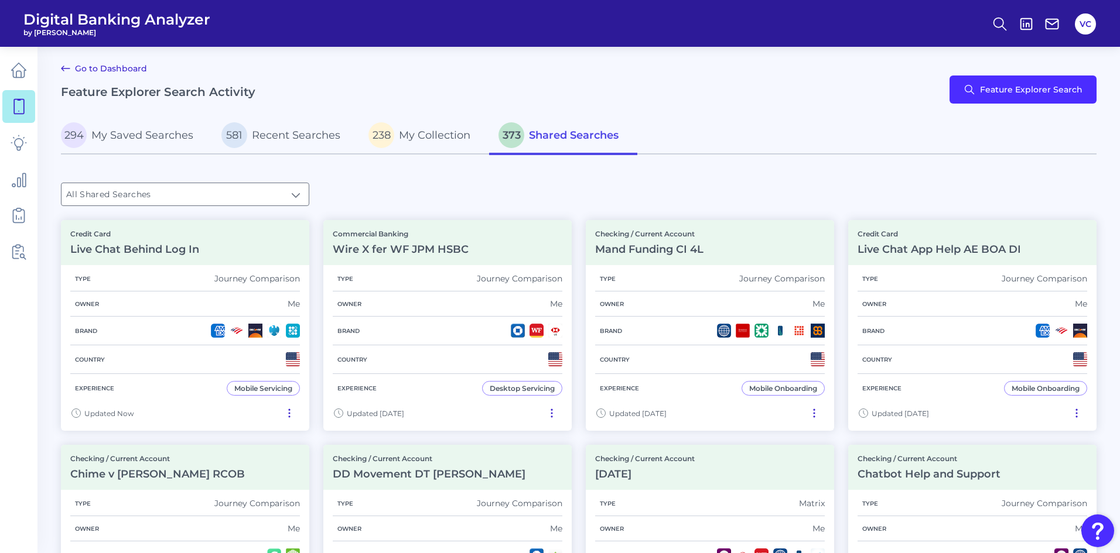
click at [388, 196] on div "294 My Saved Searches 581 Recent Searches 238 My Collection 373 Shared Searches…" at bounding box center [578, 162] width 1035 height 88
click at [985, 97] on button "Feature Explorer Search" at bounding box center [1022, 90] width 147 height 28
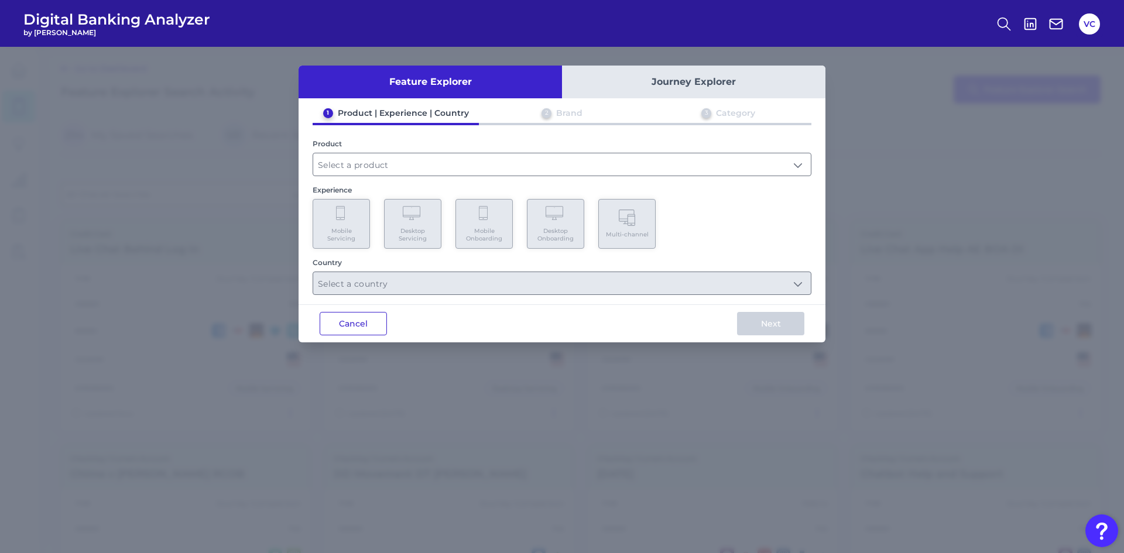
click at [350, 326] on button "Cancel" at bounding box center [353, 323] width 67 height 23
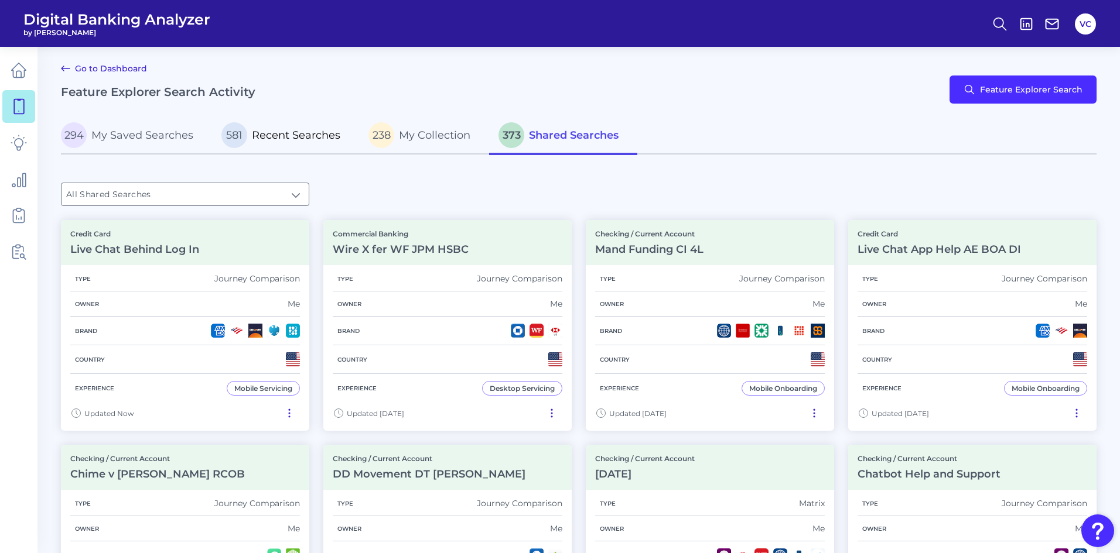
click at [258, 141] on span "Recent Searches" at bounding box center [296, 135] width 88 height 13
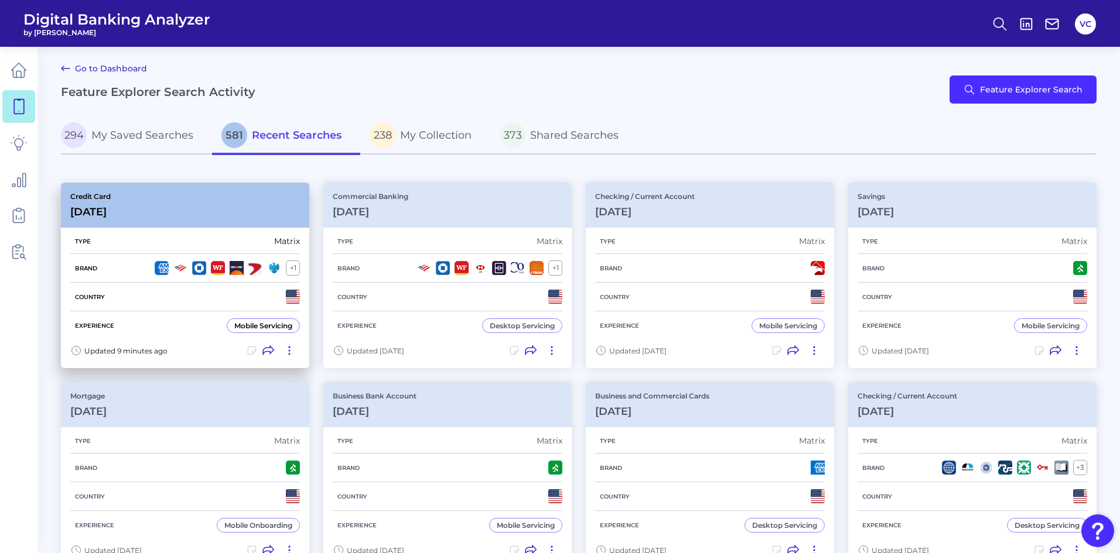
click at [176, 297] on div "Country" at bounding box center [185, 297] width 230 height 29
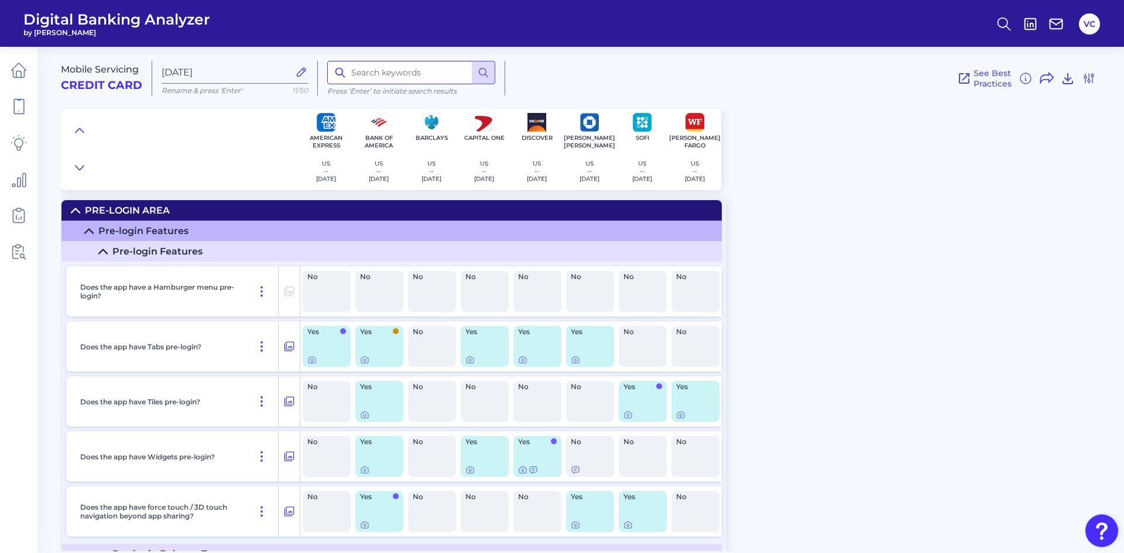
click at [375, 74] on input at bounding box center [411, 72] width 168 height 23
click at [1091, 79] on icon at bounding box center [1089, 78] width 14 height 14
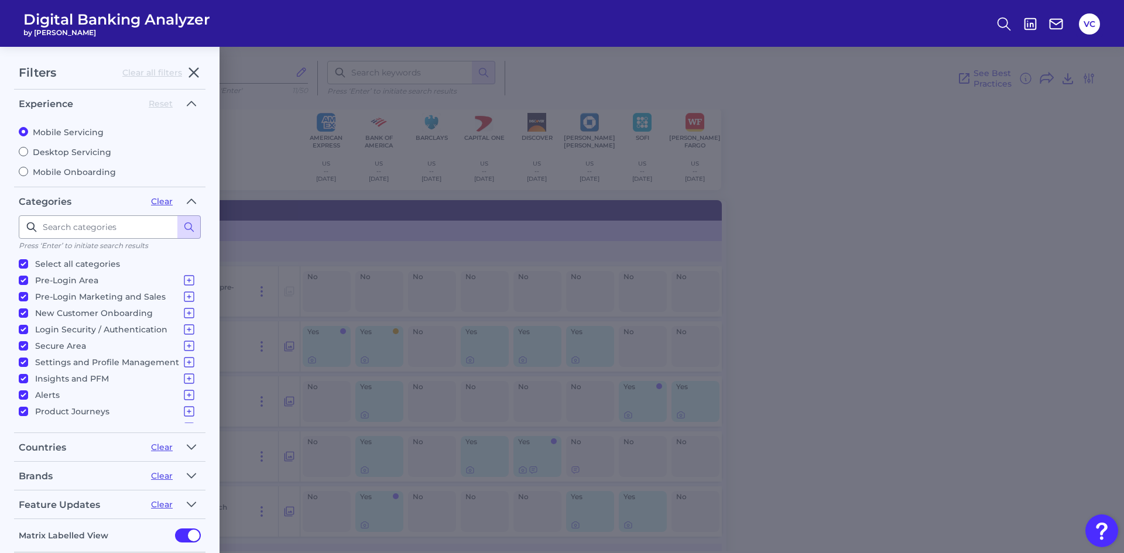
click at [60, 170] on label "Mobile Onboarding" at bounding box center [110, 172] width 182 height 11
click at [28, 170] on input "Mobile Onboarding" at bounding box center [23, 171] width 9 height 9
radio input "true"
radio input "false"
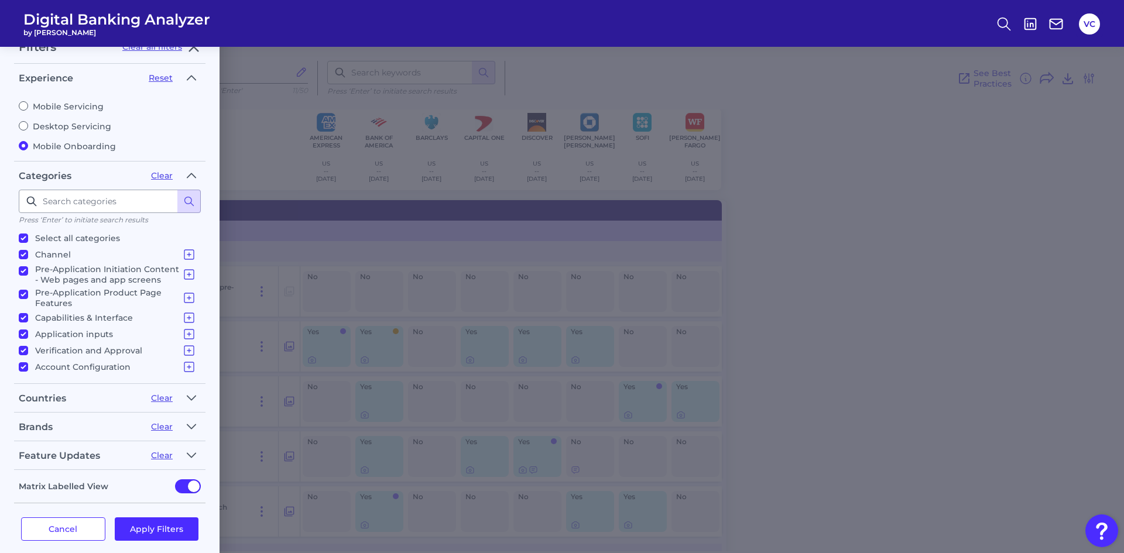
scroll to position [37, 0]
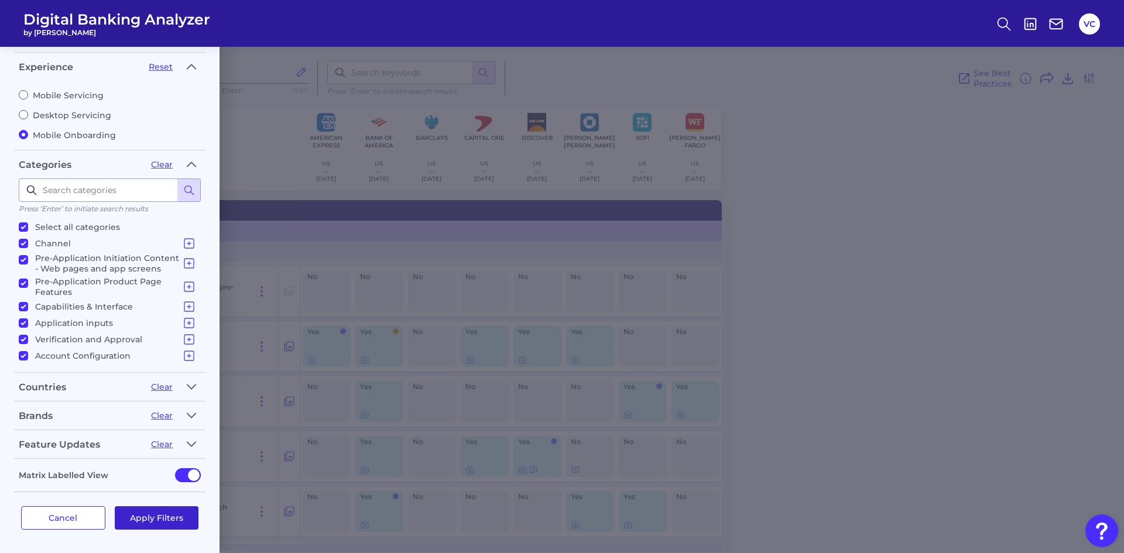
click at [152, 527] on button "Apply Filters" at bounding box center [157, 518] width 84 height 23
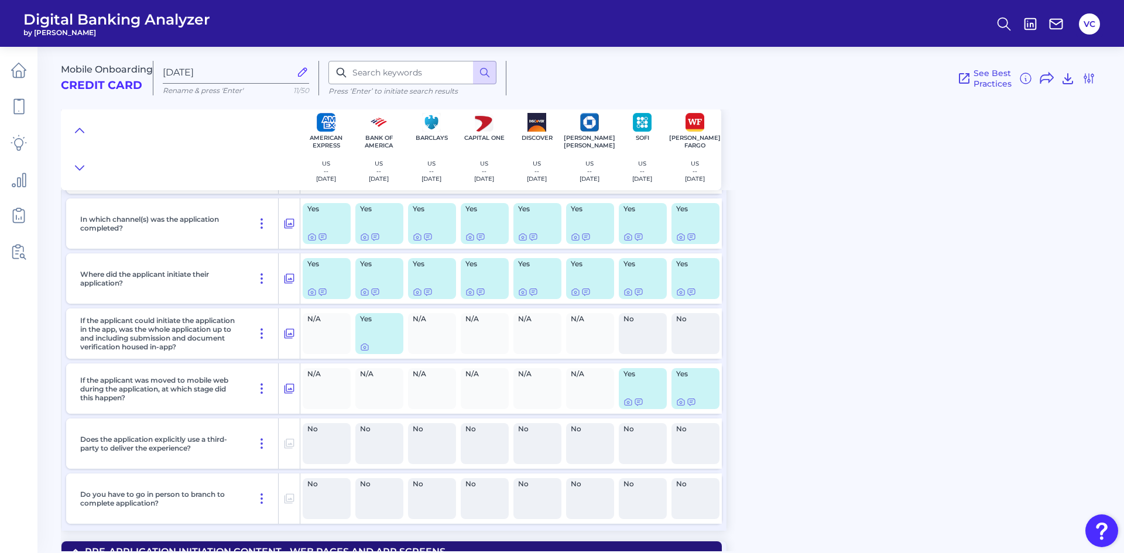
scroll to position [0, 0]
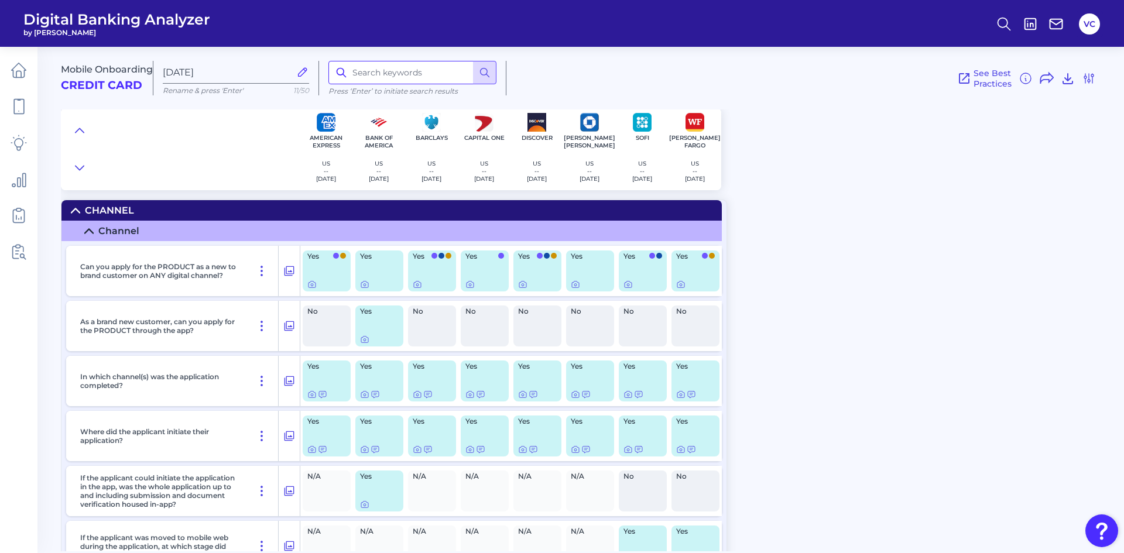
click at [413, 83] on input at bounding box center [413, 72] width 168 height 23
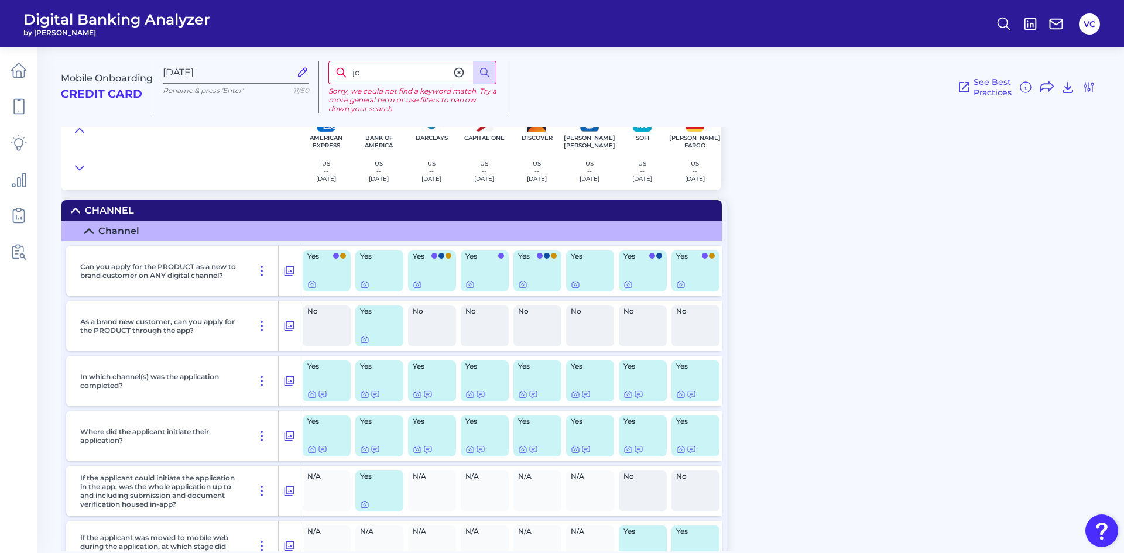
type input "j"
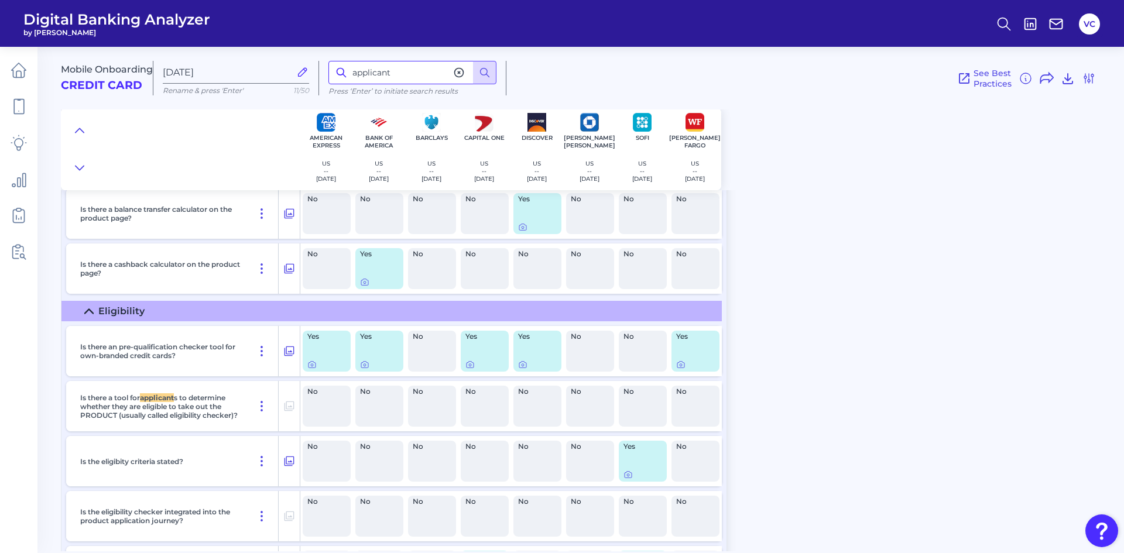
scroll to position [1489, 0]
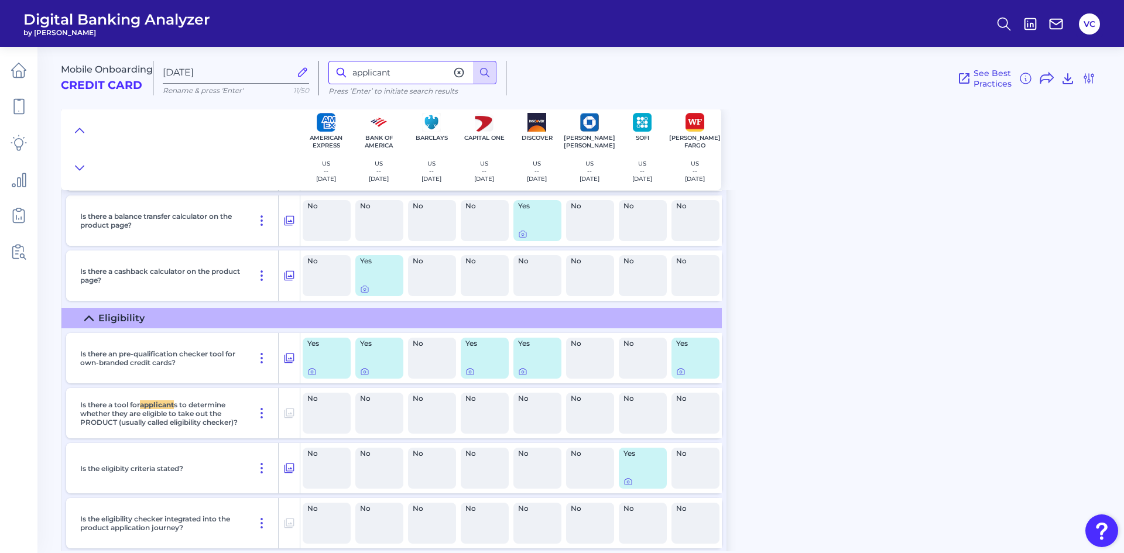
drag, startPoint x: 412, startPoint y: 72, endPoint x: 357, endPoint y: 71, distance: 54.5
click at [357, 71] on input "applicant" at bounding box center [413, 72] width 168 height 23
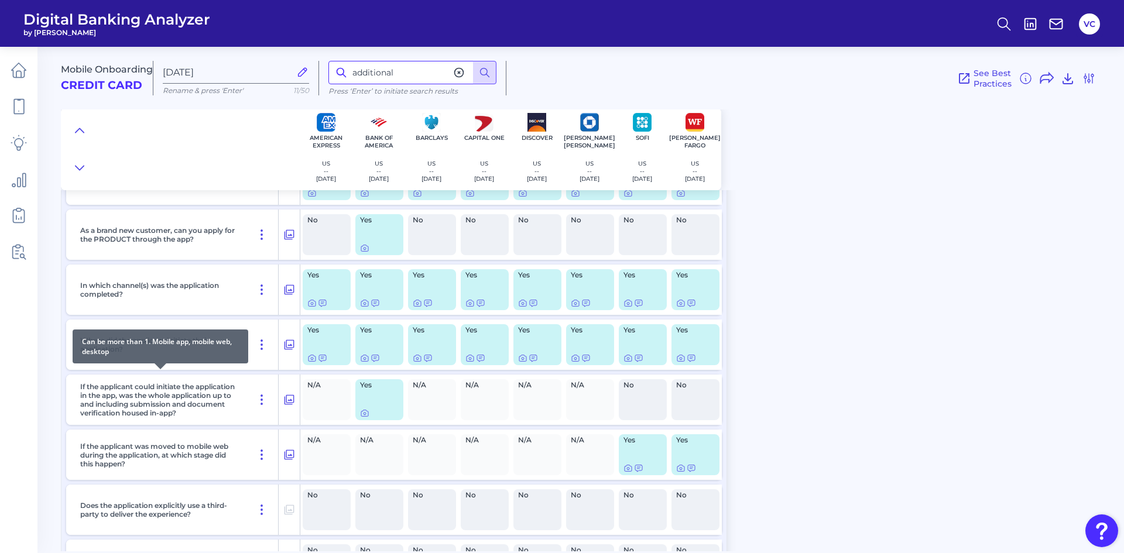
scroll to position [0, 0]
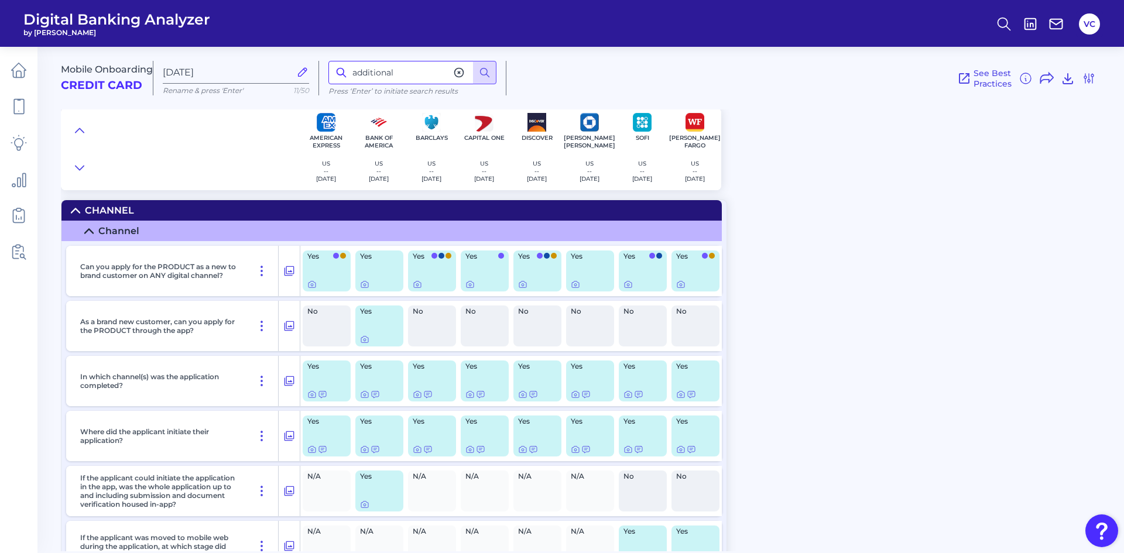
click at [426, 71] on input "additional" at bounding box center [413, 72] width 168 height 23
type input "a"
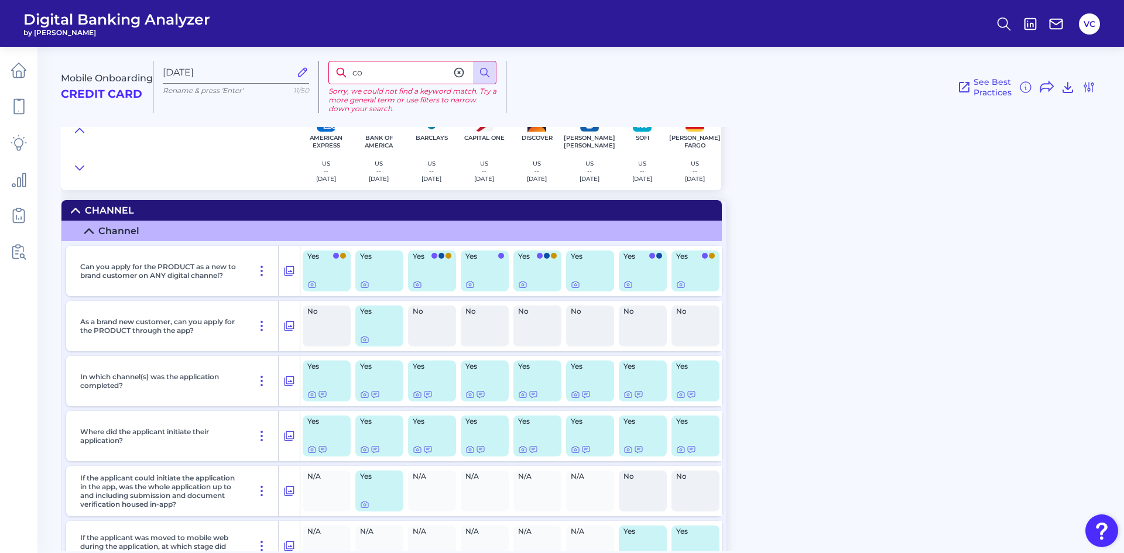
type input "c"
type input "applicant"
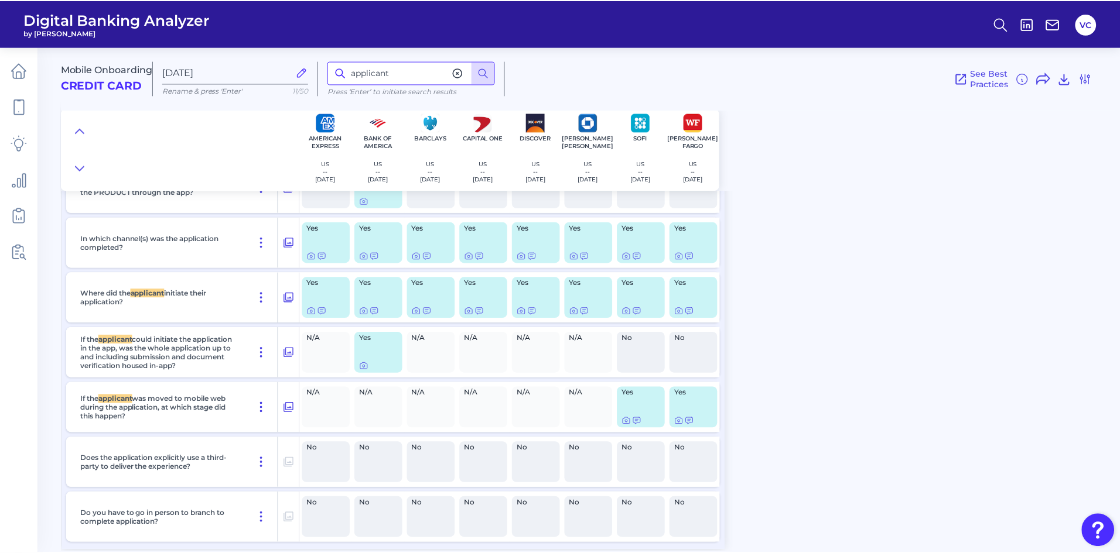
scroll to position [142, 0]
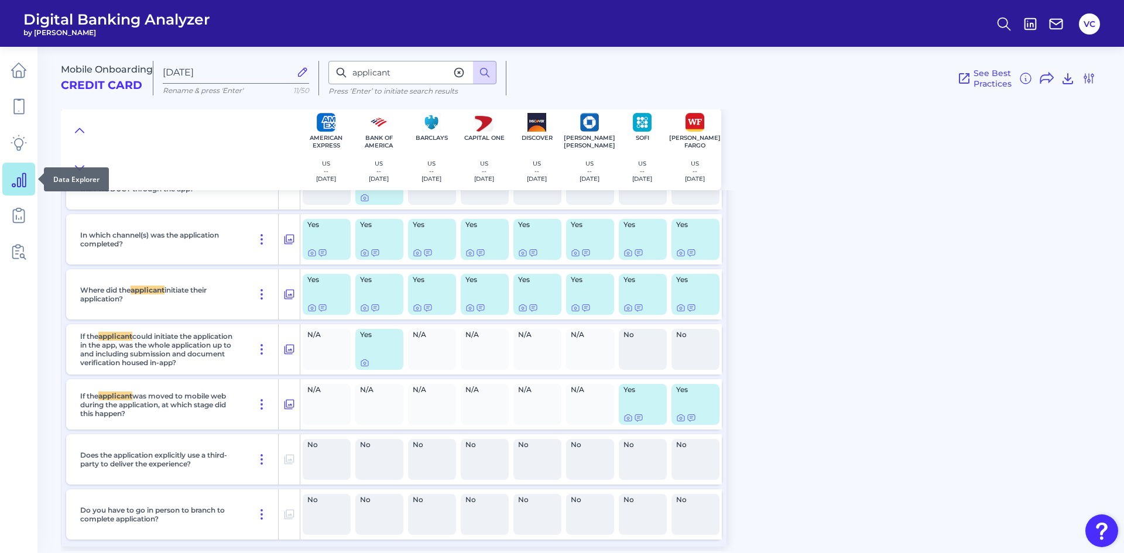
click at [22, 192] on link at bounding box center [18, 179] width 33 height 33
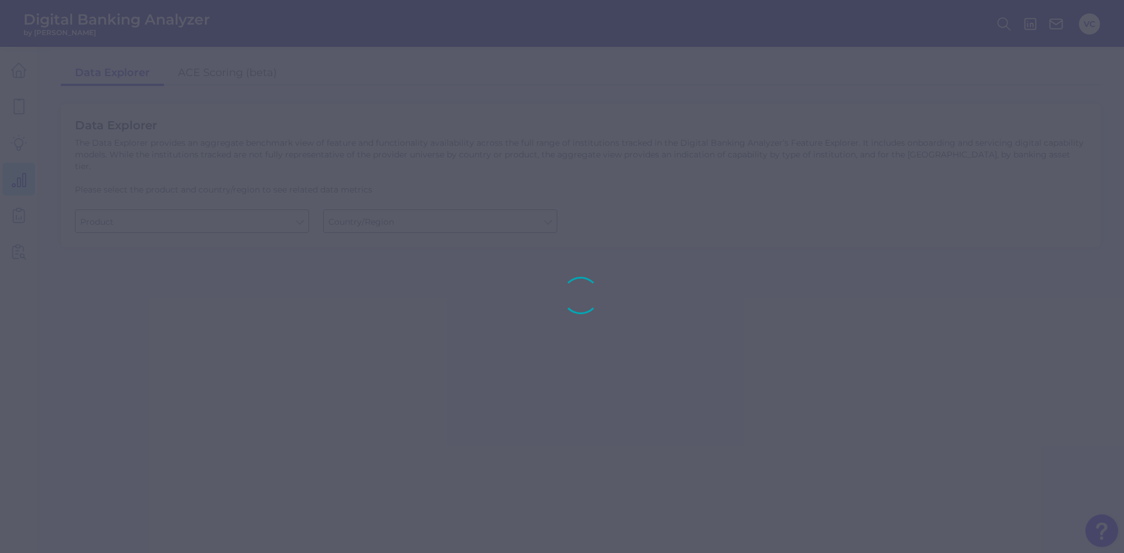
type input "Business Bank Account"
type input "[GEOGRAPHIC_DATA]"
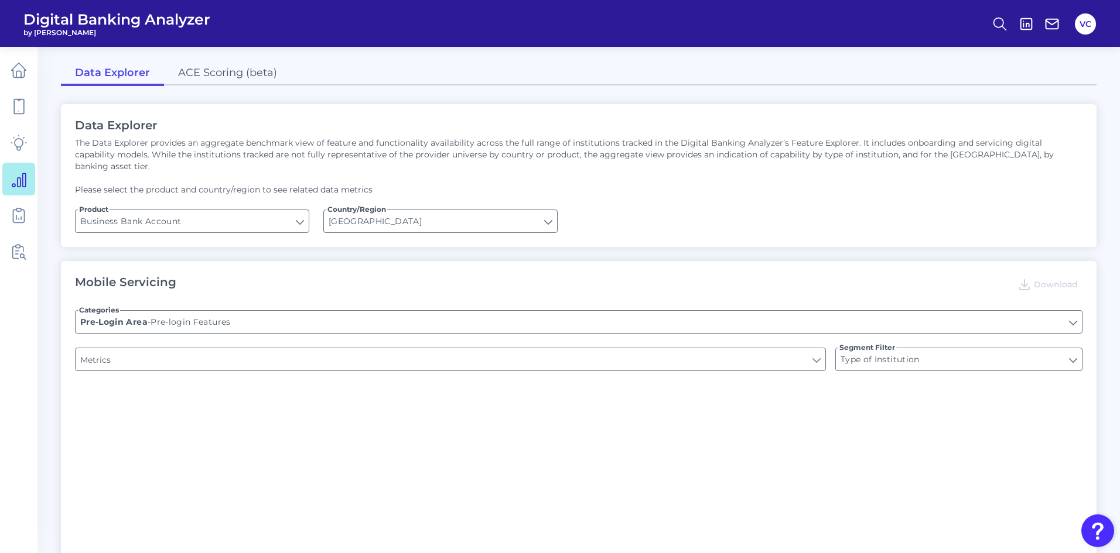
type input "Can you apply for the PRODUCT as a new to brand customer on ANY digital channel?"
type input "Upon opening the app are users immediately prompted to use Touch/Face ID to log…"
type input "Does it offer third-party single sign on?"
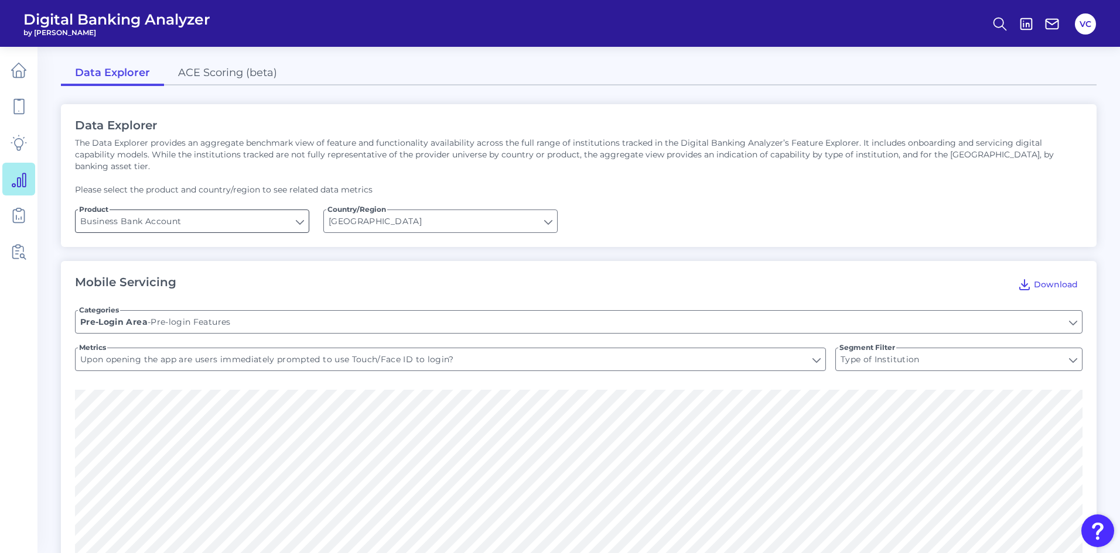
click at [302, 210] on input "Business Bank Account" at bounding box center [192, 221] width 233 height 22
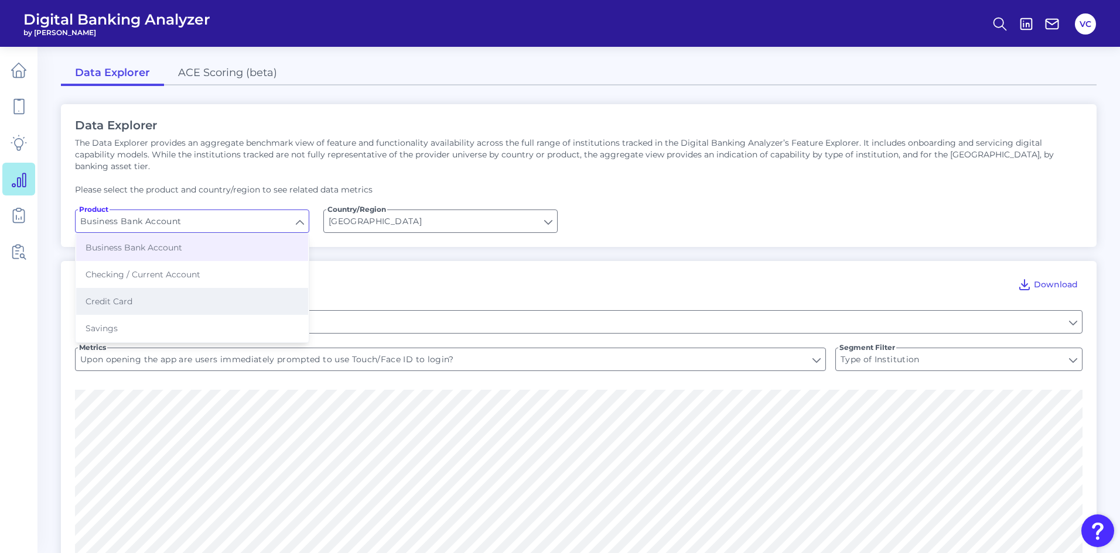
click at [214, 288] on button "Credit Card" at bounding box center [192, 301] width 232 height 27
type input "Credit Card"
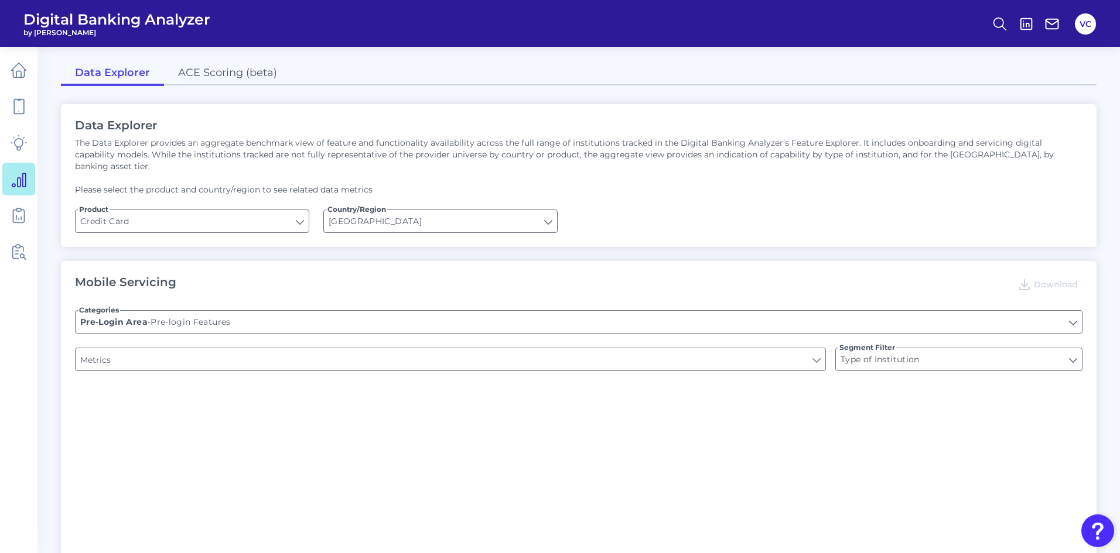
type input "Does the app have a Hamburger menu pre-login?"
type input "Is there a branch finder?"
type input "Can you apply for the PRODUCT as a new to brand customer on ANY digital channel?"
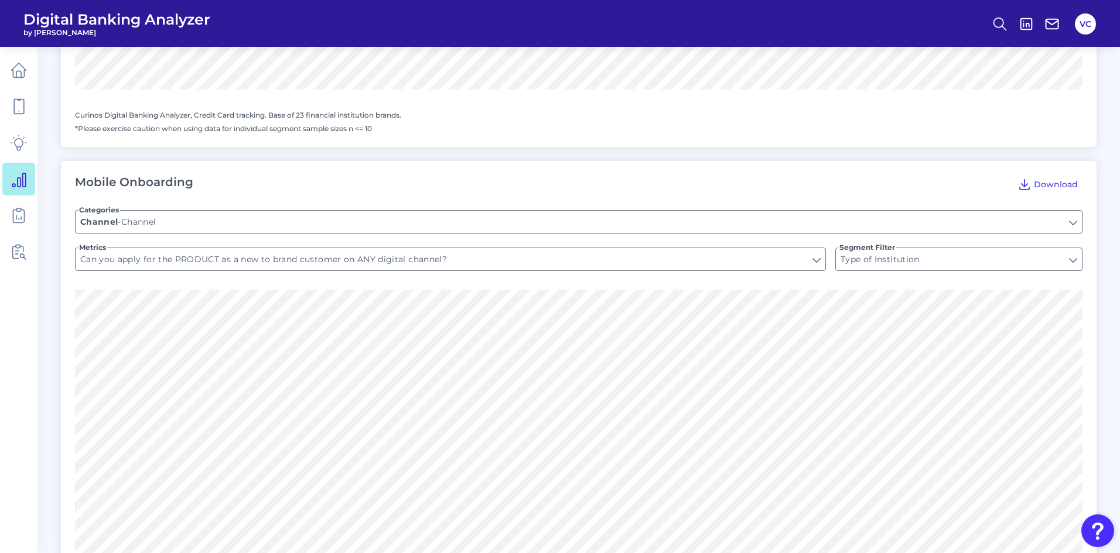
scroll to position [1288, 0]
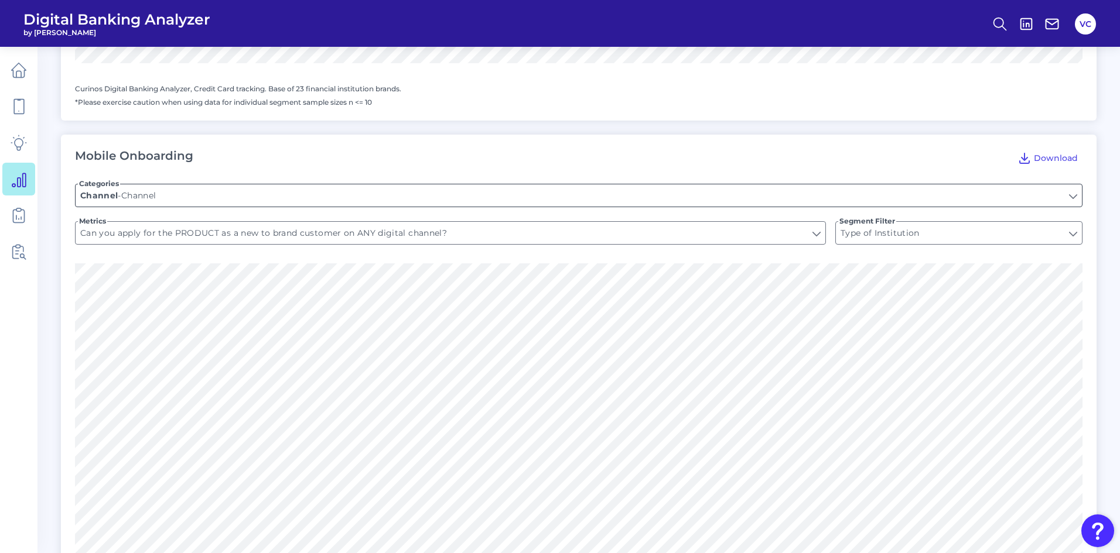
click at [1074, 184] on input "Channel" at bounding box center [579, 195] width 1006 height 22
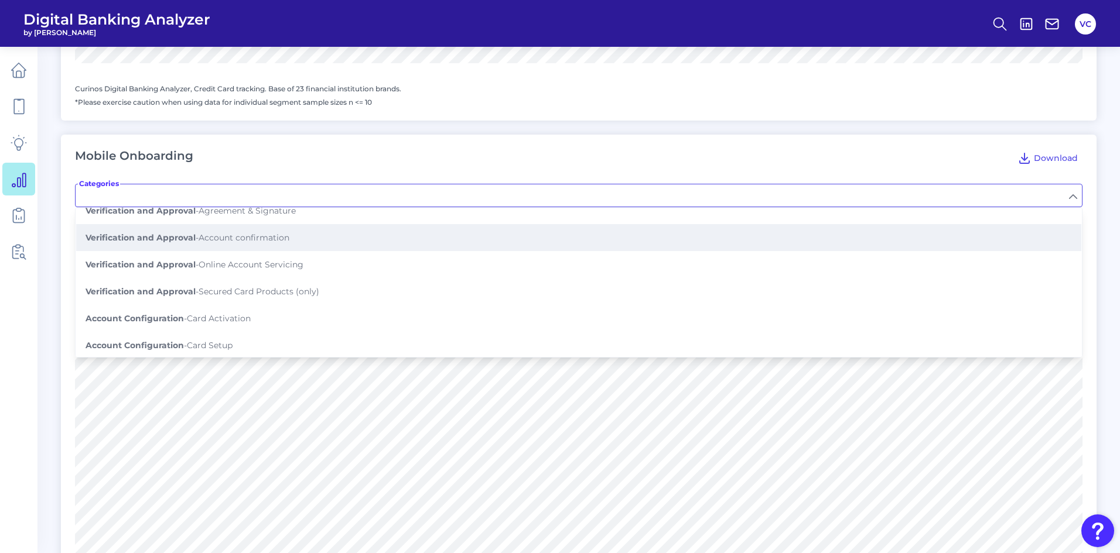
scroll to position [310, 0]
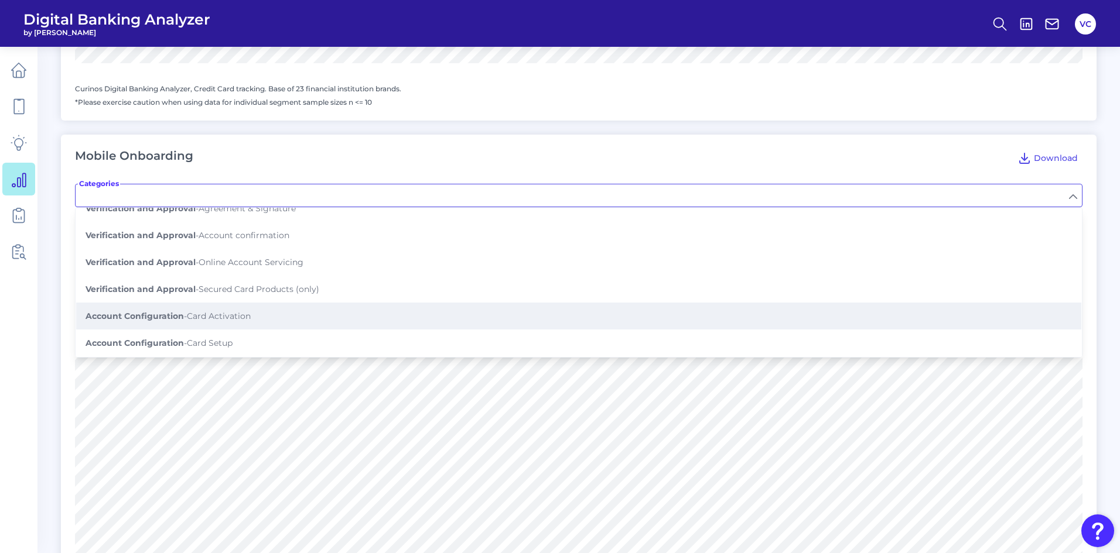
click at [280, 308] on button "Account Configuration - Card Activation" at bounding box center [578, 316] width 1005 height 27
type input "Card Activation"
type input "Can the card be activated on the mobile app?"
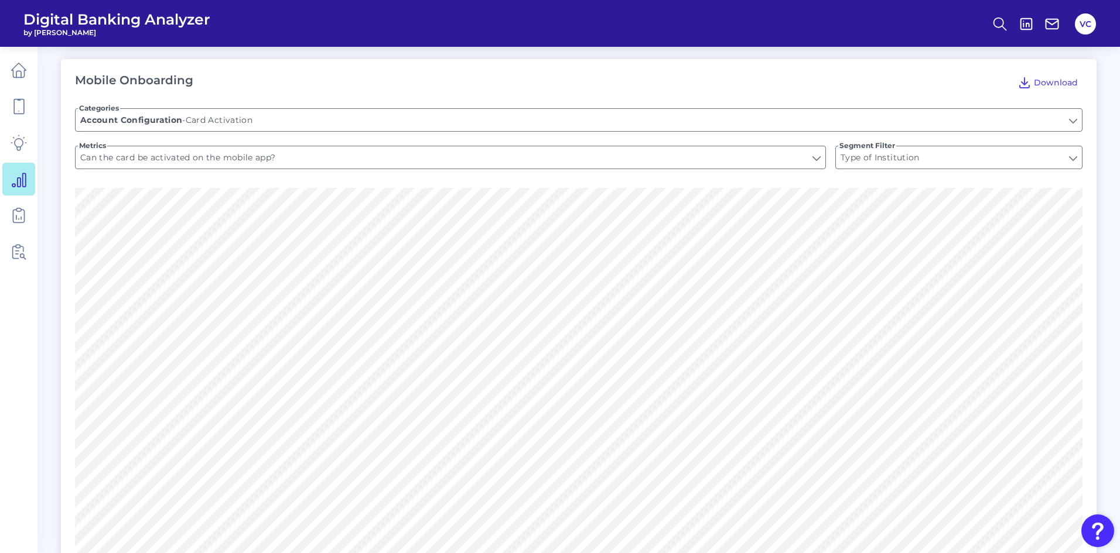
scroll to position [1347, 0]
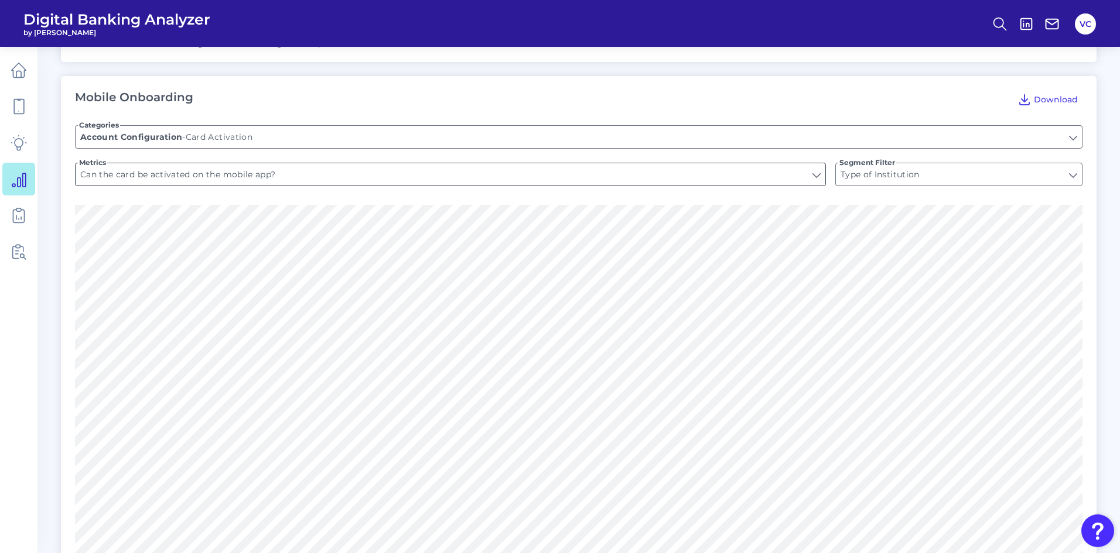
click at [806, 163] on input "Can the card be activated on the mobile app?" at bounding box center [451, 174] width 750 height 22
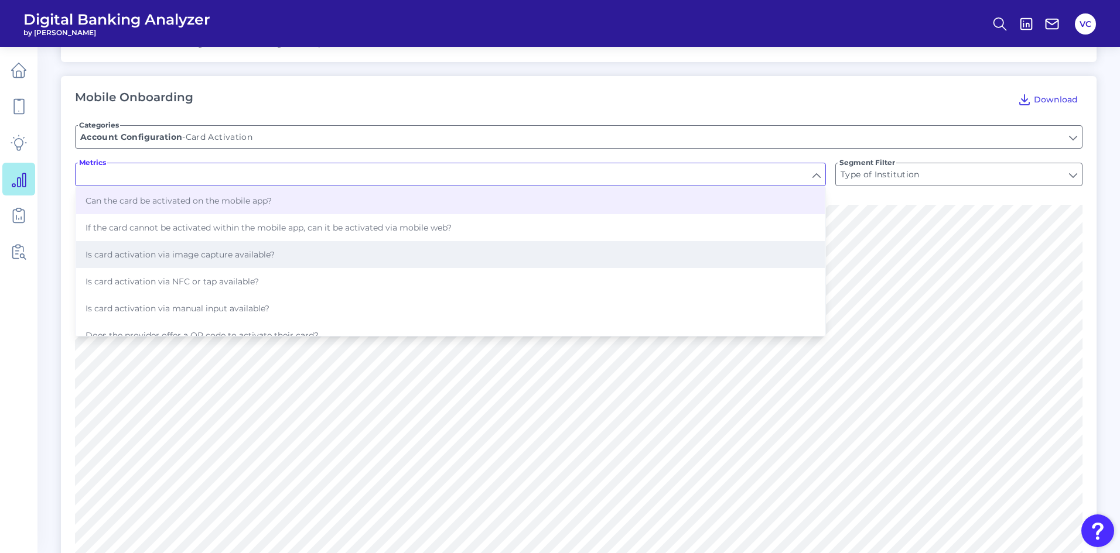
click at [276, 251] on button "Is card activation via image capture available?" at bounding box center [450, 254] width 748 height 27
type input "Is card activation via image capture available?"
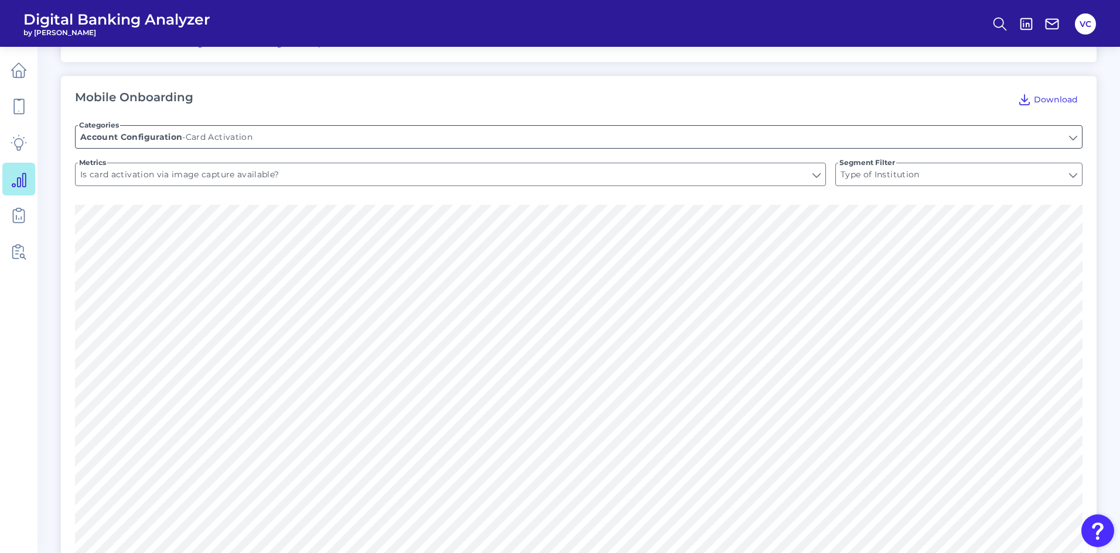
click at [681, 127] on input "Card Activation" at bounding box center [579, 137] width 1006 height 22
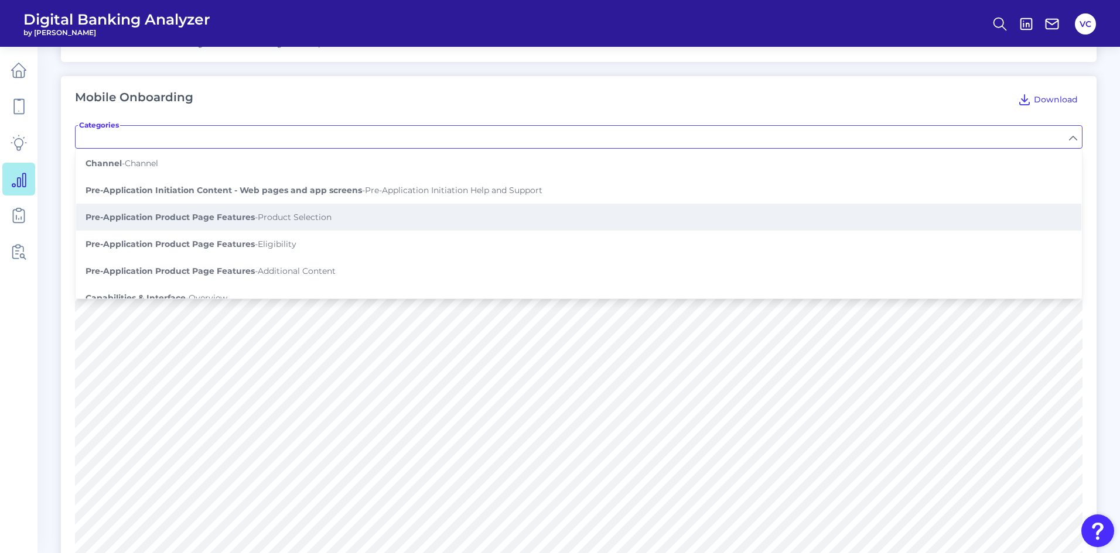
click at [295, 212] on span "Pre-Application Product Page Features - Product Selection" at bounding box center [209, 217] width 246 height 11
type input "Product Selection"
type input "Are there card type filters? (ex: by rewards, travel, no balance transfer fee, …"
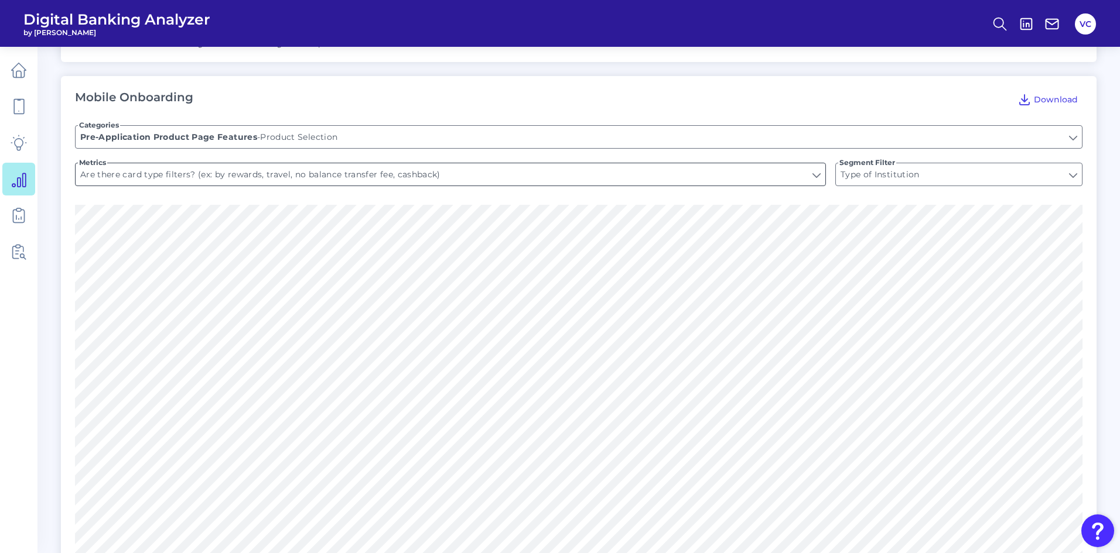
click at [598, 164] on input "Are there card type filters? (ex: by rewards, travel, no balance transfer fee, …" at bounding box center [451, 174] width 750 height 22
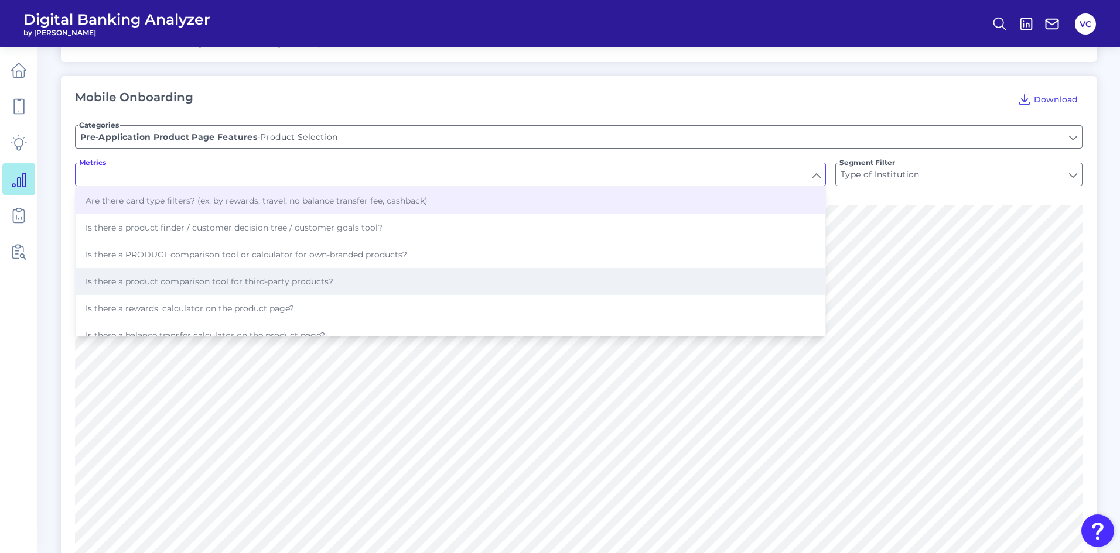
click at [334, 277] on button "Is there a product comparison tool for third-party products?" at bounding box center [450, 281] width 748 height 27
type input "Is there a product comparison tool for third-party products?"
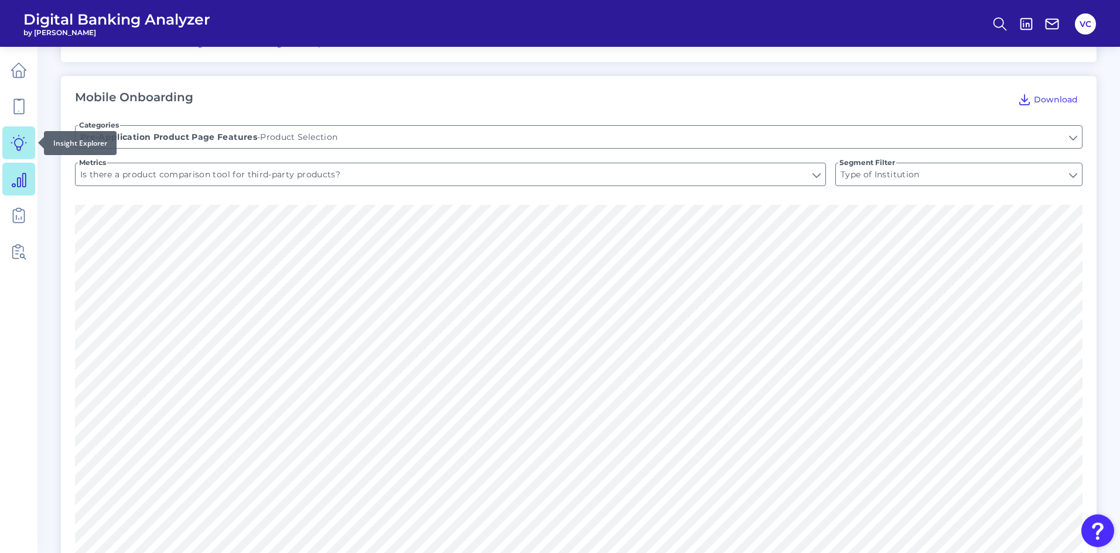
click at [26, 149] on icon at bounding box center [19, 143] width 16 height 16
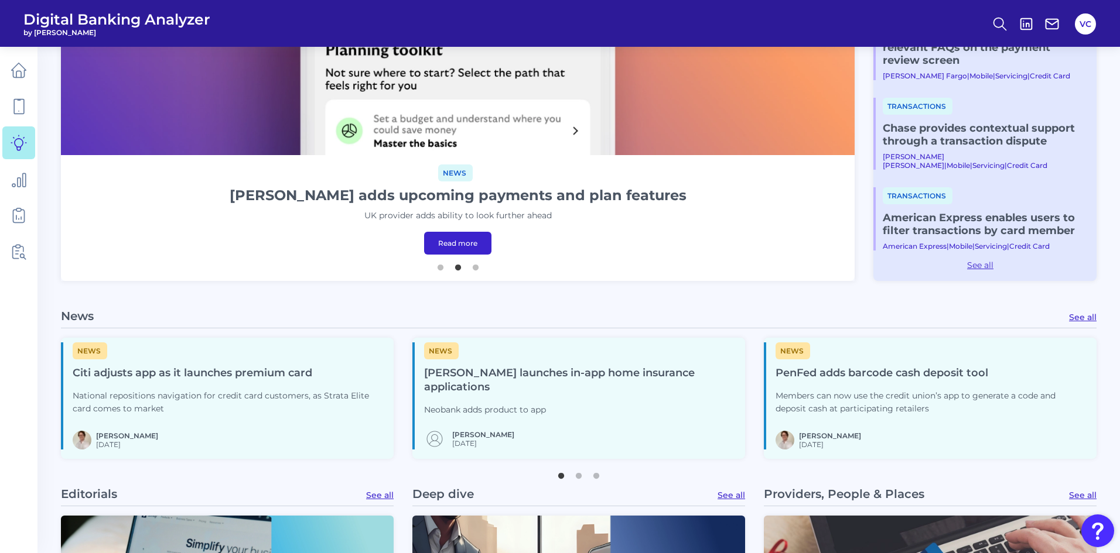
scroll to position [410, 0]
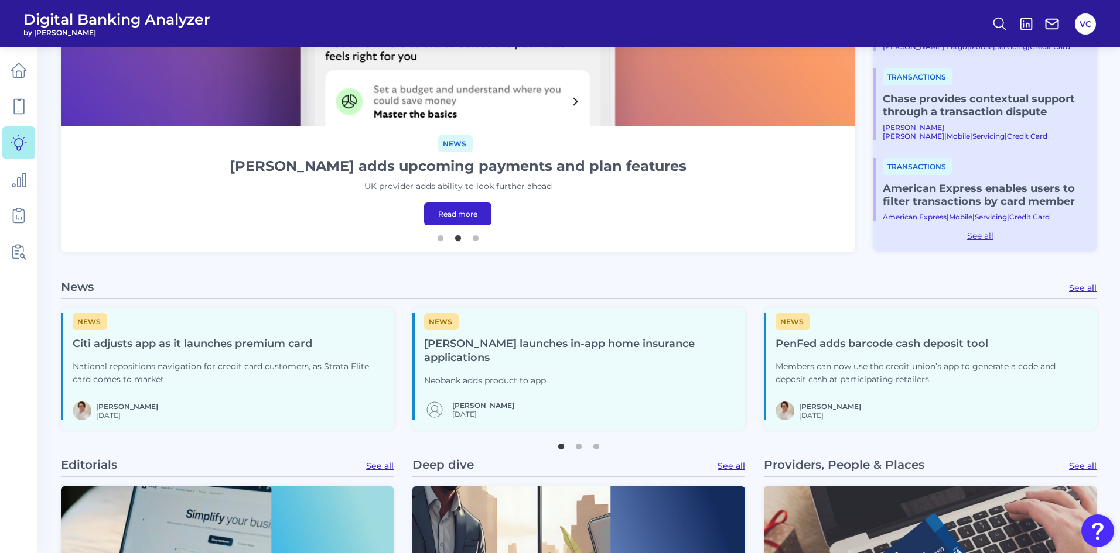
click at [261, 343] on h4 "Citi adjusts app as it launches premium card" at bounding box center [229, 344] width 312 height 14
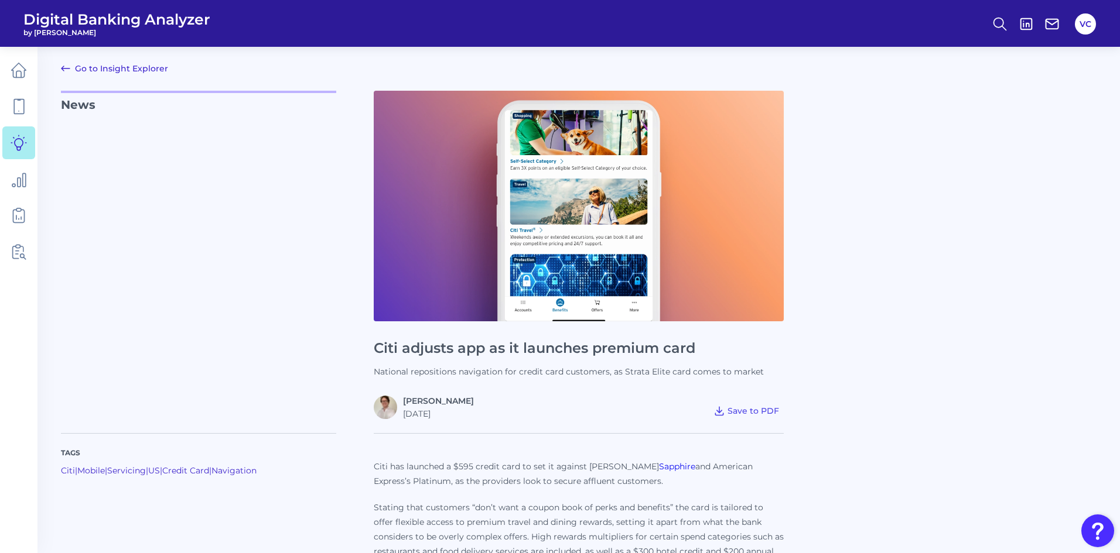
click at [126, 70] on link "Go to Insight Explorer" at bounding box center [114, 68] width 107 height 14
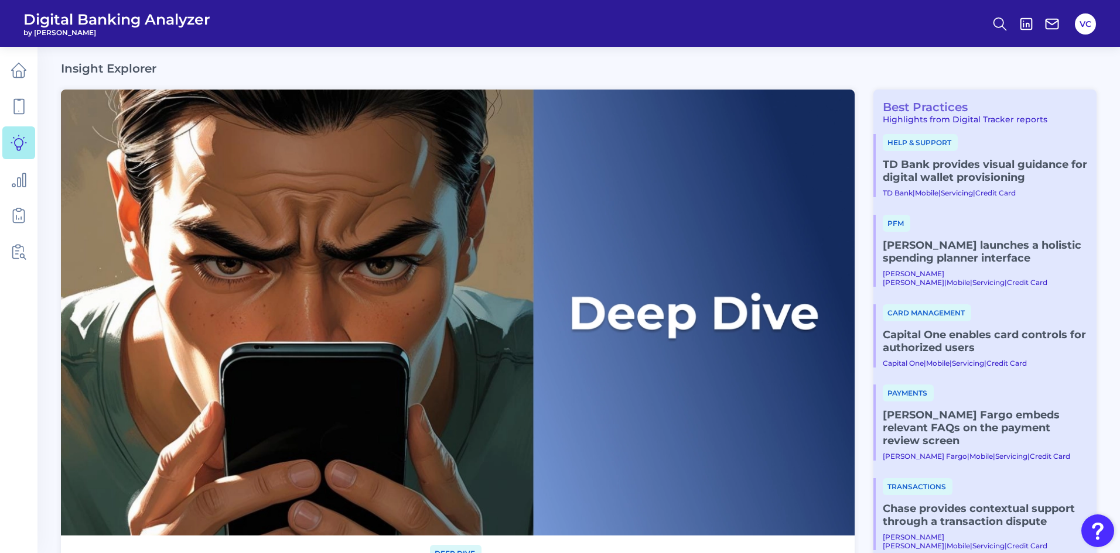
click at [944, 104] on link "Best Practices" at bounding box center [920, 107] width 94 height 14
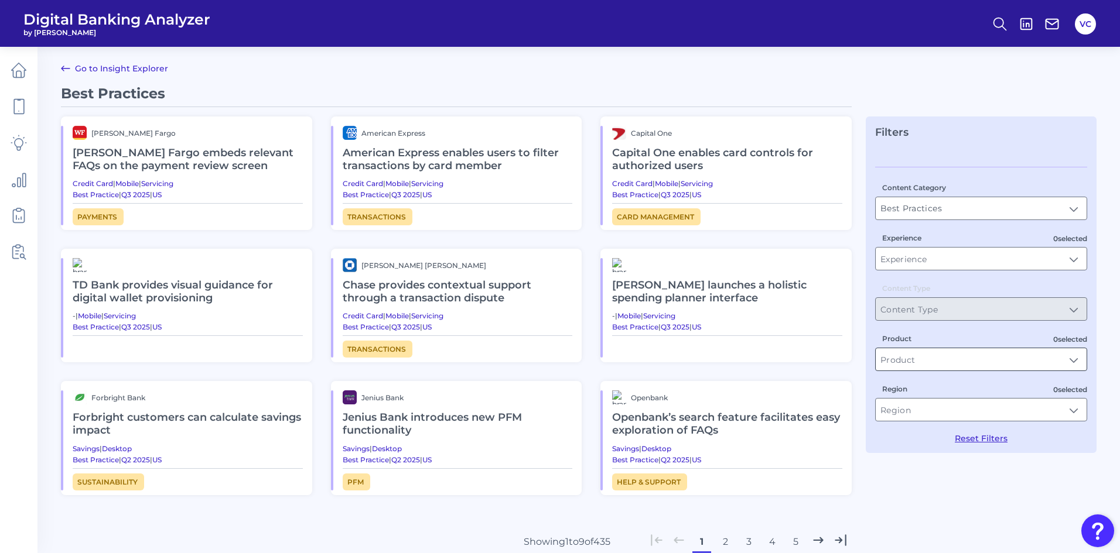
click at [1070, 361] on input "Product" at bounding box center [981, 359] width 211 height 22
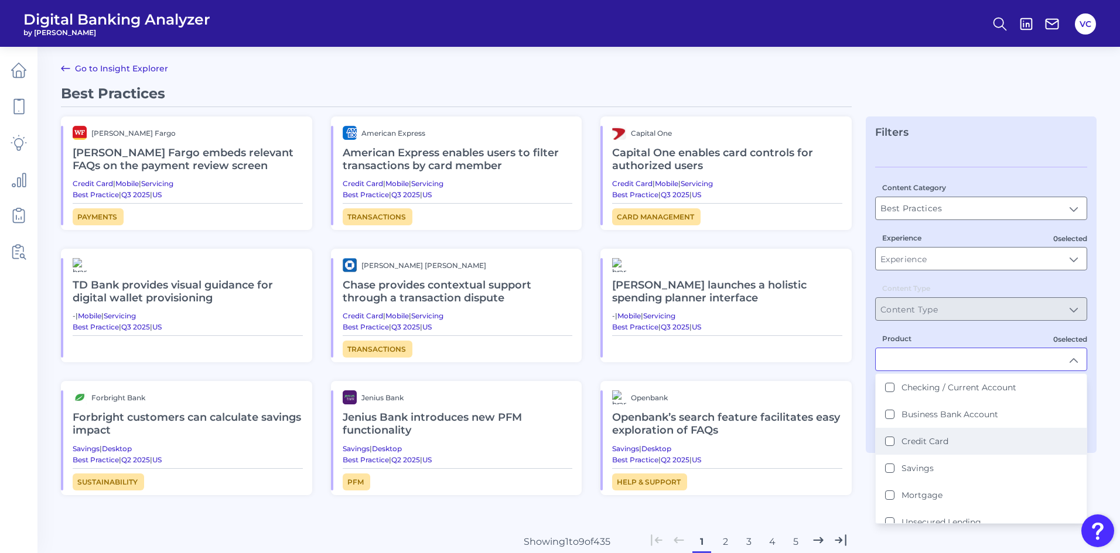
click at [889, 443] on Card "Credit Card" at bounding box center [889, 441] width 9 height 9
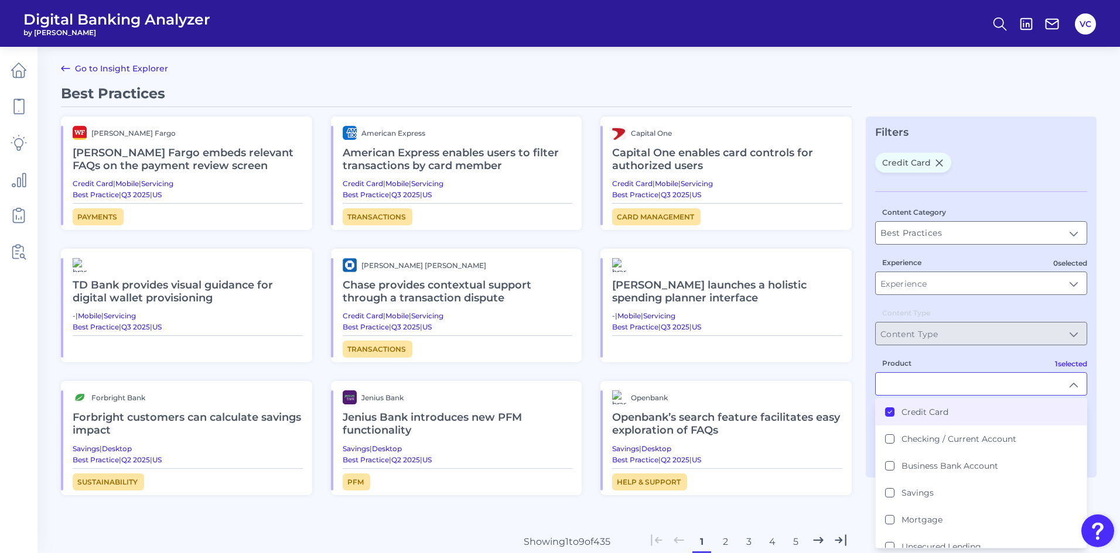
type input "Credit Card"
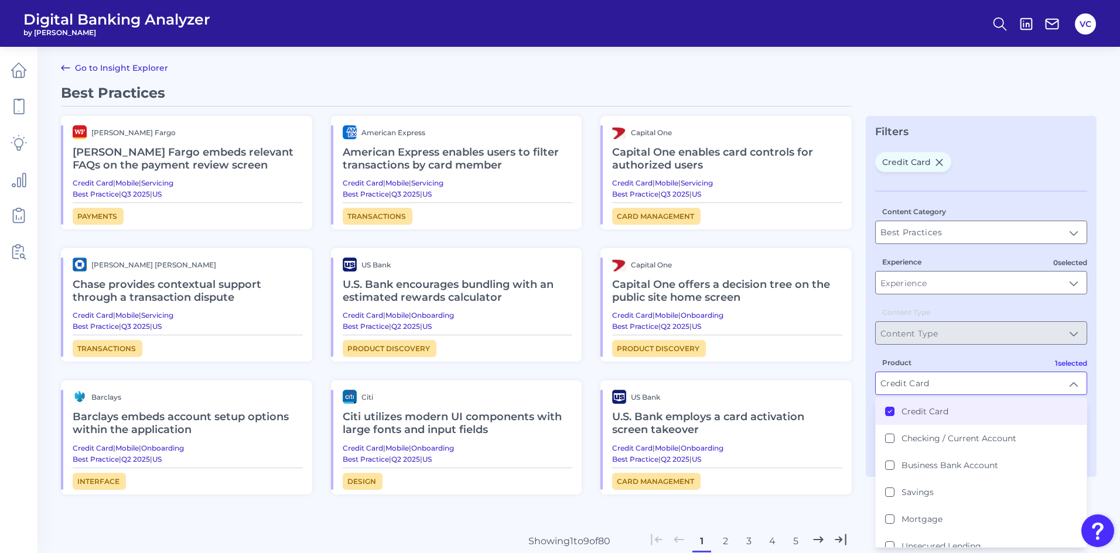
click at [856, 503] on div "Best Practices Wells Fargo Wells Fargo embeds relevant FAQs on the payment revi…" at bounding box center [578, 359] width 1035 height 551
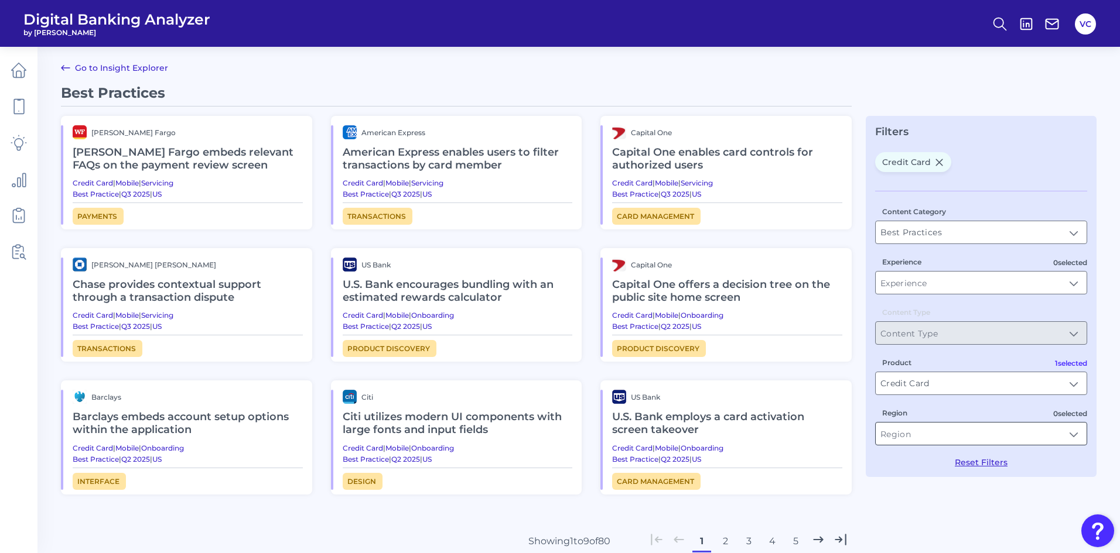
click at [1052, 435] on input "Region" at bounding box center [981, 434] width 211 height 22
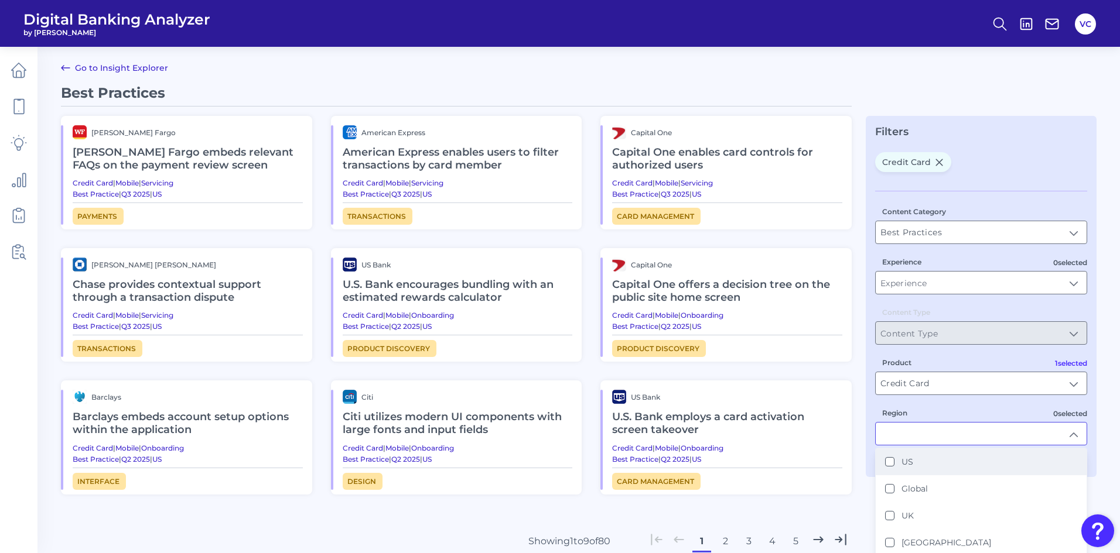
click at [887, 461] on button "US" at bounding box center [889, 461] width 9 height 9
type input "US"
click at [854, 507] on div "Best Practices Wells Fargo Wells Fargo embeds relevant FAQs on the payment revi…" at bounding box center [578, 359] width 1035 height 551
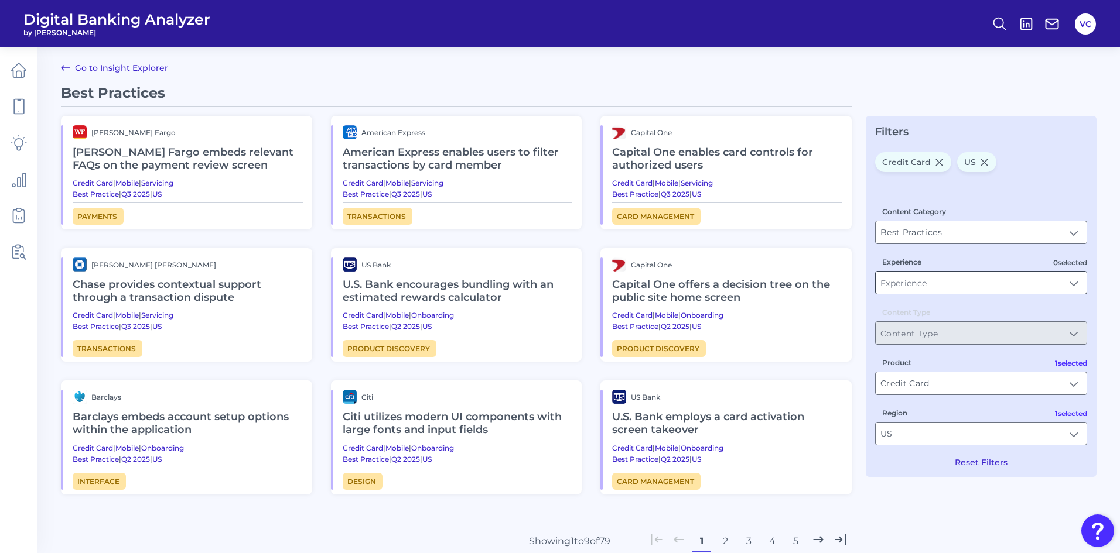
click at [1075, 285] on input "Experience" at bounding box center [981, 283] width 211 height 22
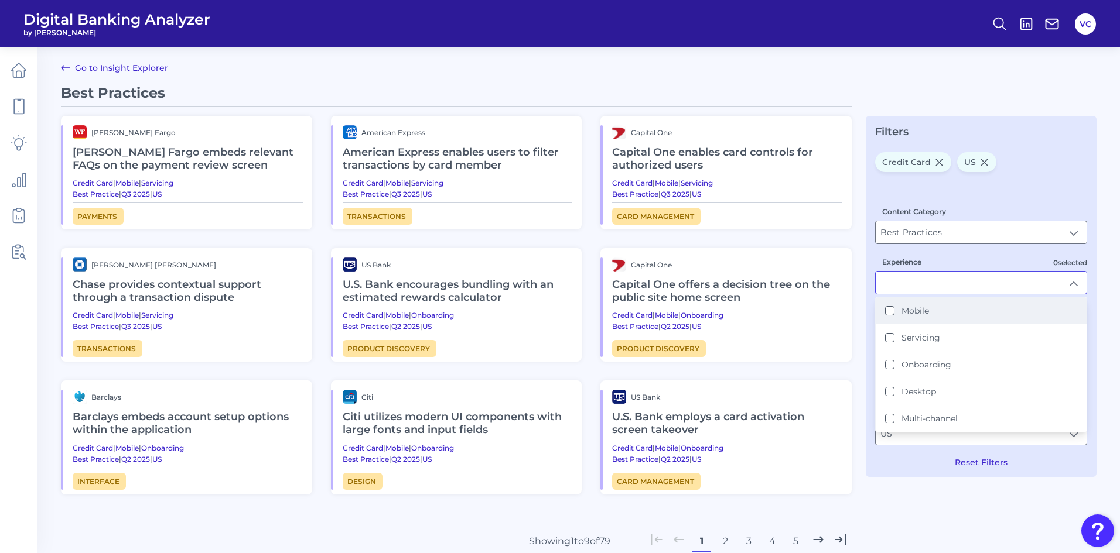
click at [894, 314] on button "Mobile" at bounding box center [889, 310] width 9 height 9
type input "Mobile"
click at [923, 528] on div "Best Practices Wells Fargo Wells Fargo embeds relevant FAQs on the payment revi…" at bounding box center [578, 359] width 1035 height 551
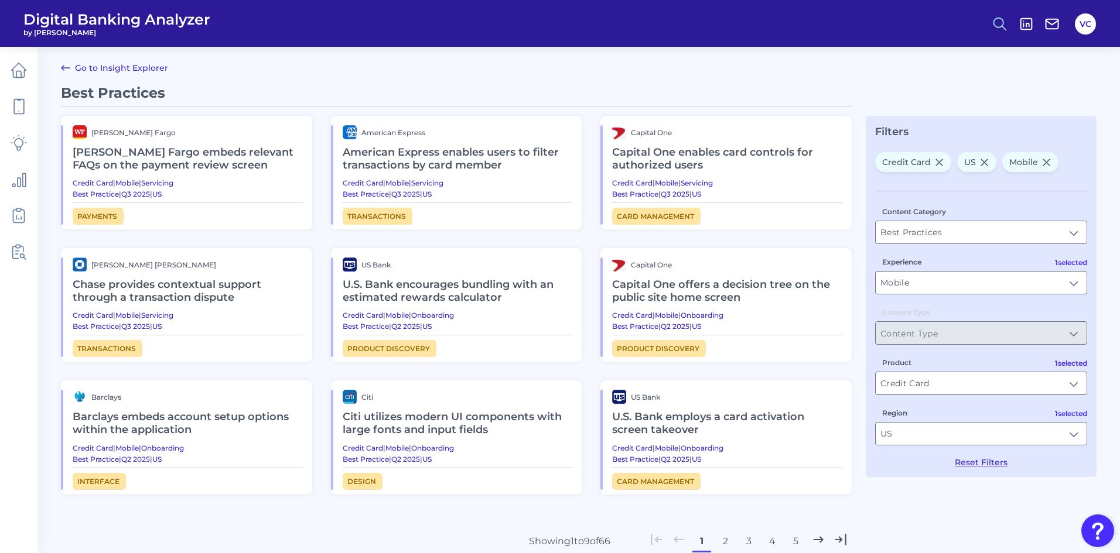
click at [997, 25] on icon at bounding box center [1000, 24] width 16 height 16
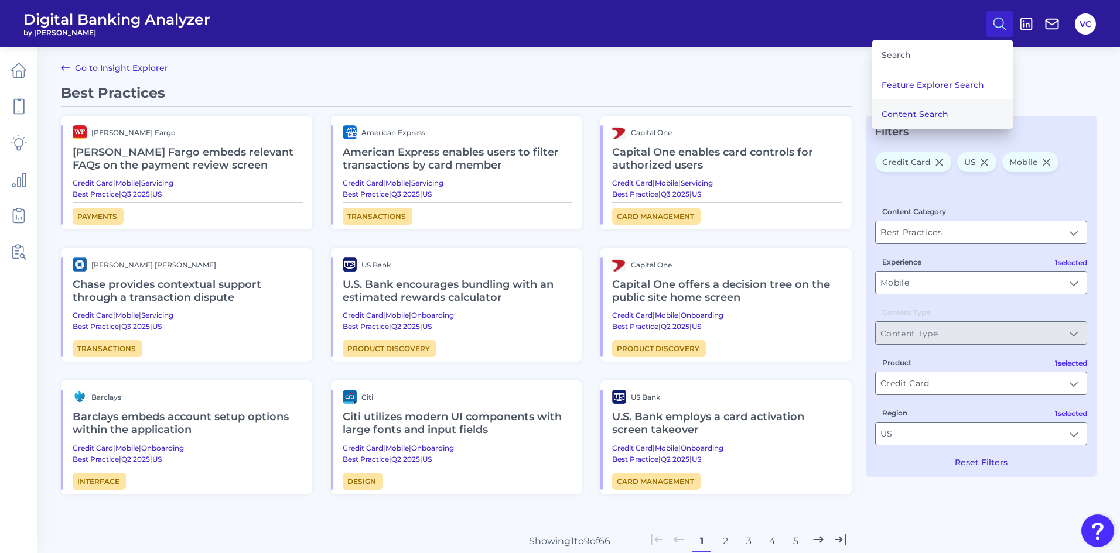
click at [951, 111] on button "Content Search" at bounding box center [942, 114] width 141 height 29
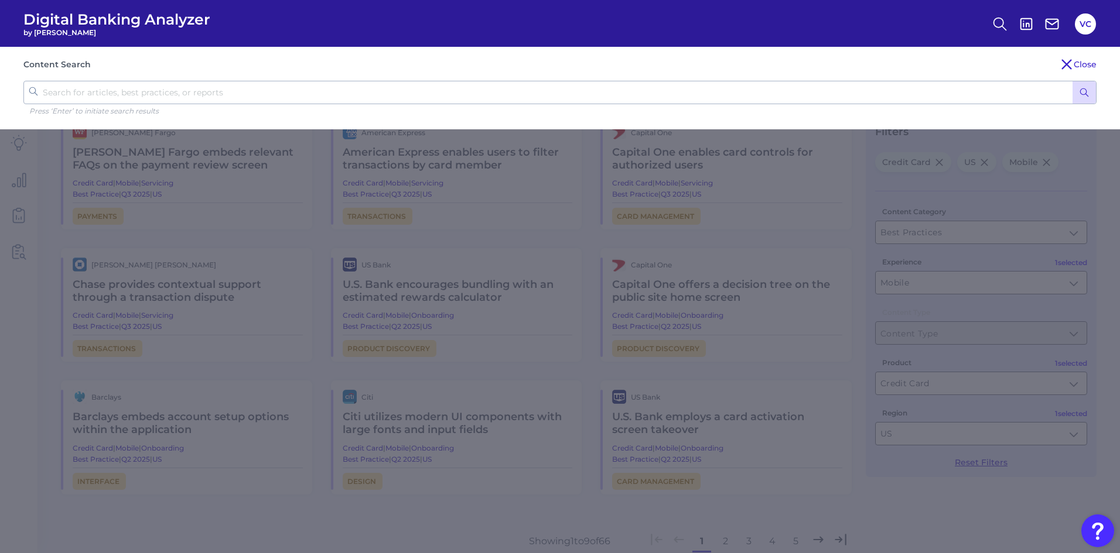
click at [121, 95] on input "text" at bounding box center [559, 92] width 1073 height 23
type input "chat"
click at [1072, 81] on button "submit" at bounding box center [1083, 92] width 23 height 22
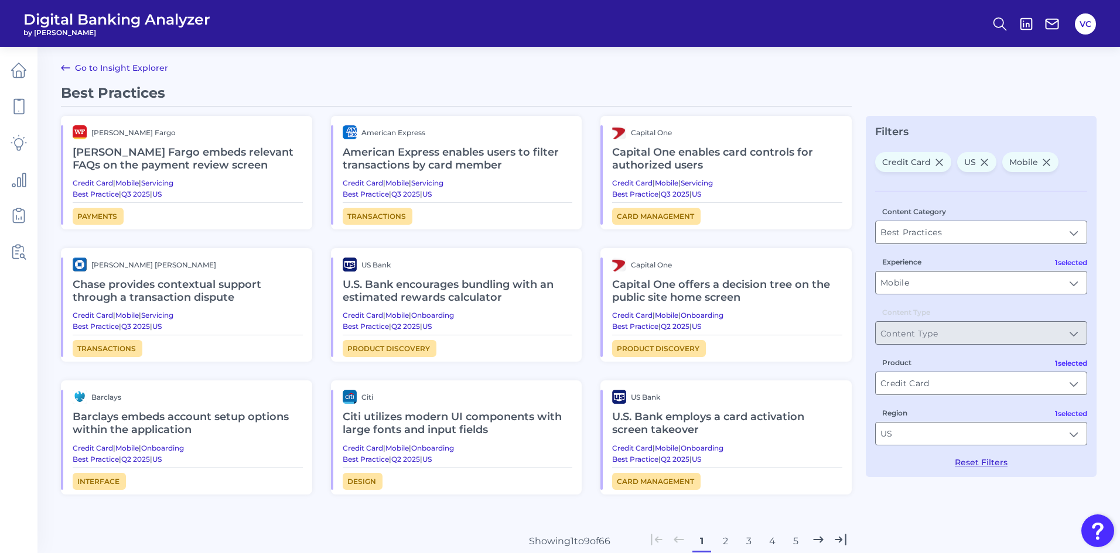
scroll to position [0, 0]
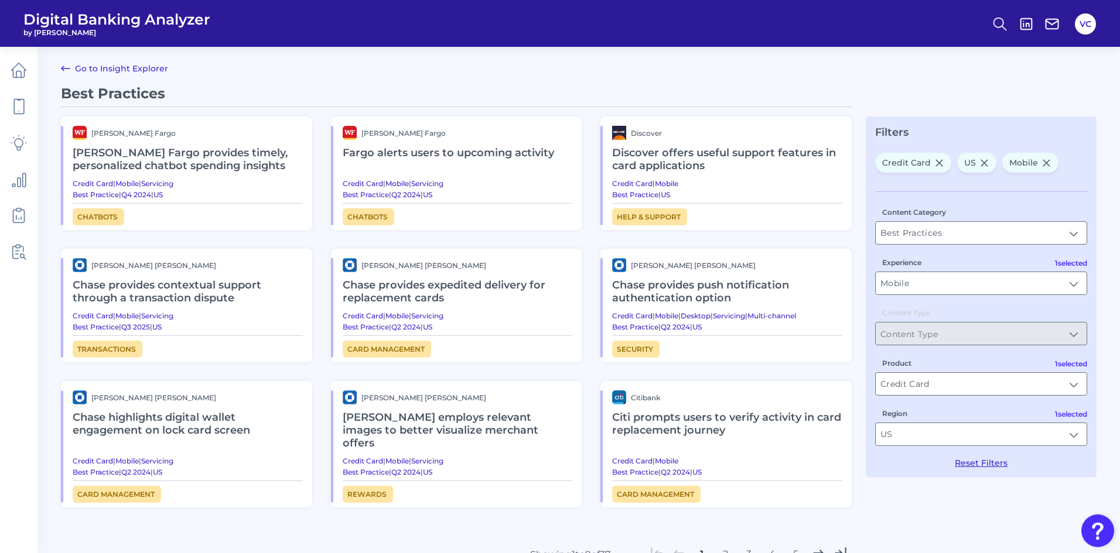
click at [165, 422] on h2 "Chase highlights digital wallet engagement on lock card screen" at bounding box center [188, 424] width 230 height 39
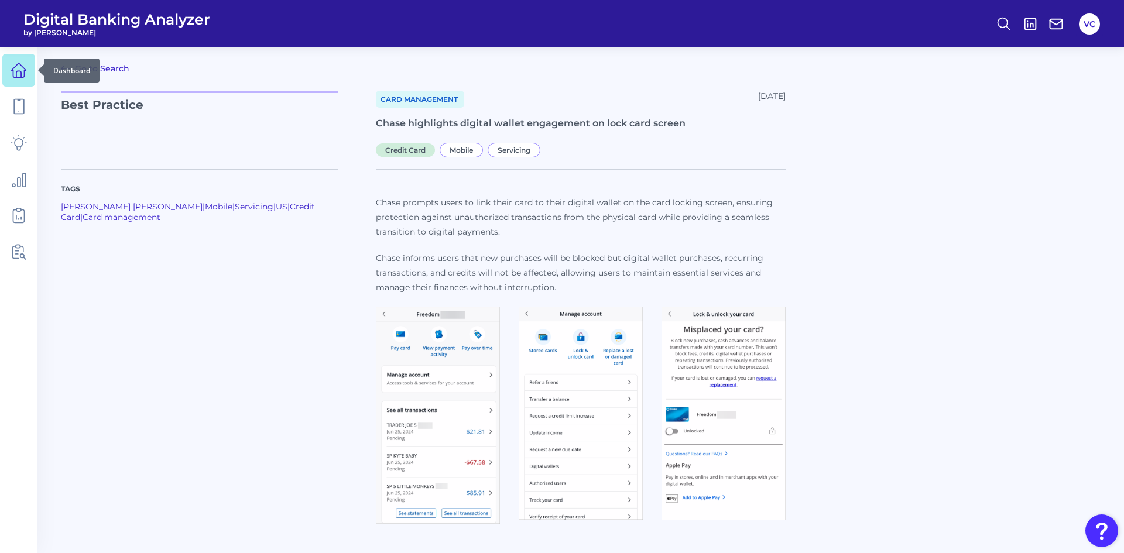
click at [26, 67] on icon at bounding box center [19, 70] width 16 height 16
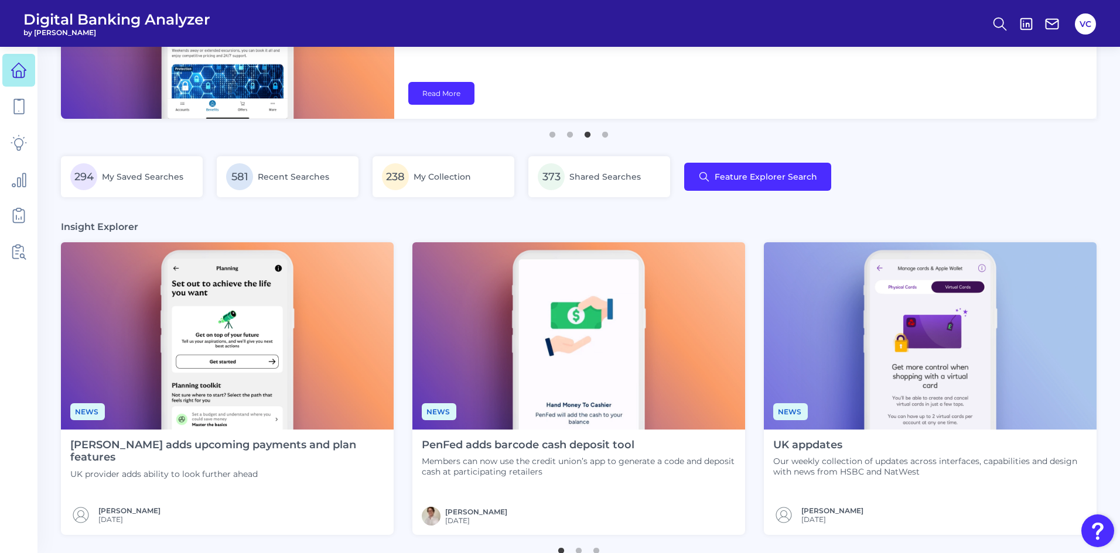
scroll to position [176, 0]
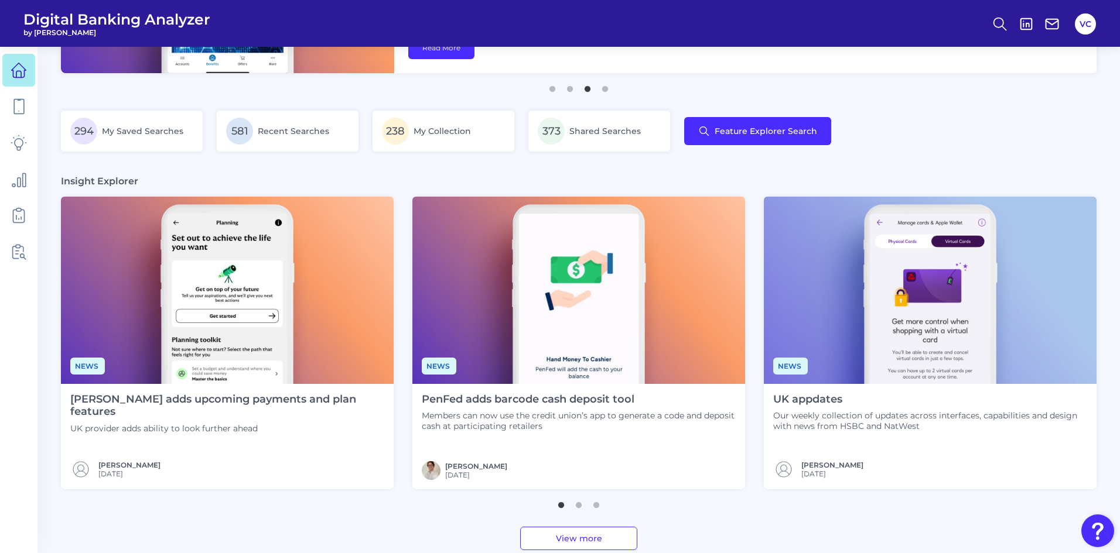
click at [472, 368] on img at bounding box center [578, 290] width 333 height 187
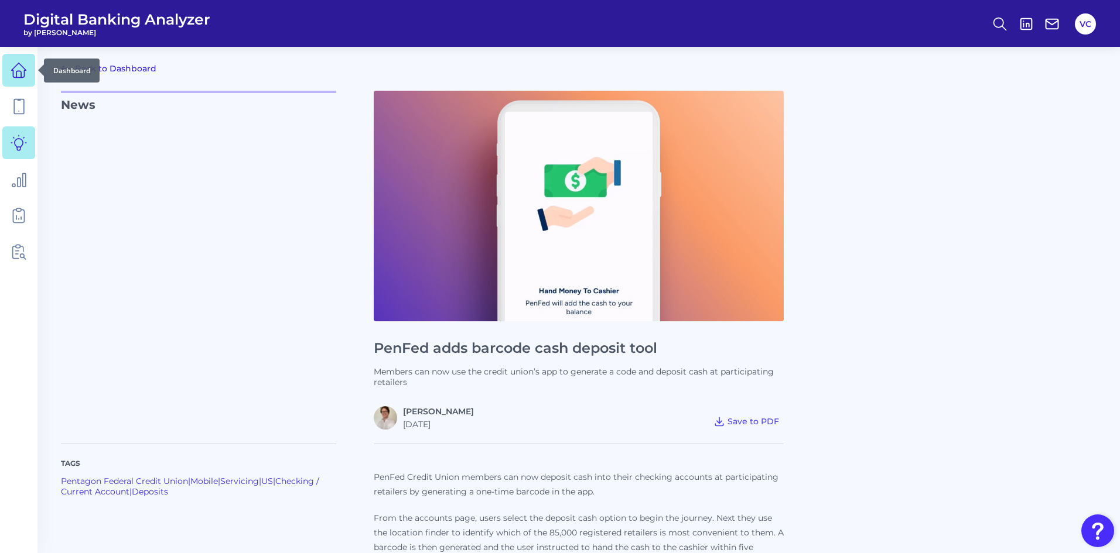
click at [26, 70] on icon at bounding box center [19, 70] width 15 height 15
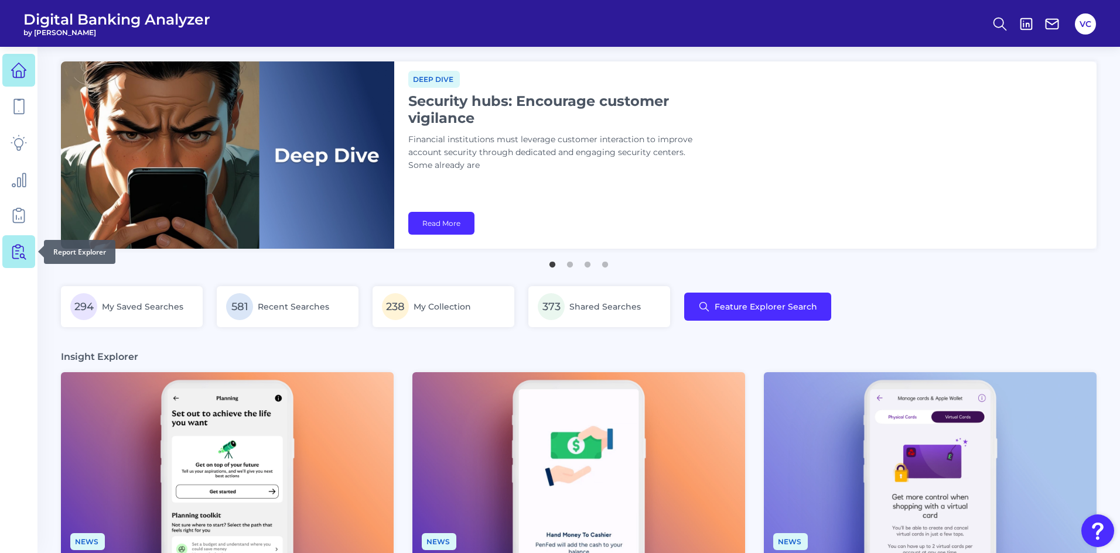
click at [19, 255] on icon at bounding box center [19, 252] width 16 height 16
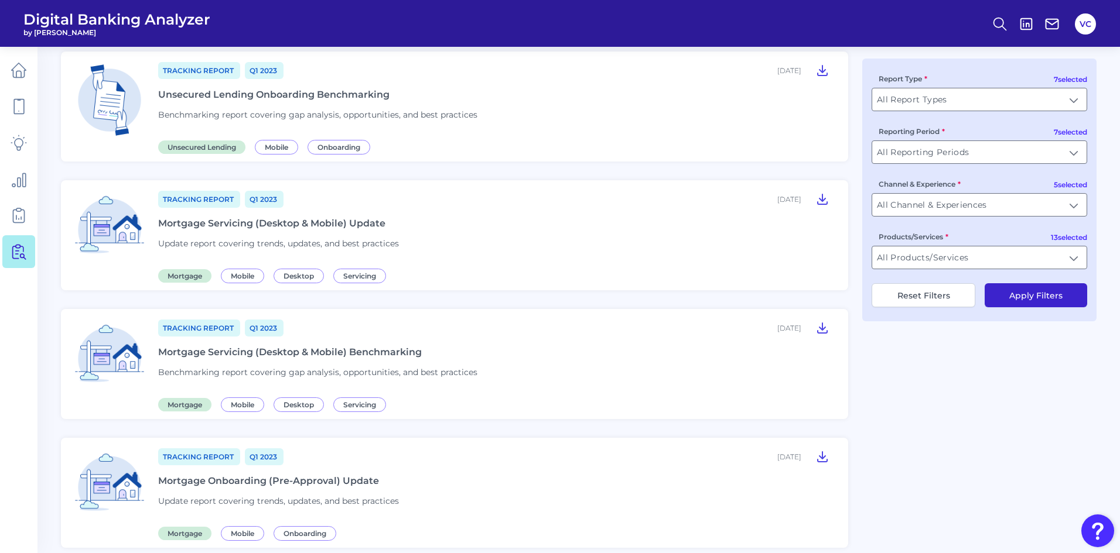
scroll to position [879, 0]
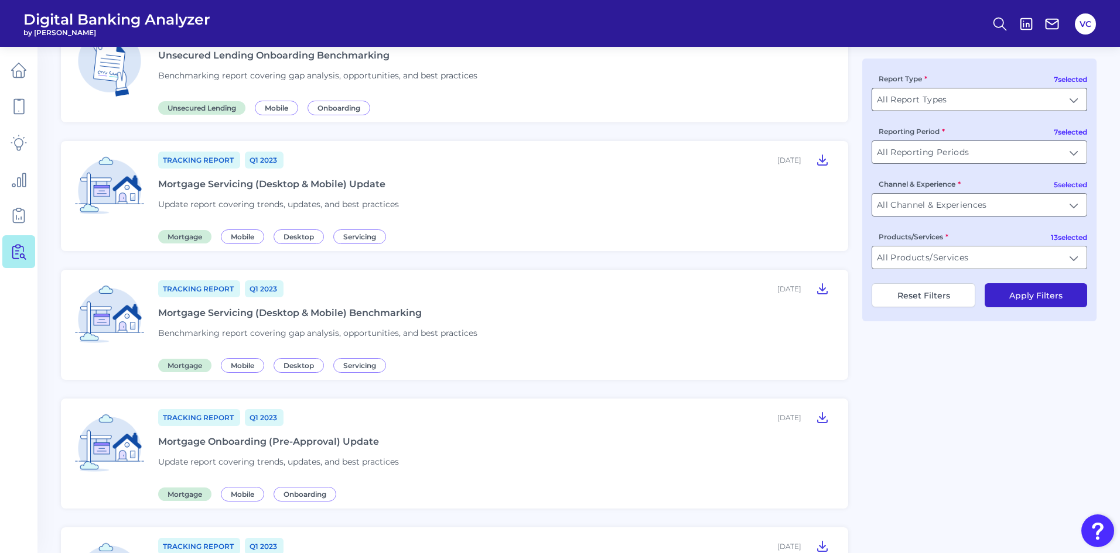
click at [1074, 101] on input "All Report Types" at bounding box center [979, 99] width 214 height 22
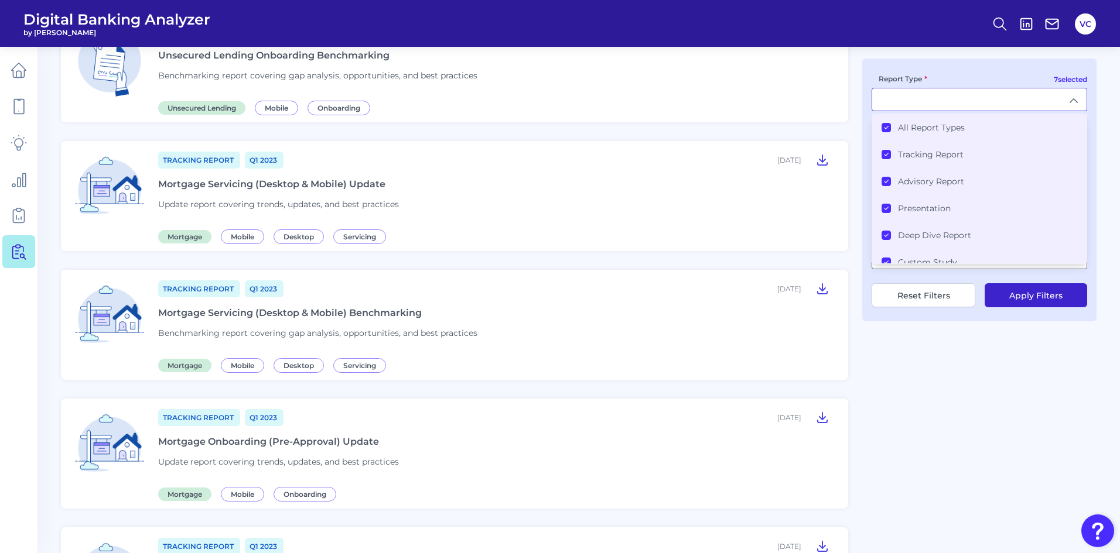
click at [881, 126] on li "All Report Types" at bounding box center [979, 127] width 214 height 27
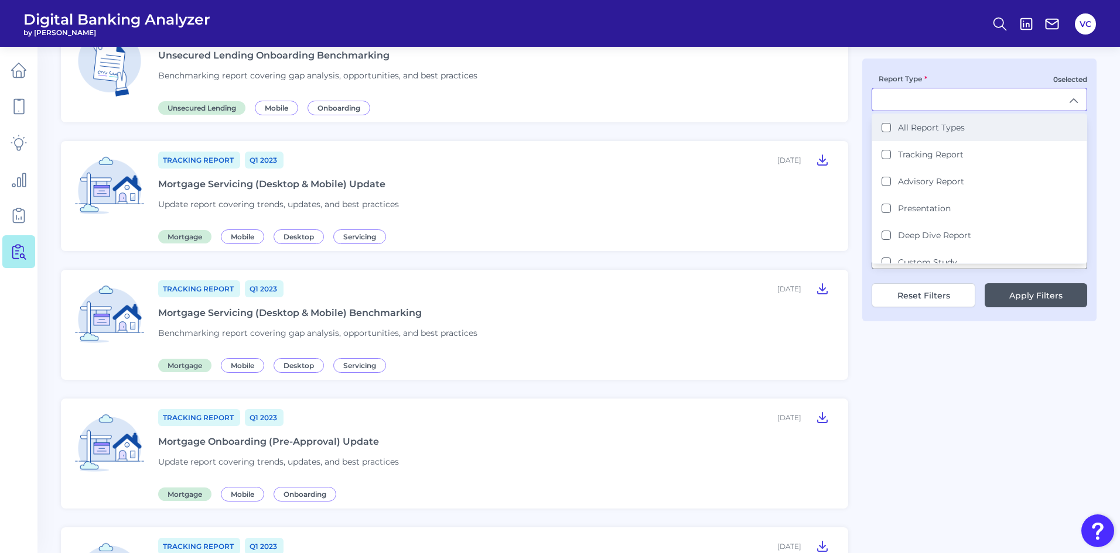
scroll to position [879, 0]
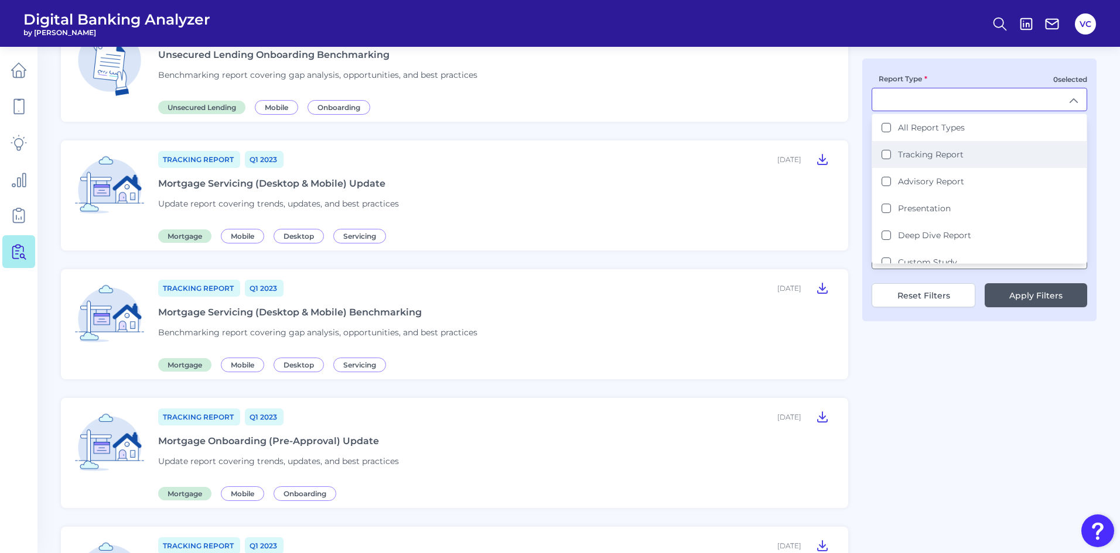
click at [883, 156] on Report "Tracking Report" at bounding box center [885, 154] width 9 height 9
type input "Tracking Report"
drag, startPoint x: 917, startPoint y: 425, endPoint x: 905, endPoint y: 413, distance: 15.7
click at [917, 429] on div "Custom Study Q3 2024 June 18, 2024 Retail Checking Brands with OLB Vendor Names…" at bounding box center [578, 58] width 1035 height 1640
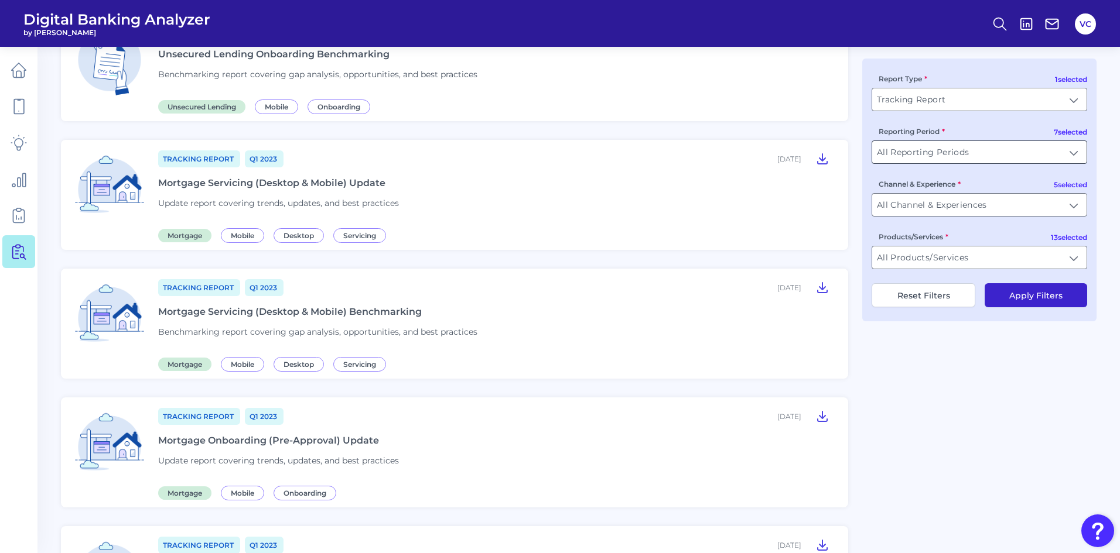
click at [982, 159] on input "All Reporting Periods" at bounding box center [979, 152] width 214 height 22
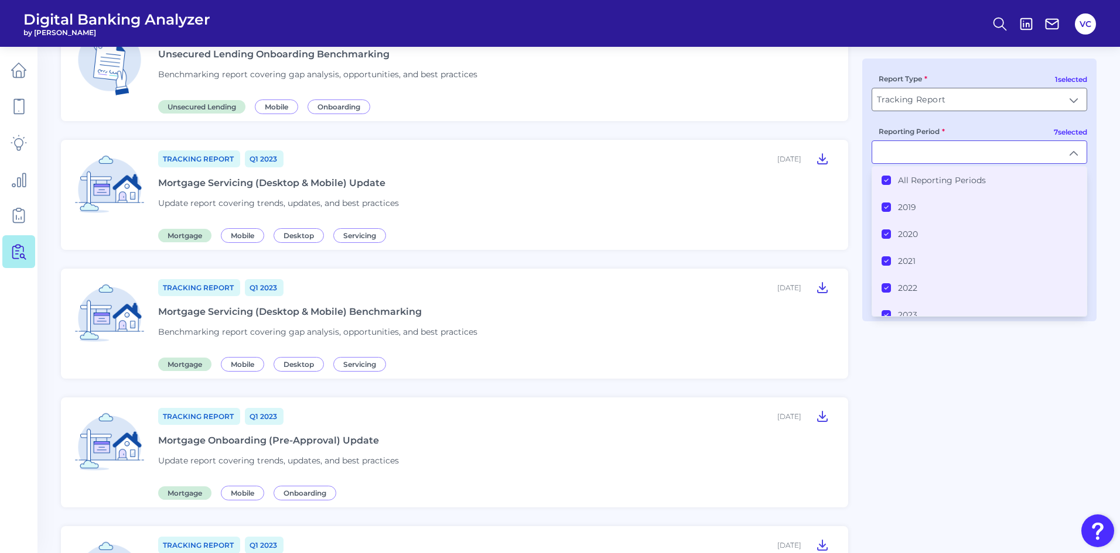
click at [883, 182] on icon at bounding box center [886, 180] width 6 height 6
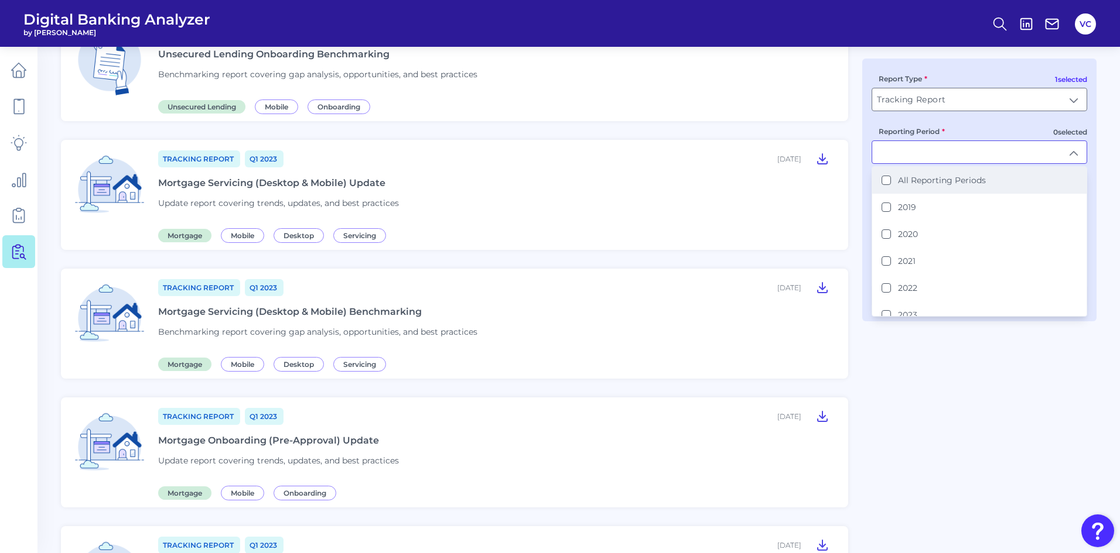
scroll to position [880, 0]
click at [885, 313] on button "2023" at bounding box center [885, 314] width 9 height 9
type input "2023"
click at [886, 364] on div "Custom Study Q3 2024 June 18, 2024 Retail Checking Brands with OLB Vendor Names…" at bounding box center [578, 57] width 1035 height 1640
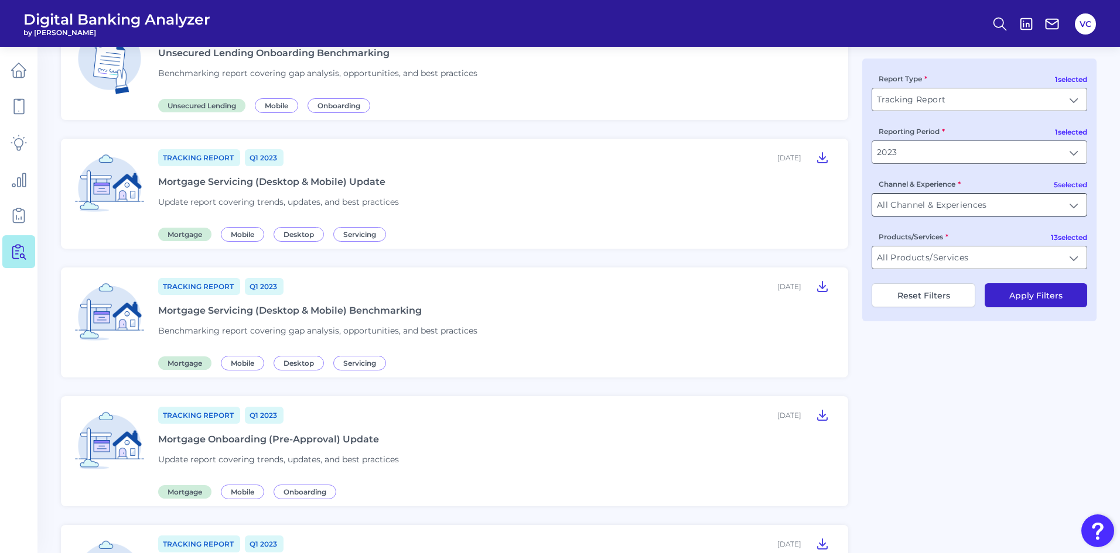
click at [962, 202] on input "All Channel & Experiences" at bounding box center [979, 205] width 214 height 22
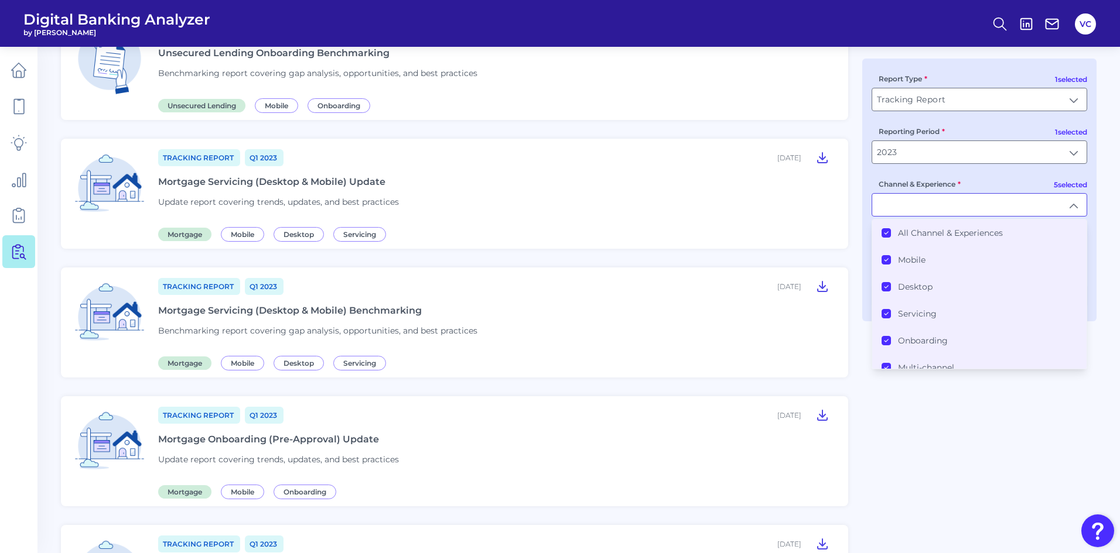
drag, startPoint x: 931, startPoint y: 485, endPoint x: 942, endPoint y: 470, distance: 18.9
click at [932, 487] on div "Custom Study Q3 2024 June 18, 2024 Retail Checking Brands with OLB Vendor Names…" at bounding box center [578, 57] width 1035 height 1640
type input "All Channel & Experiences"
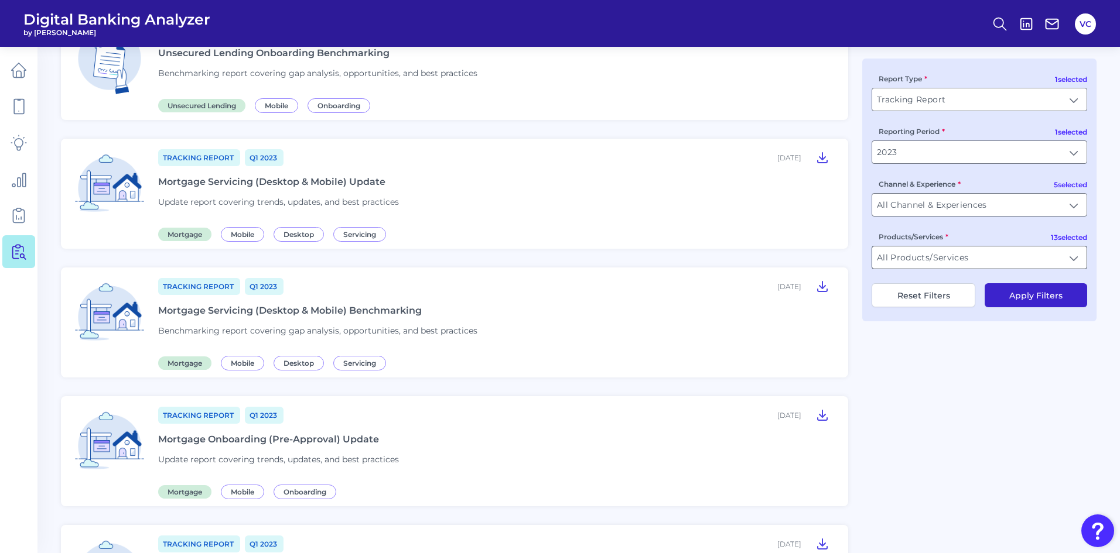
click at [1075, 259] on input "All Products/Services" at bounding box center [979, 258] width 214 height 22
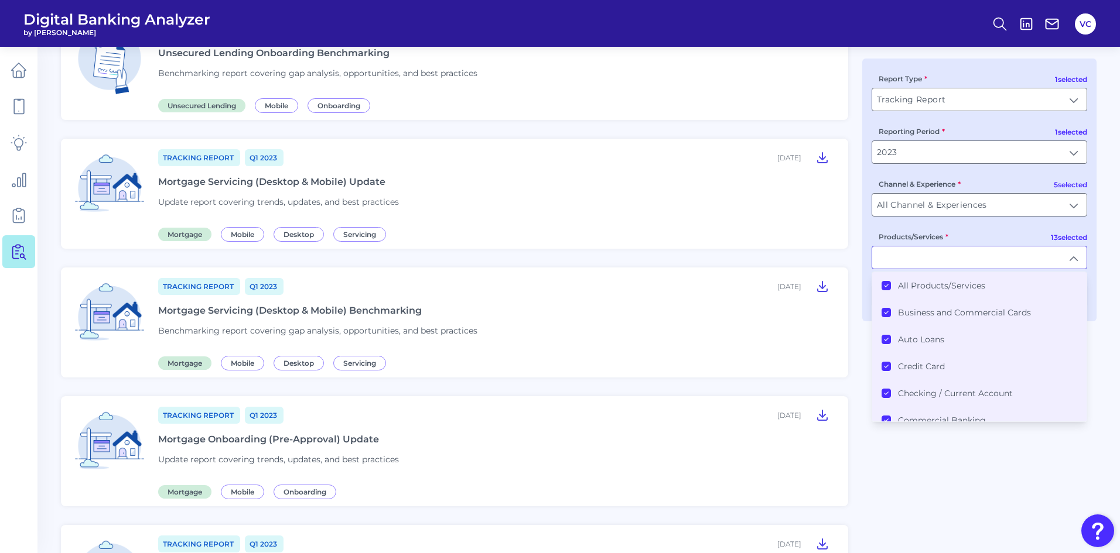
click at [885, 285] on icon at bounding box center [886, 286] width 6 height 6
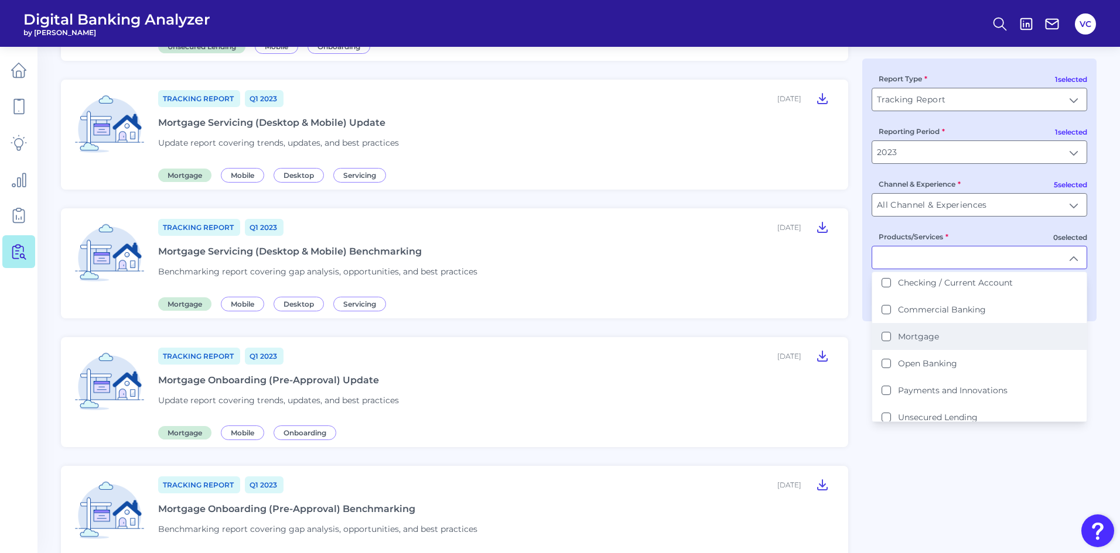
scroll to position [52, 0]
click at [885, 320] on li "Credit Card" at bounding box center [979, 314] width 214 height 27
type input "Credit Card"
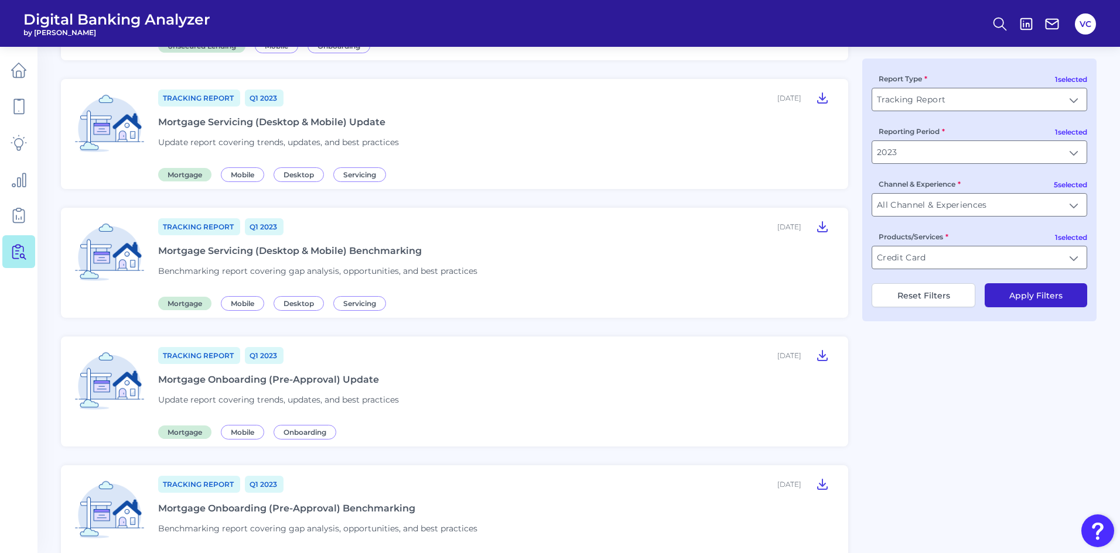
click at [1007, 294] on button "Apply Filters" at bounding box center [1036, 295] width 102 height 24
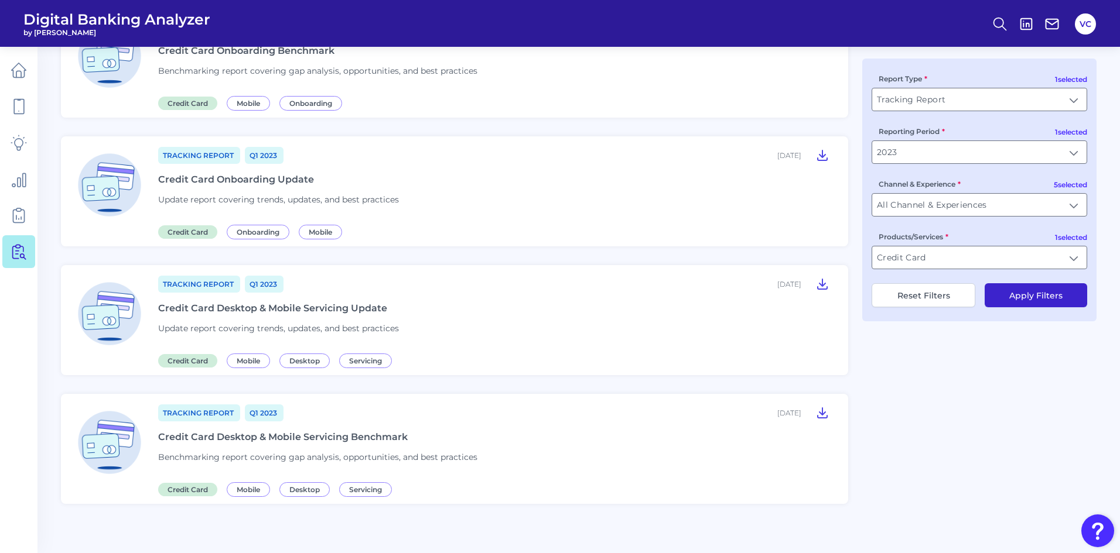
scroll to position [132, 0]
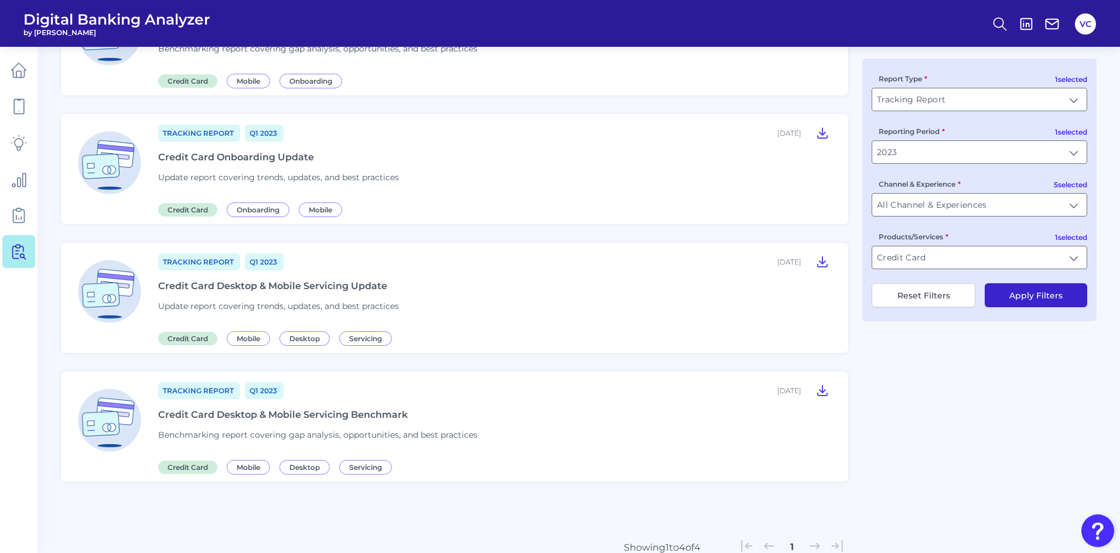
click at [329, 418] on div "Credit Card Desktop & Mobile Servicing Benchmark" at bounding box center [282, 414] width 249 height 11
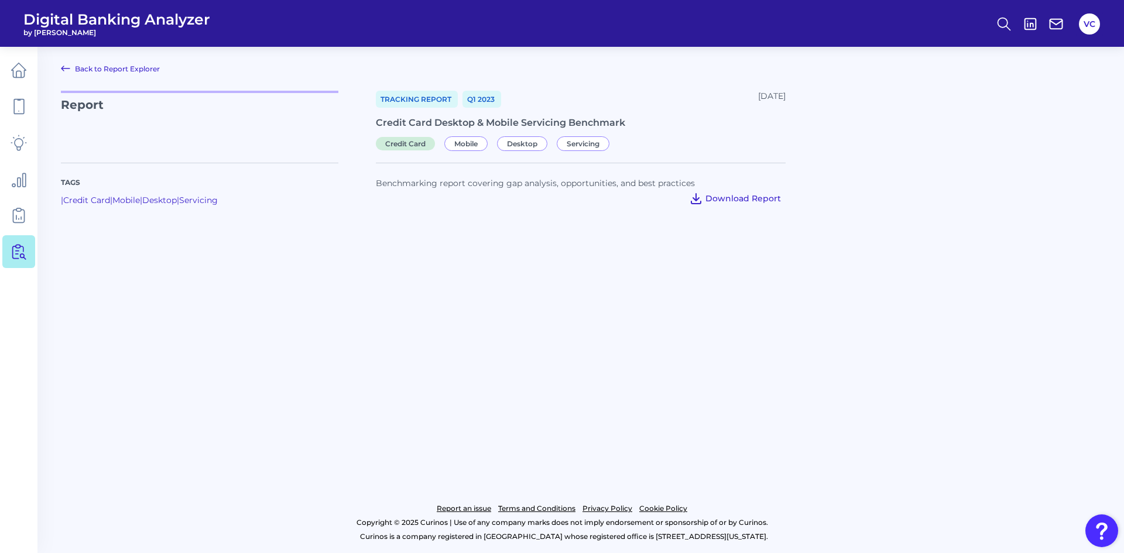
click at [737, 199] on span "Download Report" at bounding box center [744, 198] width 76 height 11
click at [23, 75] on icon at bounding box center [19, 70] width 16 height 16
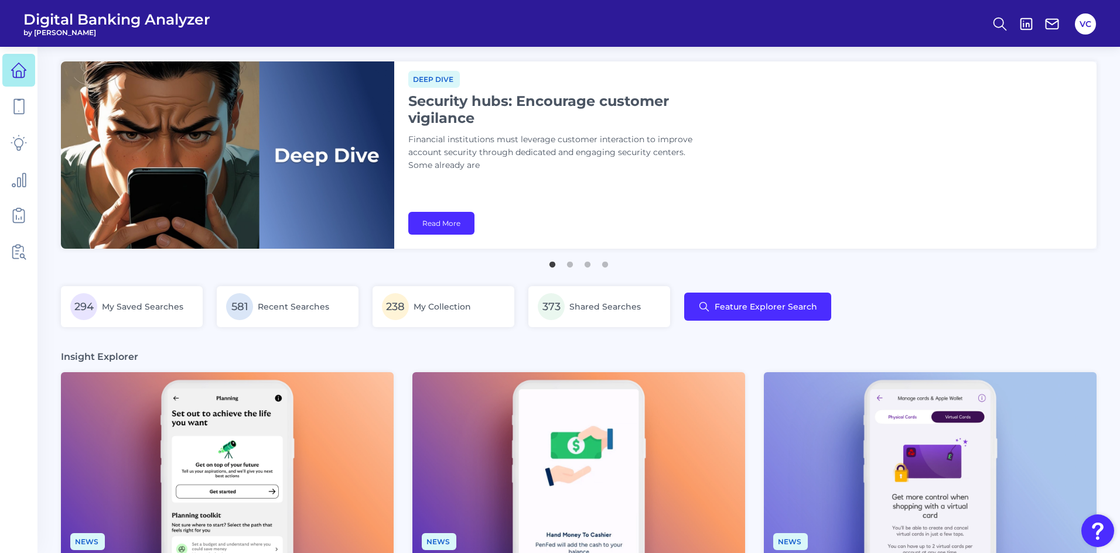
click at [756, 363] on div "Insight Explorer" at bounding box center [578, 357] width 1035 height 12
click at [704, 301] on button "Feature Explorer Search" at bounding box center [757, 307] width 147 height 28
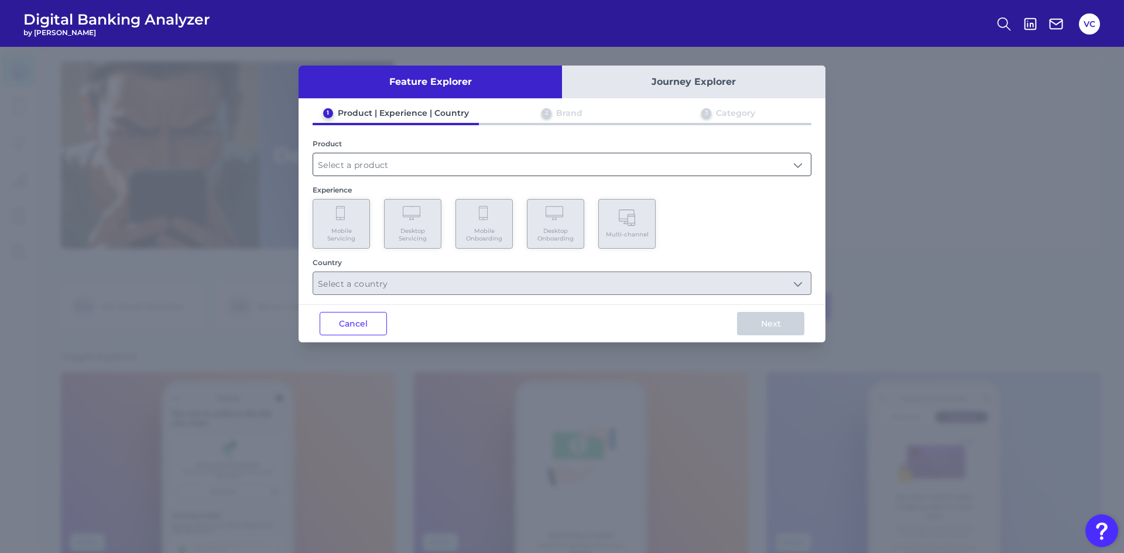
click at [362, 158] on input "text" at bounding box center [562, 164] width 498 height 22
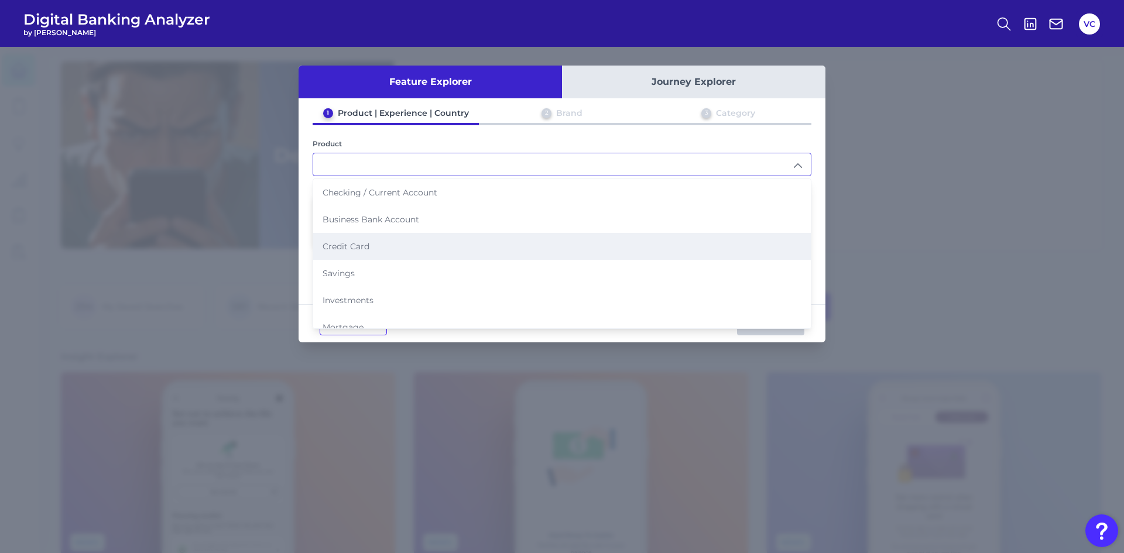
click at [344, 249] on span "Credit Card" at bounding box center [346, 246] width 47 height 11
type input "Credit Card"
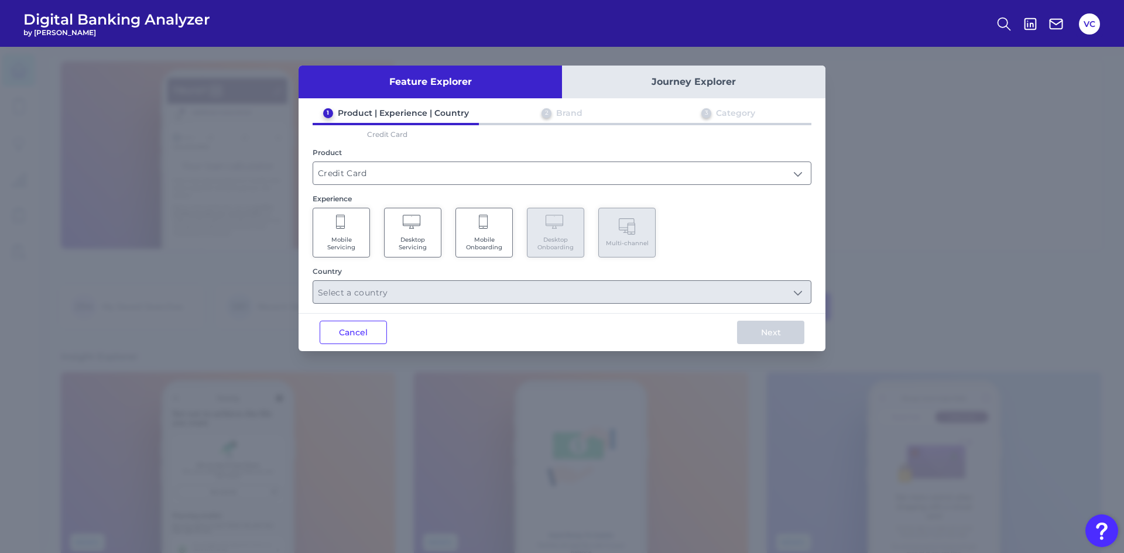
click at [481, 244] on span "Mobile Onboarding" at bounding box center [484, 243] width 45 height 15
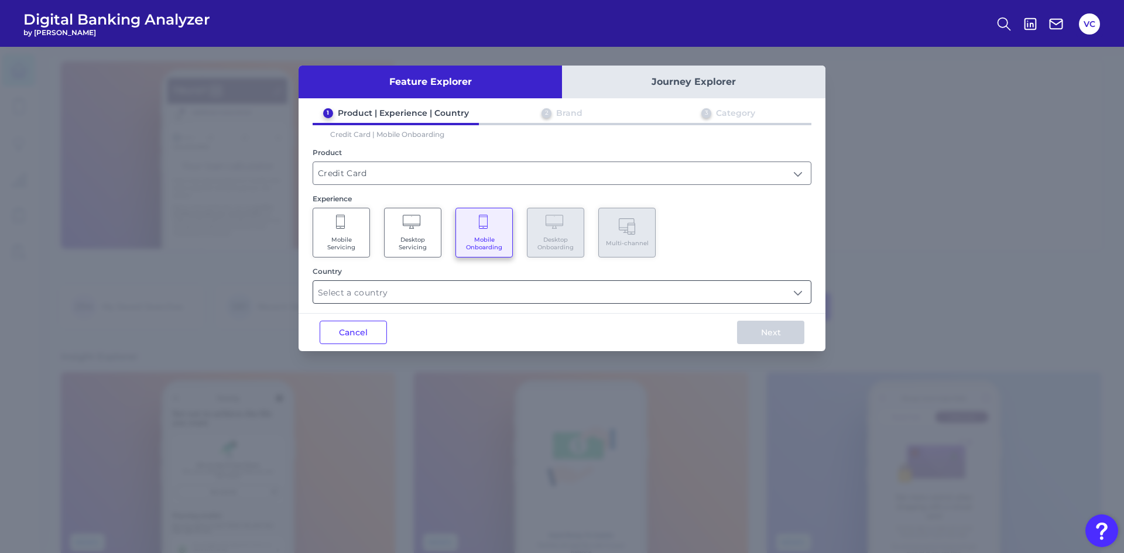
click at [440, 290] on input "text" at bounding box center [562, 292] width 498 height 22
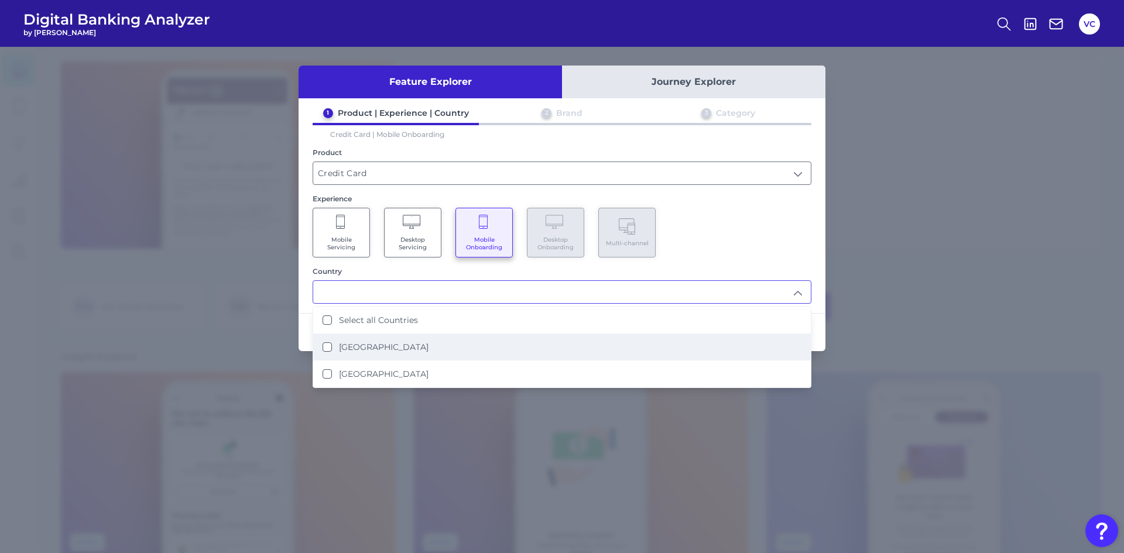
click at [344, 347] on label "[GEOGRAPHIC_DATA]" at bounding box center [384, 347] width 90 height 11
type input "[GEOGRAPHIC_DATA]"
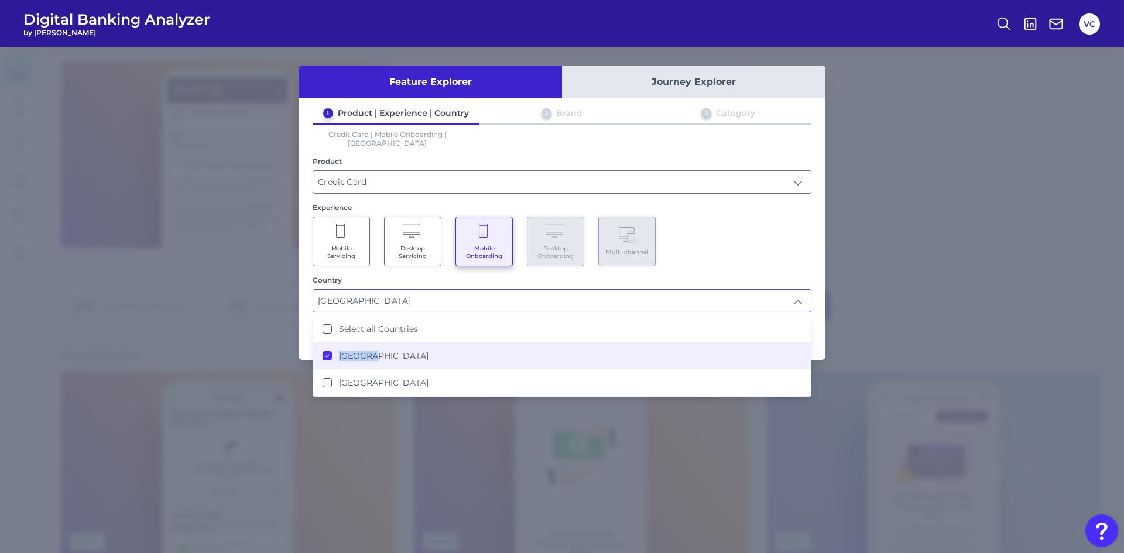
click at [344, 351] on label "[GEOGRAPHIC_DATA]" at bounding box center [384, 356] width 90 height 11
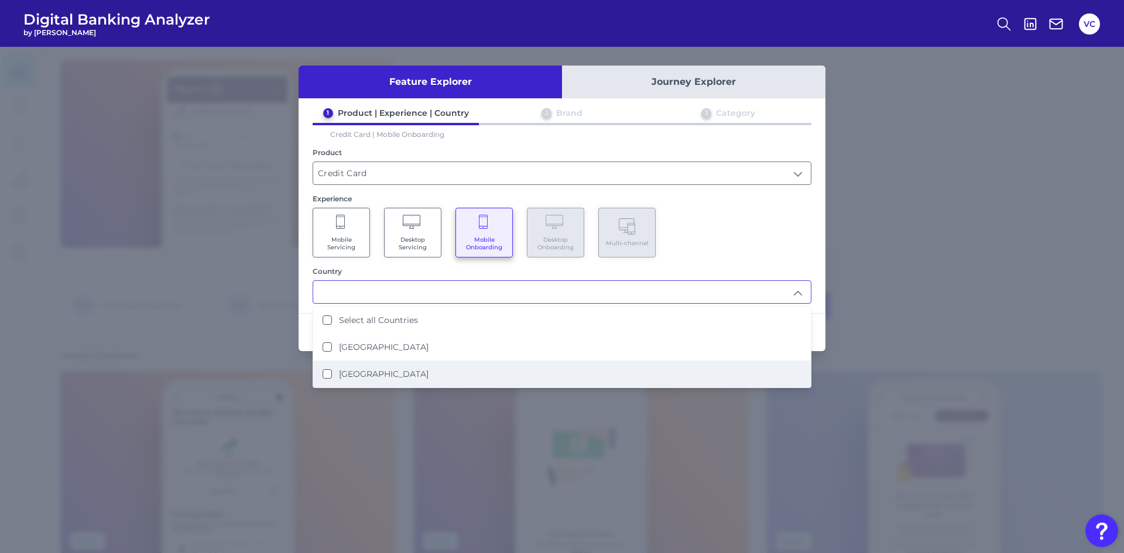
click at [332, 371] on div "[GEOGRAPHIC_DATA]" at bounding box center [376, 374] width 106 height 11
type input "[GEOGRAPHIC_DATA]"
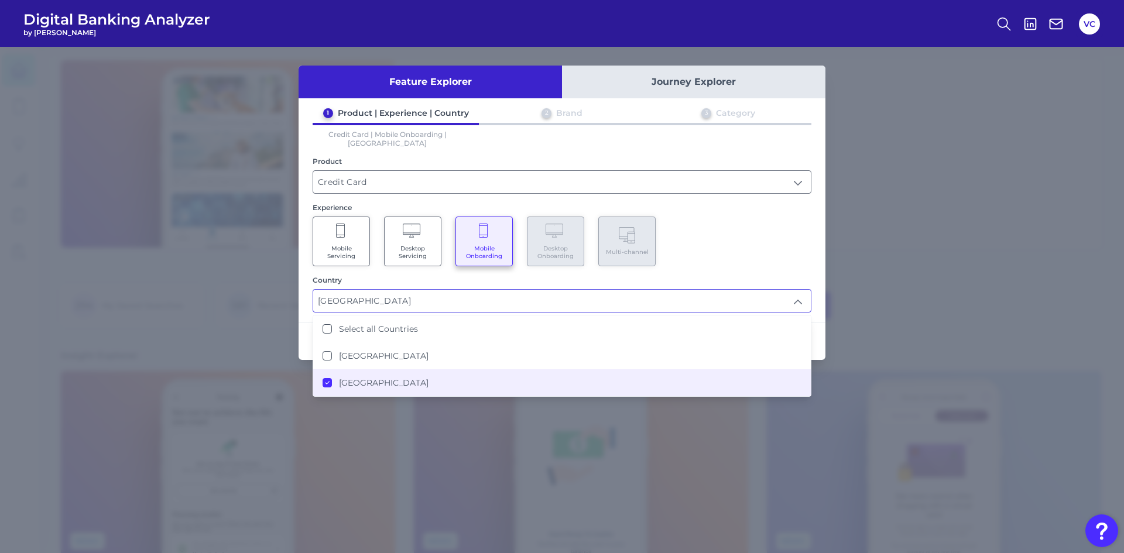
scroll to position [2, 0]
click at [854, 239] on div "Feature Explorer Journey Explorer 1 Product | Experience | Country 2 Brand 3 Ca…" at bounding box center [562, 300] width 1124 height 507
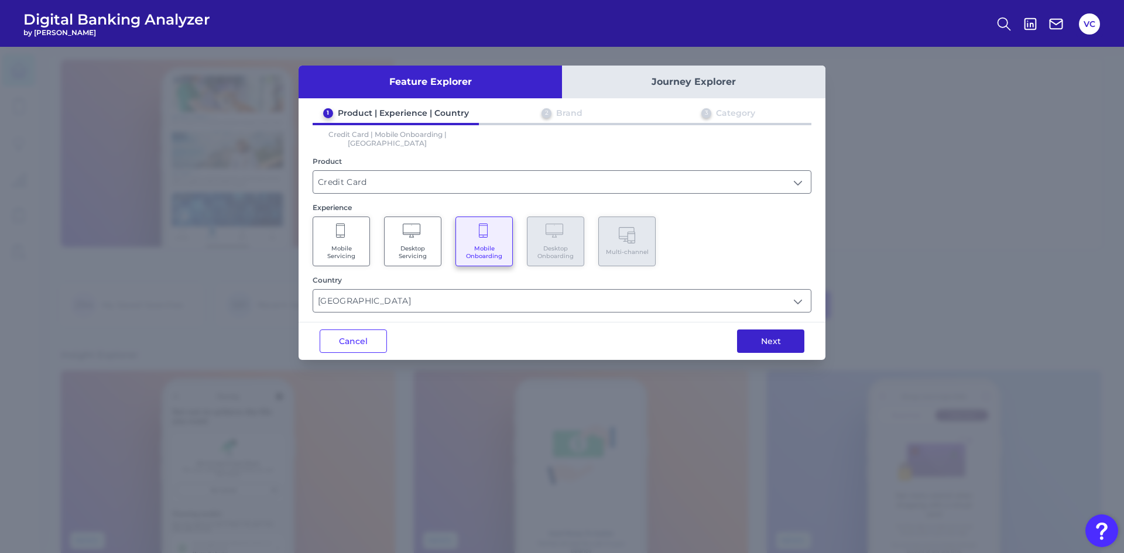
click at [784, 330] on button "Next" at bounding box center [770, 341] width 67 height 23
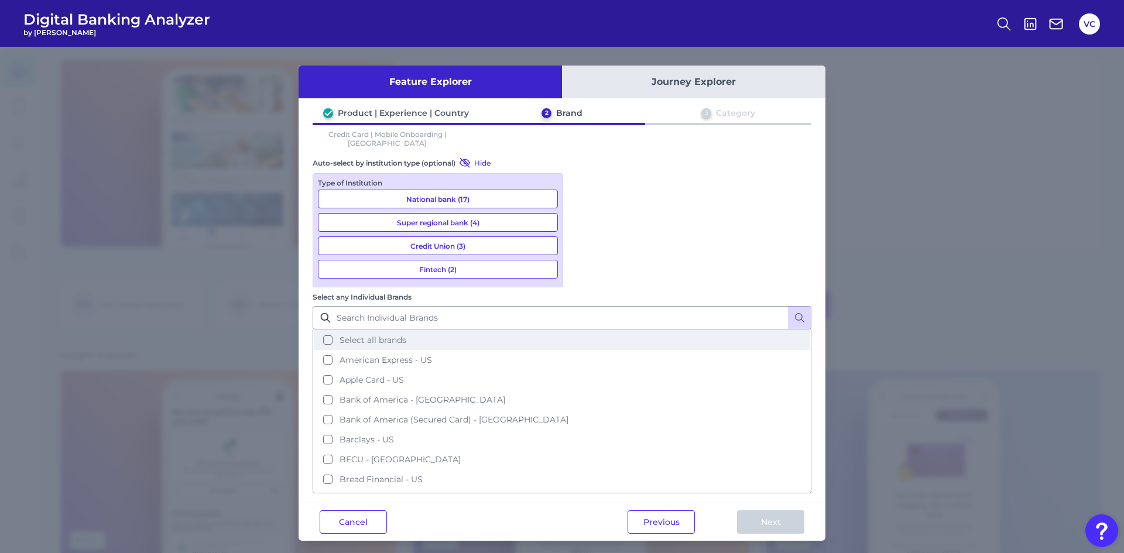
drag, startPoint x: 584, startPoint y: 194, endPoint x: 611, endPoint y: 226, distance: 42.0
click at [584, 330] on button "Select all brands" at bounding box center [562, 340] width 497 height 20
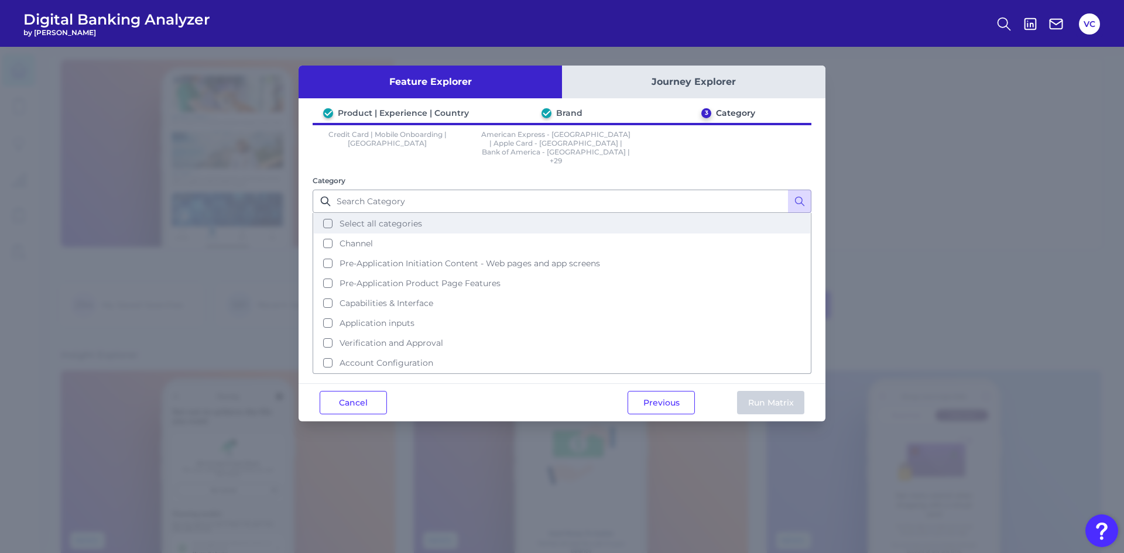
click at [334, 214] on button "Select all categories" at bounding box center [562, 224] width 497 height 20
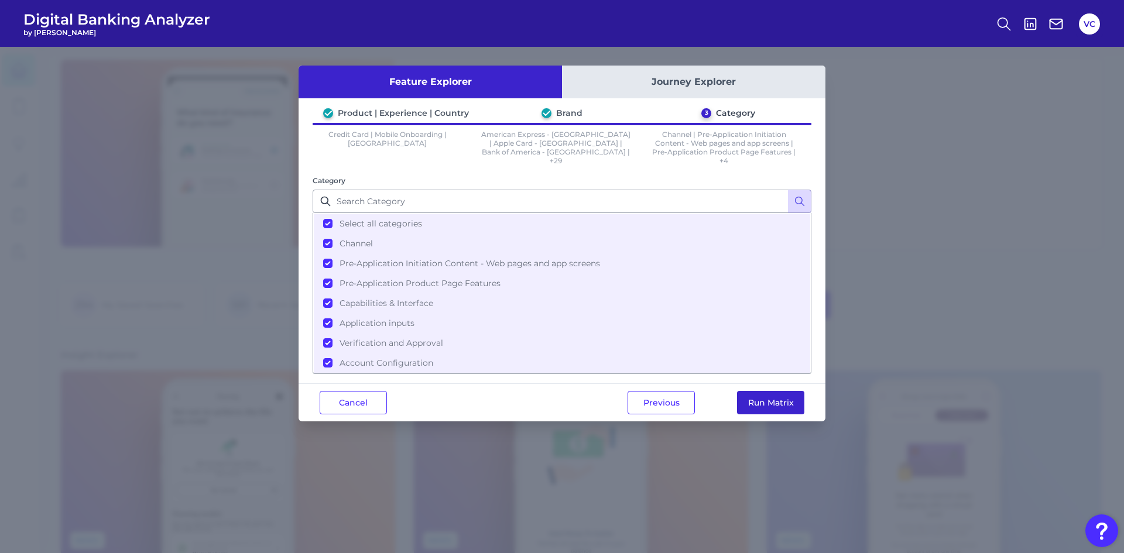
click at [789, 398] on button "Run Matrix" at bounding box center [770, 402] width 67 height 23
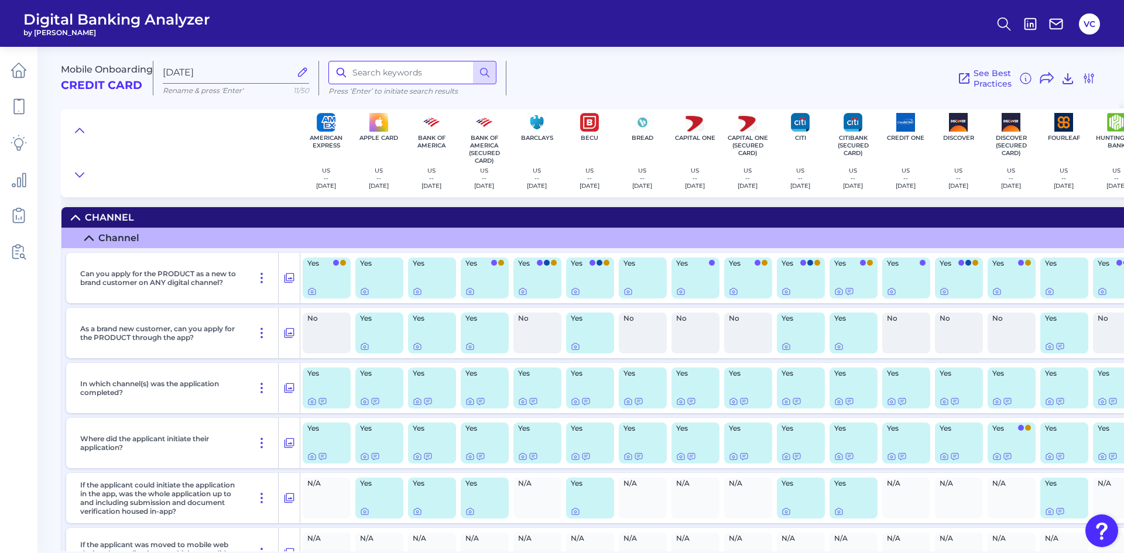
click at [381, 74] on input at bounding box center [413, 72] width 168 height 23
type input "authorized"
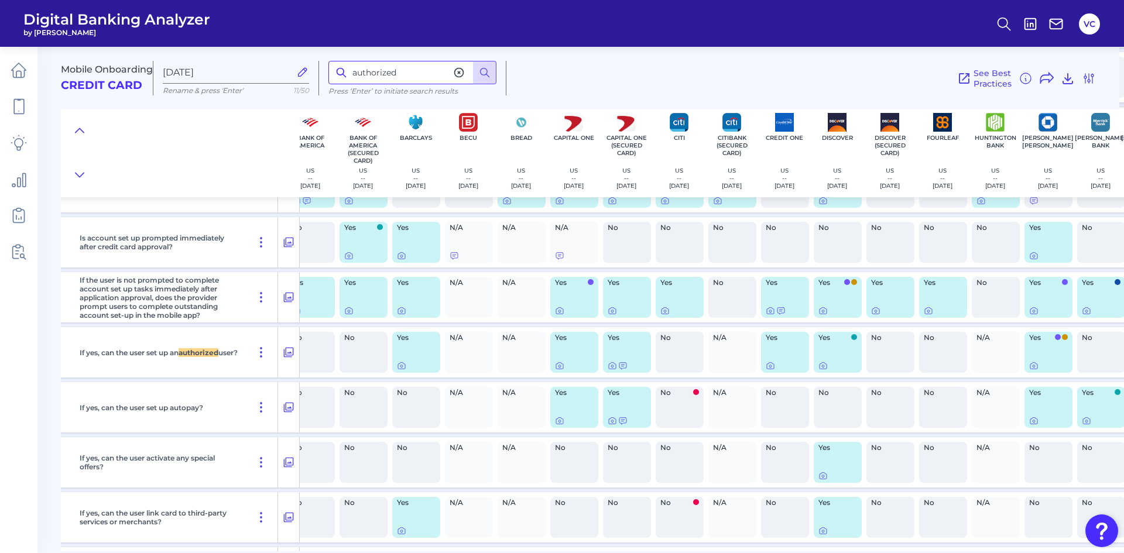
scroll to position [9567, 873]
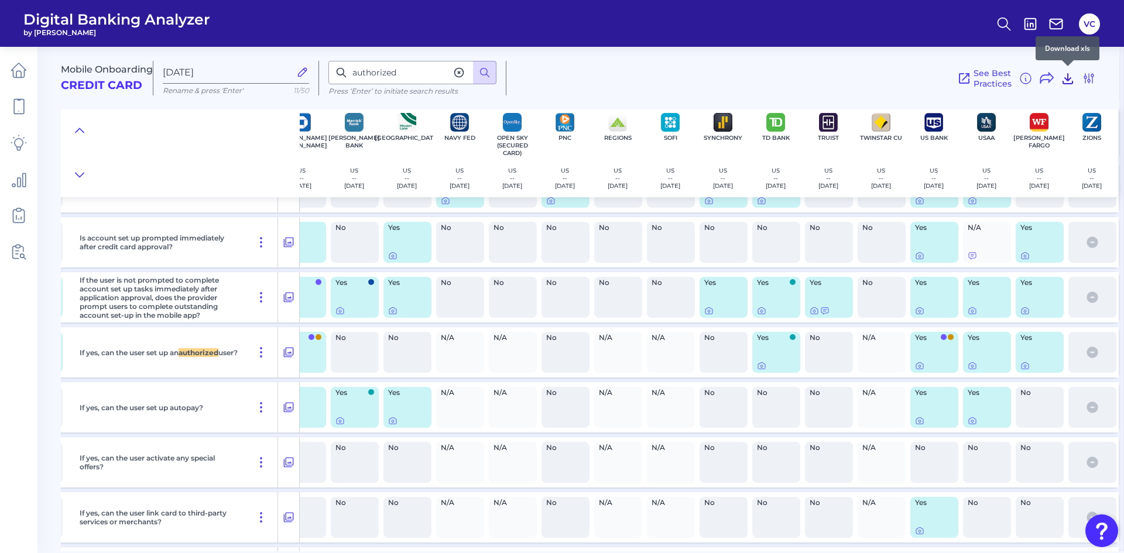
click at [1071, 81] on icon at bounding box center [1068, 78] width 14 height 14
